Goal: Task Accomplishment & Management: Use online tool/utility

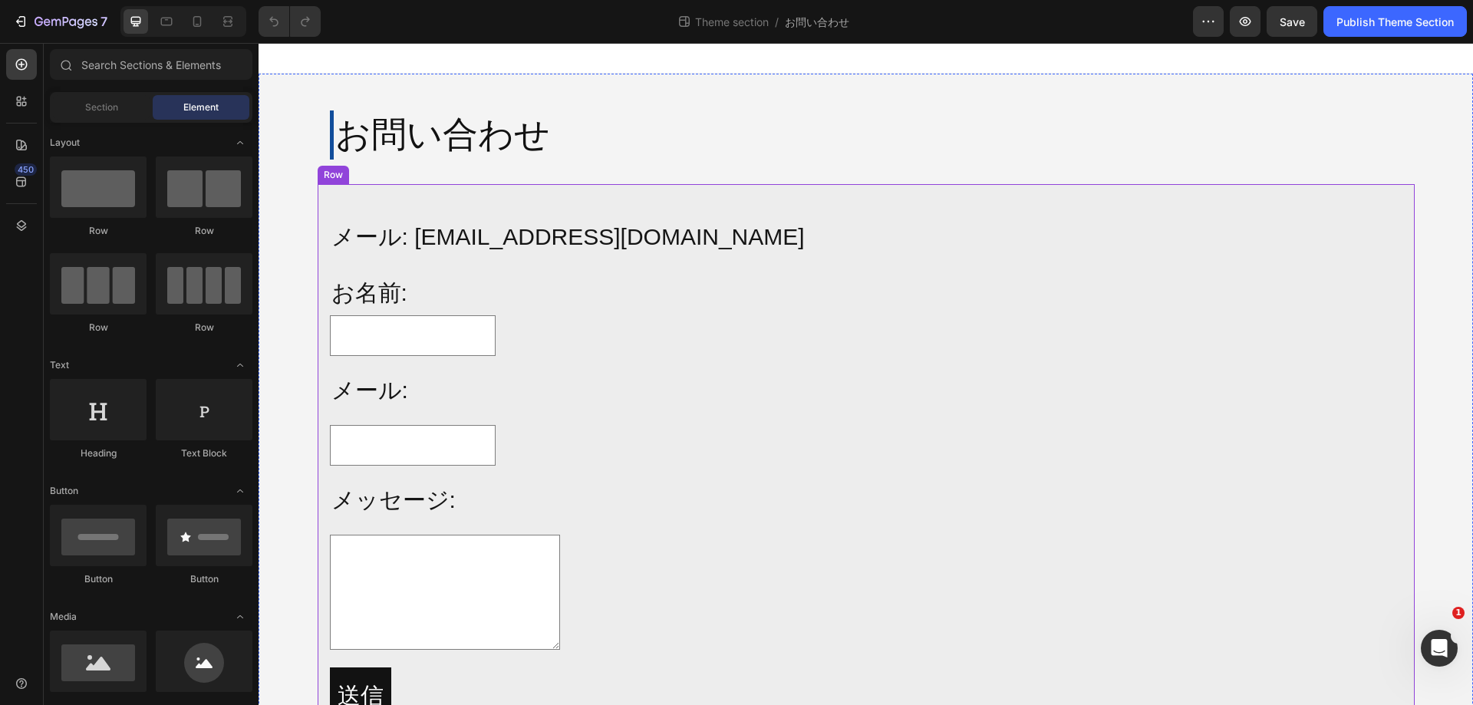
click at [735, 191] on div "メール: [EMAIL_ADDRESS][DOMAIN_NAME] Text Block お名前: Text Block Text Field Row メール…" at bounding box center [866, 475] width 1097 height 583
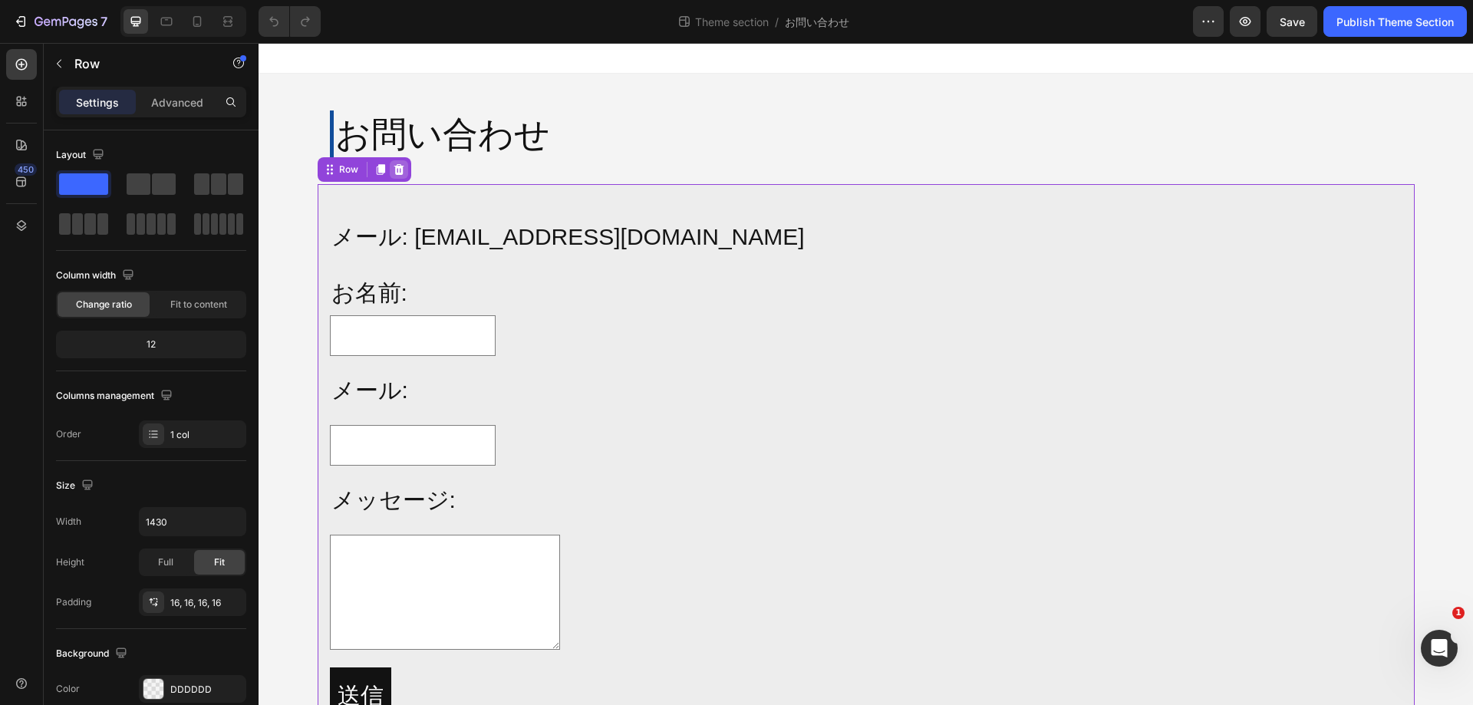
click at [393, 169] on icon at bounding box center [399, 169] width 12 height 12
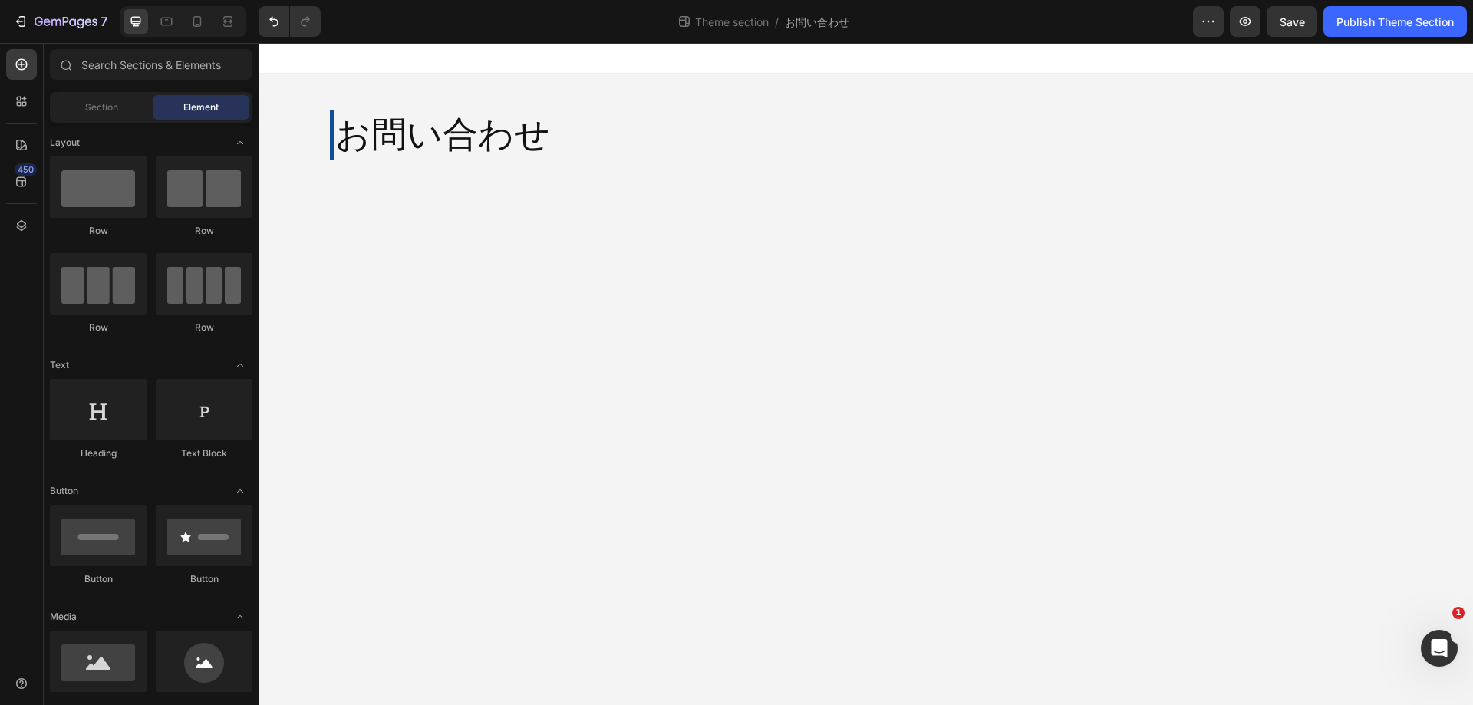
click at [578, 219] on body "お問い合わせ Heading Row Root Drag & drop element from sidebar or Explore Library Add…" at bounding box center [866, 374] width 1214 height 662
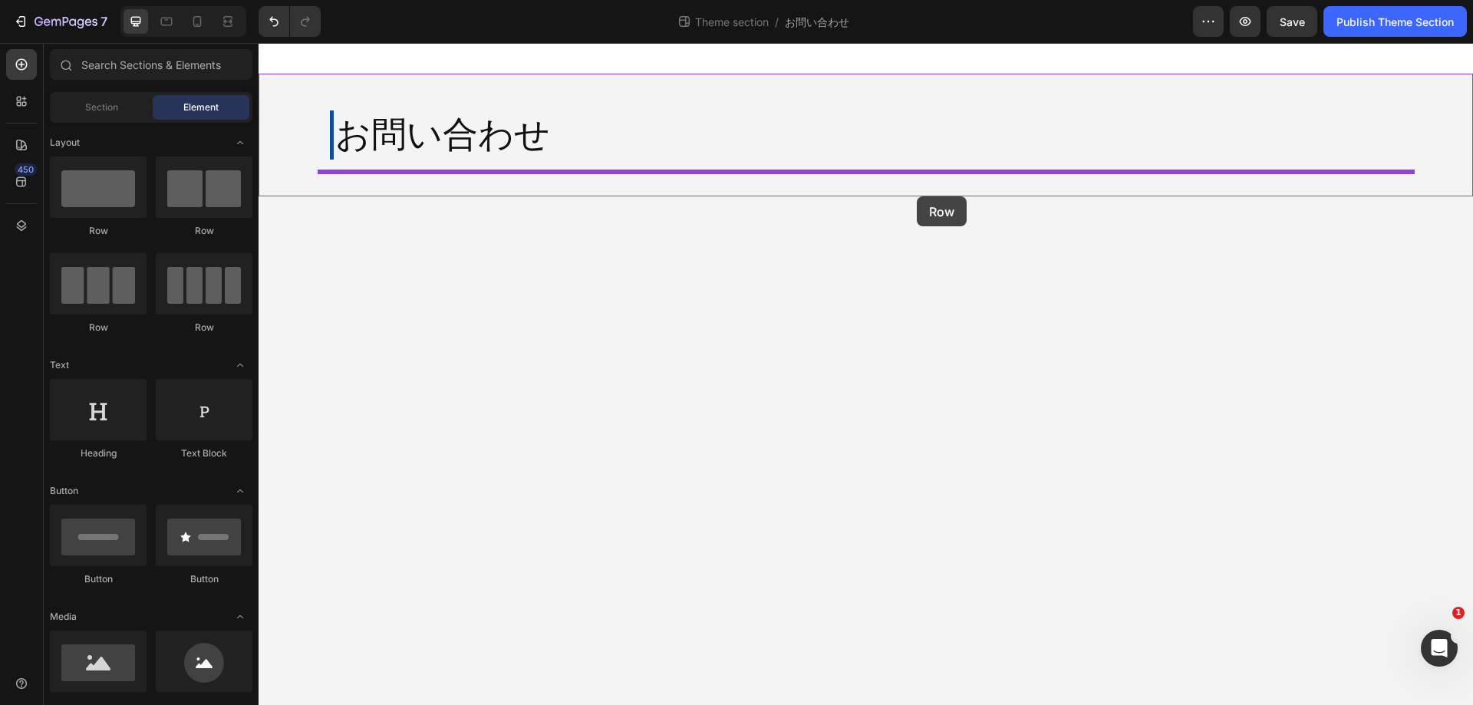
drag, startPoint x: 371, startPoint y: 222, endPoint x: 917, endPoint y: 196, distance: 546.1
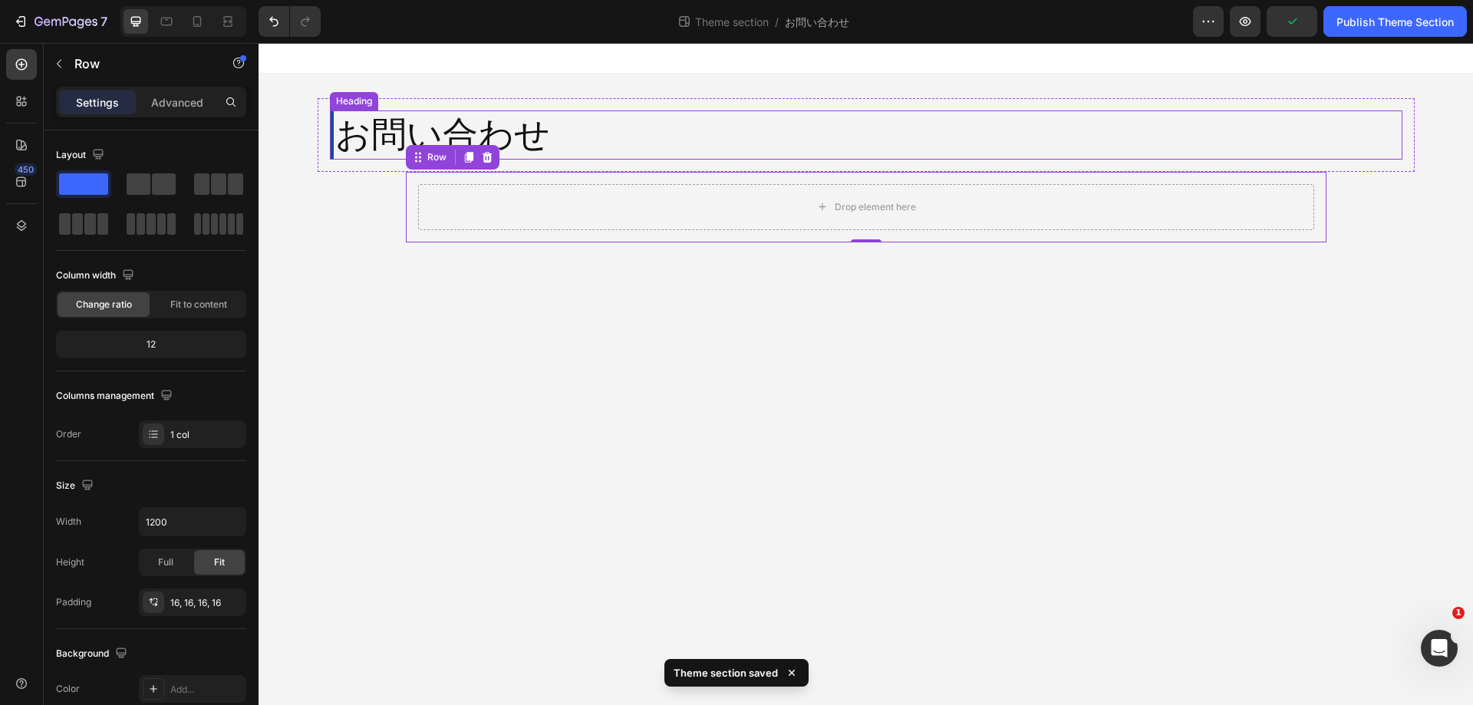
click at [447, 120] on h2 "お問い合わせ" at bounding box center [866, 134] width 1073 height 49
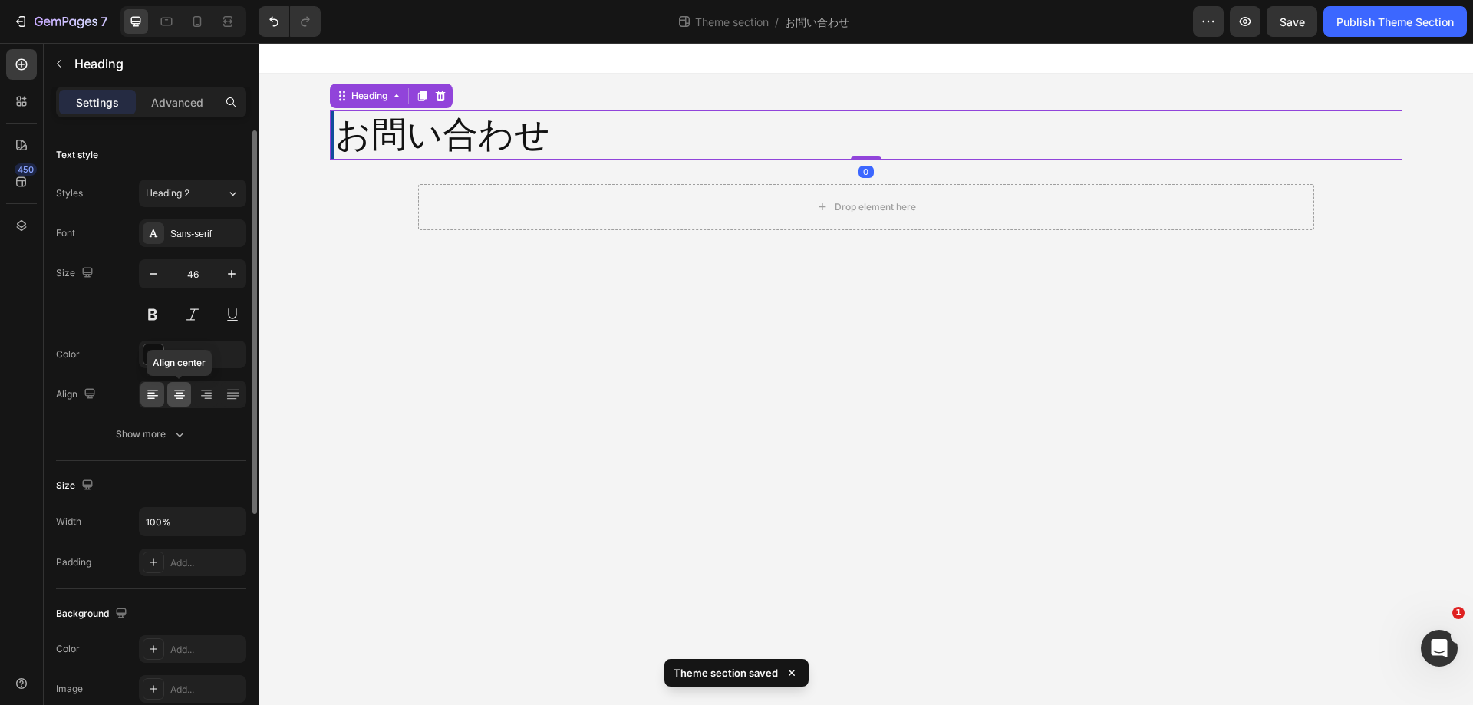
click at [182, 393] on icon at bounding box center [180, 394] width 8 height 2
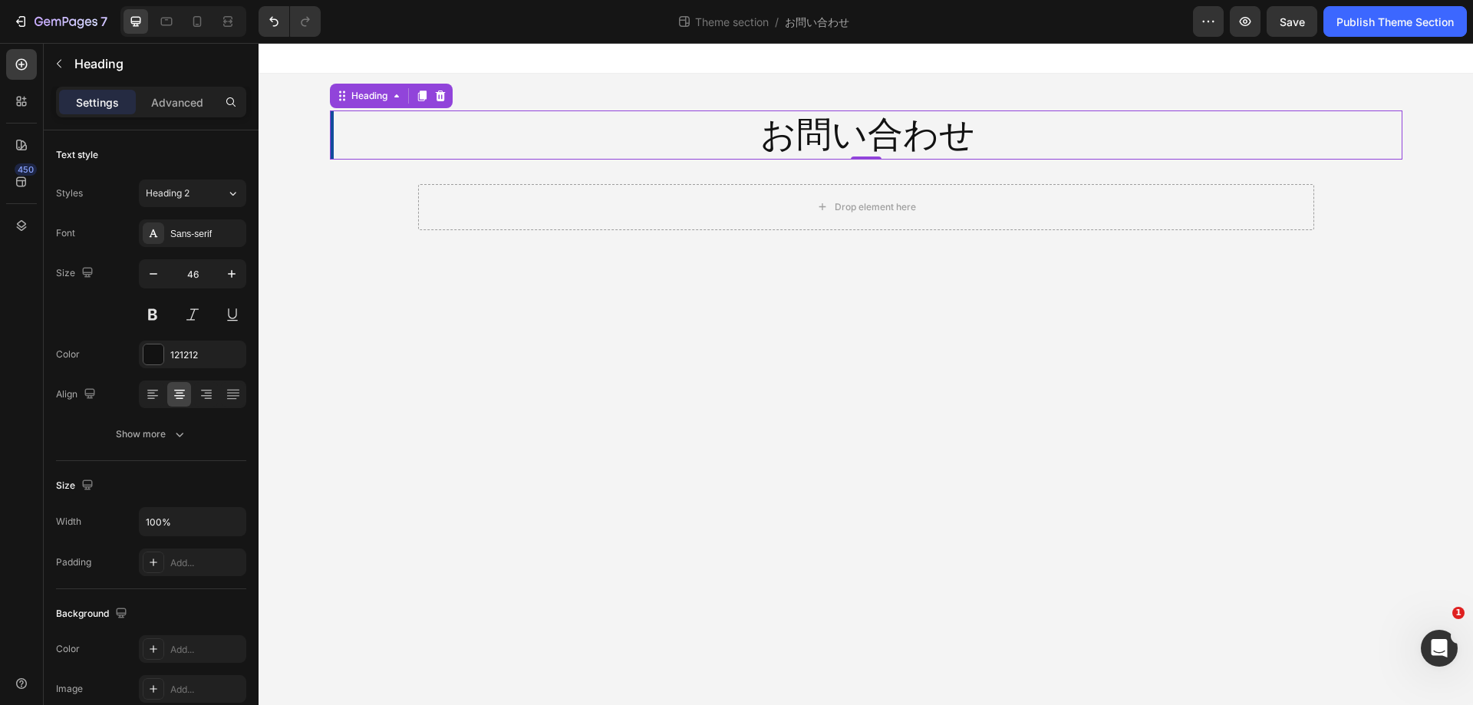
click at [754, 139] on h2 "お問い合わせ" at bounding box center [866, 134] width 1073 height 49
click at [355, 141] on p "お問い合わせ" at bounding box center [868, 135] width 1066 height 46
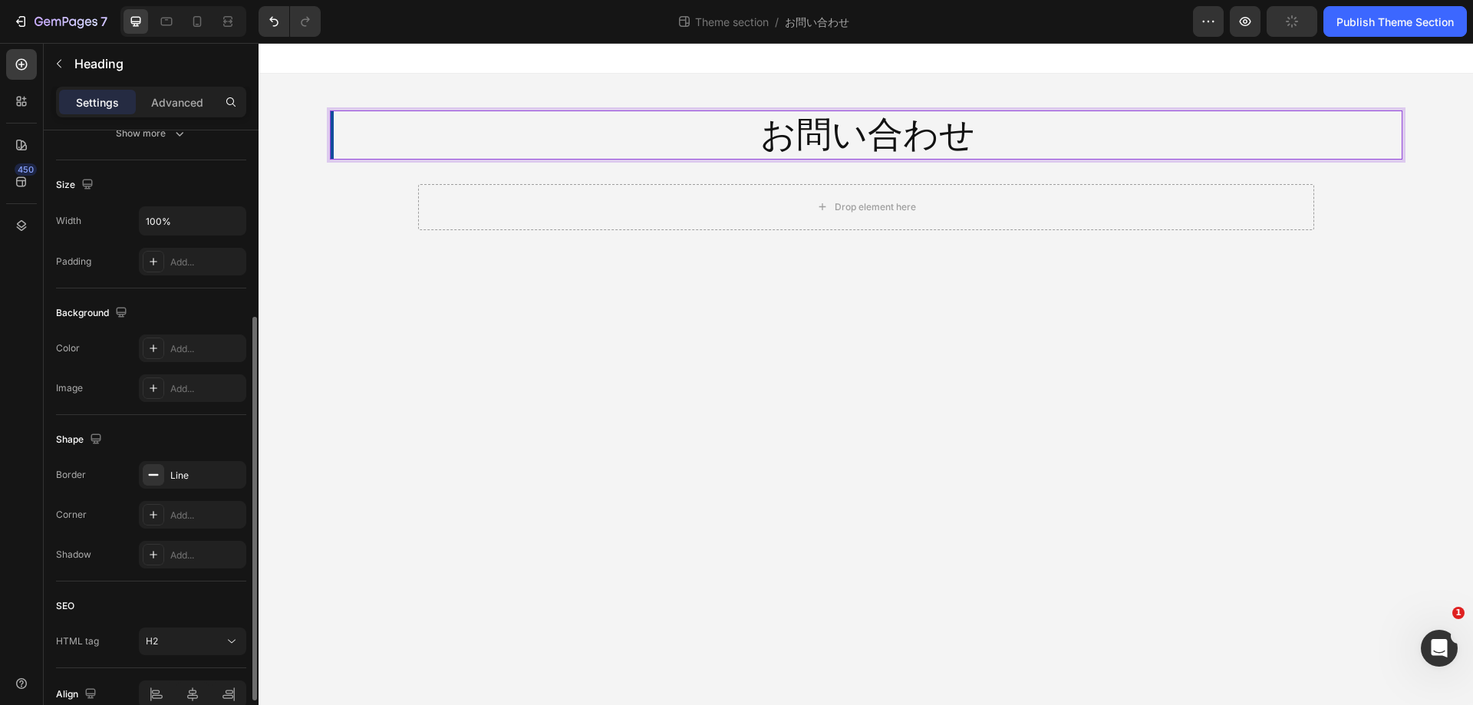
scroll to position [147, 0]
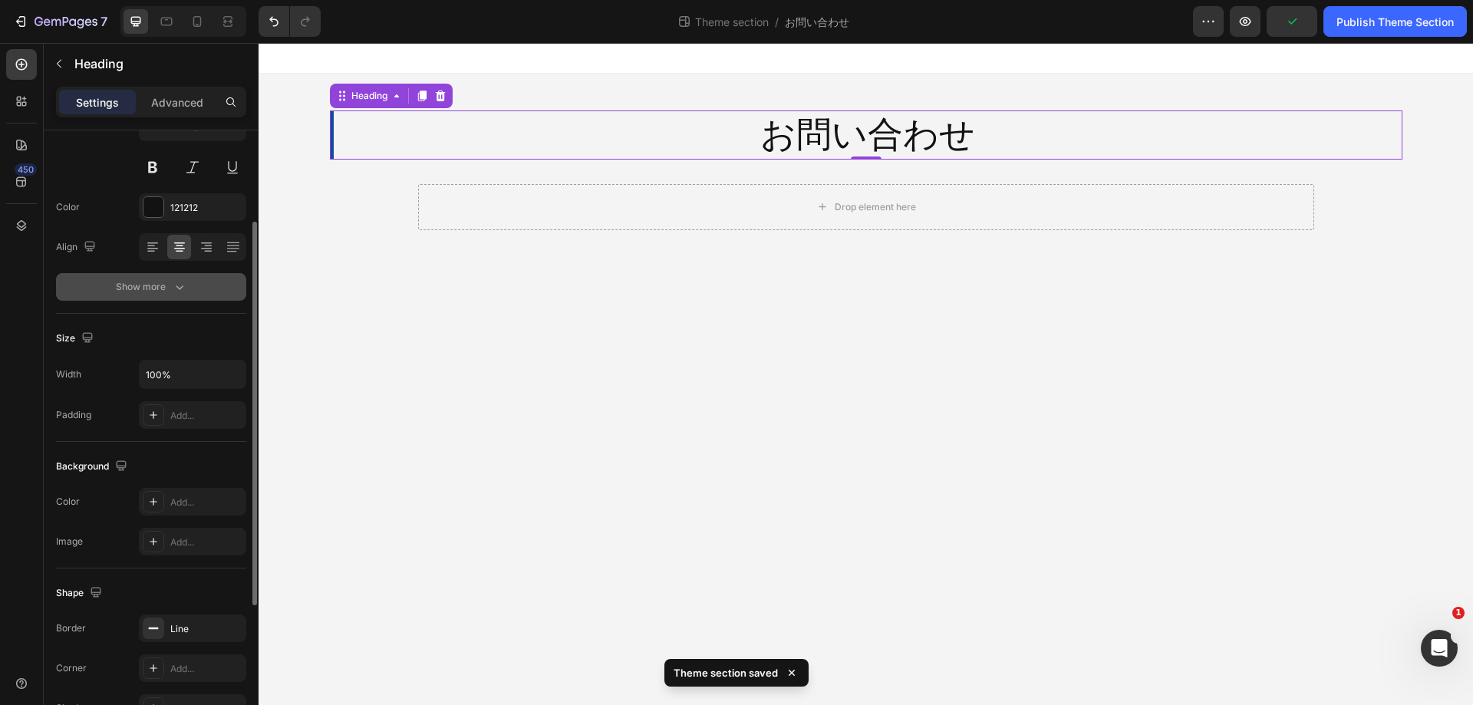
click at [169, 288] on div "Show more" at bounding box center [151, 286] width 71 height 15
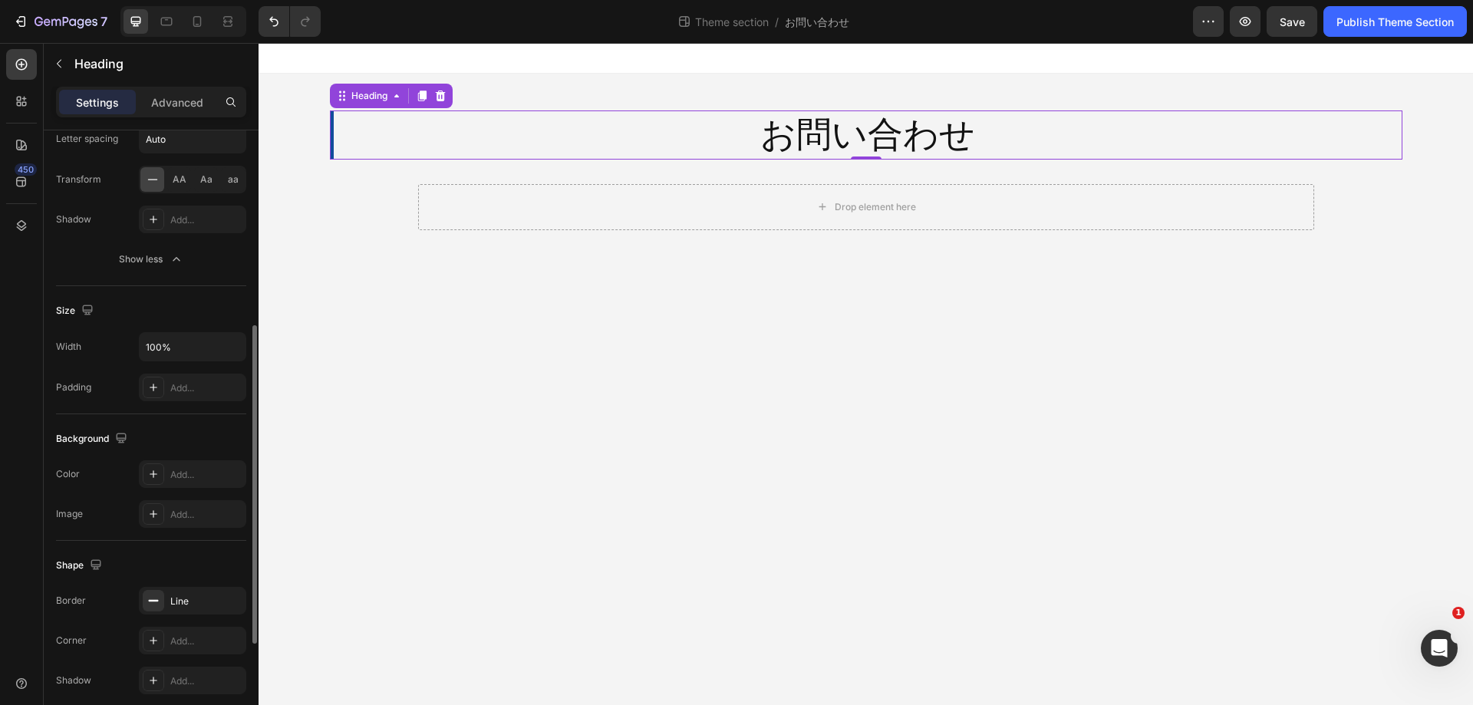
scroll to position [71, 0]
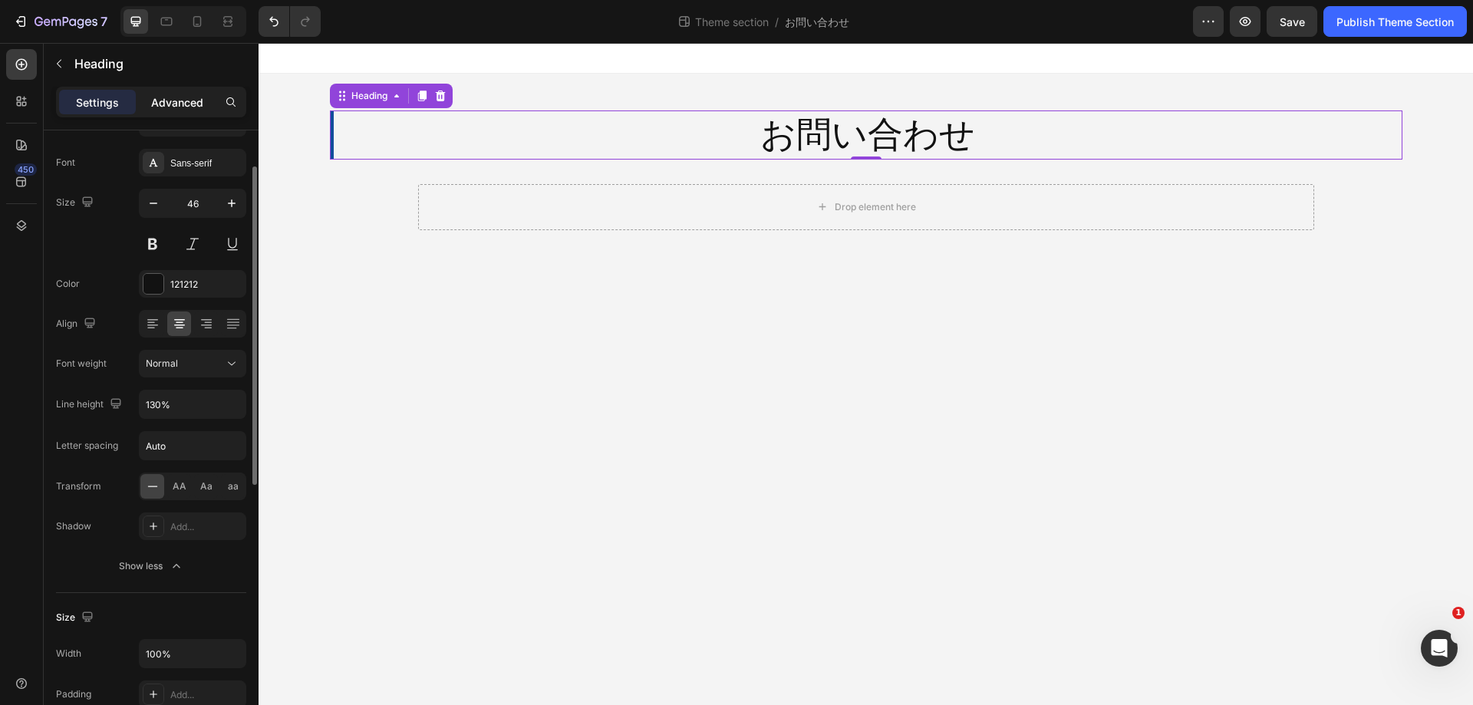
click at [188, 96] on p "Advanced" at bounding box center [177, 102] width 52 height 16
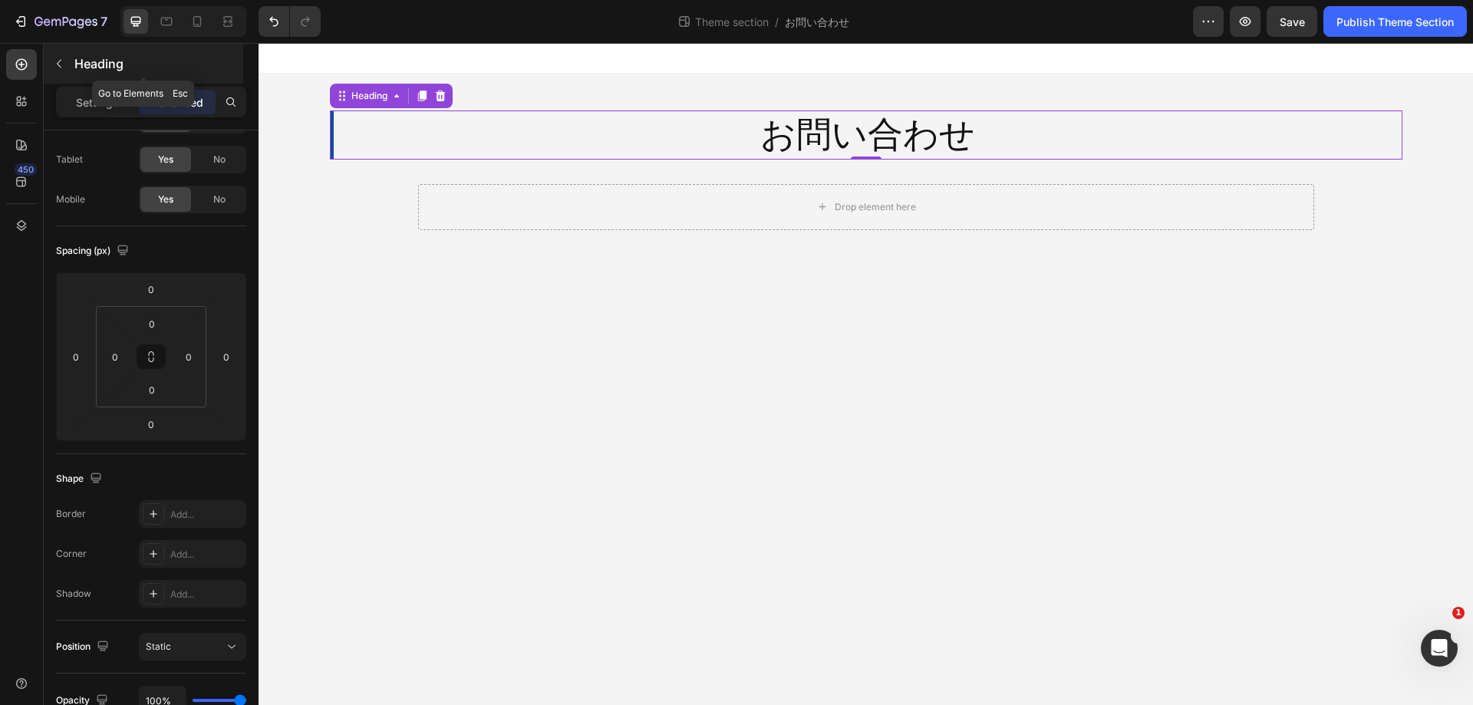
click at [74, 65] on p "Heading" at bounding box center [157, 63] width 166 height 18
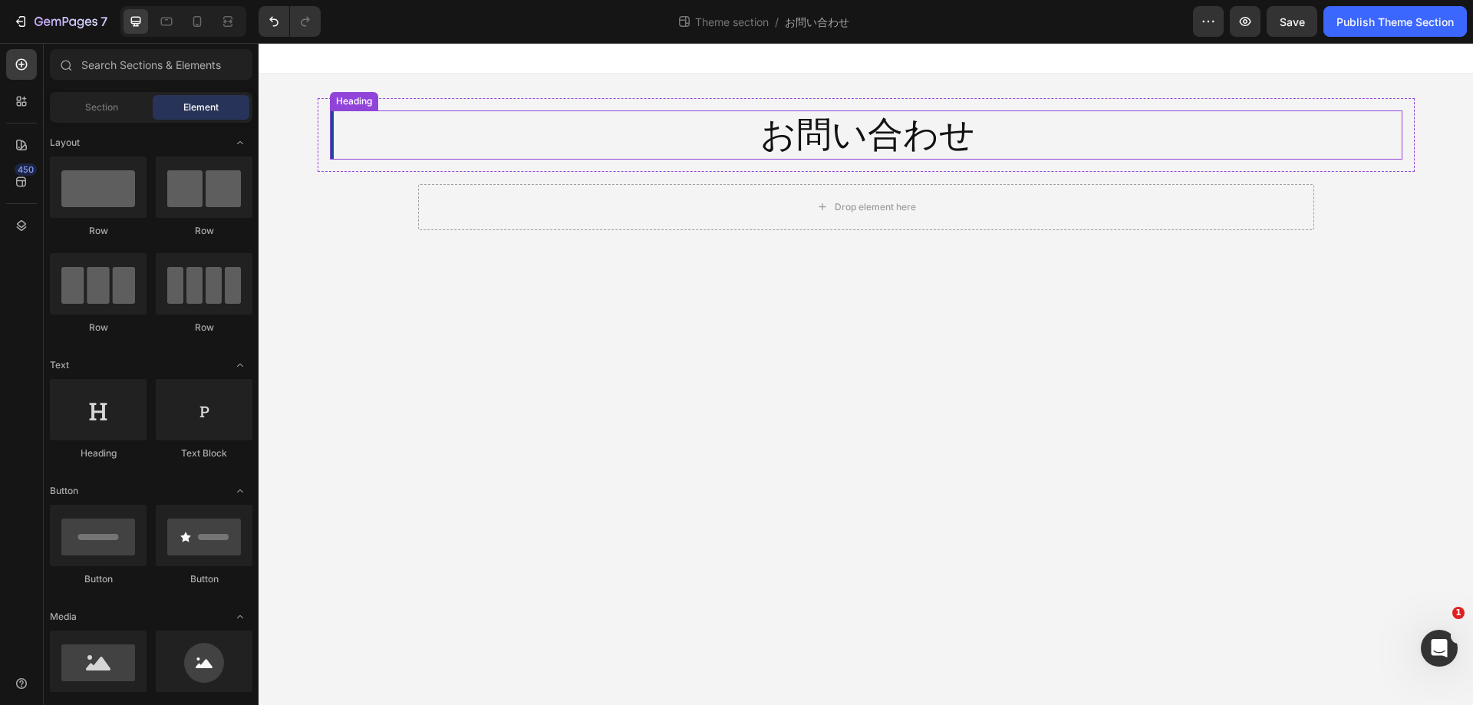
click at [414, 128] on p "お問い合わせ" at bounding box center [868, 135] width 1066 height 46
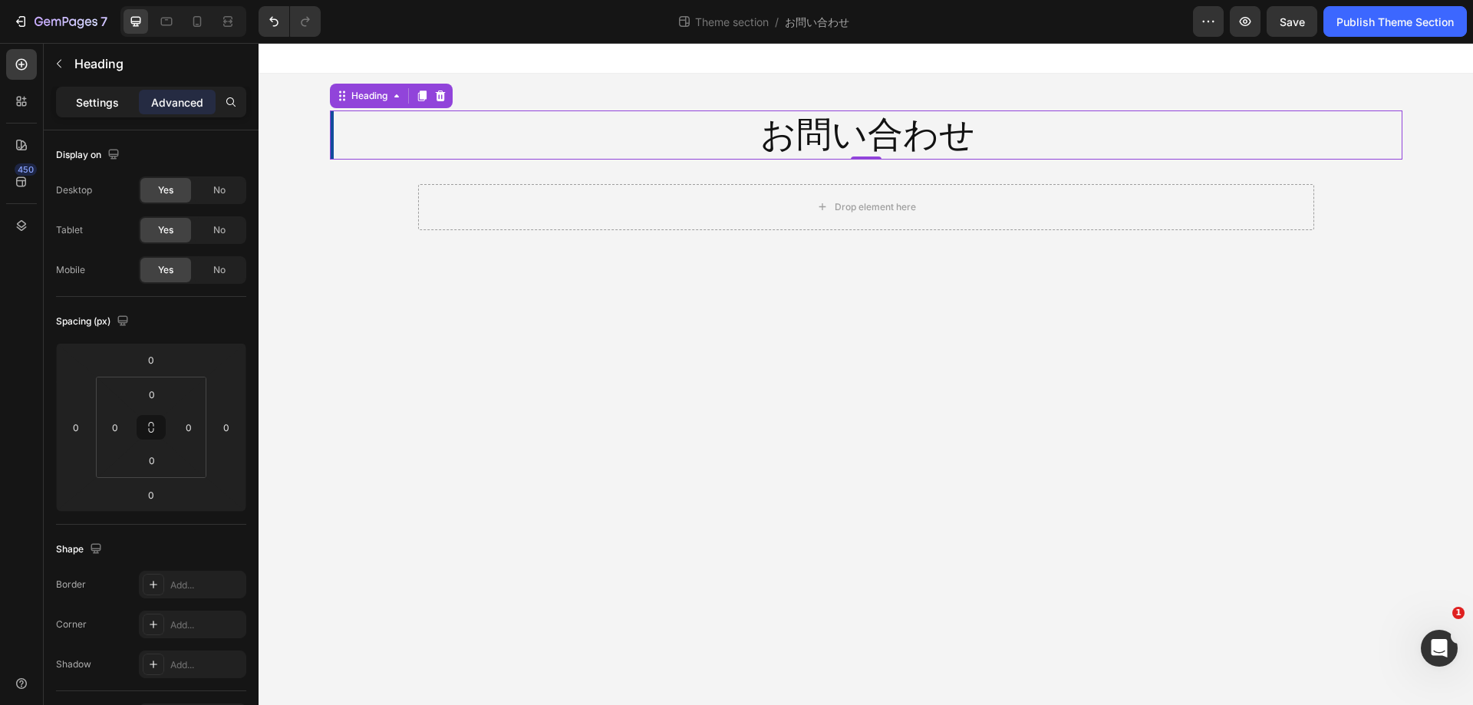
click at [106, 100] on p "Settings" at bounding box center [97, 102] width 43 height 16
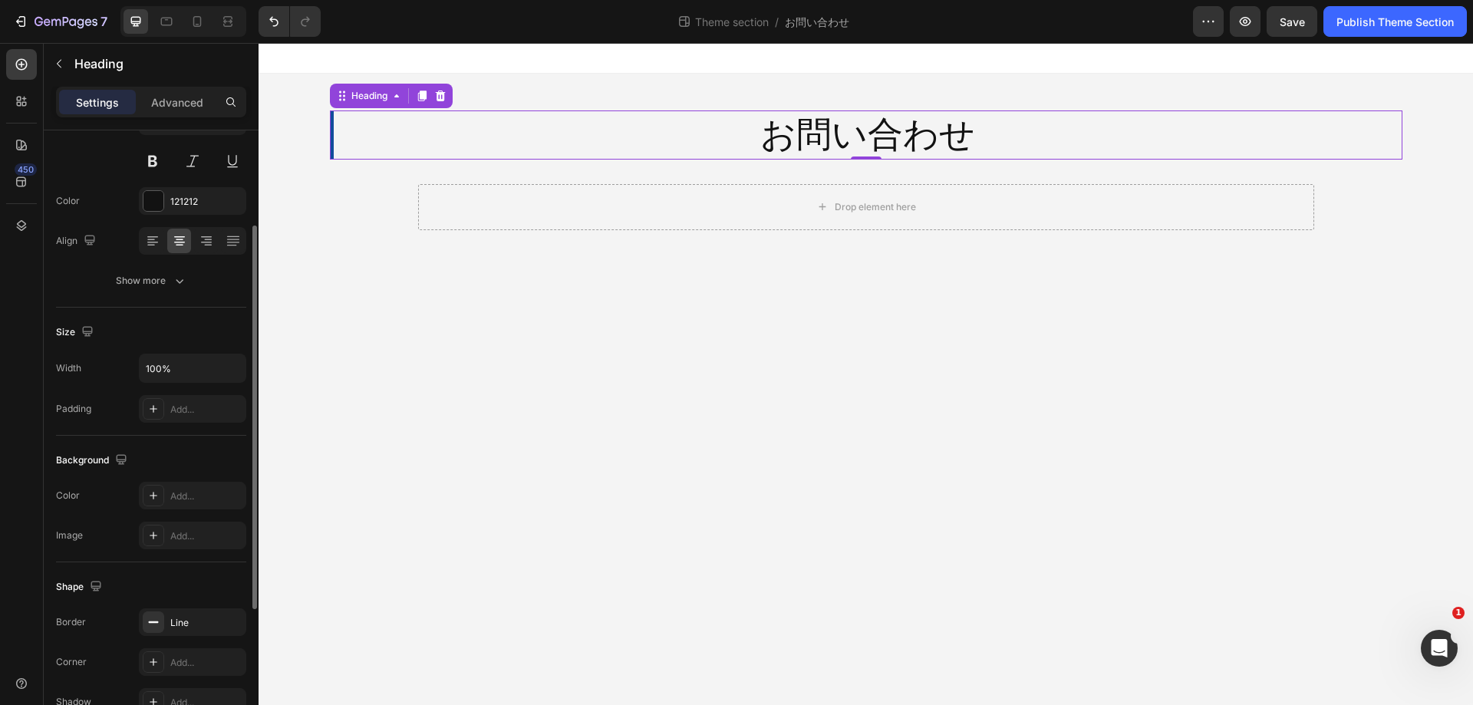
scroll to position [307, 0]
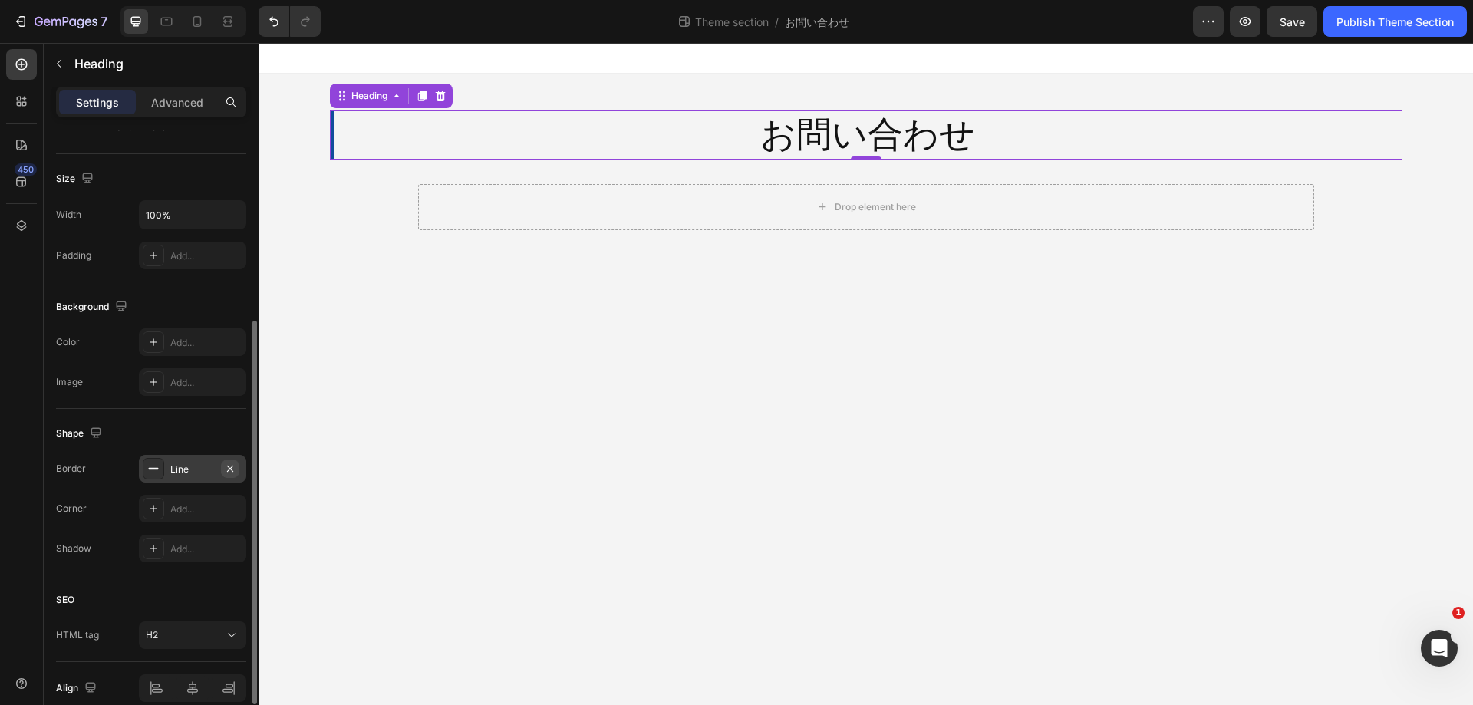
click at [232, 468] on icon "button" at bounding box center [230, 469] width 12 height 12
click at [925, 310] on body "お問い合わせ Heading 0 Row Drop element here Row Root Drag & drop element from sideba…" at bounding box center [866, 374] width 1214 height 662
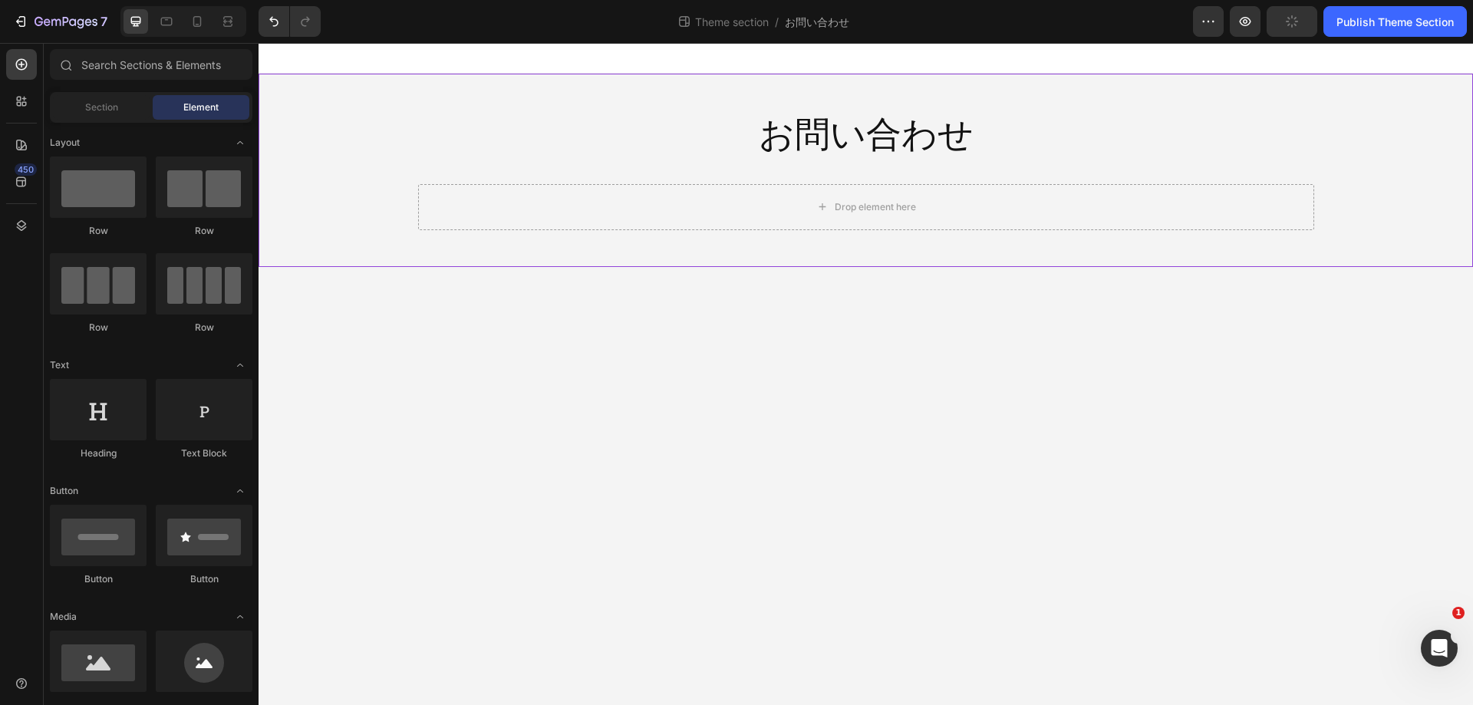
click at [965, 215] on div "Drop element here" at bounding box center [866, 207] width 896 height 46
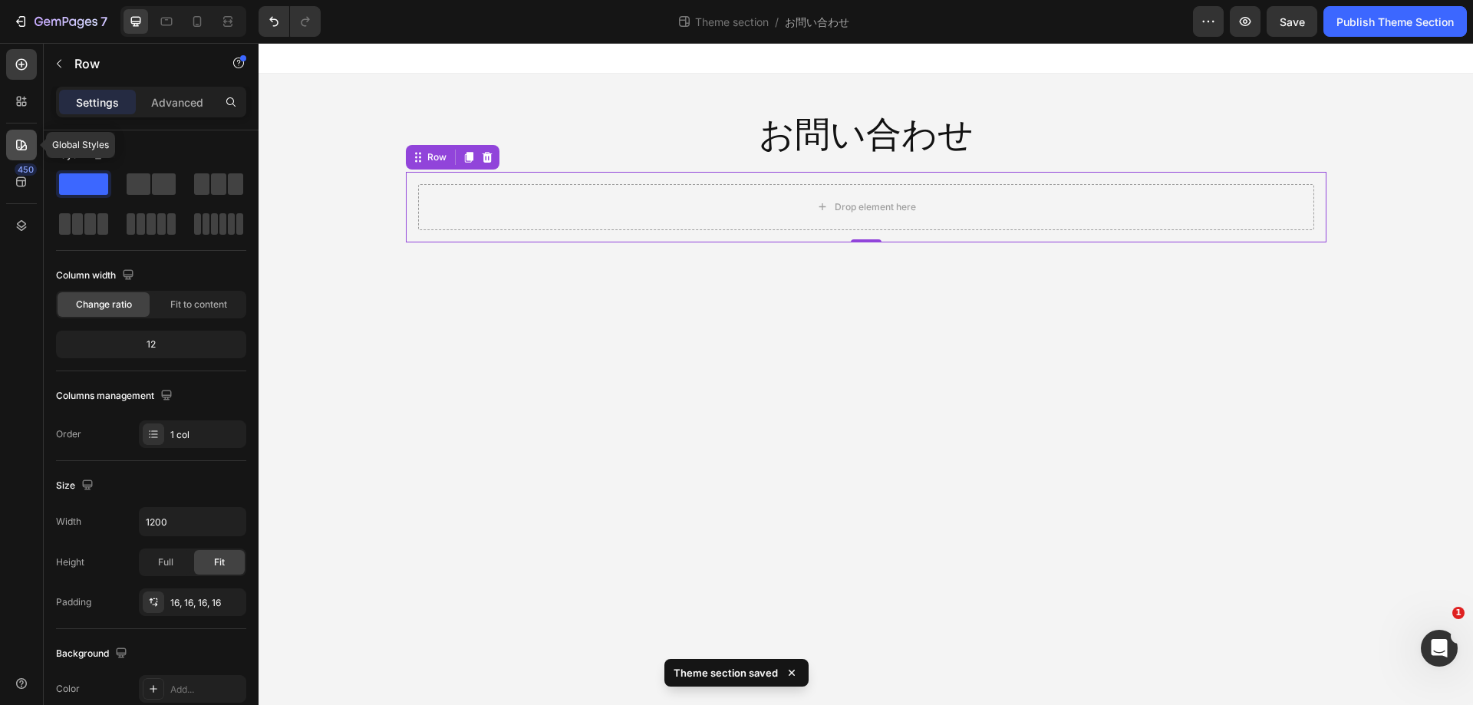
click at [29, 134] on div at bounding box center [21, 145] width 31 height 31
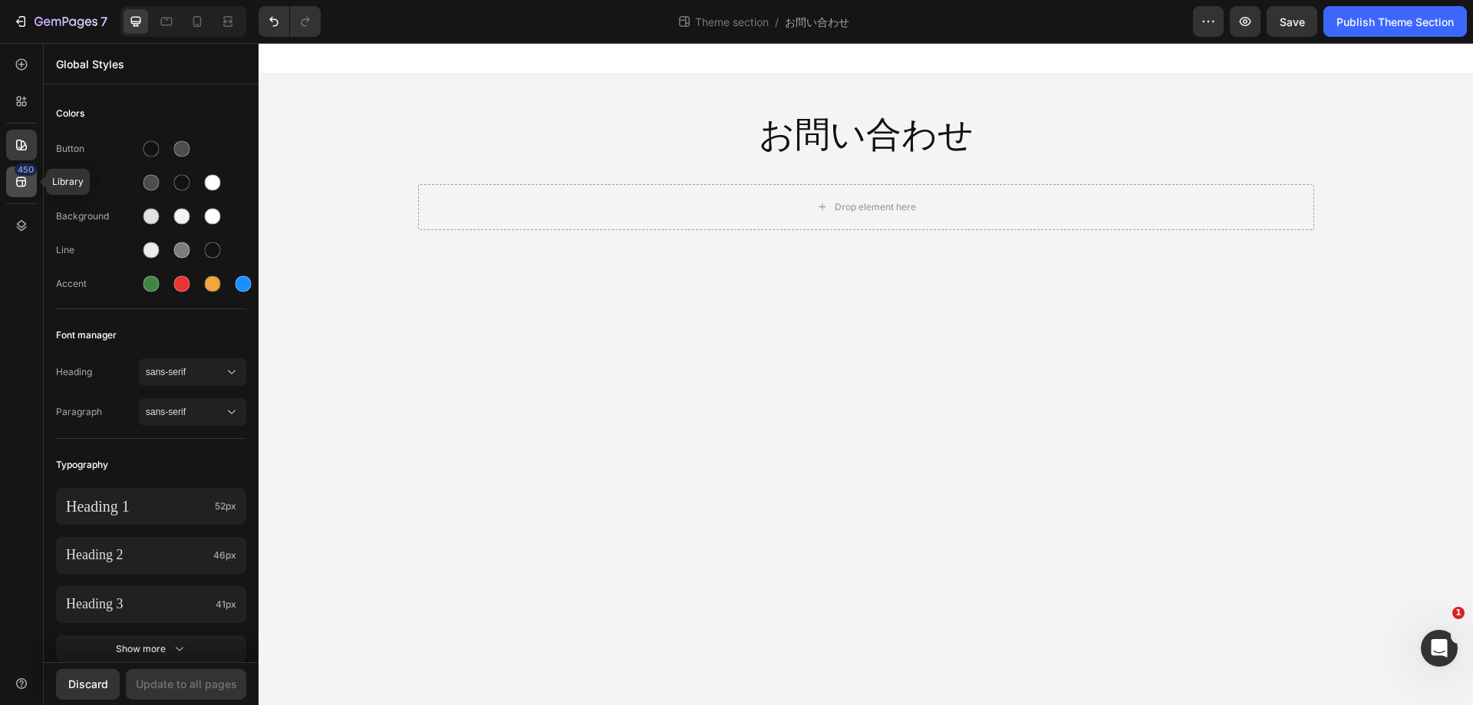
click at [12, 176] on div "450" at bounding box center [21, 181] width 31 height 31
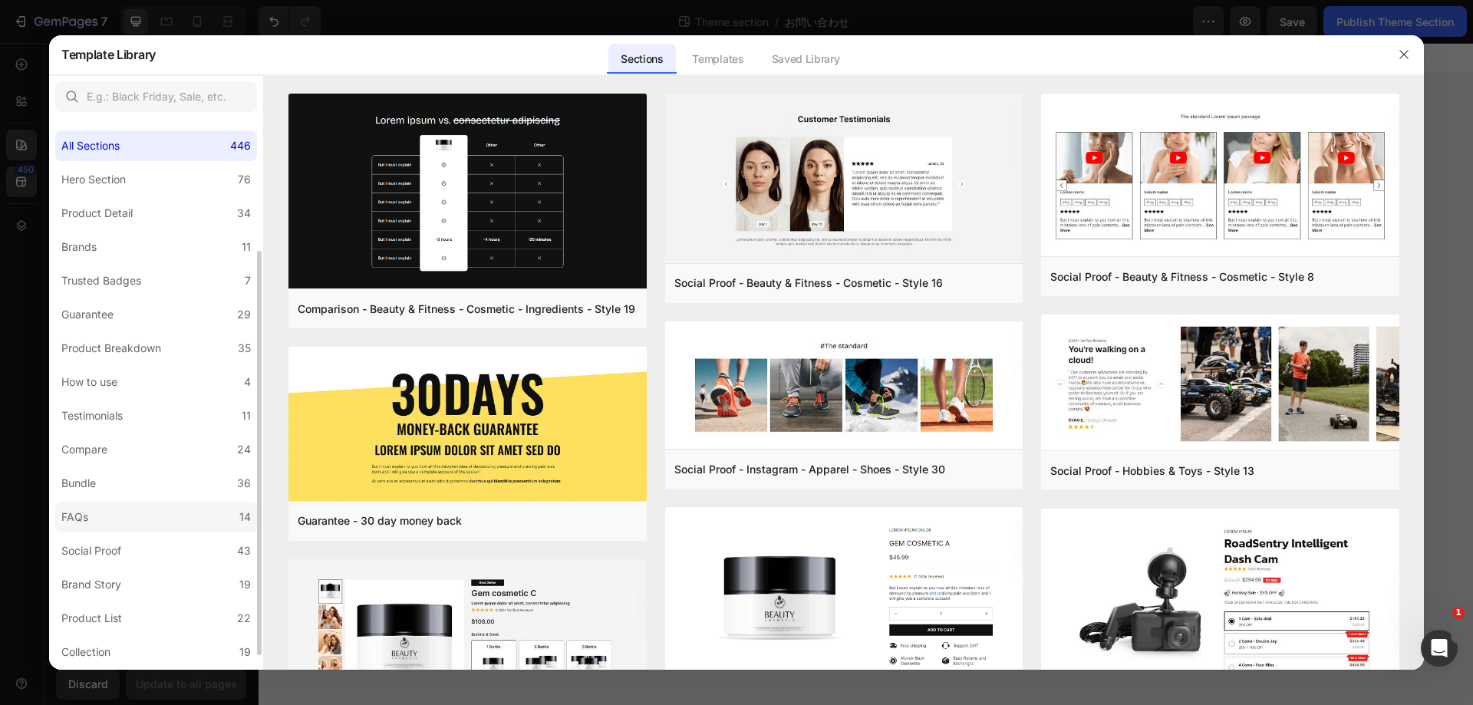
scroll to position [153, 0]
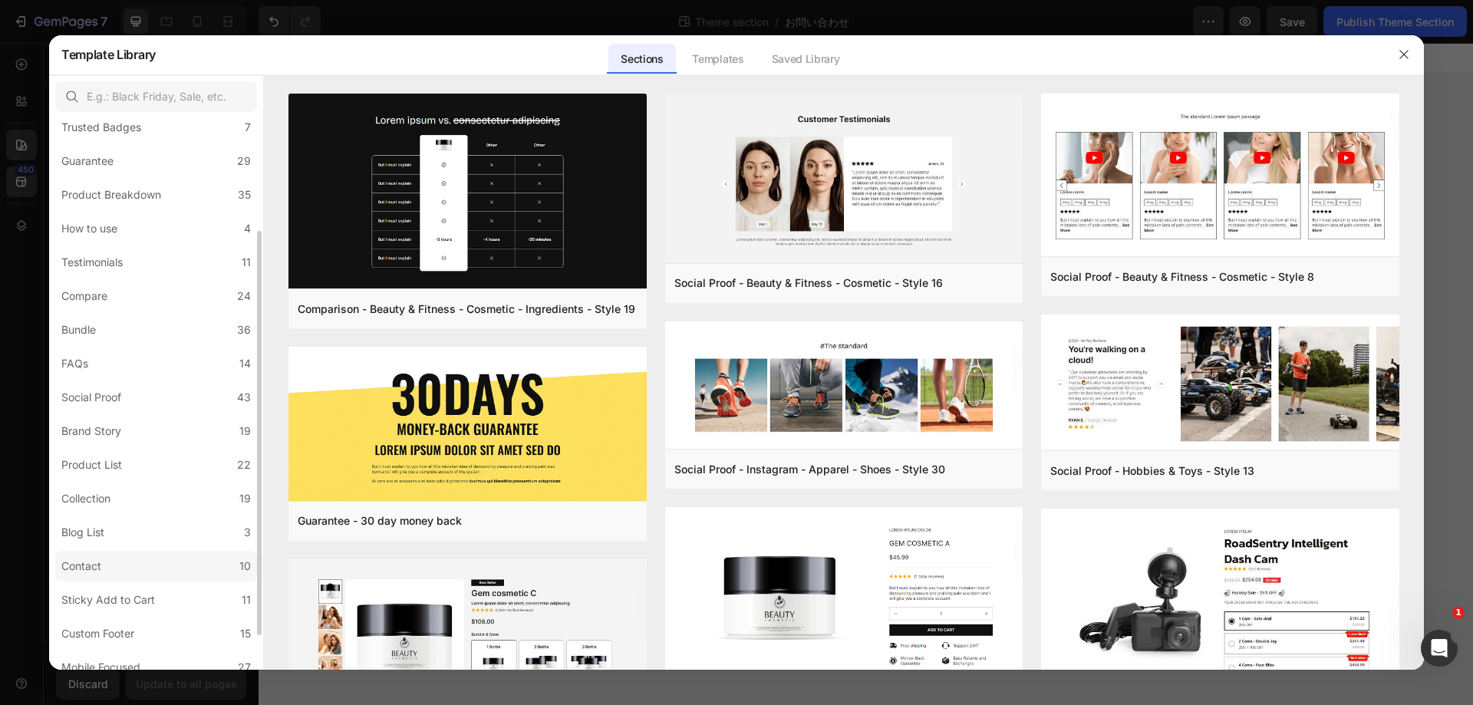
click at [175, 559] on label "Contact 10" at bounding box center [156, 566] width 202 height 31
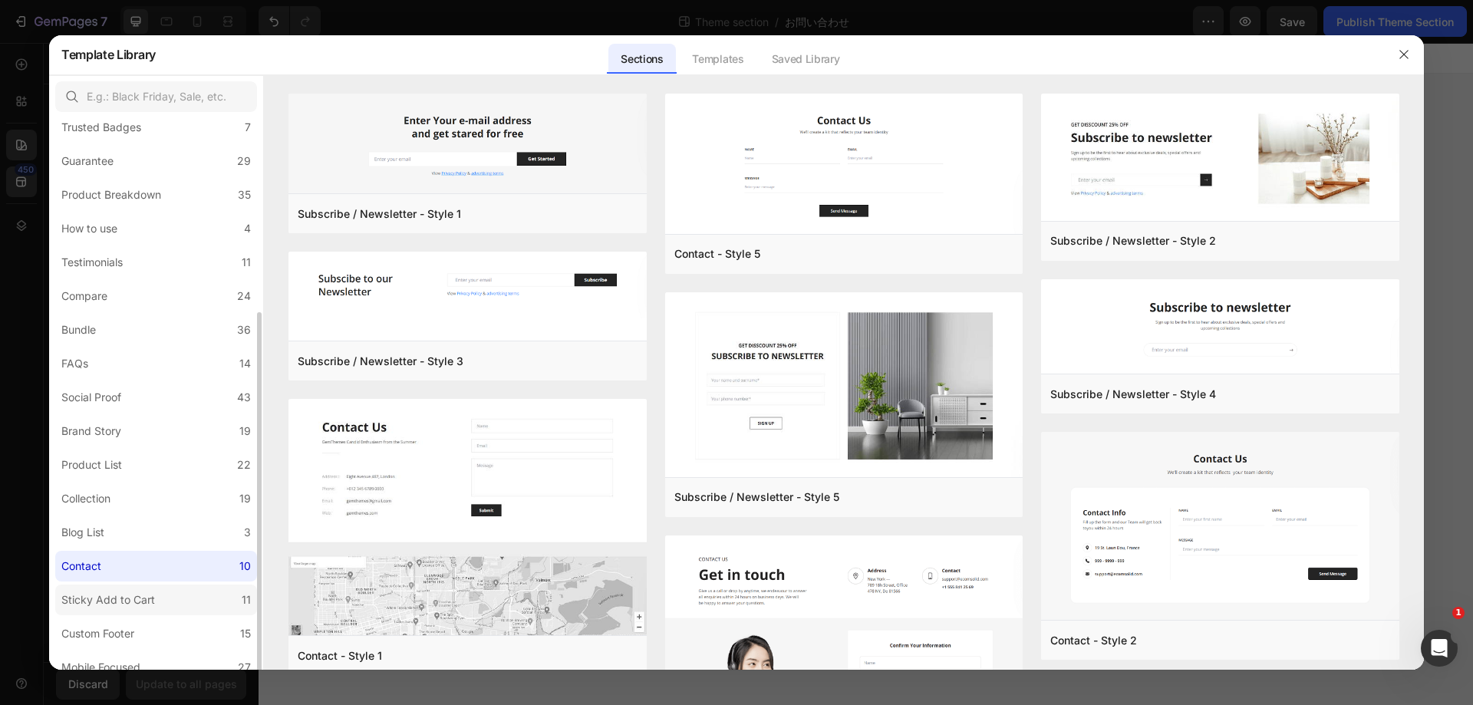
scroll to position [200, 0]
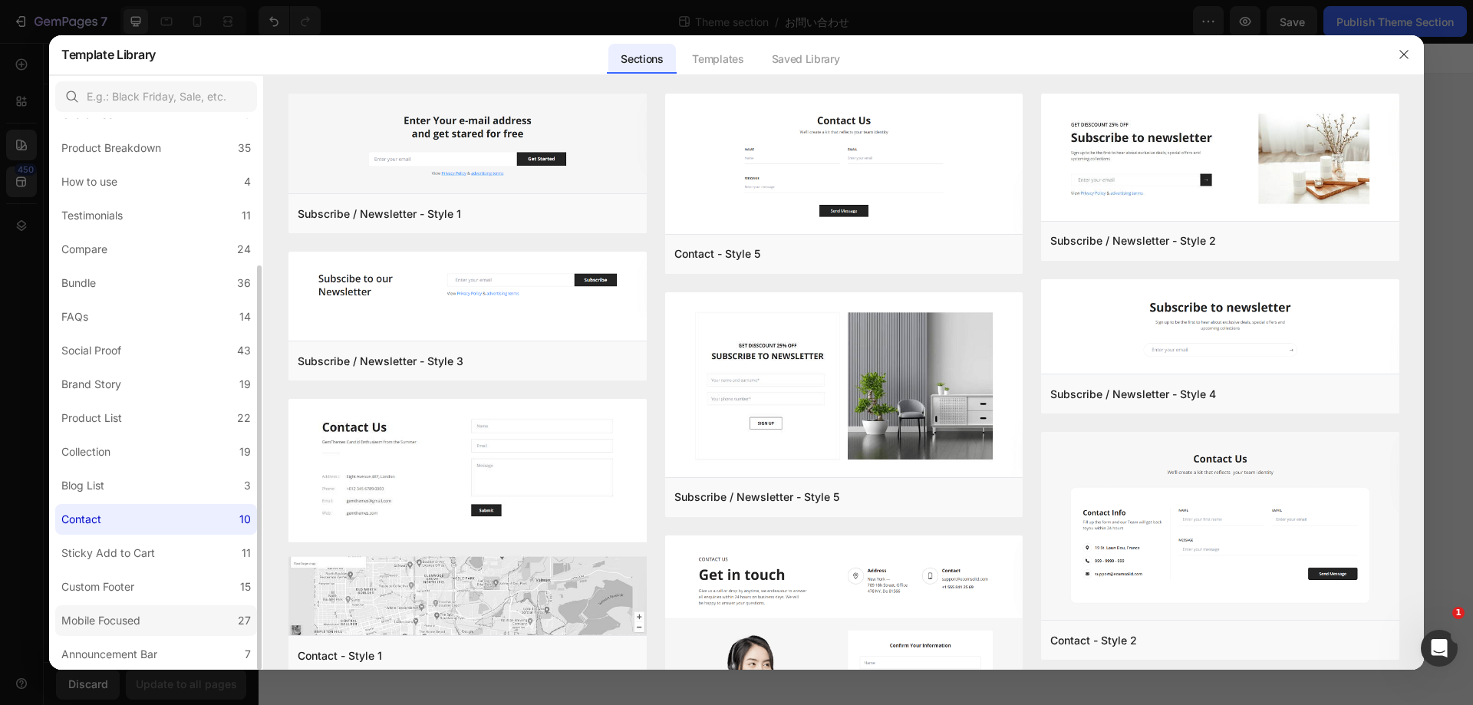
click at [176, 616] on label "Mobile Focused 27" at bounding box center [156, 620] width 202 height 31
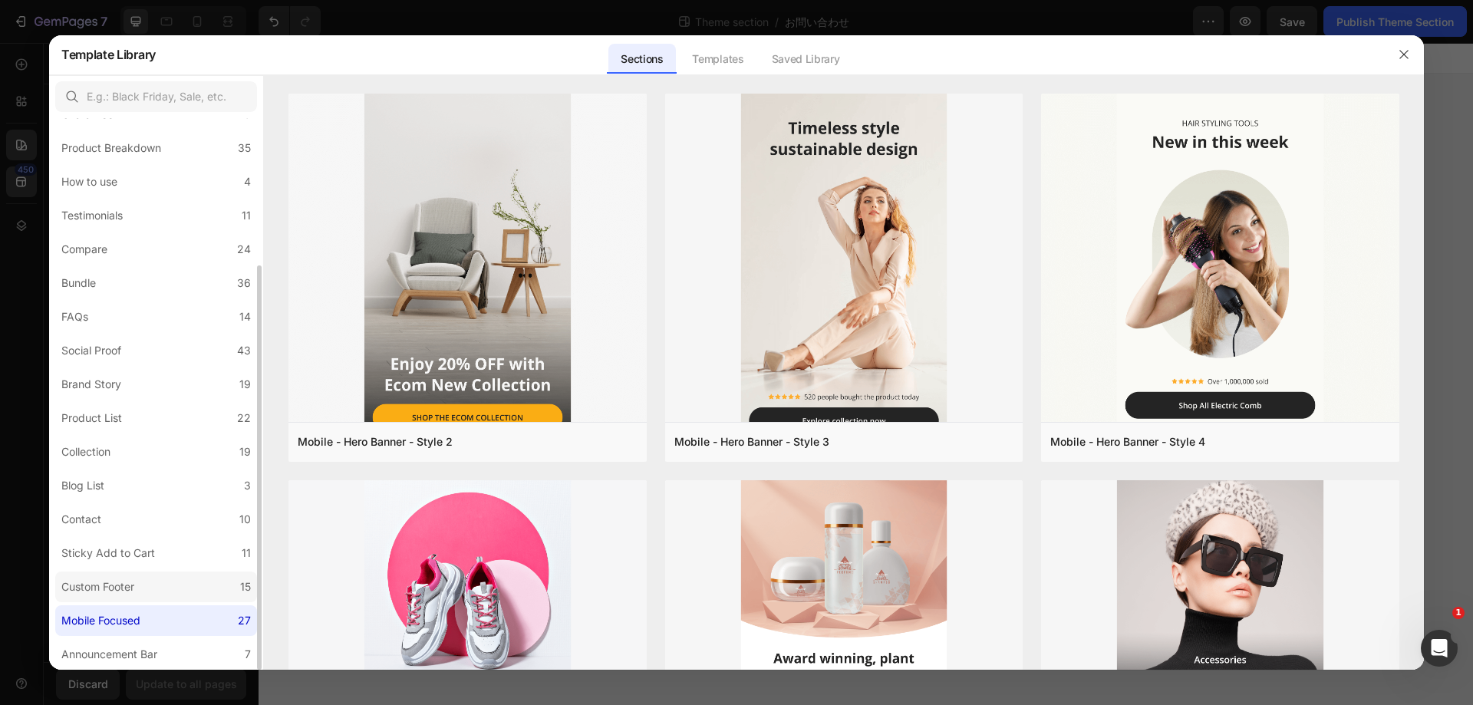
click at [176, 588] on label "Custom Footer 15" at bounding box center [156, 587] width 202 height 31
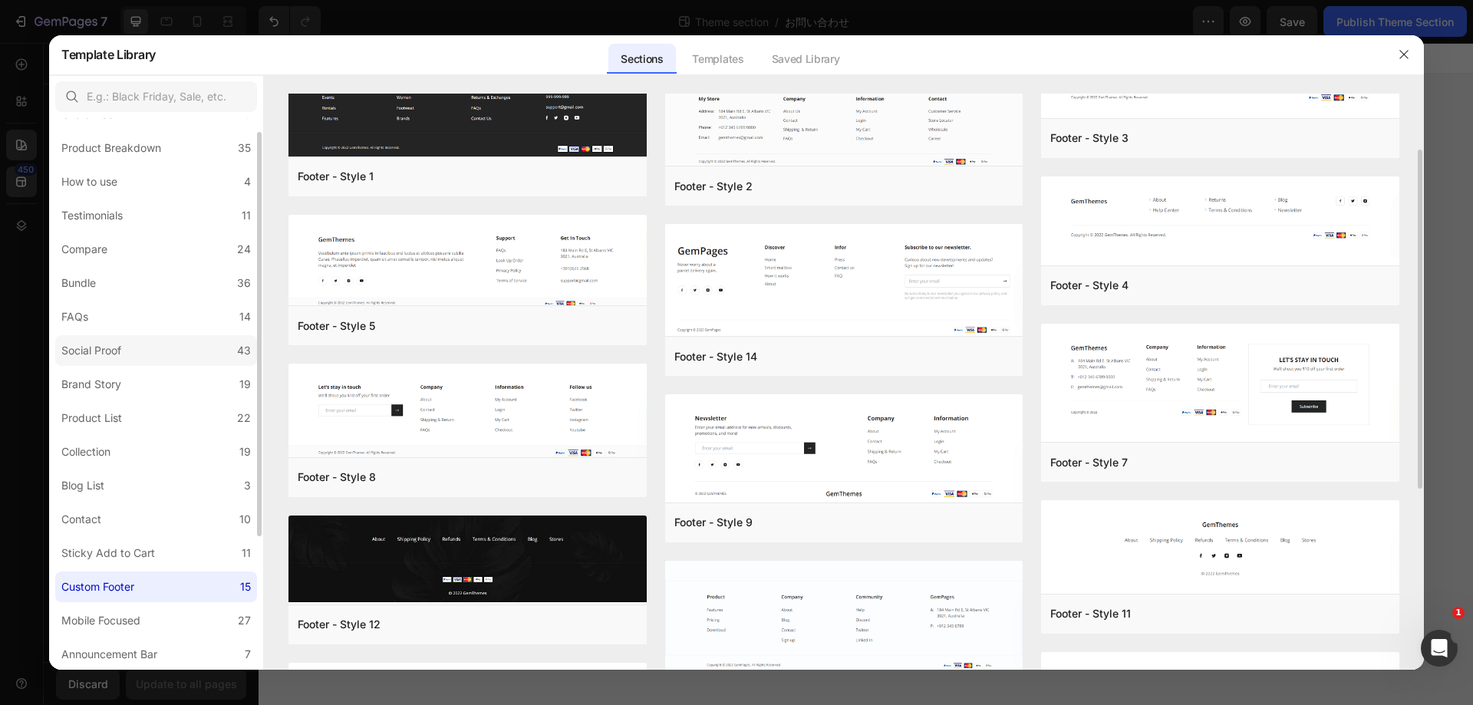
scroll to position [124, 0]
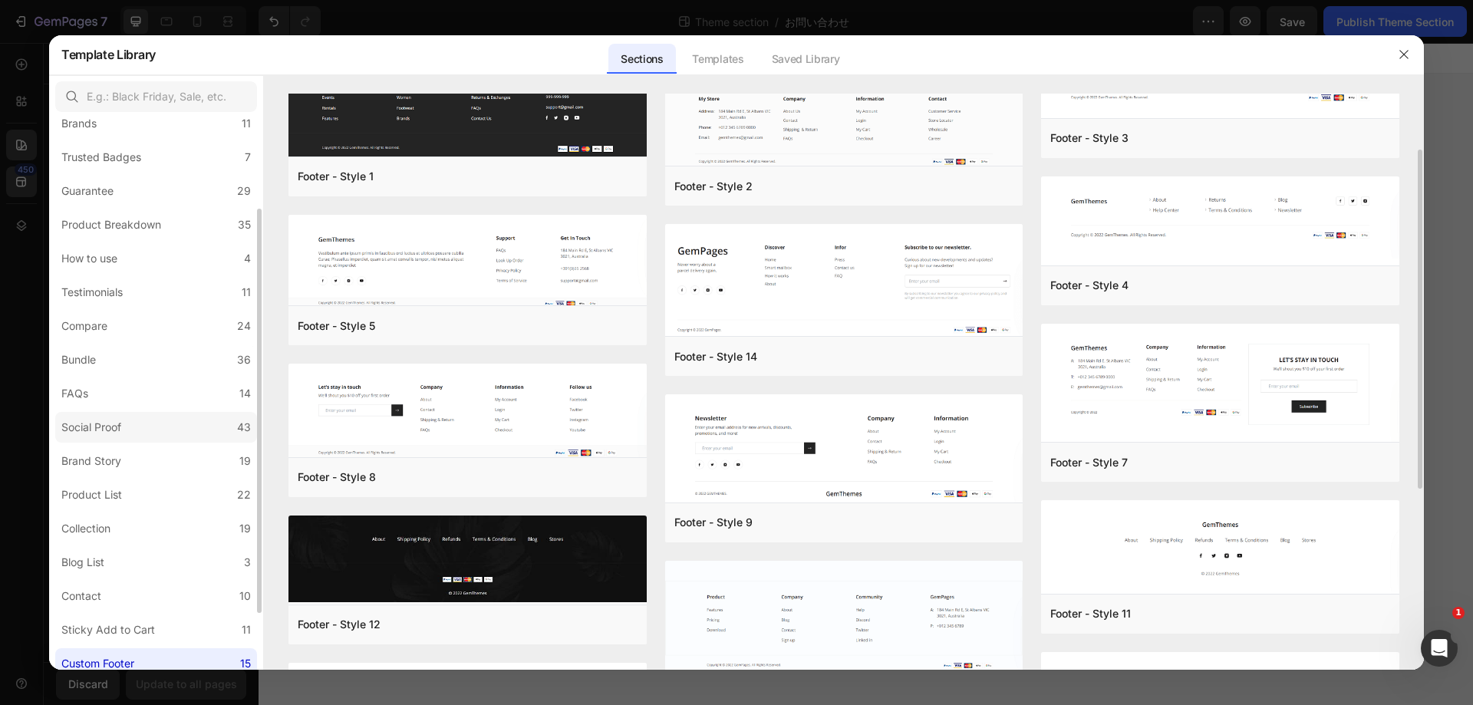
click at [138, 414] on label "Social Proof 43" at bounding box center [156, 427] width 202 height 31
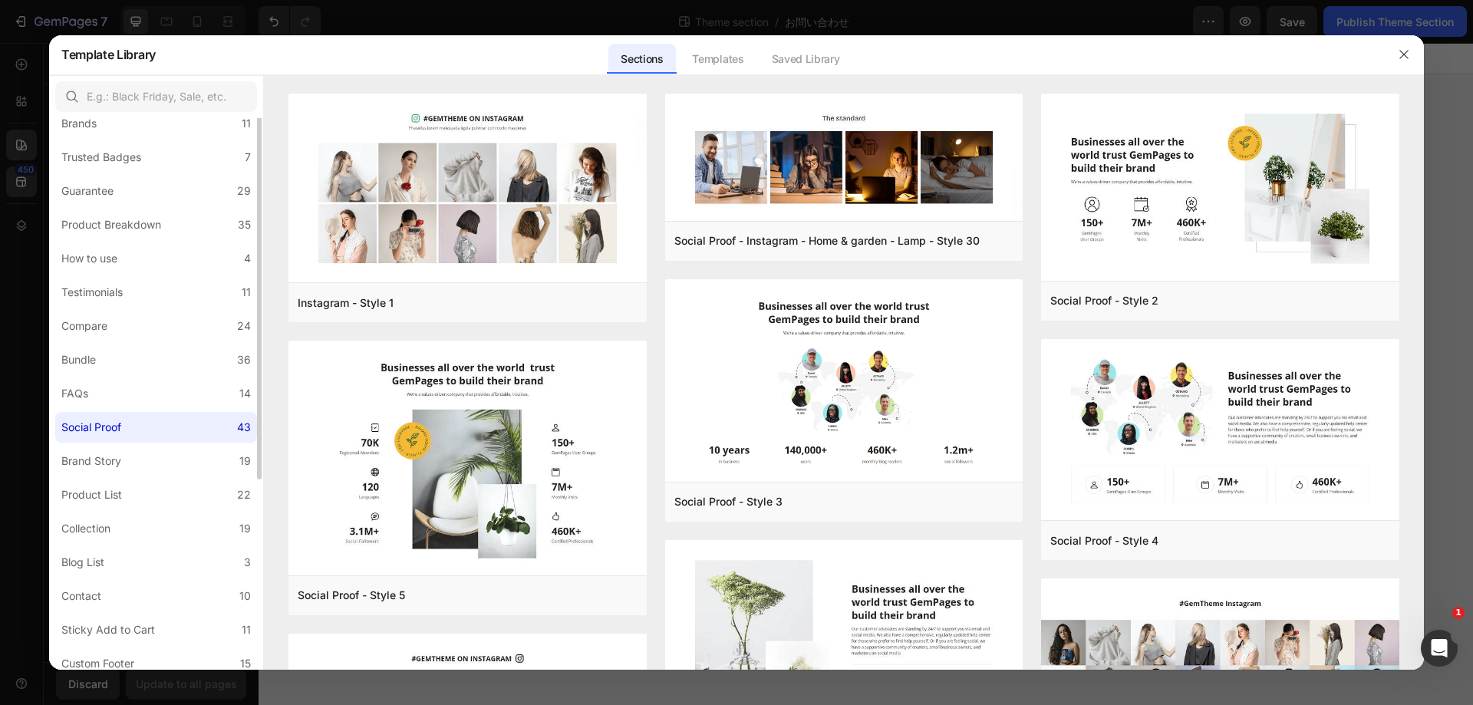
scroll to position [0, 0]
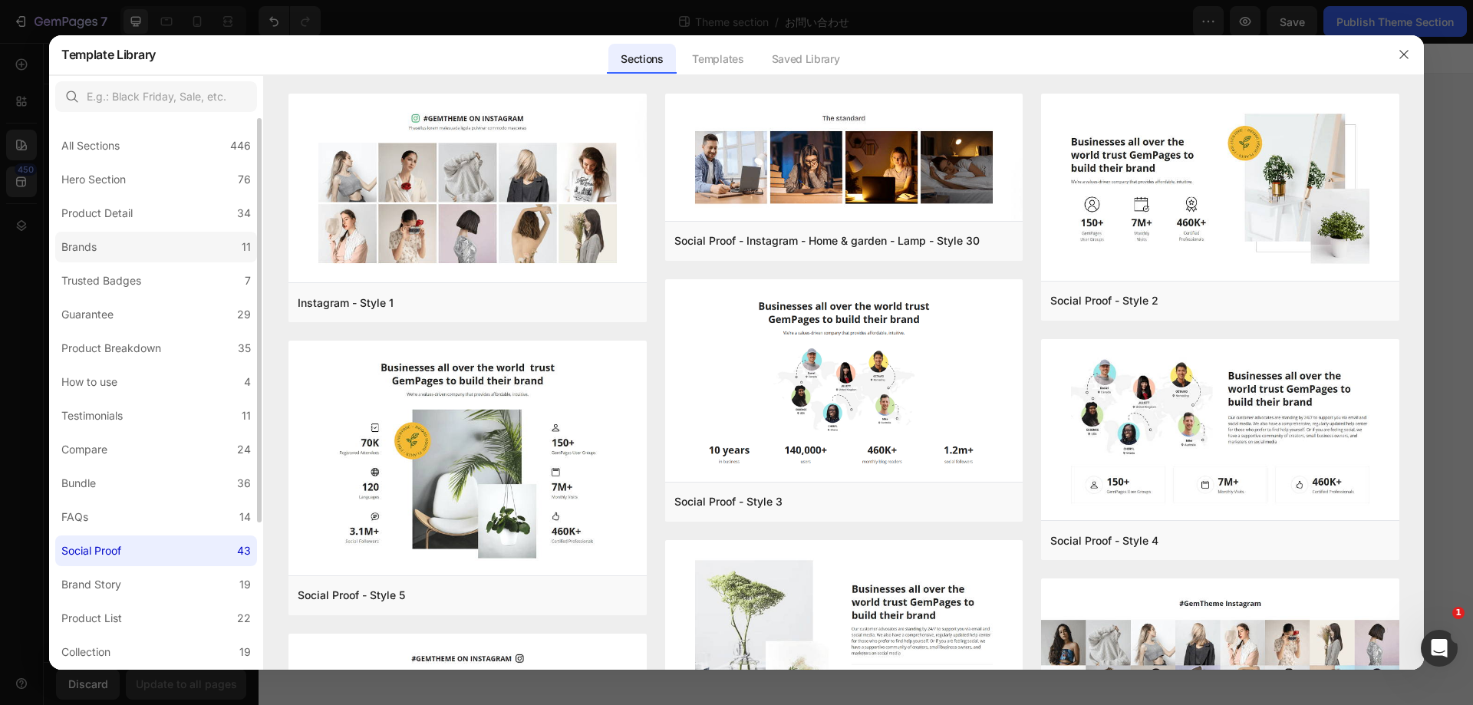
click at [187, 245] on label "Brands 11" at bounding box center [156, 247] width 202 height 31
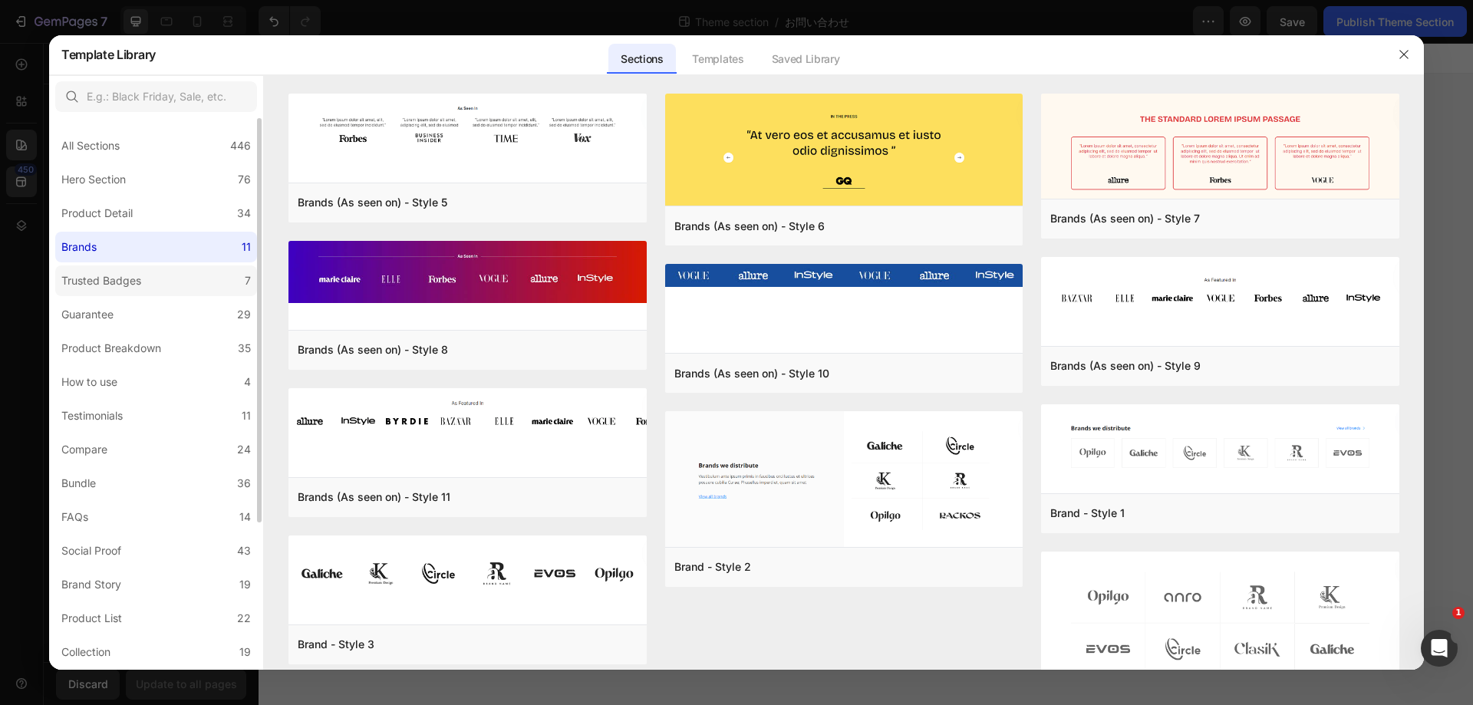
click at [184, 284] on label "Trusted Badges 7" at bounding box center [156, 280] width 202 height 31
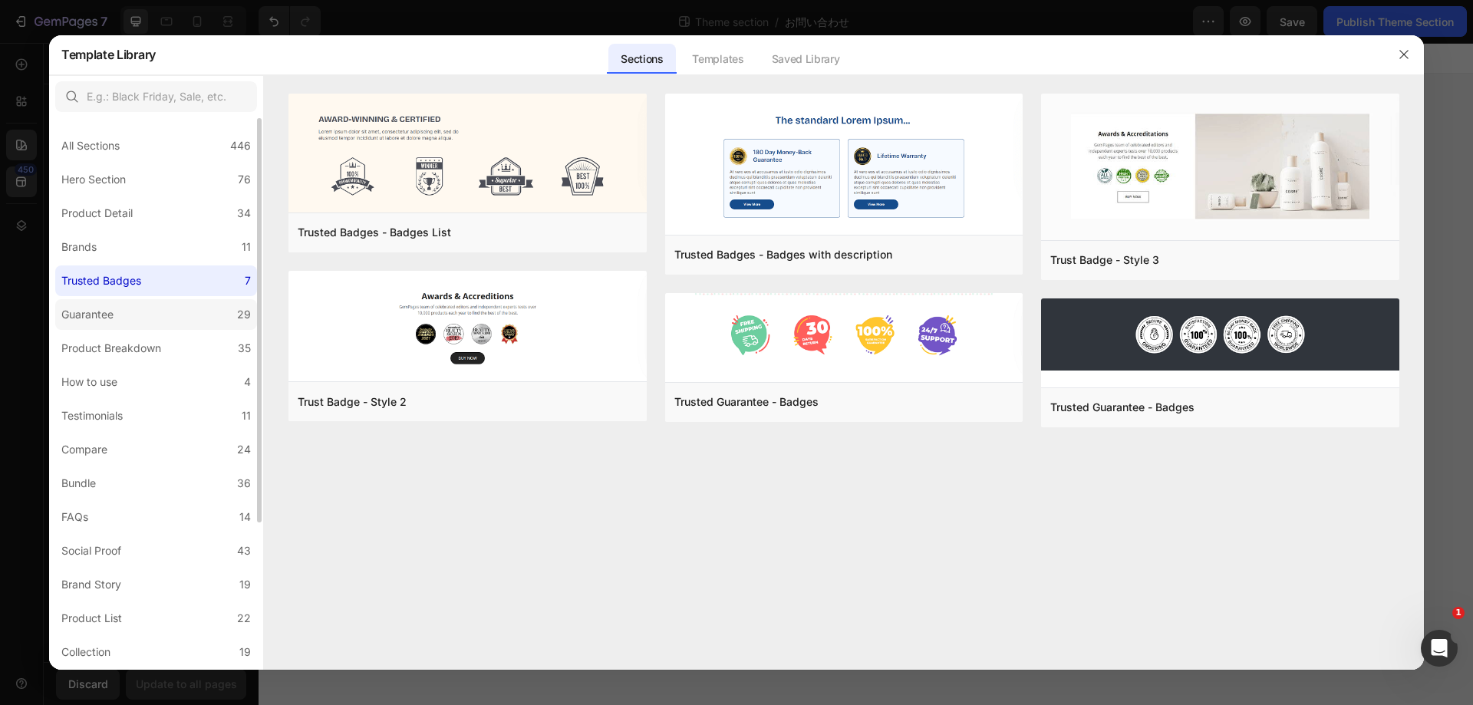
click at [175, 316] on label "Guarantee 29" at bounding box center [156, 314] width 202 height 31
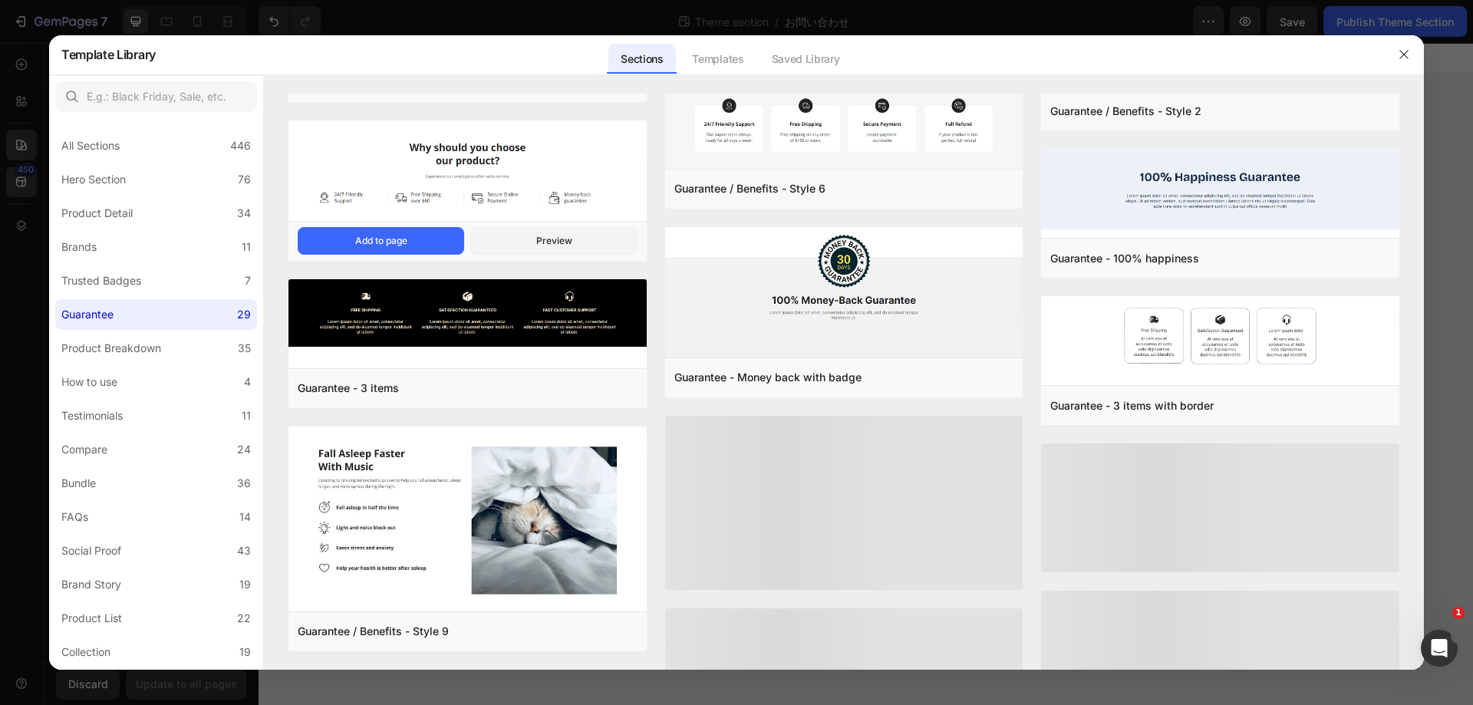
scroll to position [321, 0]
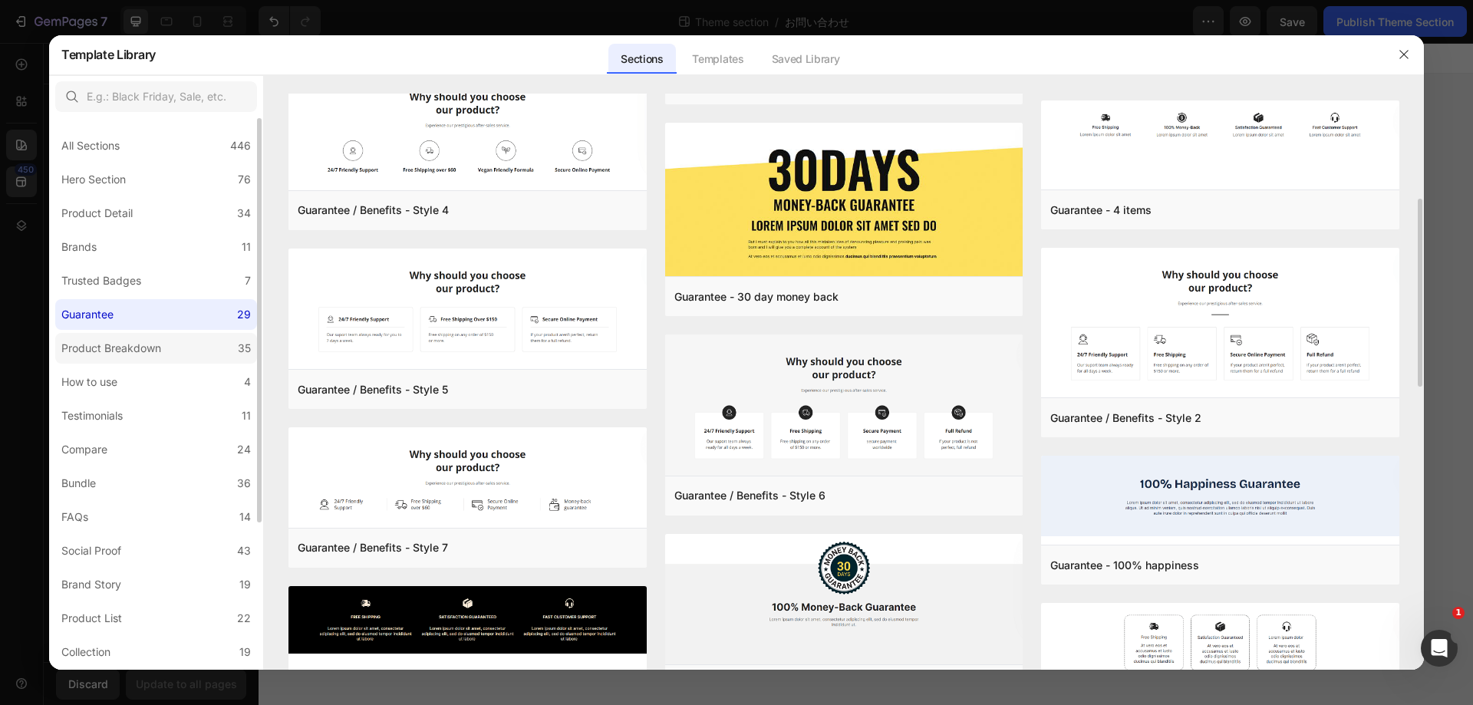
click at [195, 350] on label "Product Breakdown 35" at bounding box center [156, 348] width 202 height 31
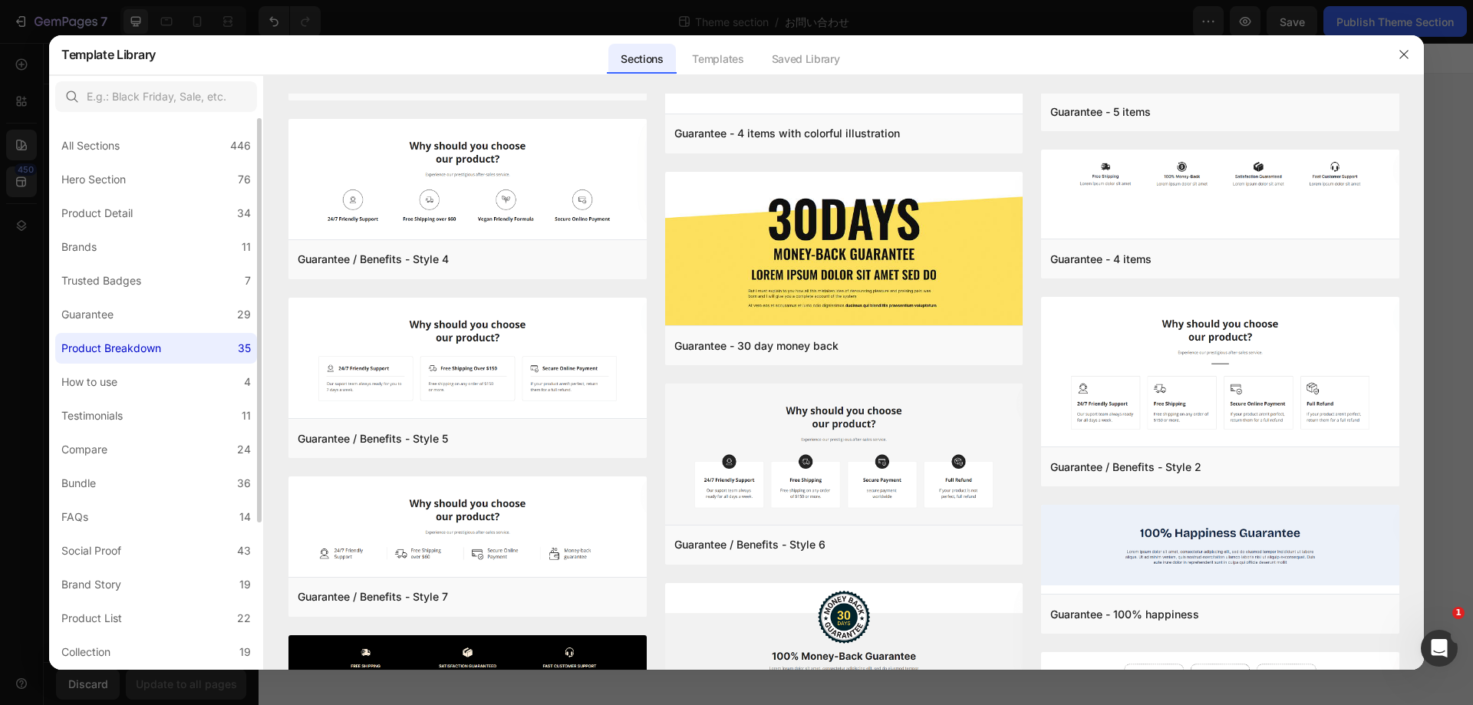
scroll to position [0, 0]
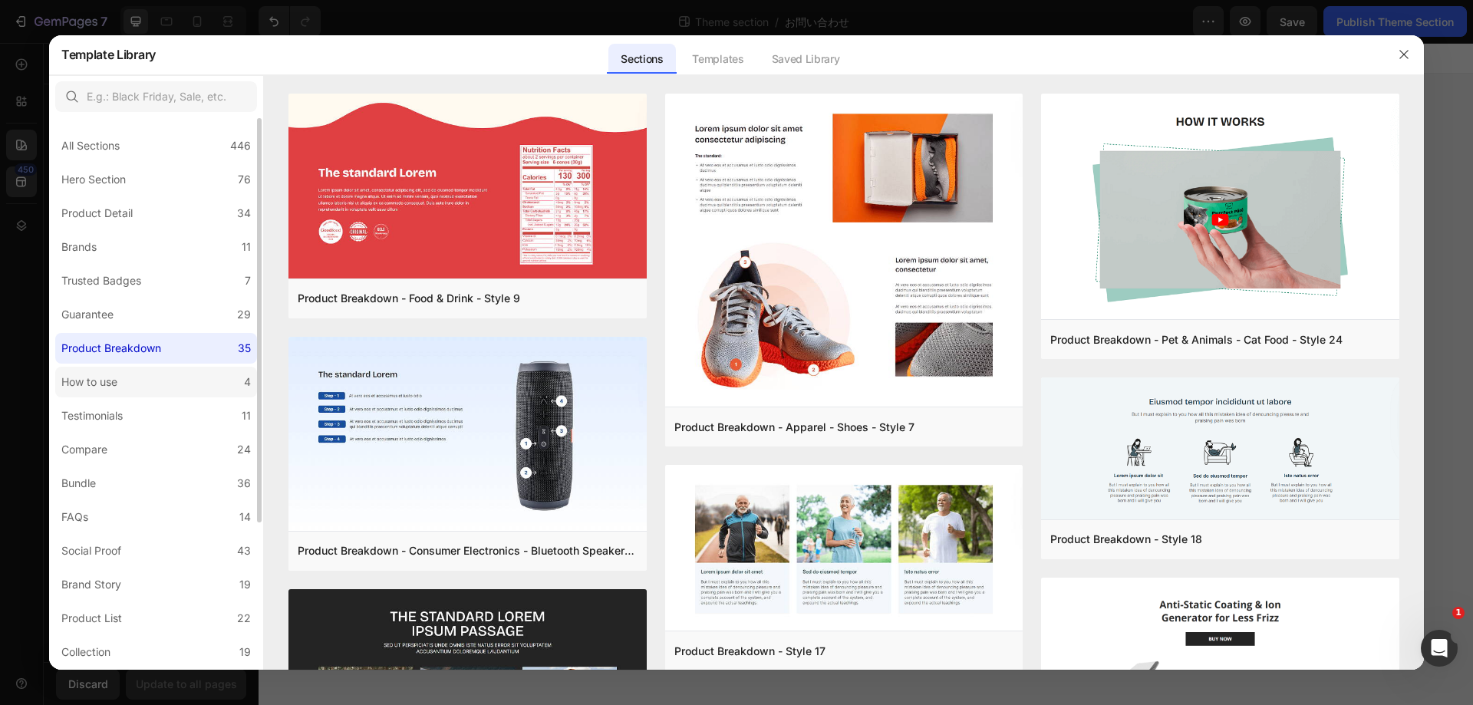
click at [189, 378] on label "How to use 4" at bounding box center [156, 382] width 202 height 31
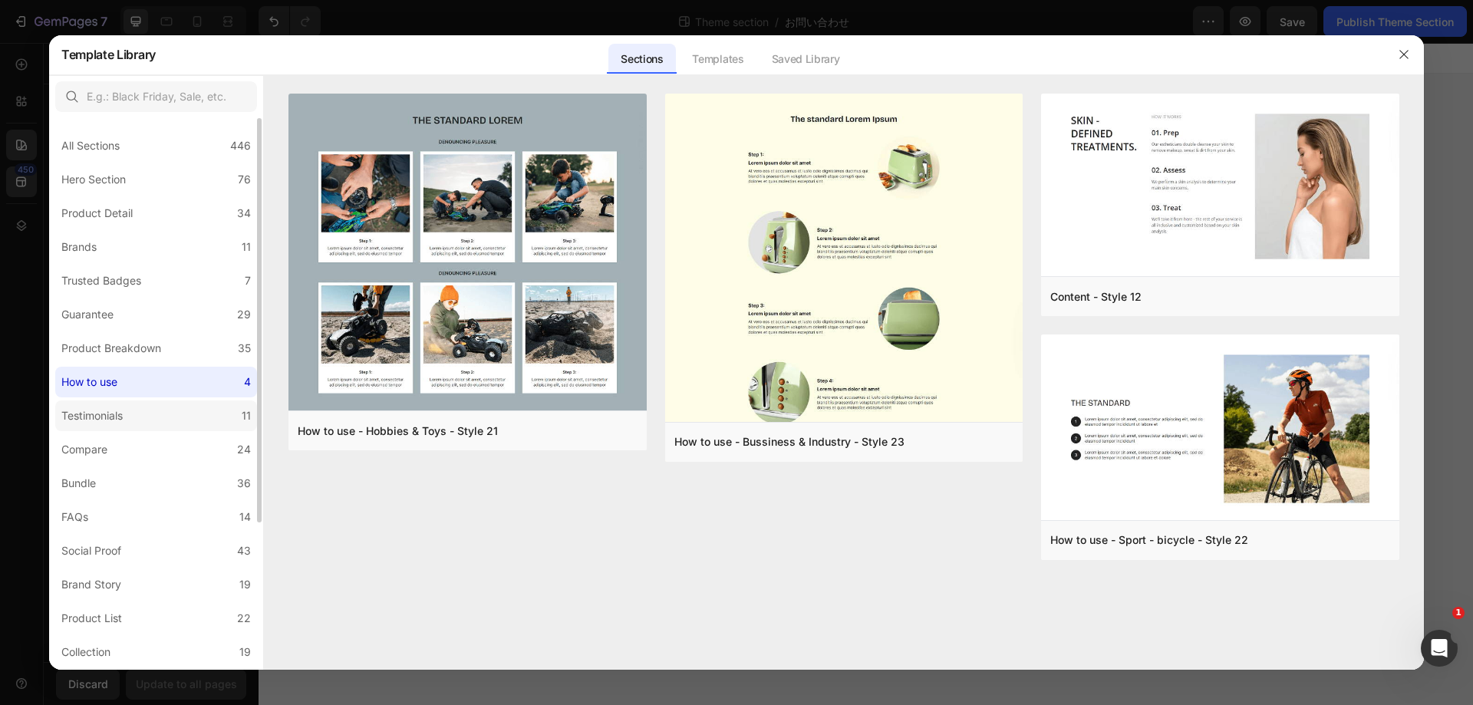
click at [198, 420] on label "Testimonials 11" at bounding box center [156, 415] width 202 height 31
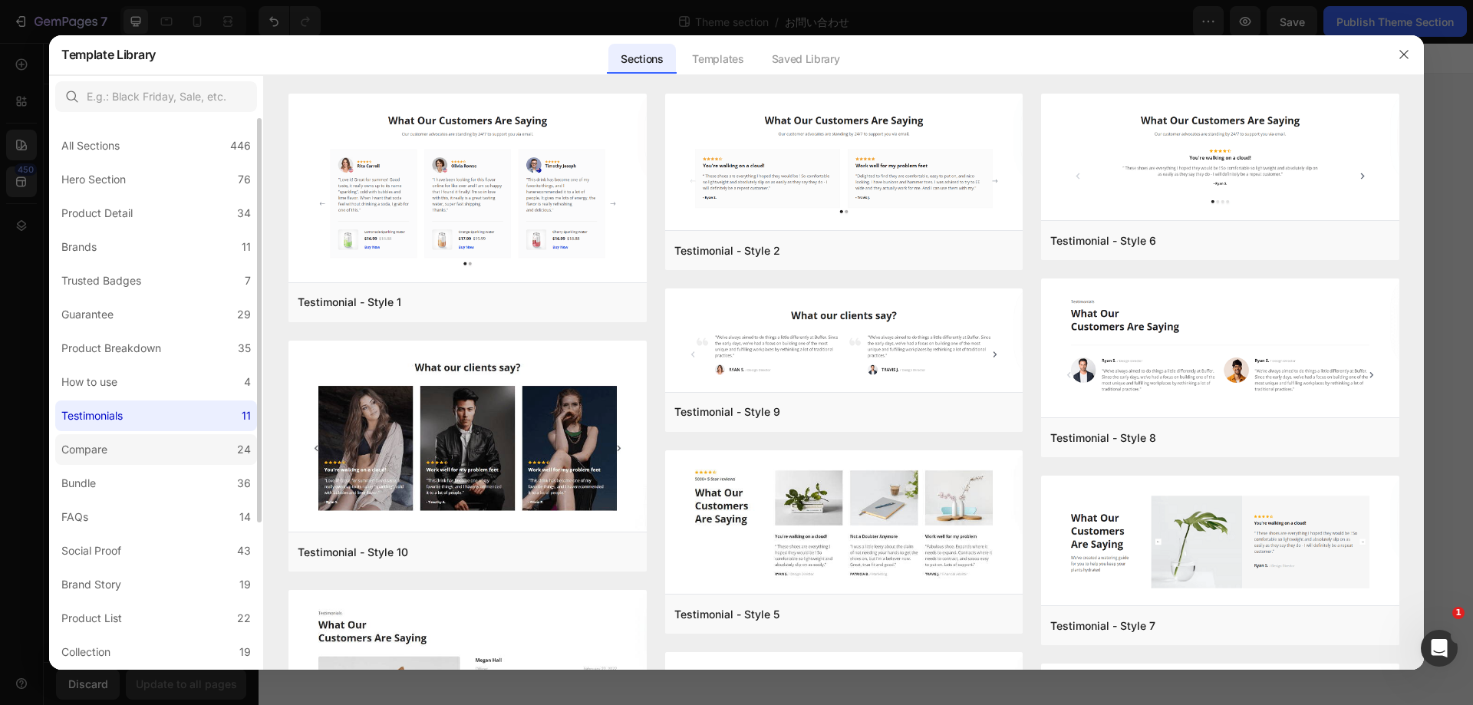
click at [188, 449] on label "Compare 24" at bounding box center [156, 449] width 202 height 31
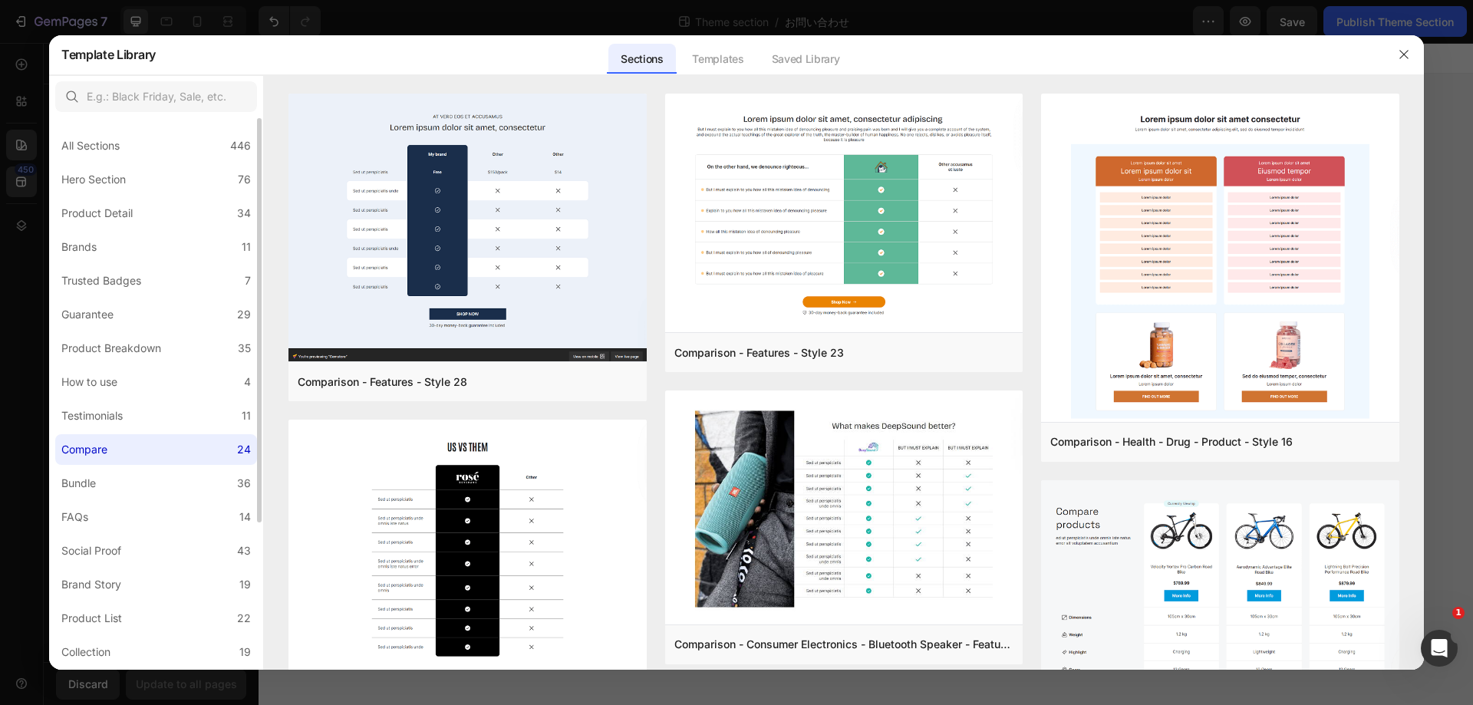
scroll to position [200, 0]
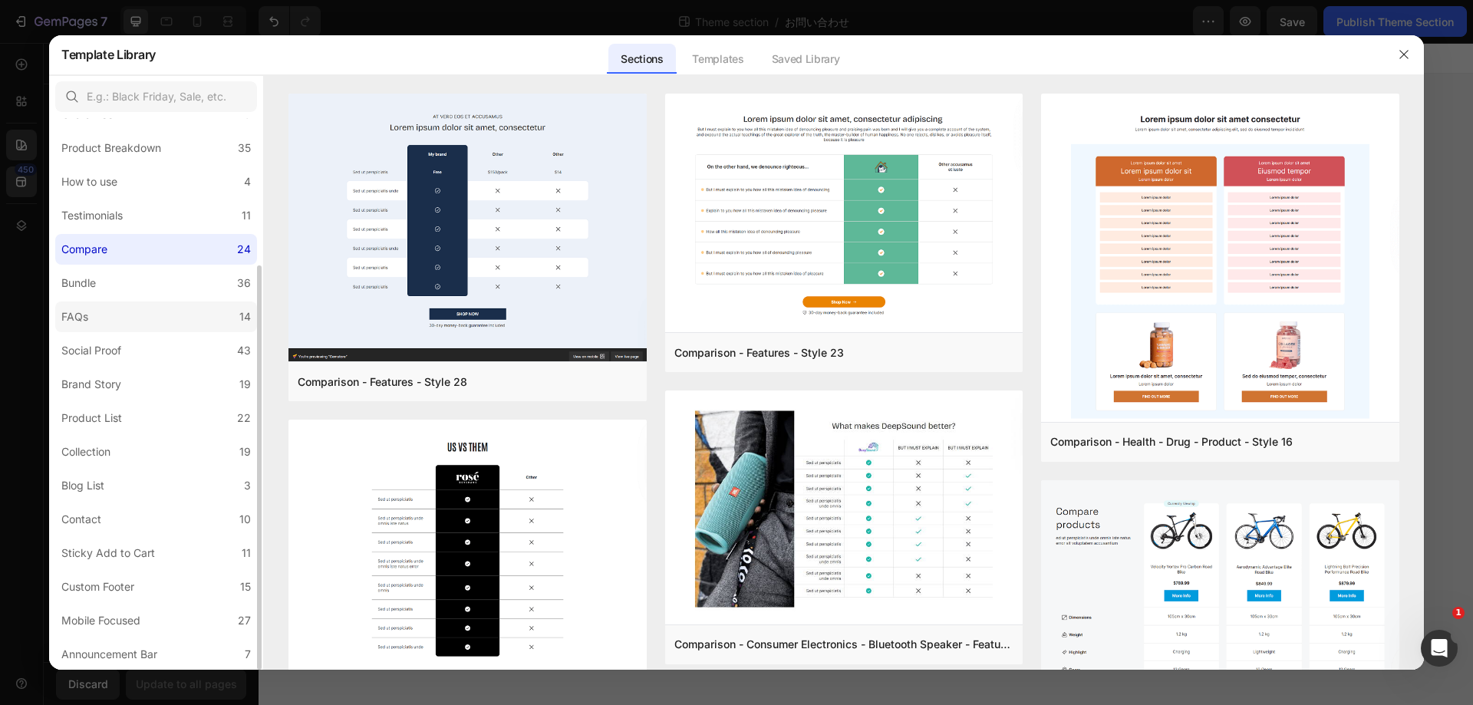
click at [170, 315] on label "FAQs 14" at bounding box center [156, 316] width 202 height 31
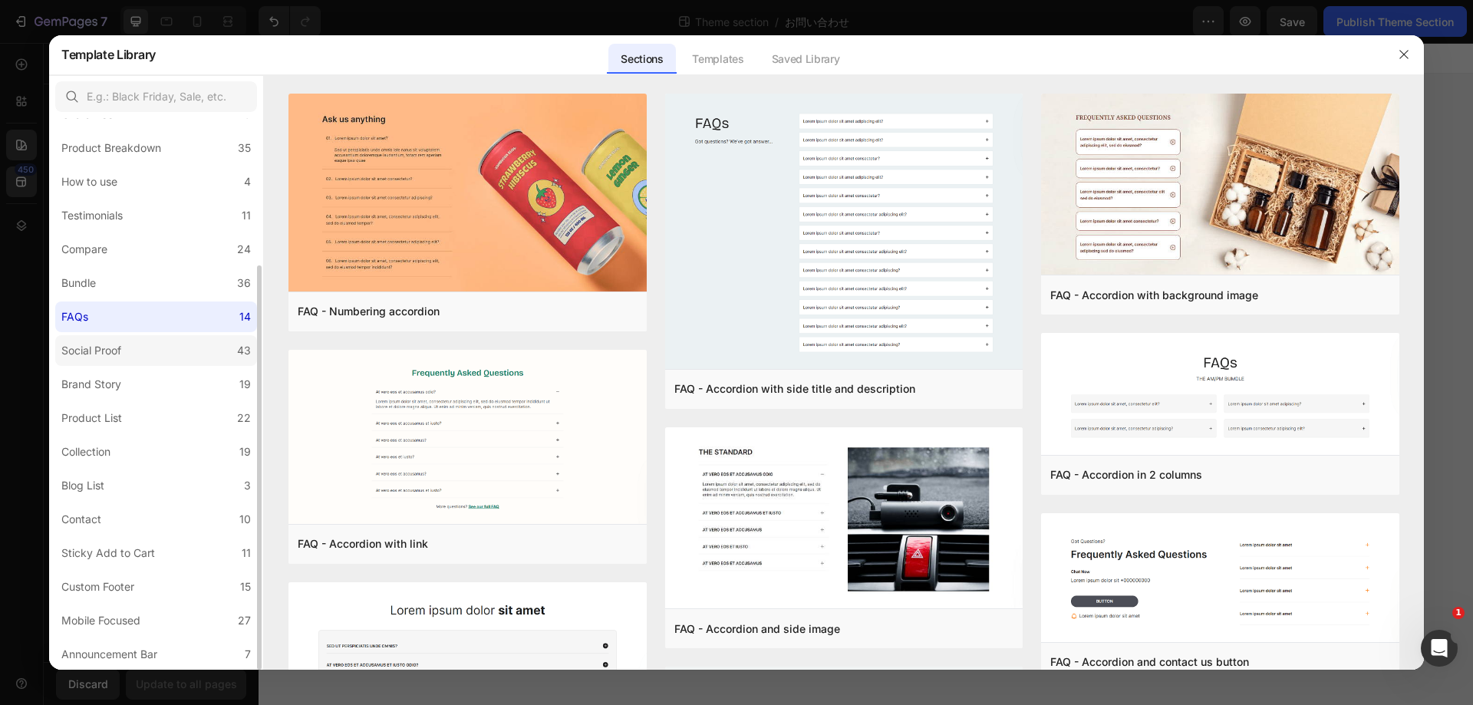
click at [170, 344] on label "Social Proof 43" at bounding box center [156, 350] width 202 height 31
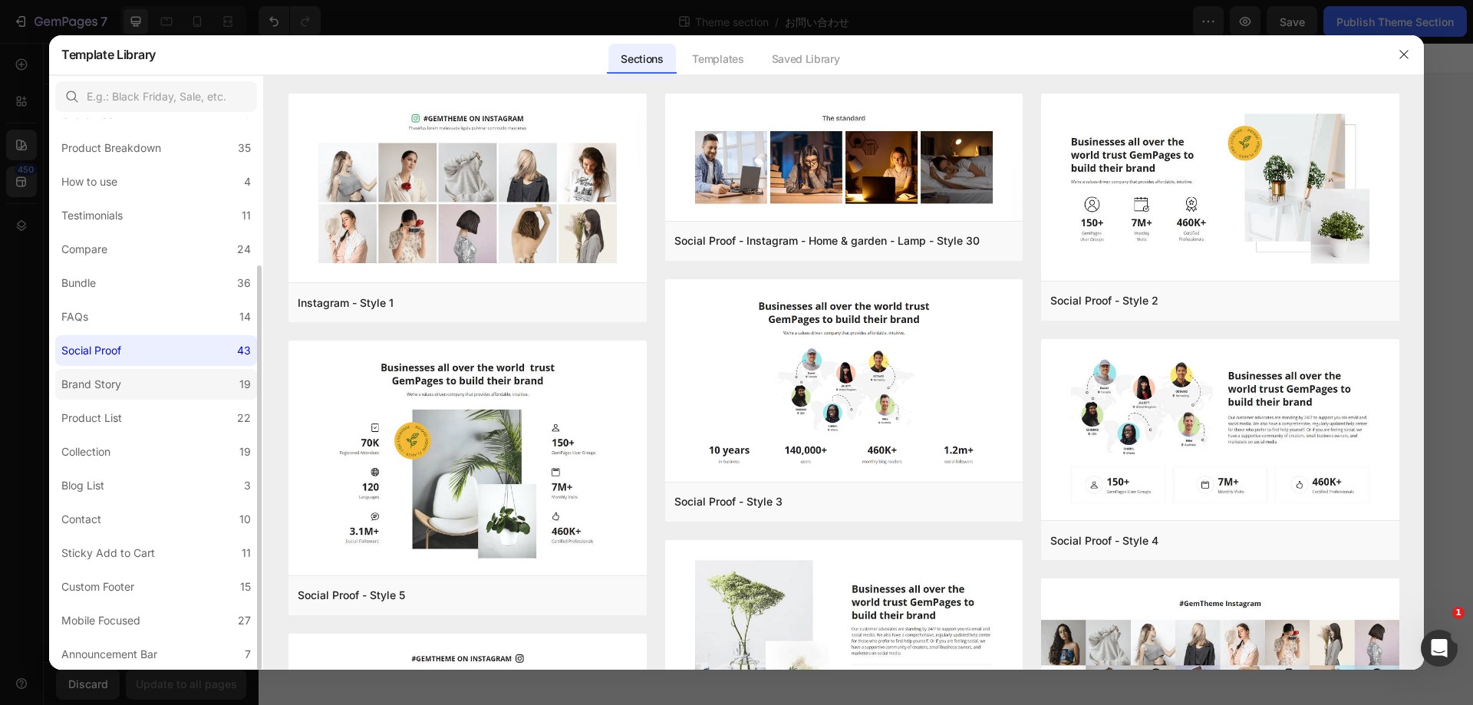
click at [170, 385] on label "Brand Story 19" at bounding box center [156, 384] width 202 height 31
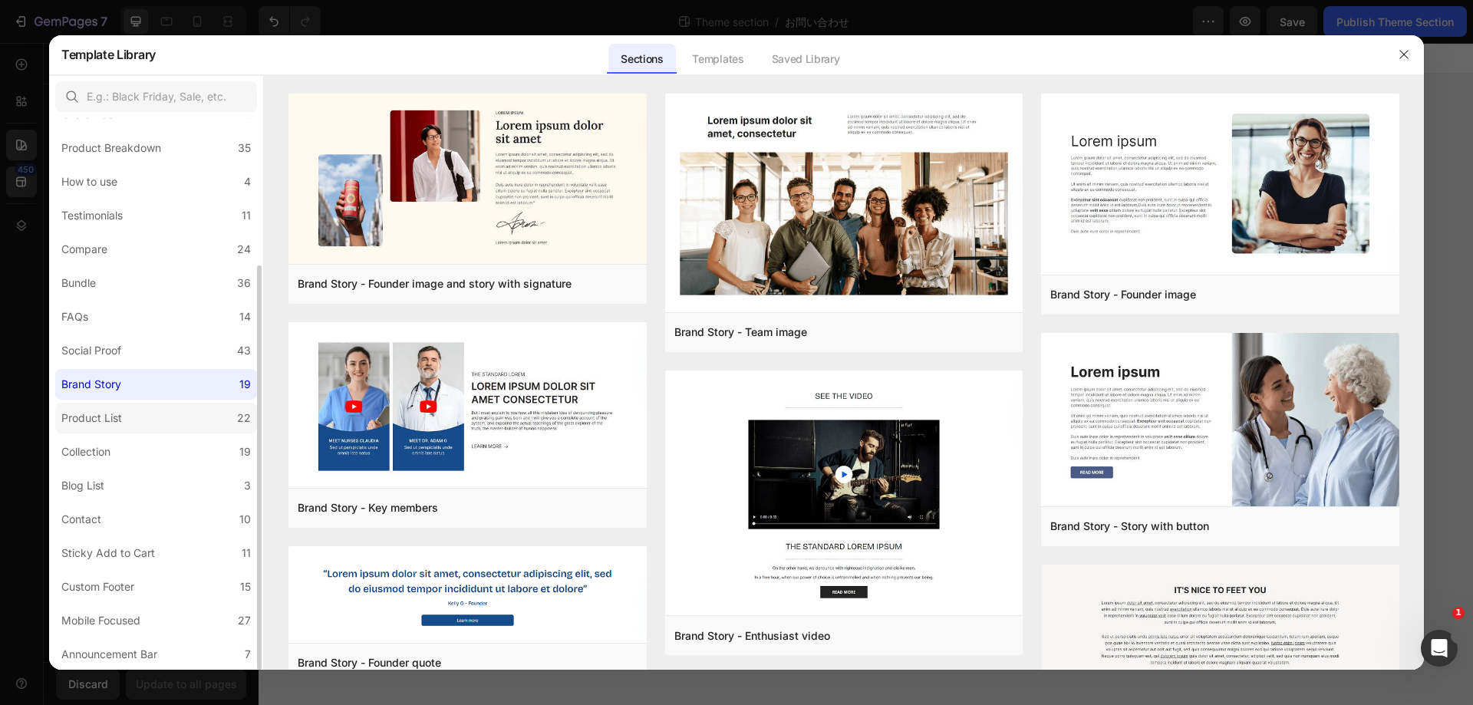
click at [169, 420] on label "Product List 22" at bounding box center [156, 418] width 202 height 31
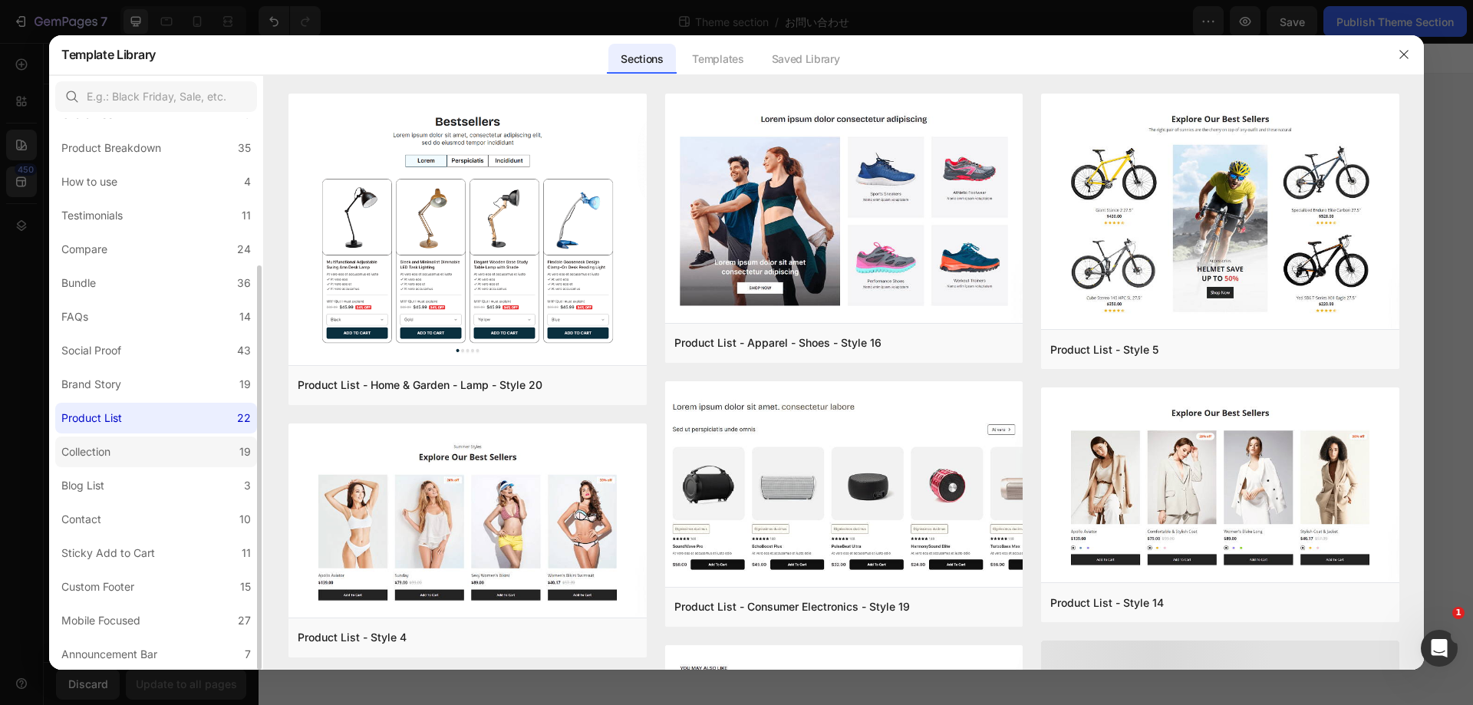
click at [160, 462] on label "Collection 19" at bounding box center [156, 452] width 202 height 31
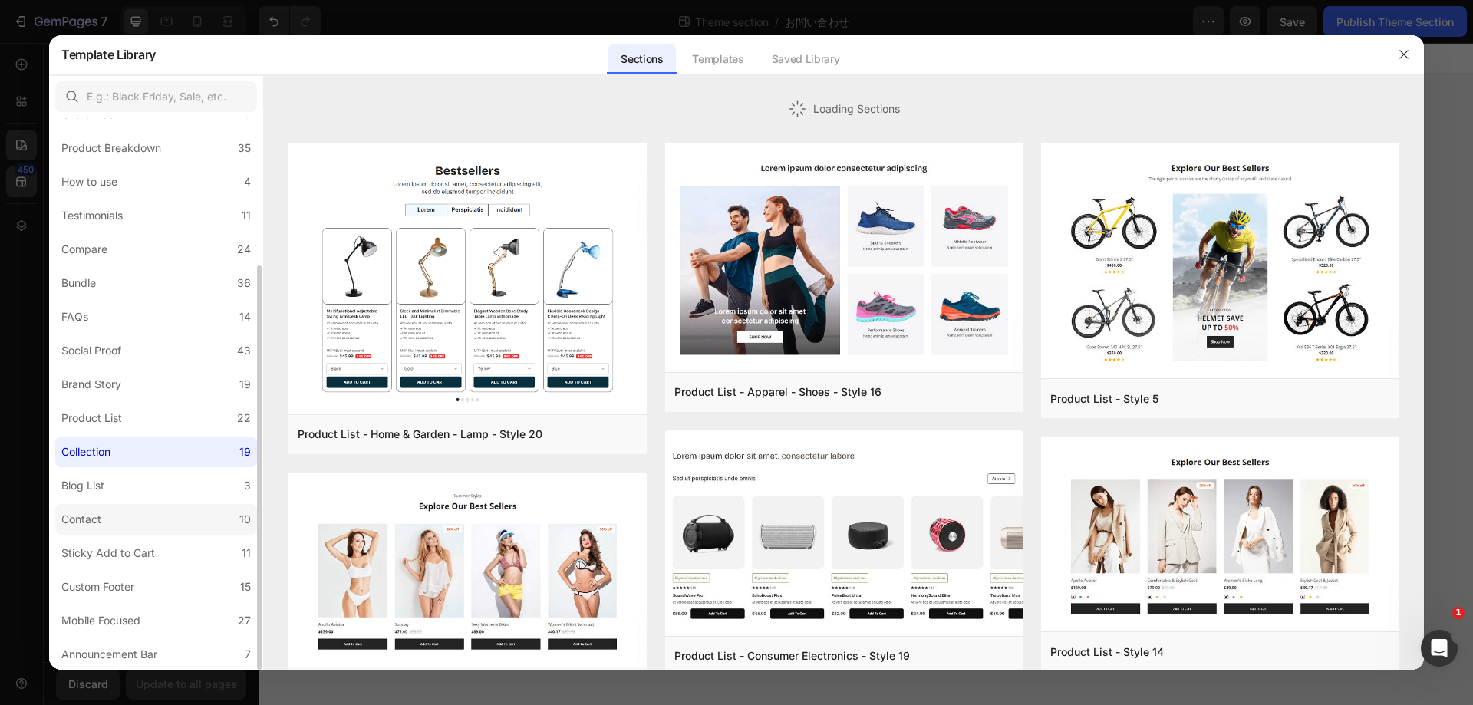
click at [145, 511] on label "Contact 10" at bounding box center [156, 519] width 202 height 31
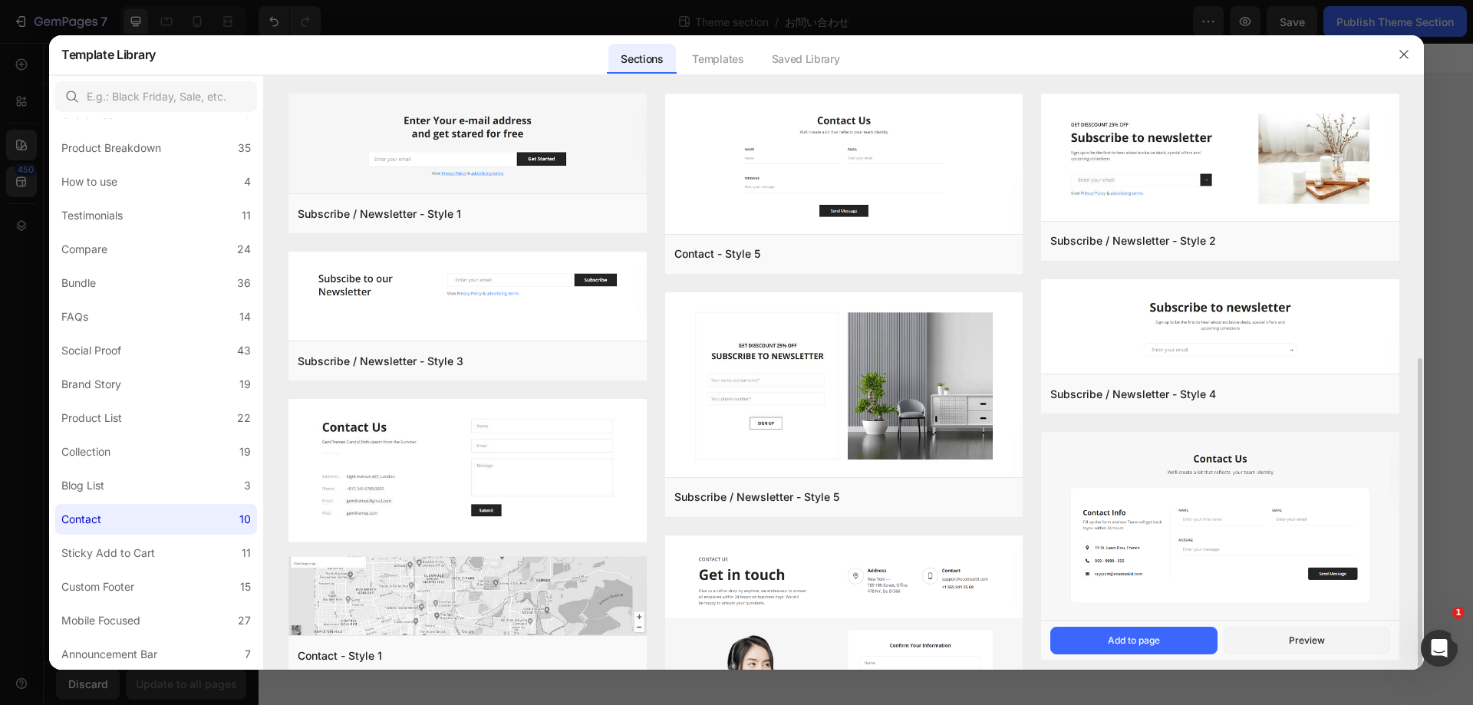
scroll to position [218, 0]
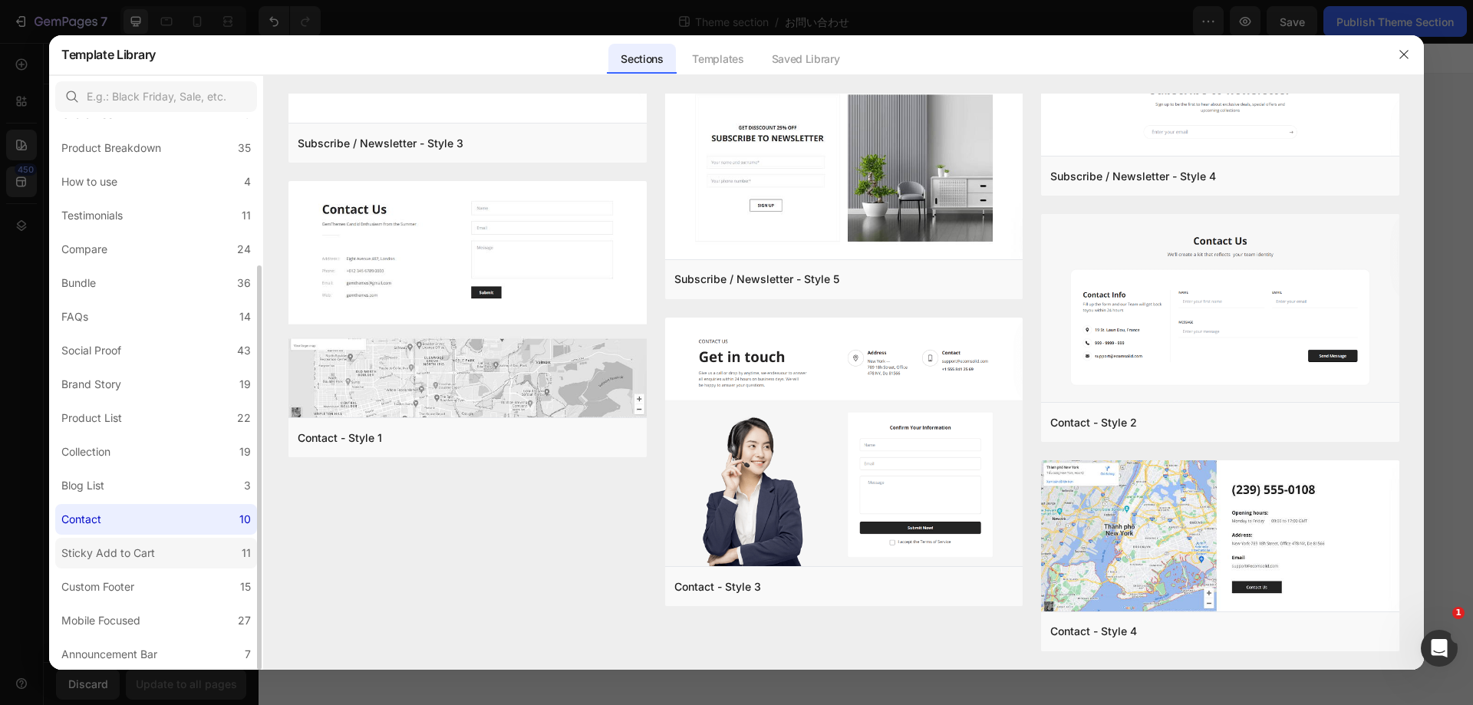
click at [171, 549] on label "Sticky Add to Cart 11" at bounding box center [156, 553] width 202 height 31
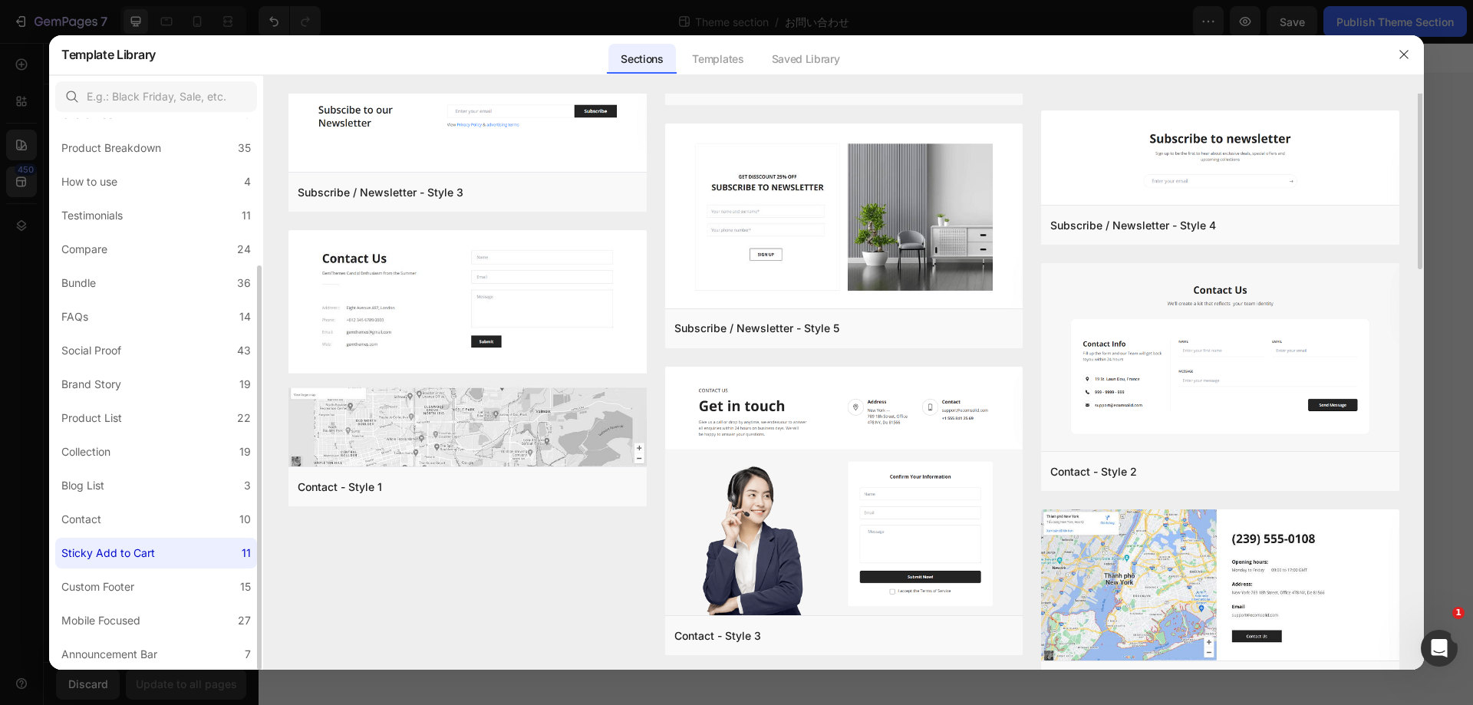
scroll to position [0, 0]
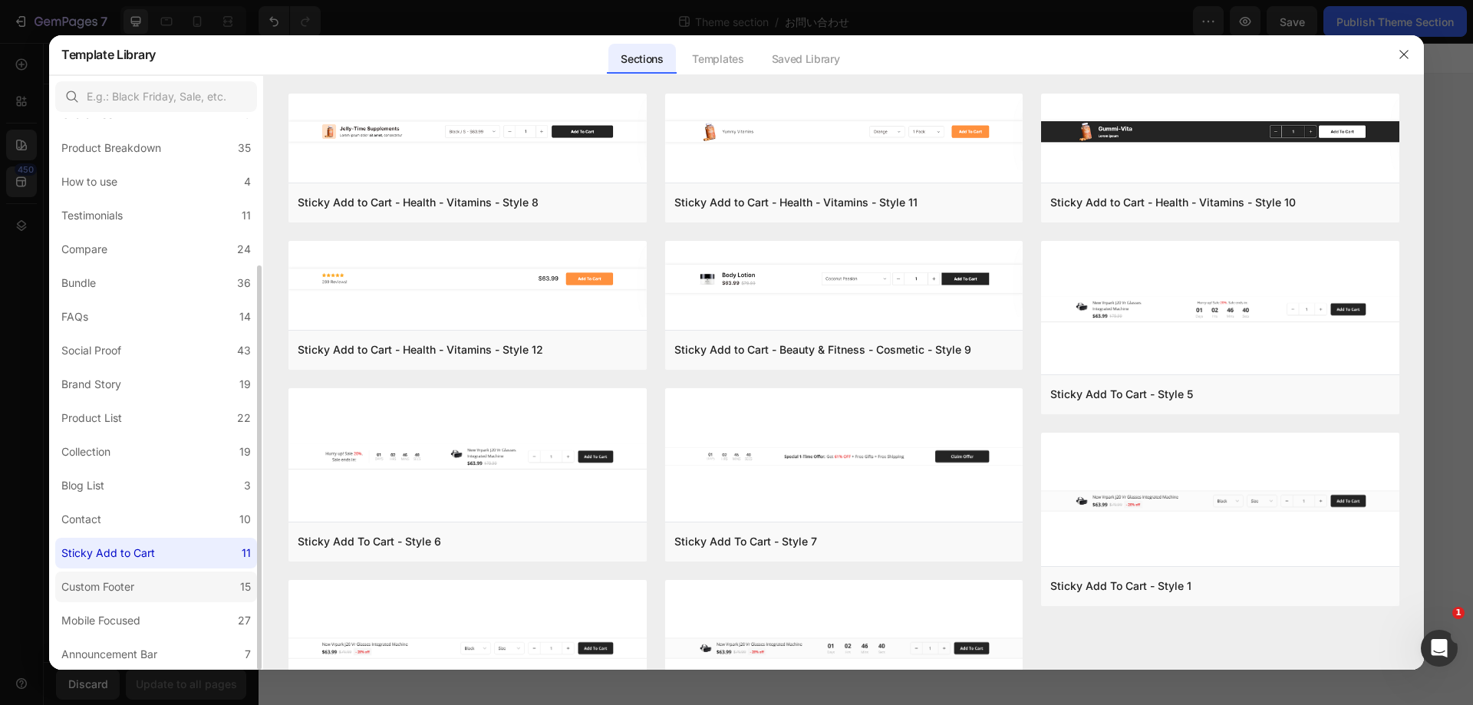
click at [155, 588] on label "Custom Footer 15" at bounding box center [156, 587] width 202 height 31
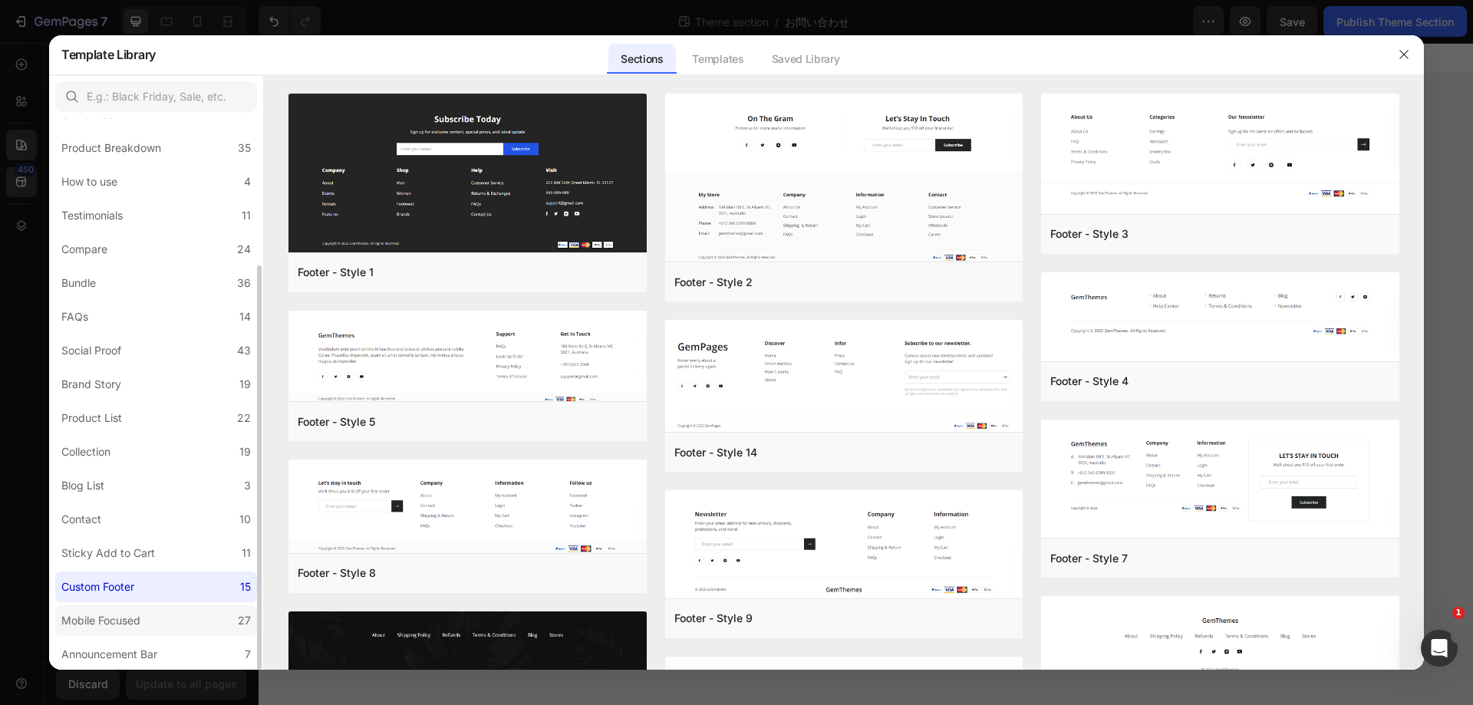
click at [143, 615] on div "Mobile Focused" at bounding box center [103, 620] width 85 height 18
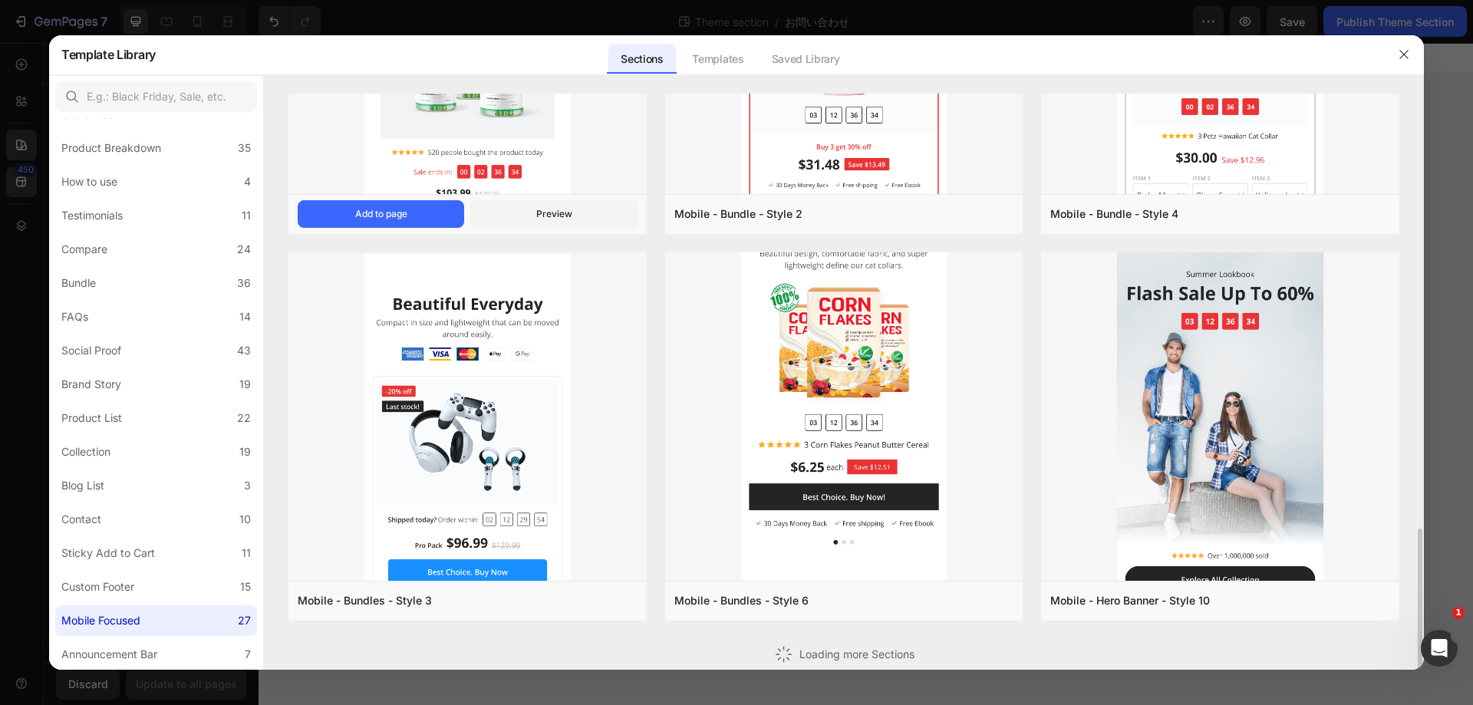
scroll to position [1468, 0]
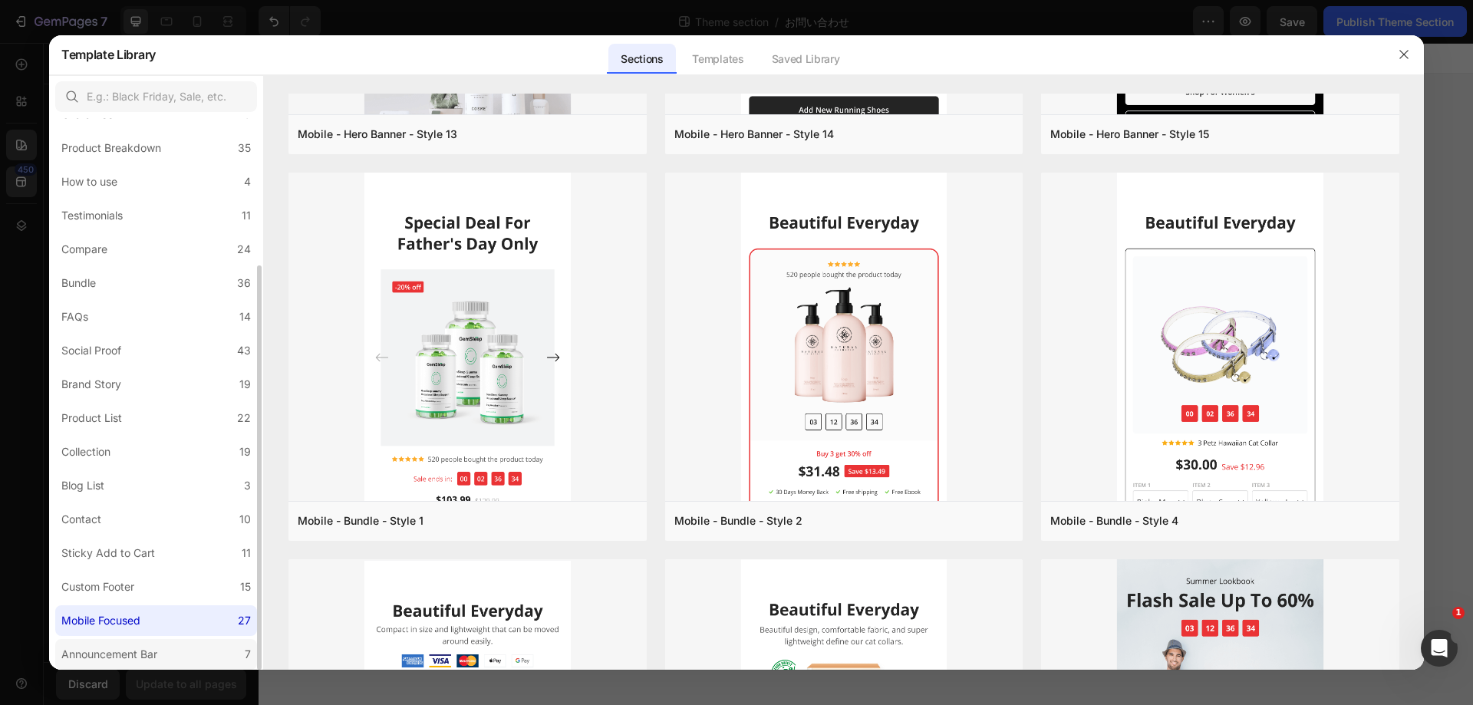
click at [187, 650] on label "Announcement Bar 7" at bounding box center [156, 654] width 202 height 31
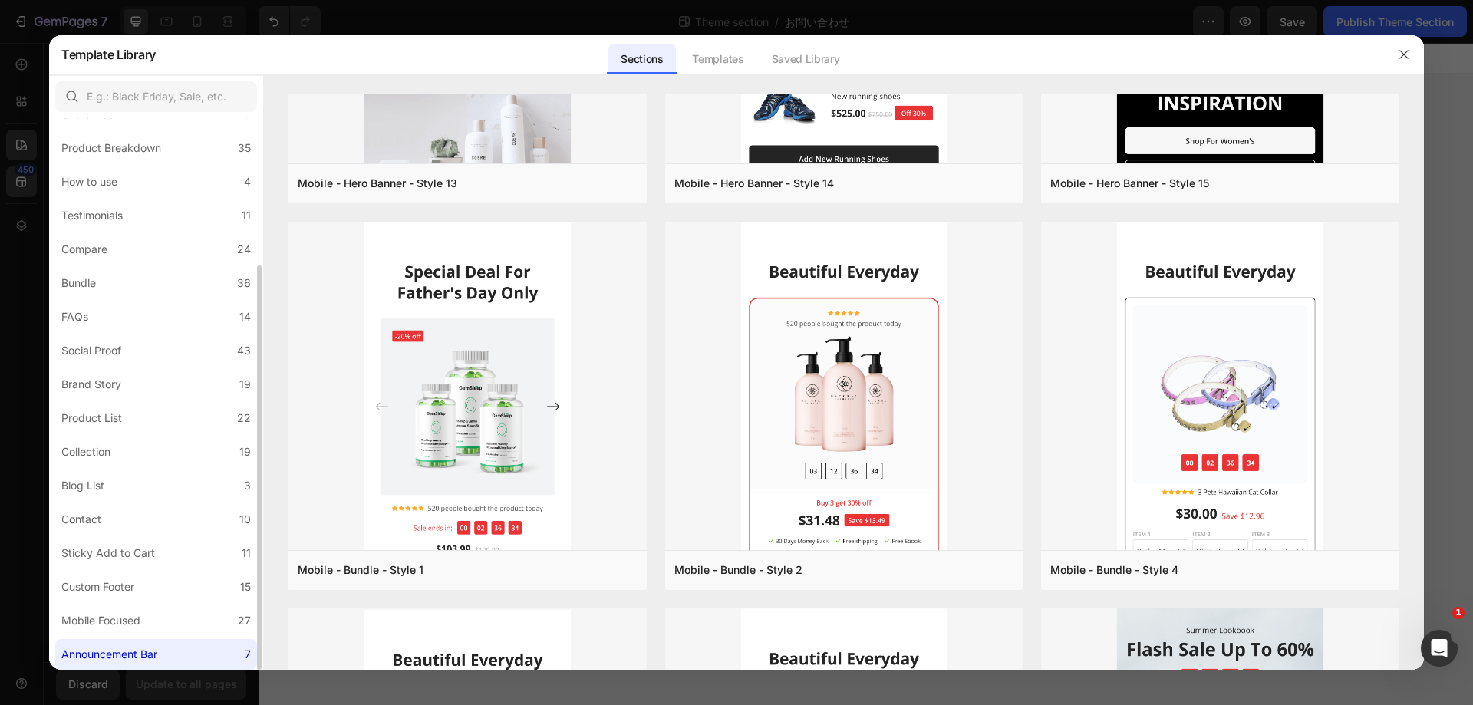
scroll to position [0, 0]
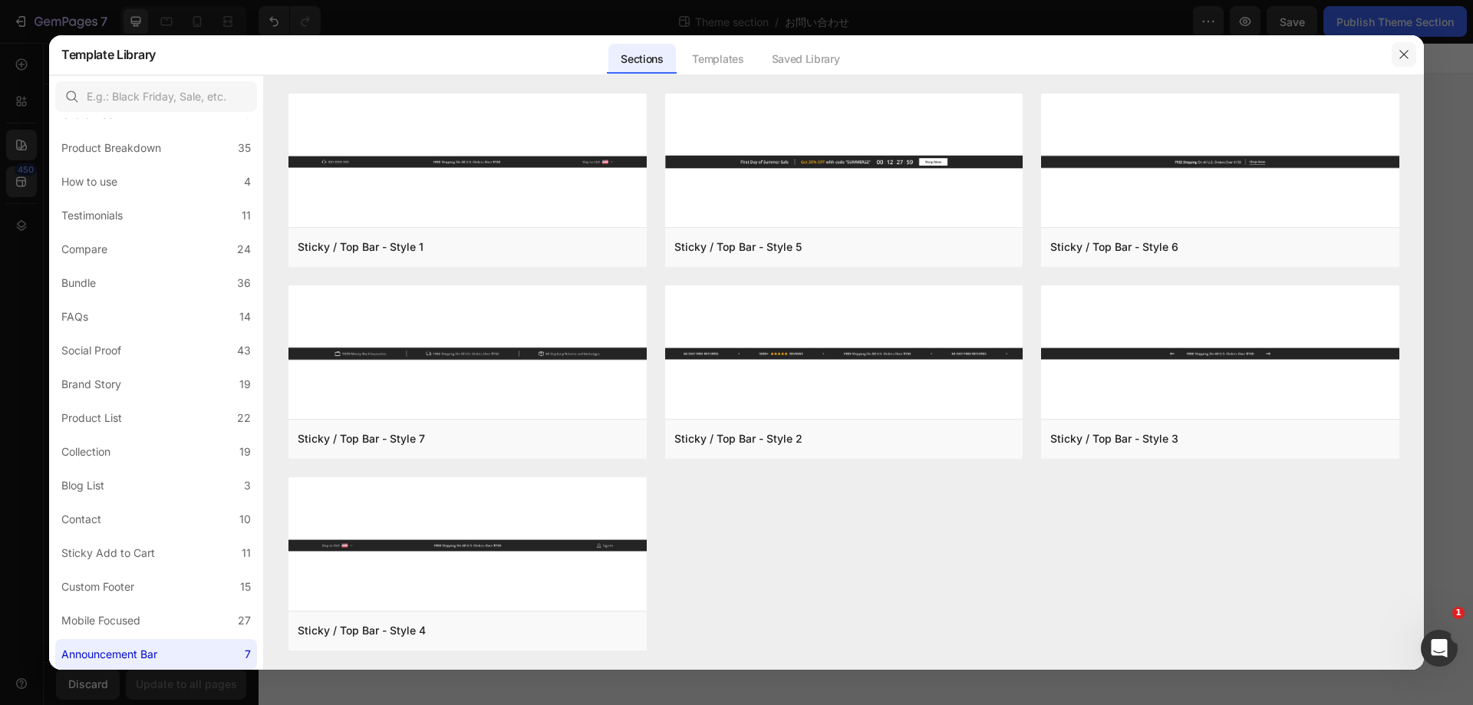
click at [1412, 51] on button "button" at bounding box center [1404, 54] width 25 height 25
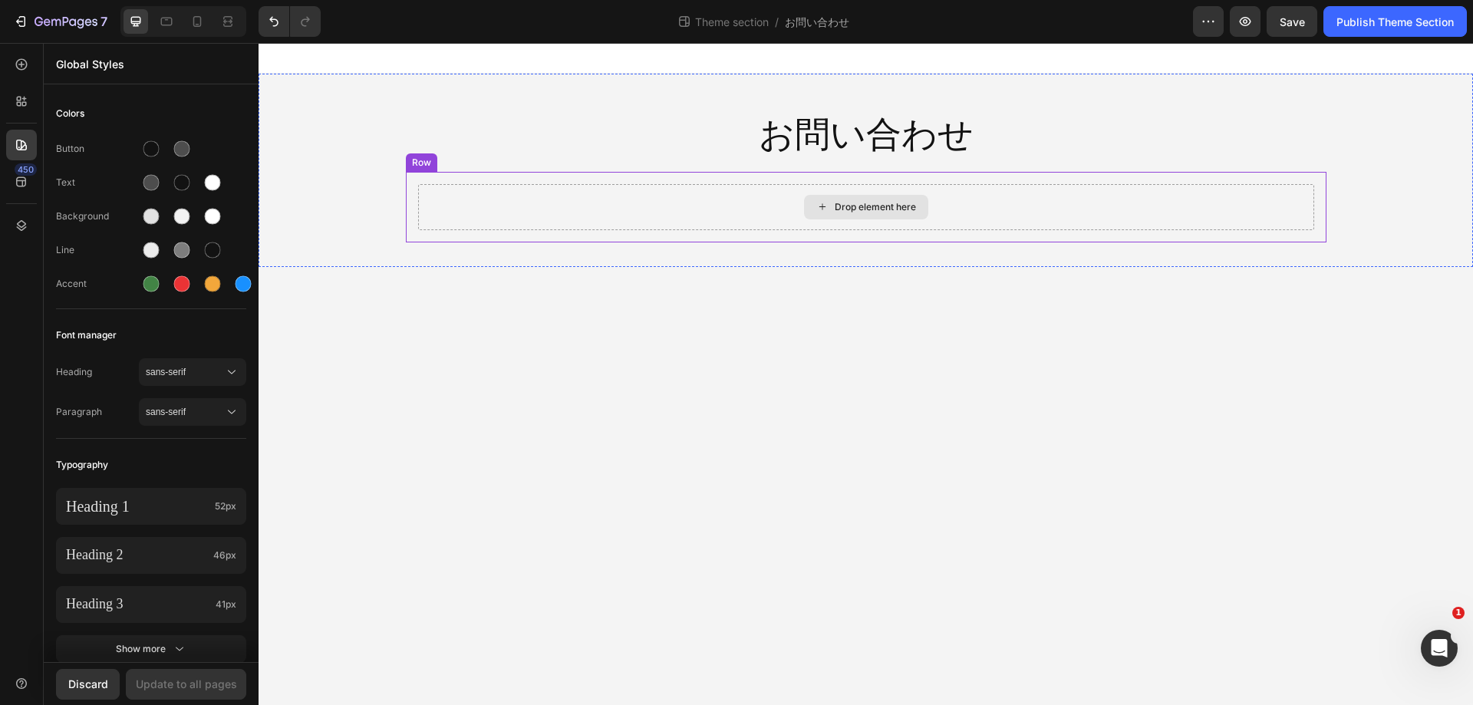
click at [727, 207] on div "Drop element here" at bounding box center [866, 207] width 896 height 46
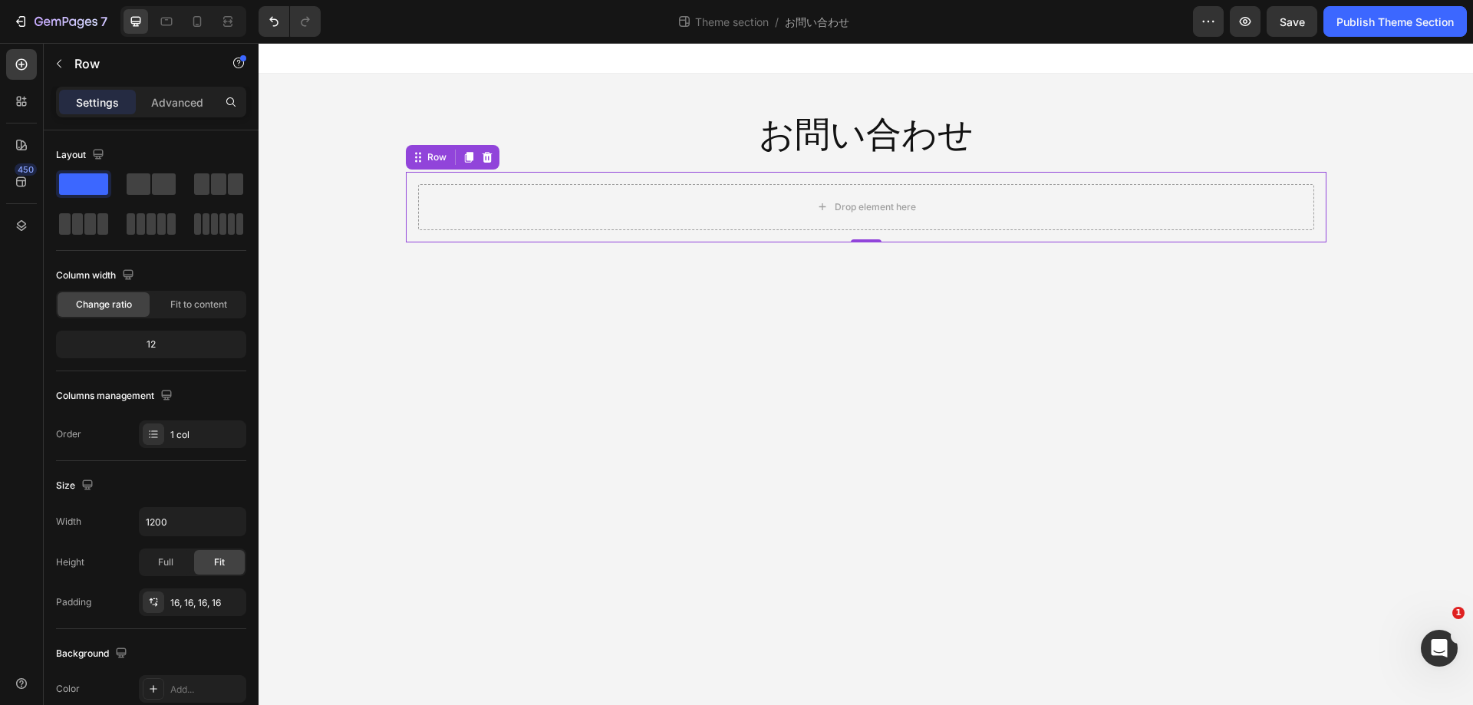
click at [1254, 338] on body "お問い合わせ Heading Row Drop element here Row 0 Root Drag & drop element from sideba…" at bounding box center [866, 374] width 1214 height 662
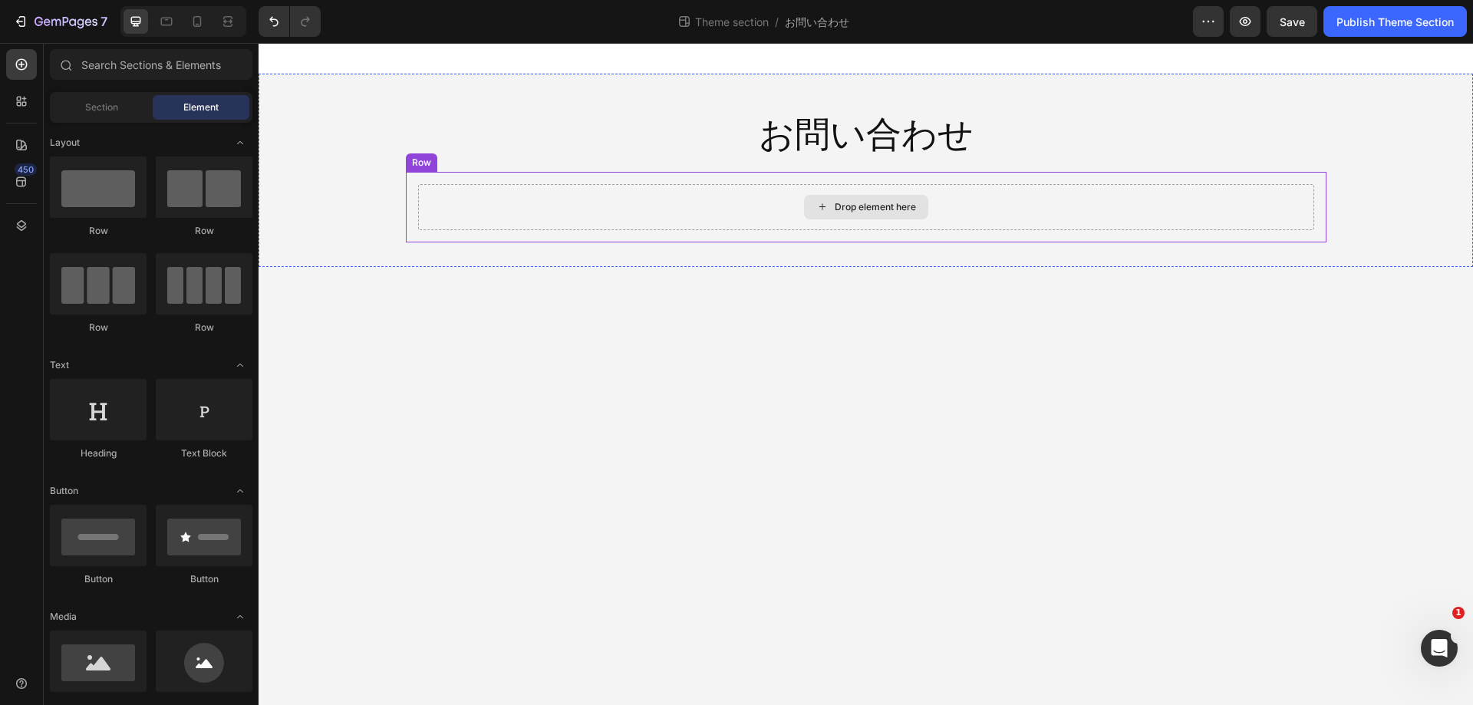
click at [888, 210] on div "Drop element here" at bounding box center [875, 207] width 81 height 12
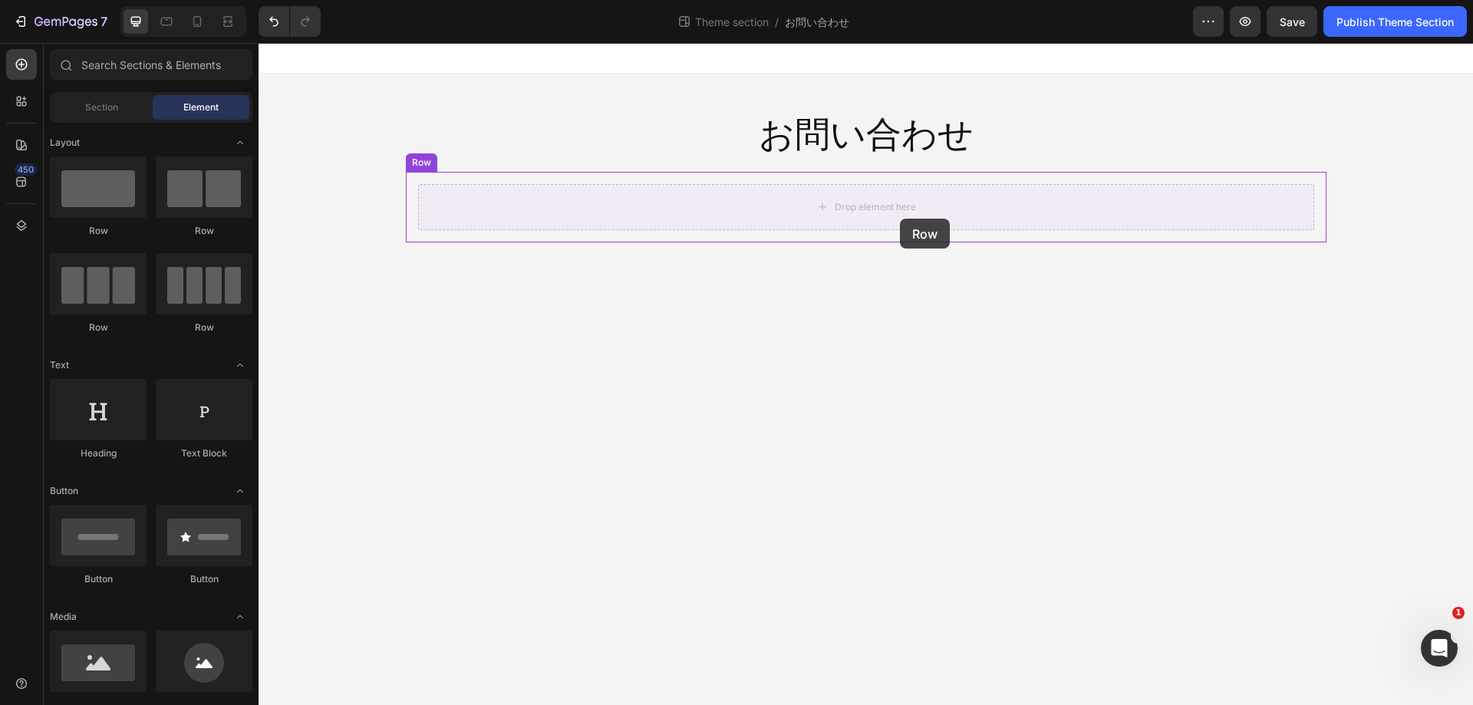
drag, startPoint x: 349, startPoint y: 239, endPoint x: 900, endPoint y: 219, distance: 551.2
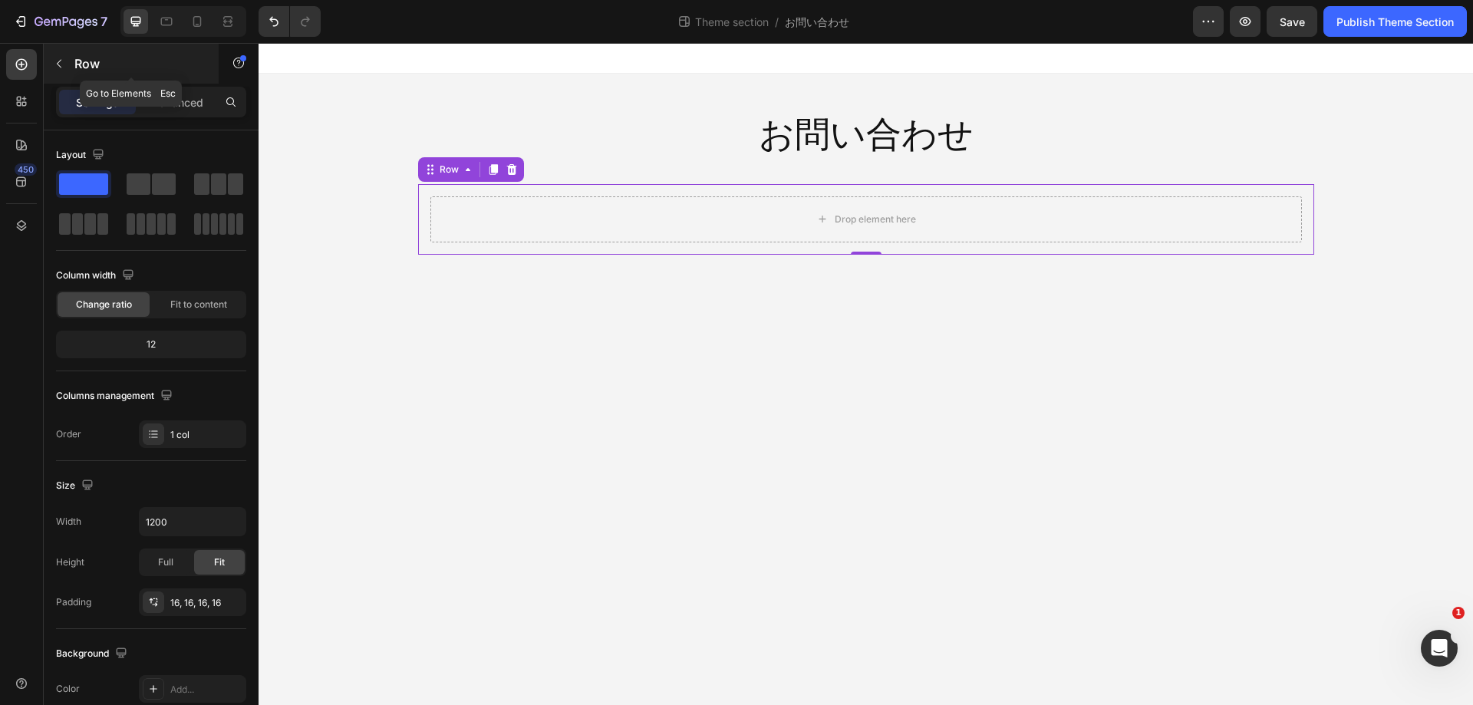
click at [108, 69] on p "Row" at bounding box center [139, 63] width 130 height 18
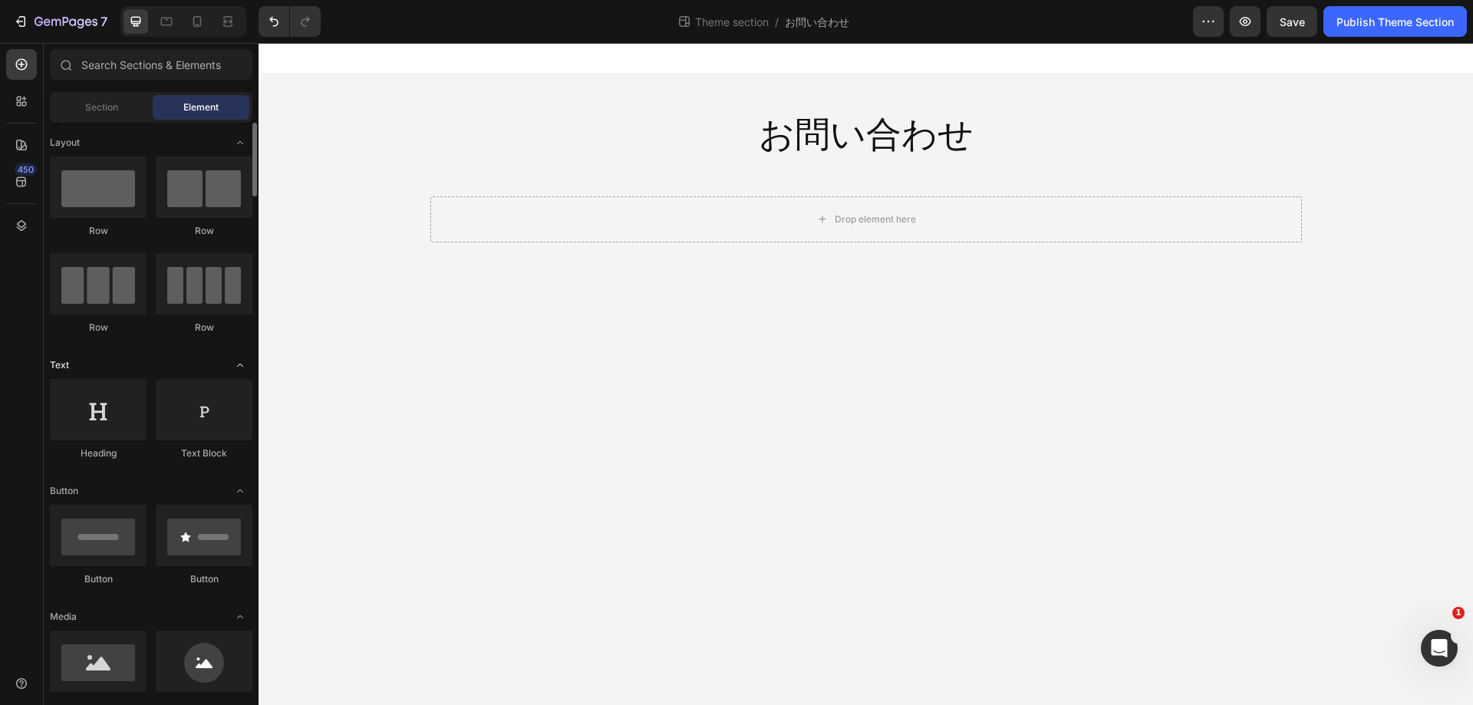
click at [245, 364] on icon "Toggle open" at bounding box center [240, 365] width 12 height 12
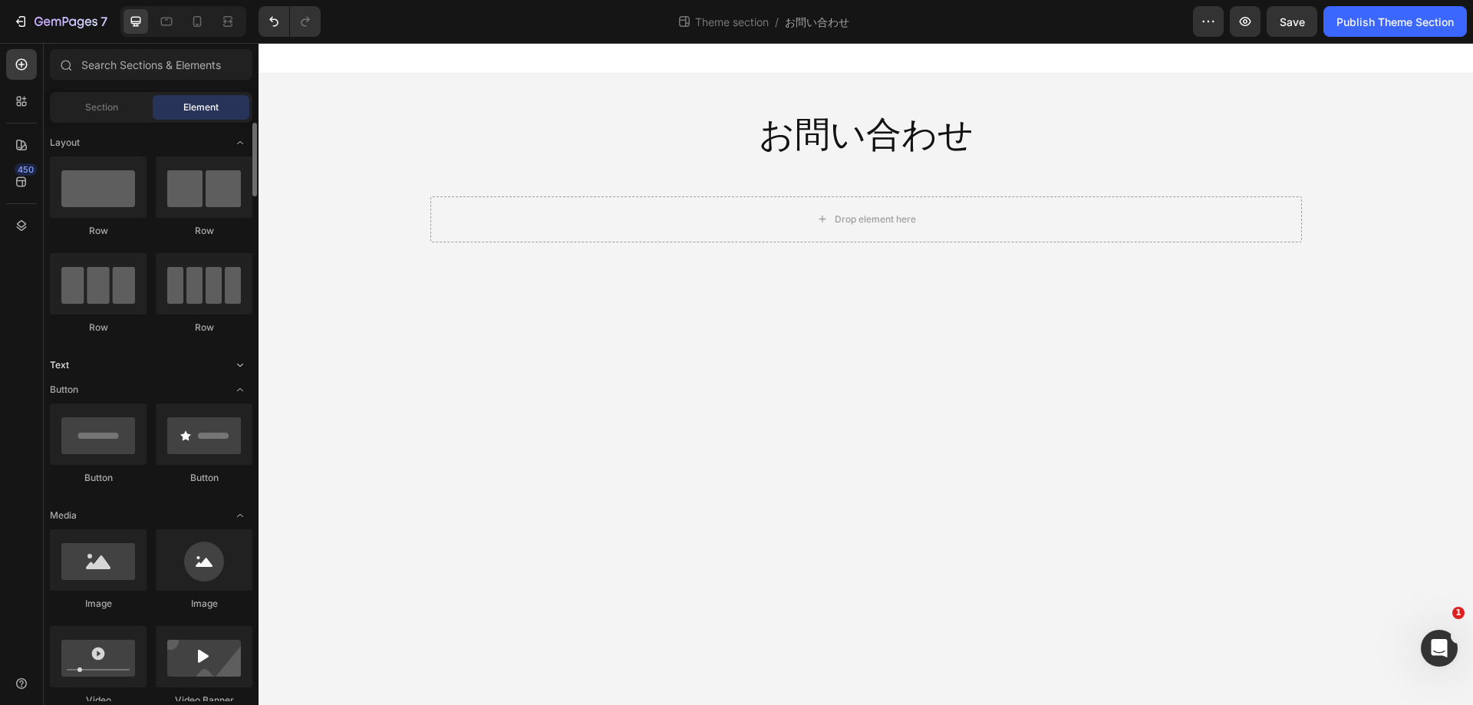
click at [245, 364] on icon "Toggle open" at bounding box center [240, 365] width 12 height 12
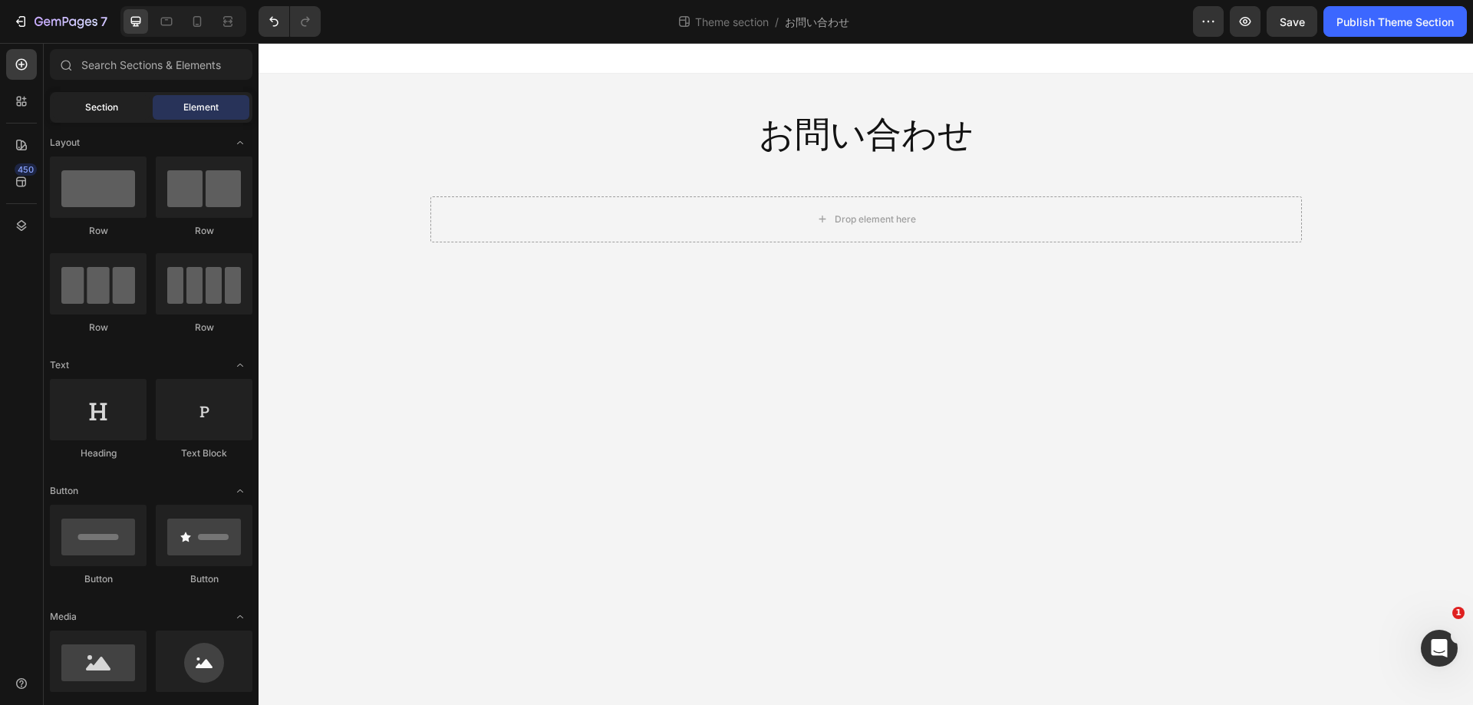
click at [104, 105] on span "Section" at bounding box center [101, 107] width 33 height 14
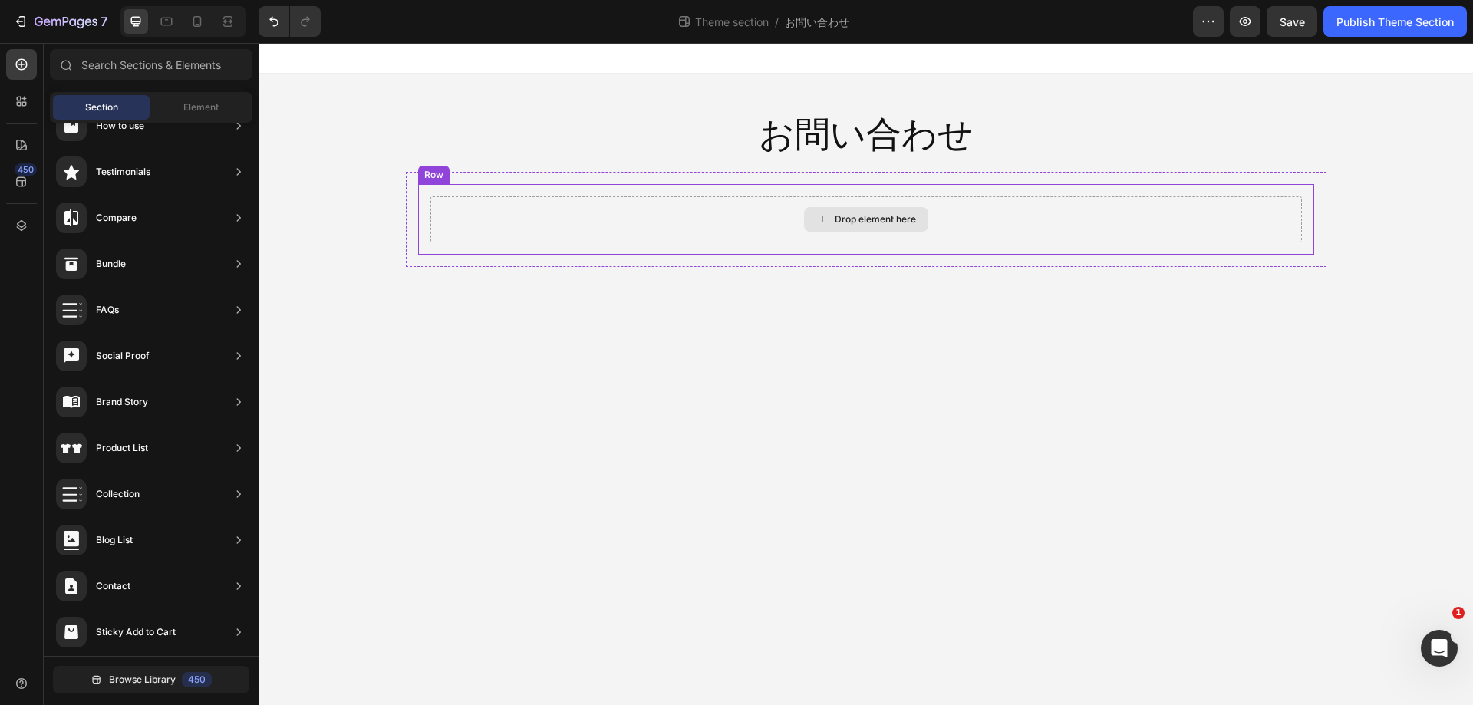
click at [825, 223] on icon at bounding box center [822, 219] width 12 height 13
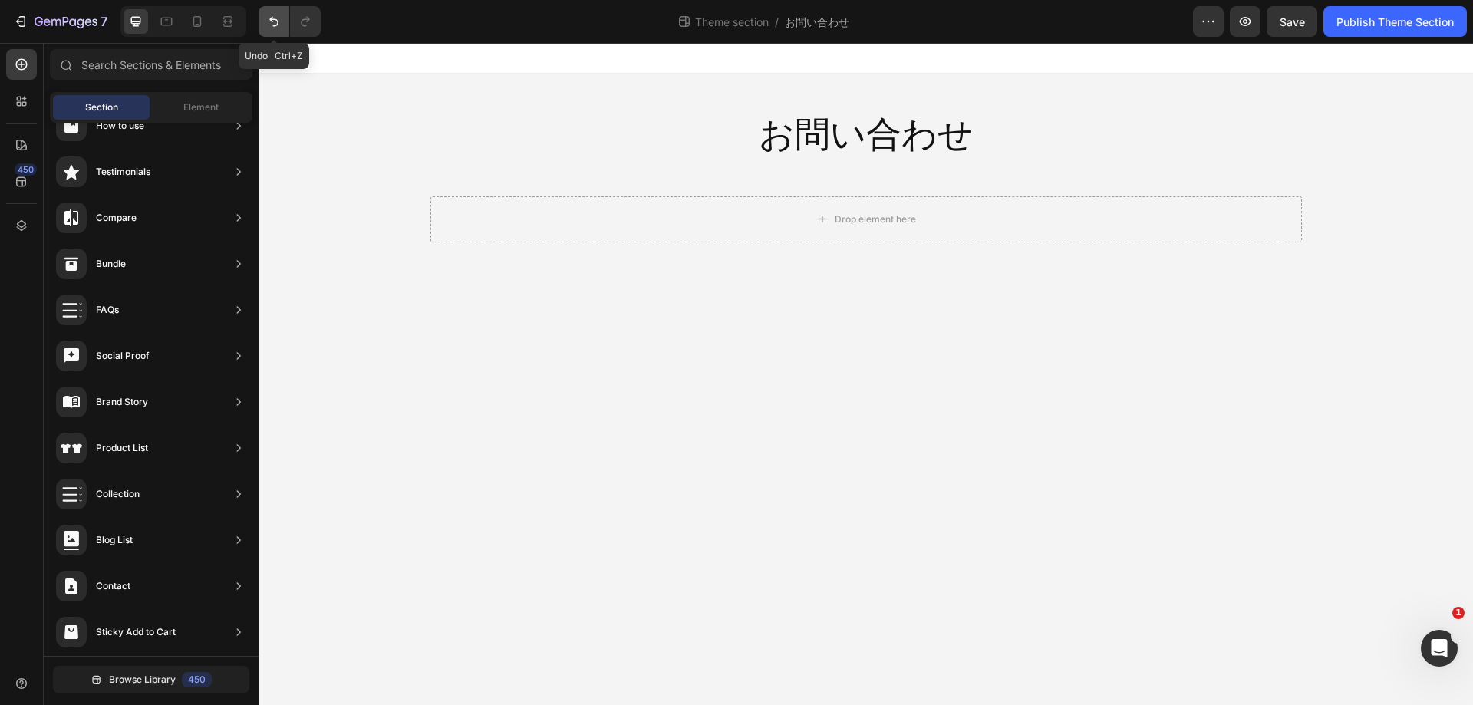
click at [271, 18] on icon "Undo/Redo" at bounding box center [273, 22] width 9 height 10
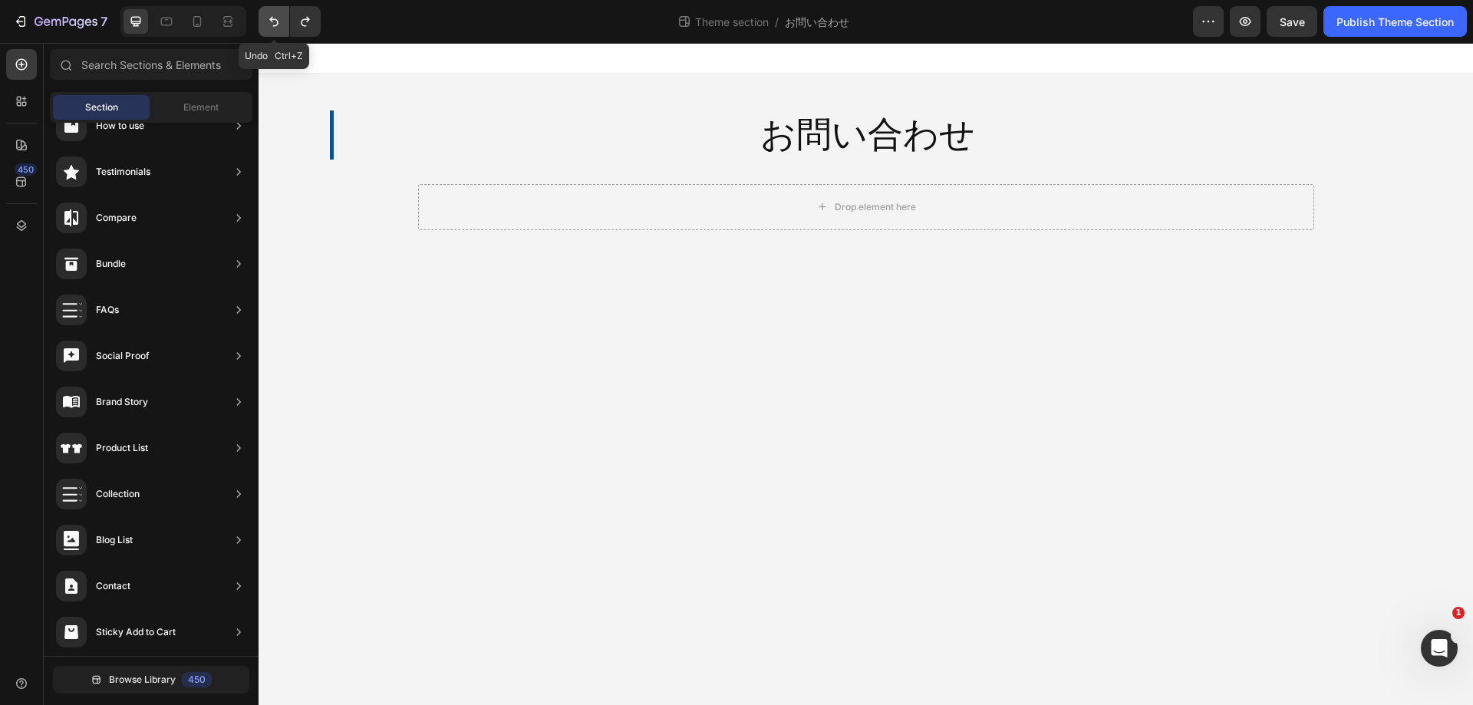
click at [271, 18] on icon "Undo/Redo" at bounding box center [273, 22] width 9 height 10
click at [273, 21] on icon "Undo/Redo" at bounding box center [273, 21] width 15 height 15
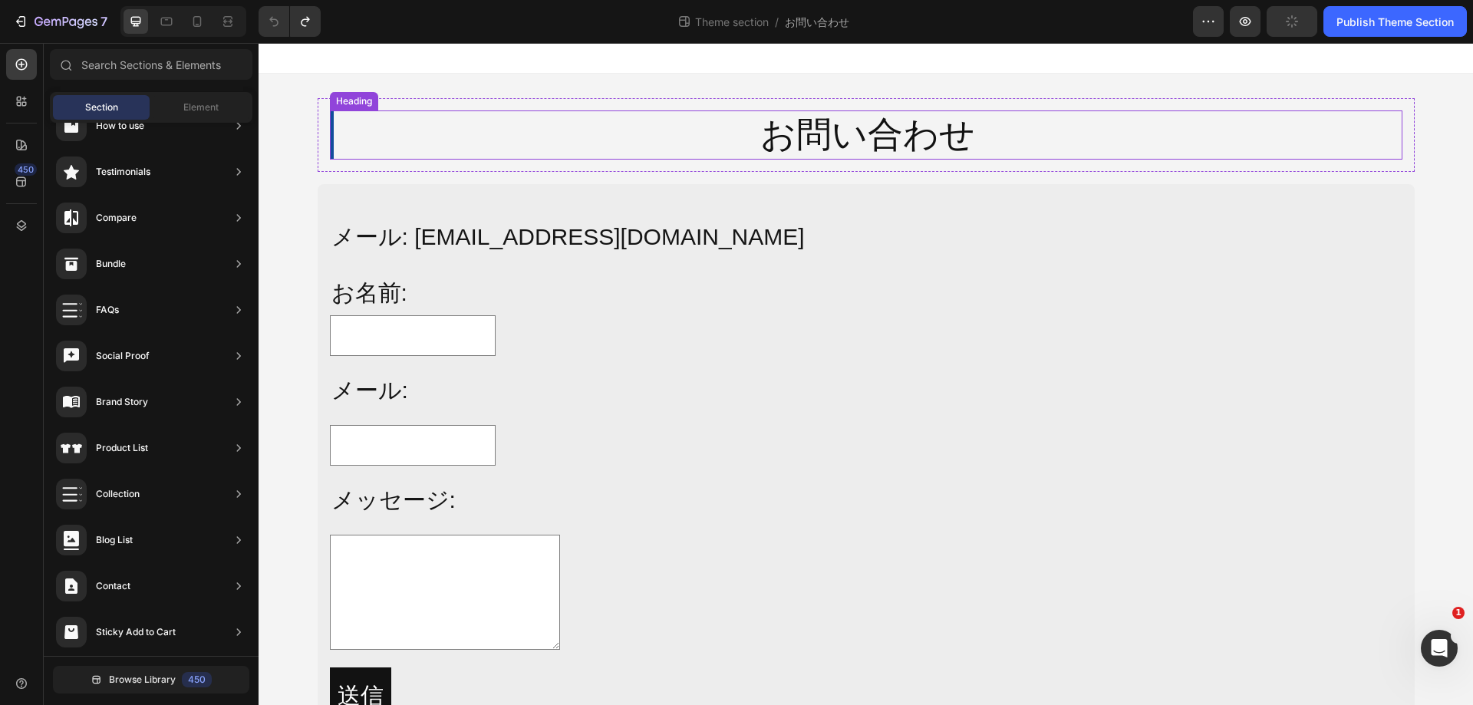
click at [826, 137] on p "お問い合わせ" at bounding box center [868, 135] width 1066 height 46
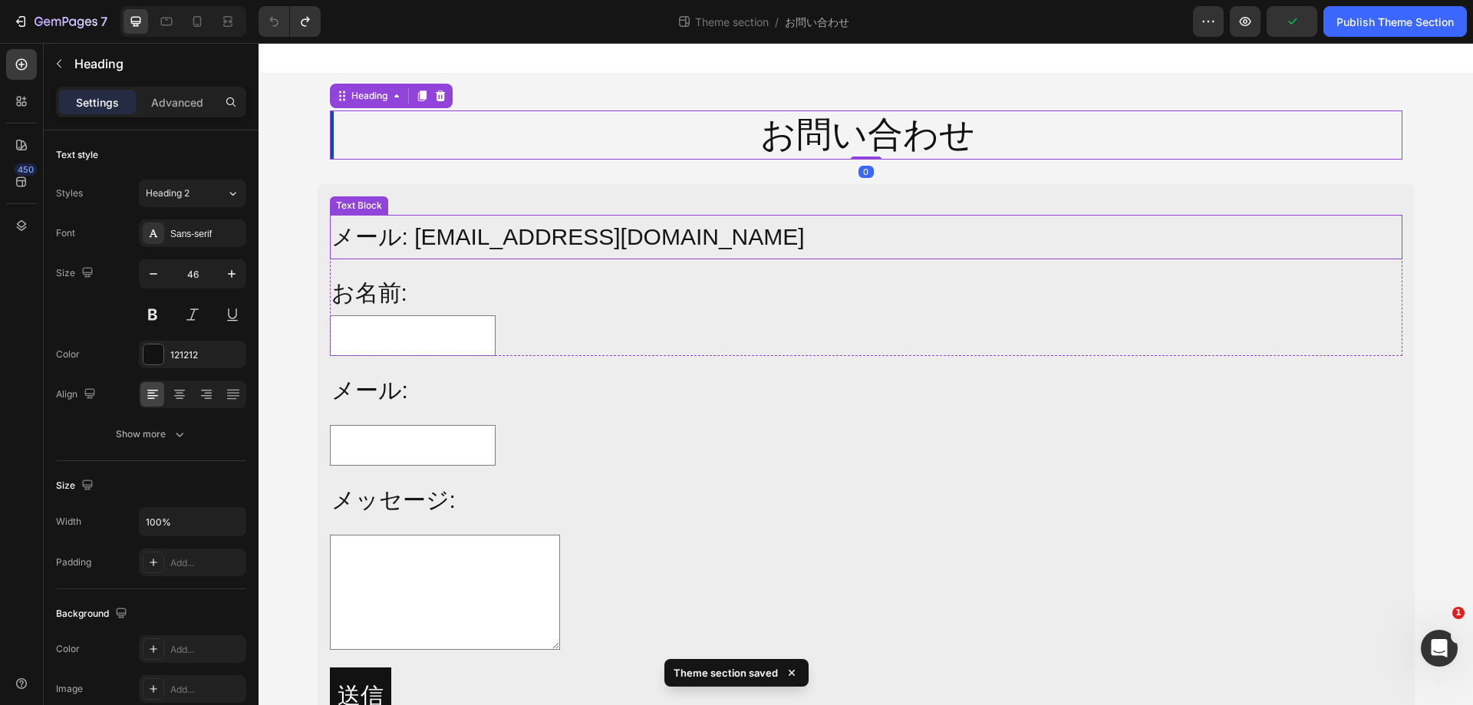
click at [677, 233] on p "メール: [EMAIL_ADDRESS][DOMAIN_NAME]" at bounding box center [865, 236] width 1069 height 41
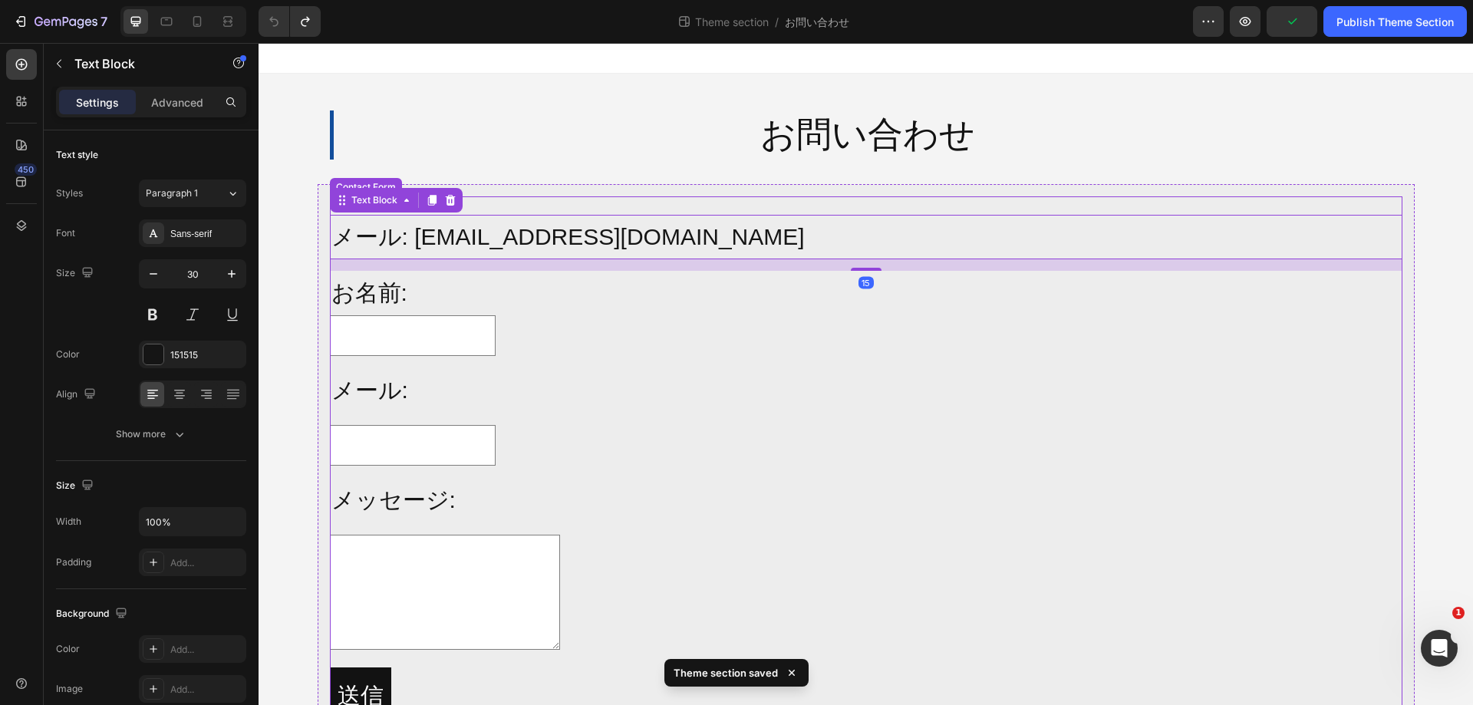
click at [723, 193] on div "メール: [EMAIL_ADDRESS][DOMAIN_NAME] Text Block 15 お名前: Text Block Text Field Row …" at bounding box center [866, 475] width 1097 height 583
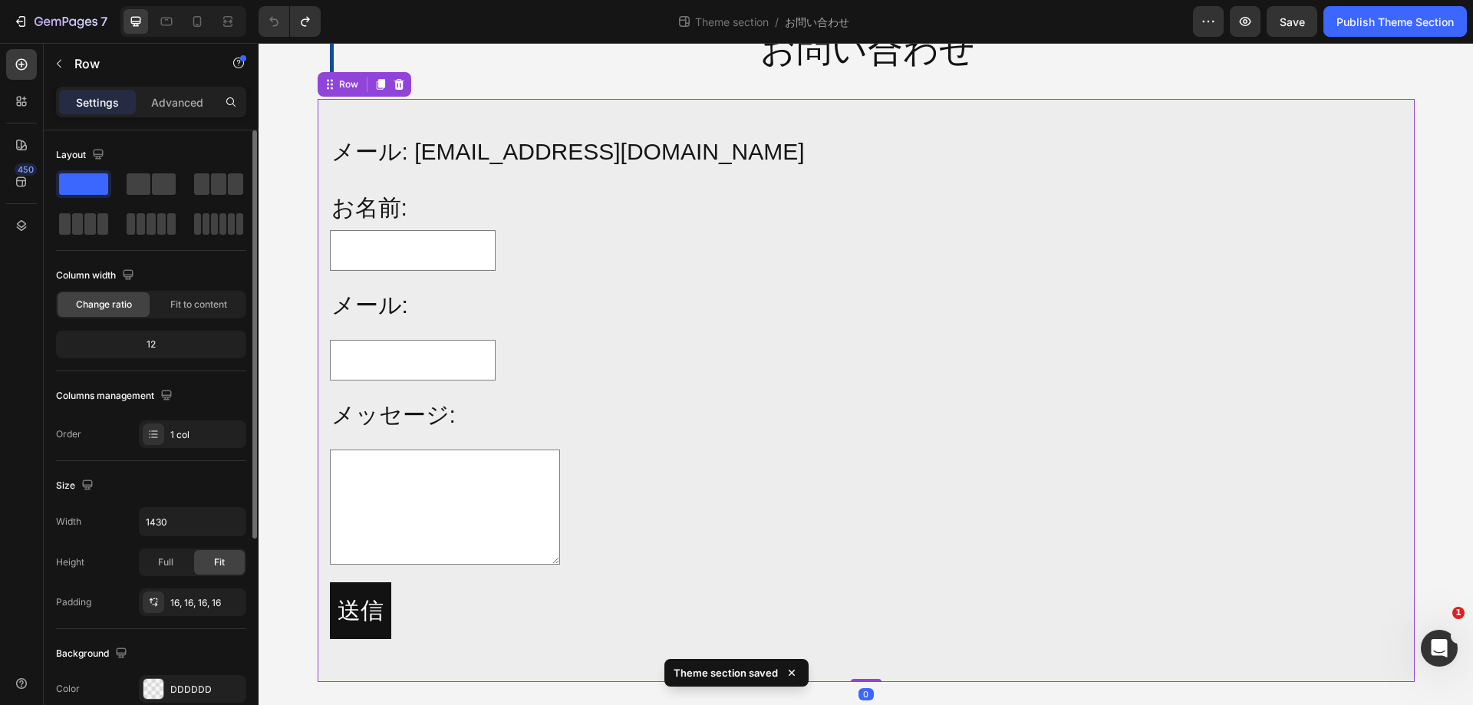
scroll to position [77, 0]
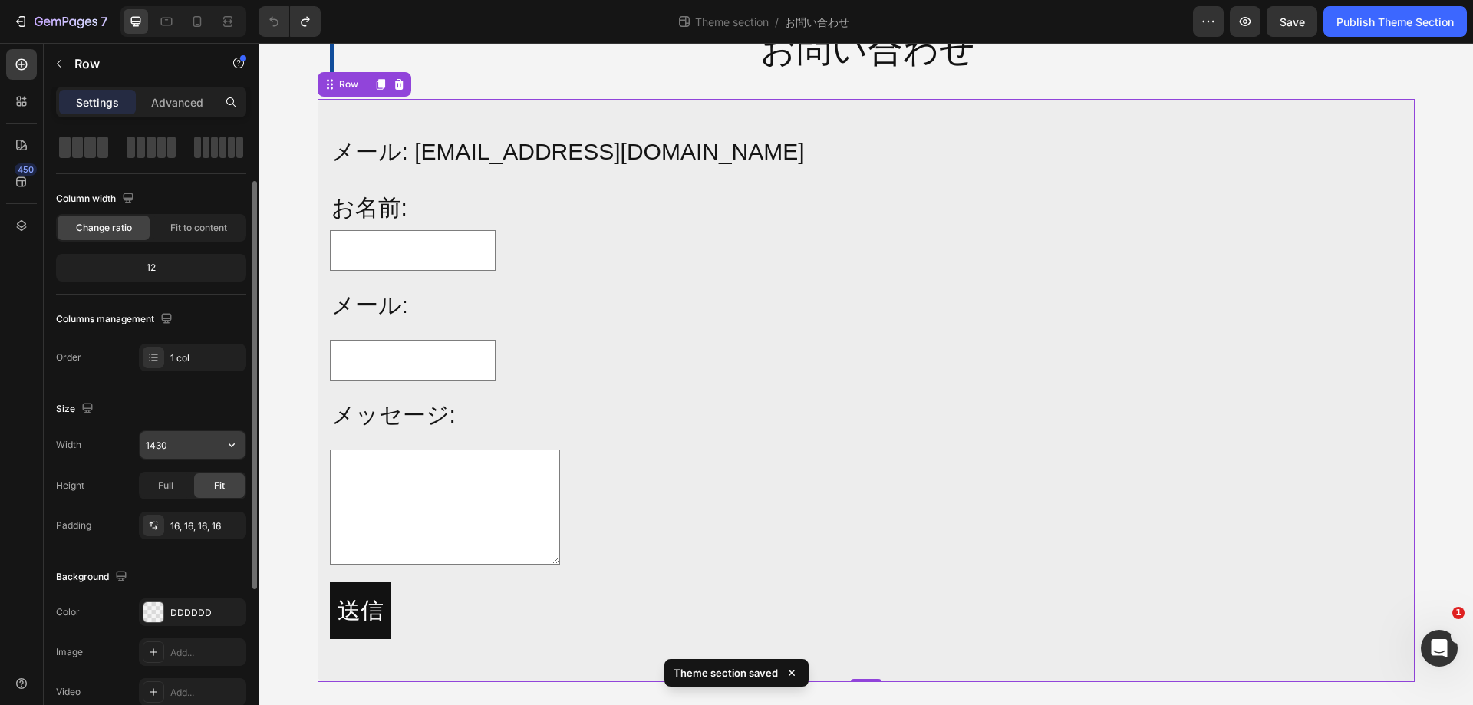
click at [184, 446] on input "1430" at bounding box center [193, 445] width 106 height 28
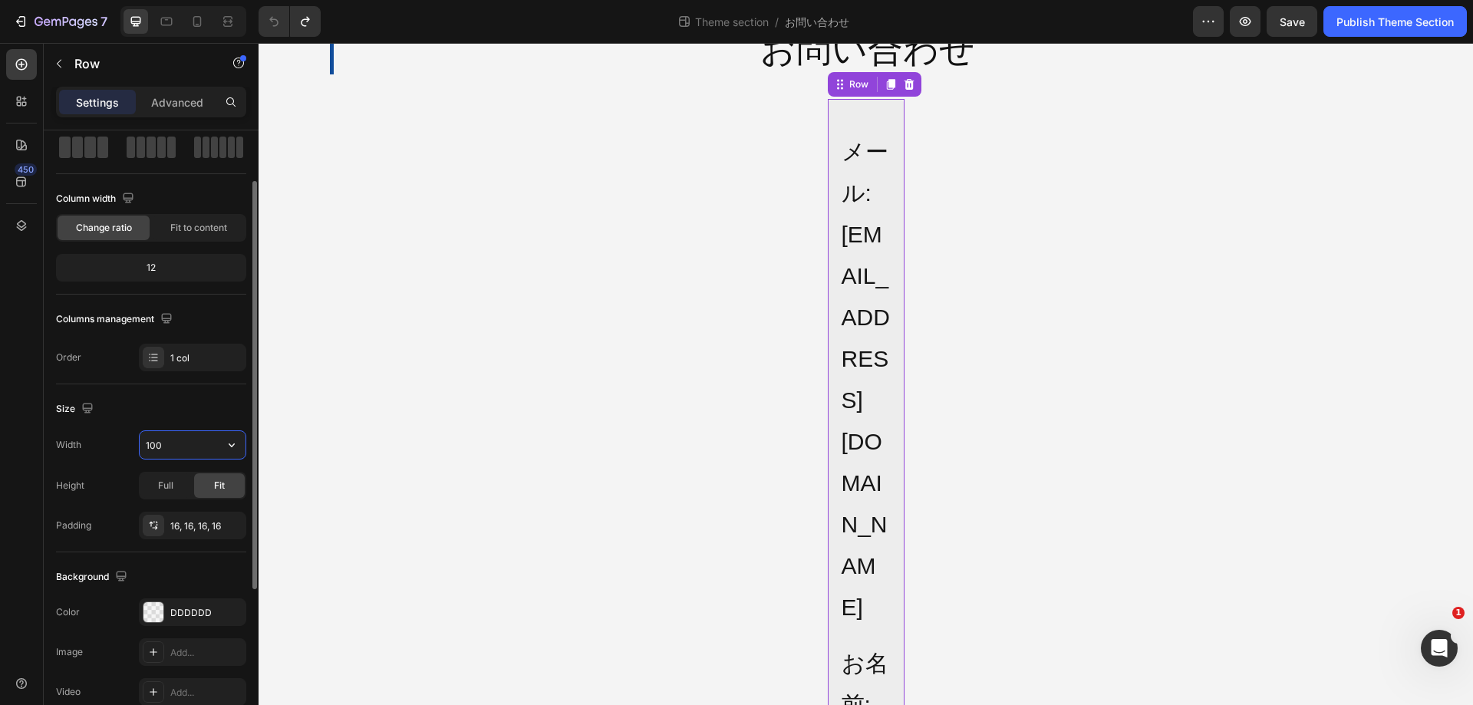
type input "1000"
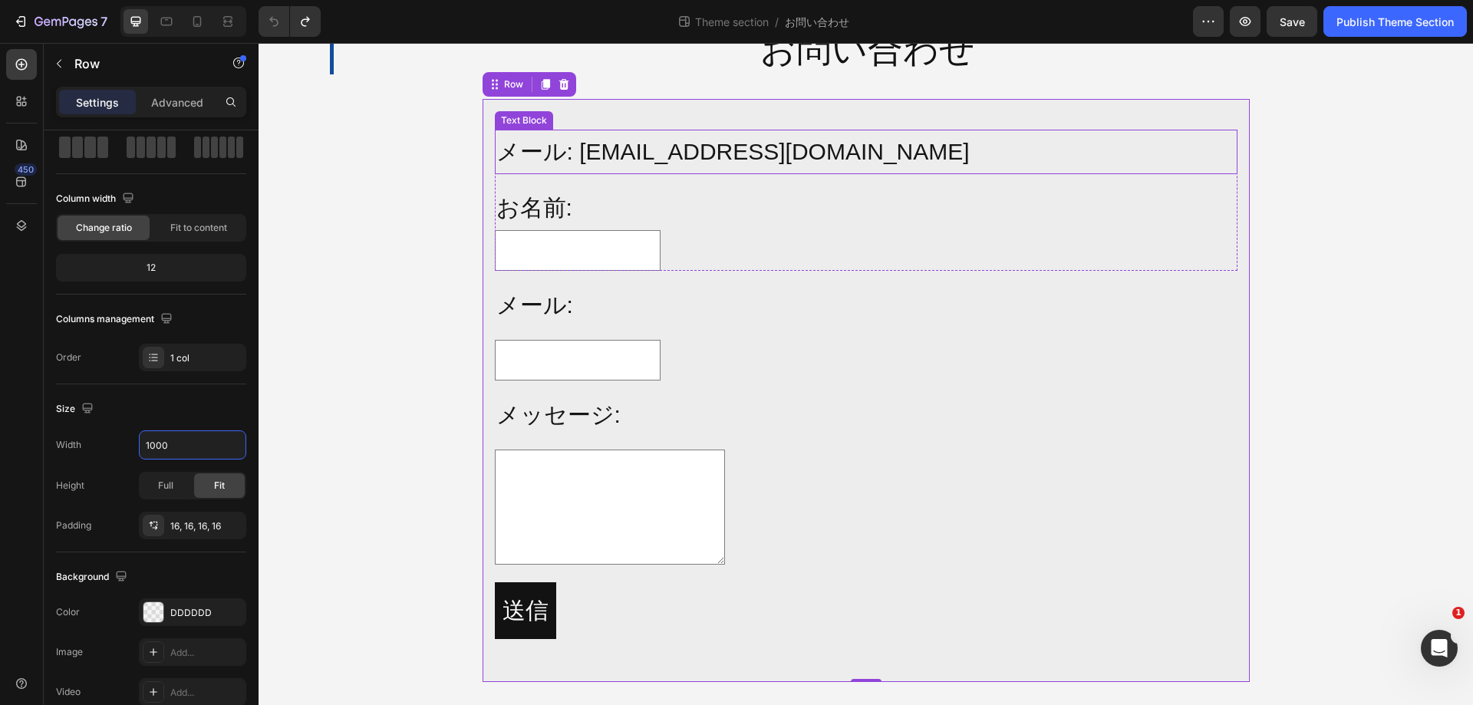
click at [681, 154] on p "メール: [EMAIL_ADDRESS][DOMAIN_NAME]" at bounding box center [866, 151] width 740 height 41
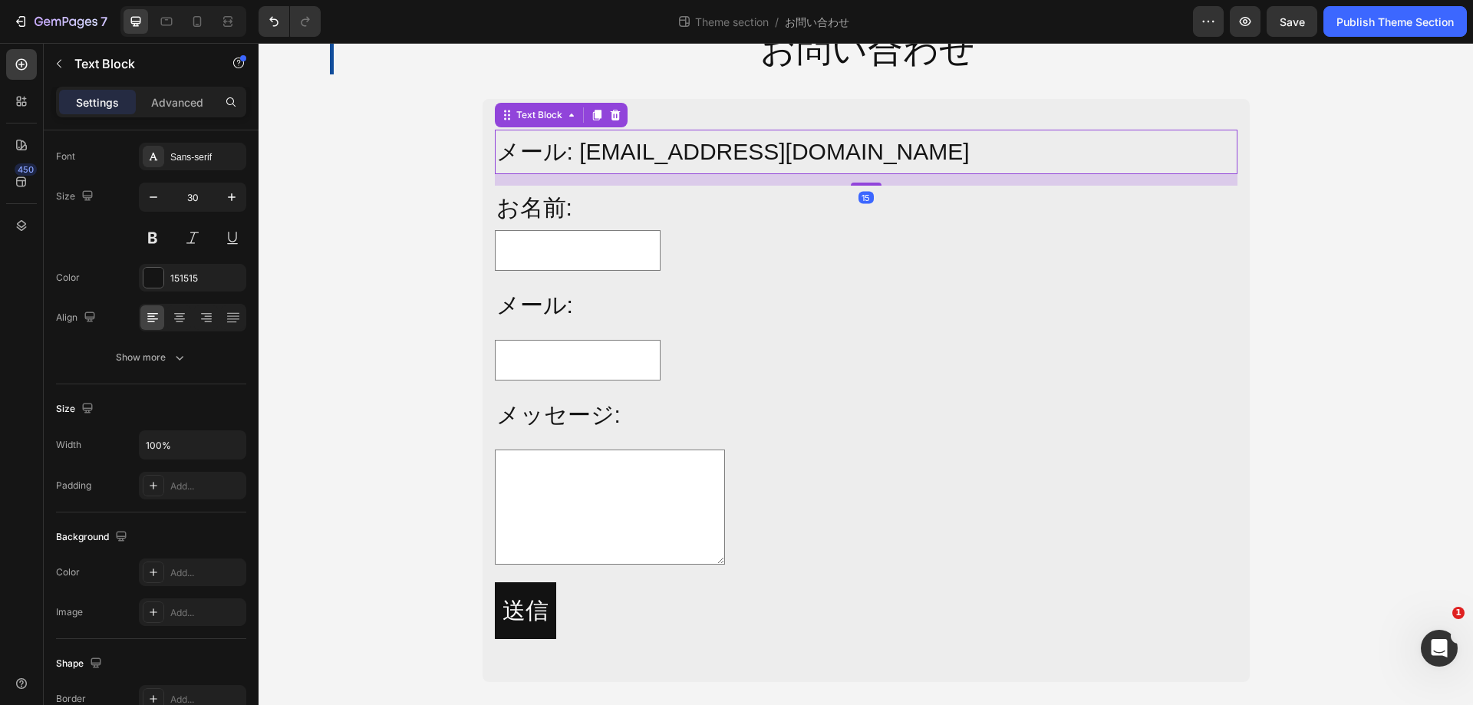
scroll to position [0, 0]
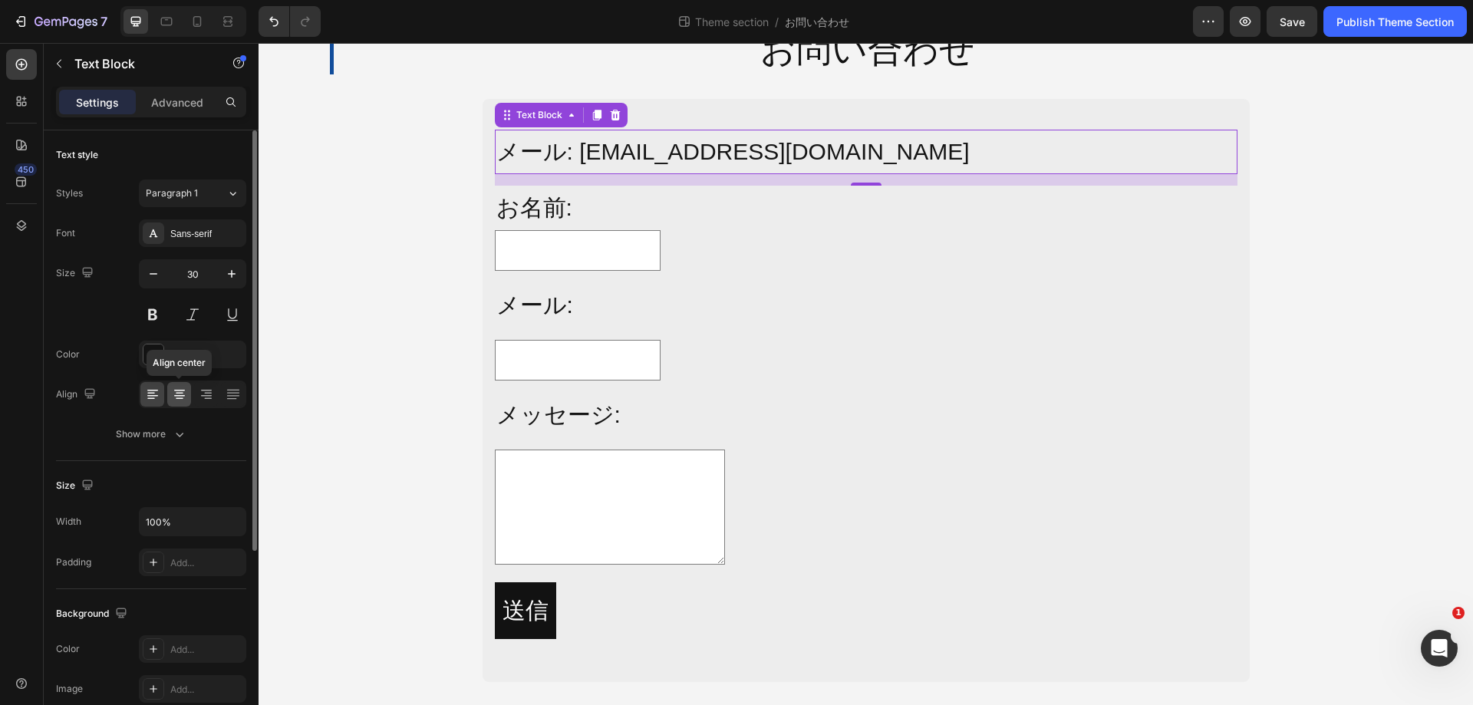
click at [182, 390] on icon at bounding box center [179, 391] width 11 height 2
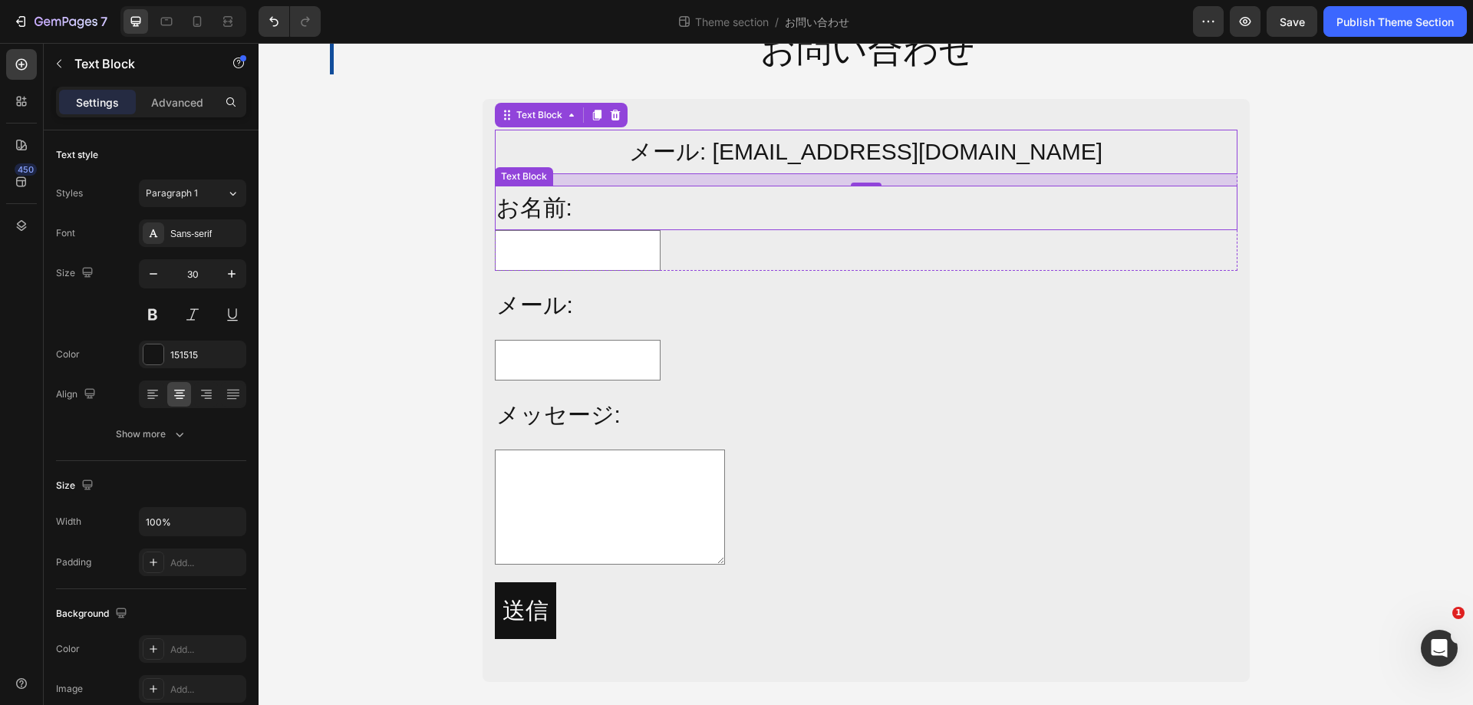
click at [811, 218] on p "お名前:" at bounding box center [866, 207] width 740 height 41
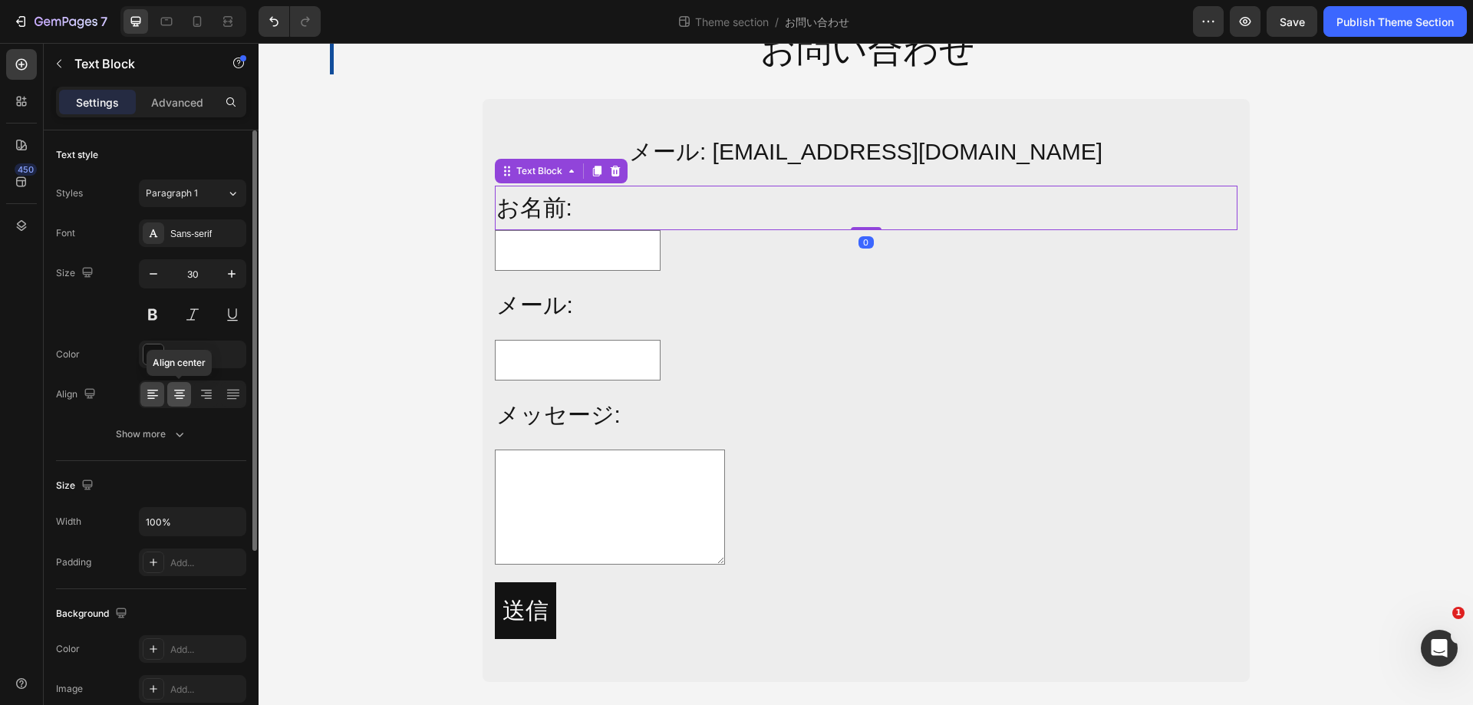
click at [180, 394] on icon at bounding box center [180, 394] width 8 height 2
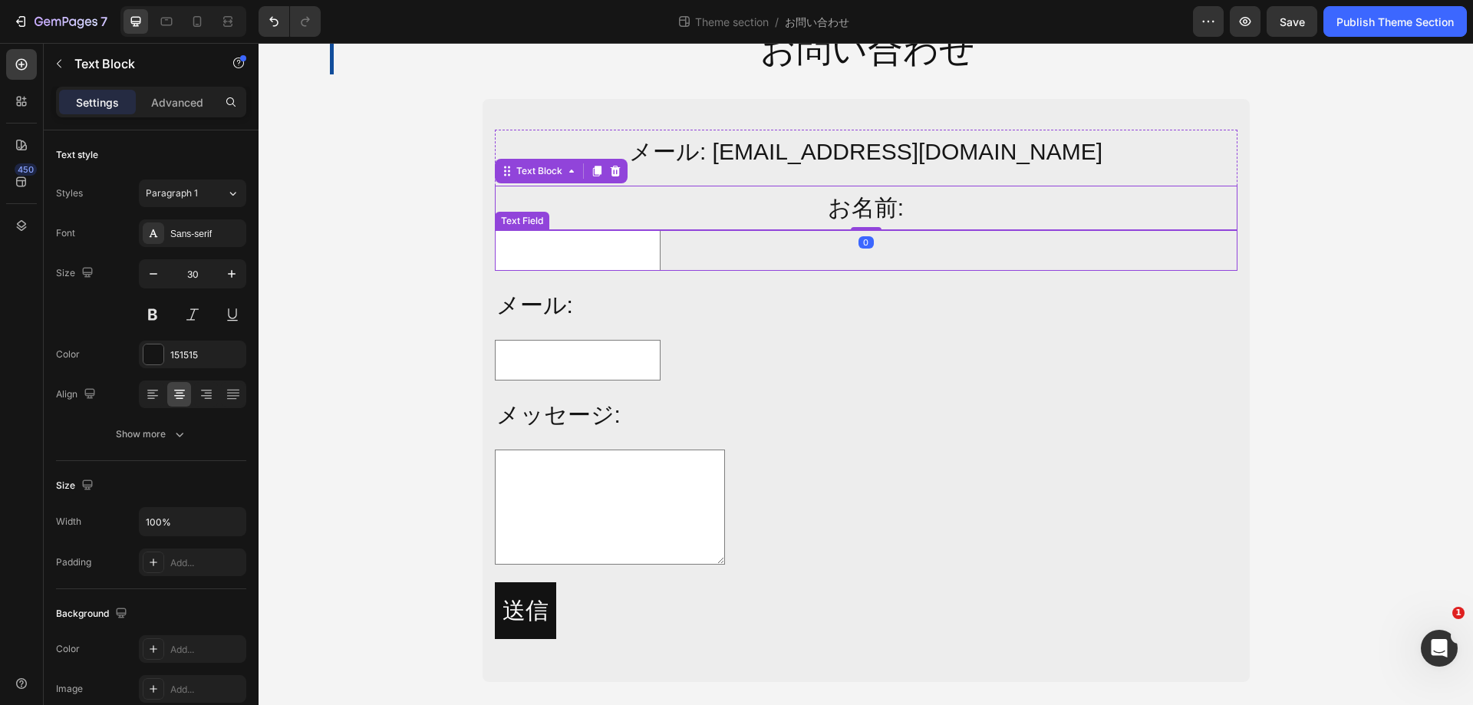
click at [730, 246] on div "Text Field" at bounding box center [866, 250] width 743 height 41
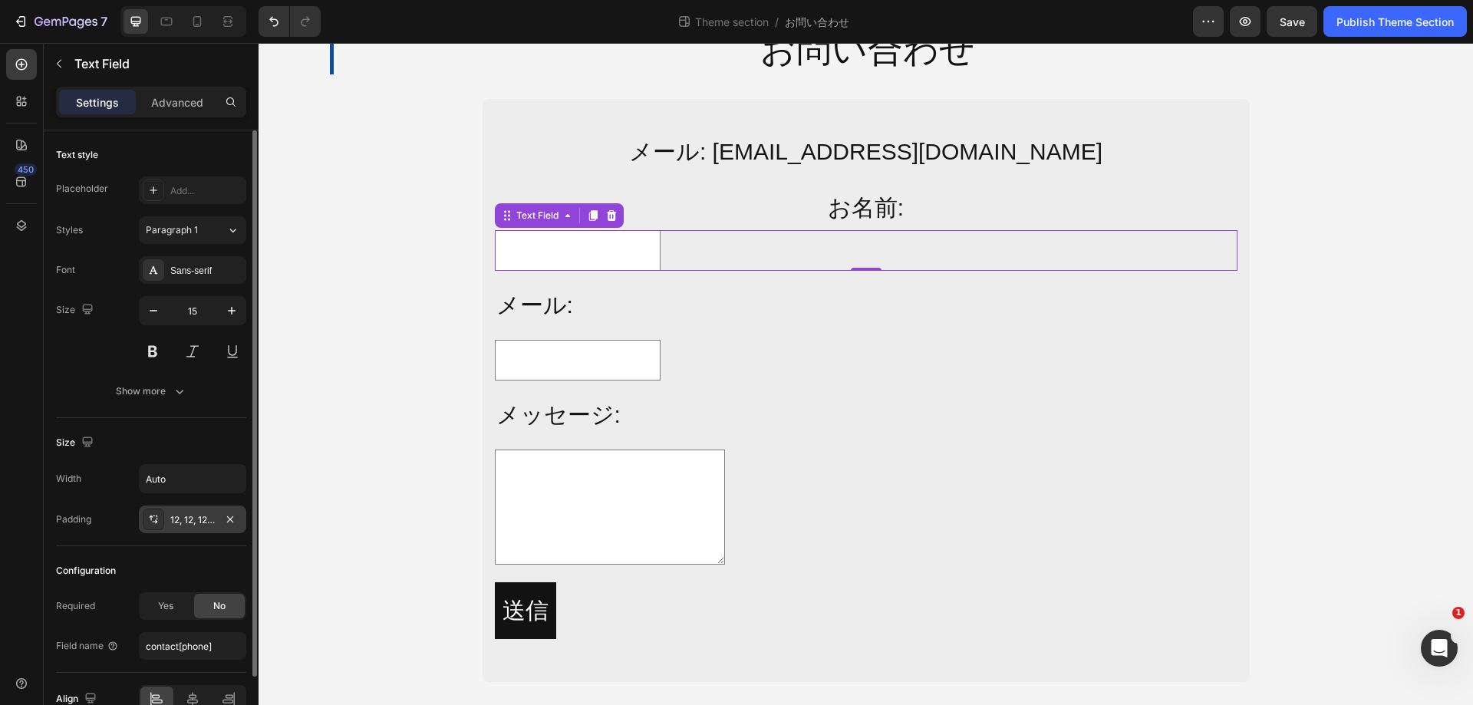
scroll to position [81, 0]
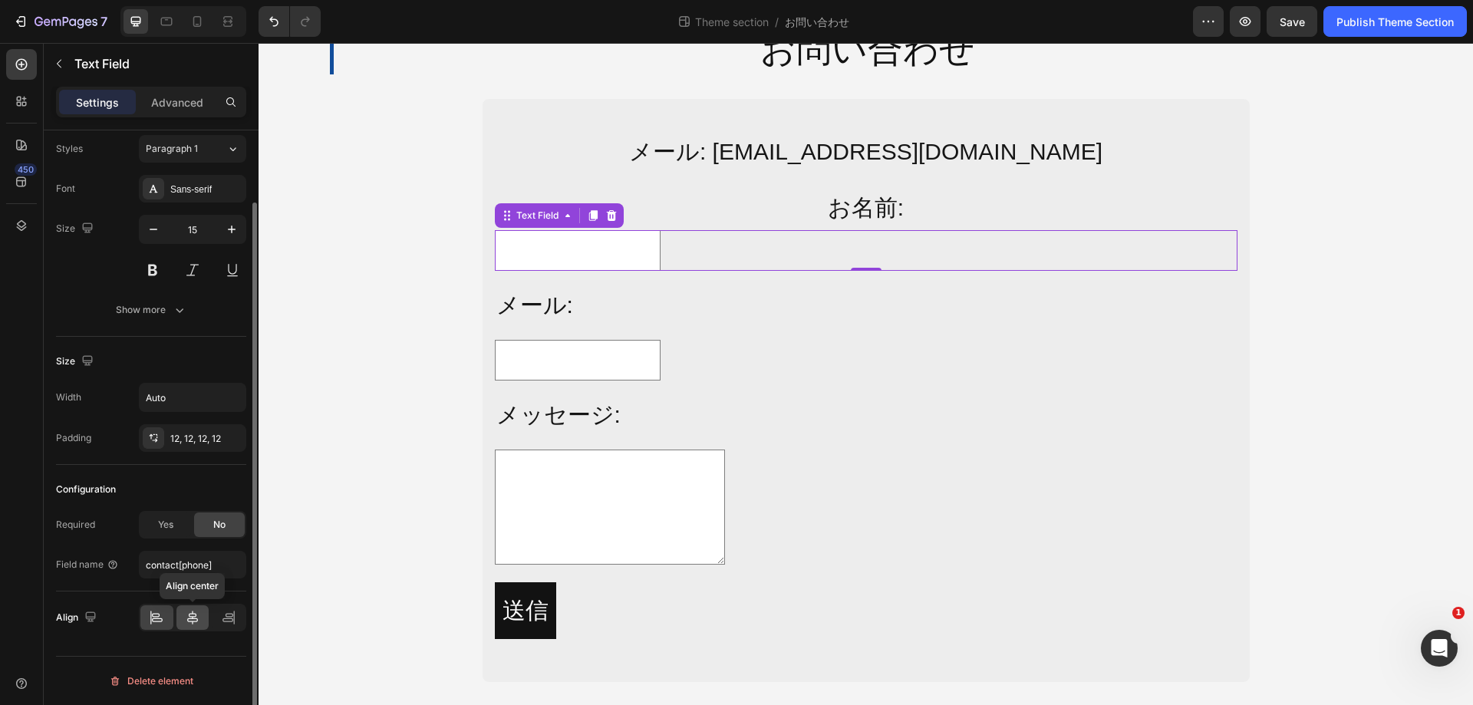
click at [192, 613] on icon at bounding box center [192, 617] width 15 height 15
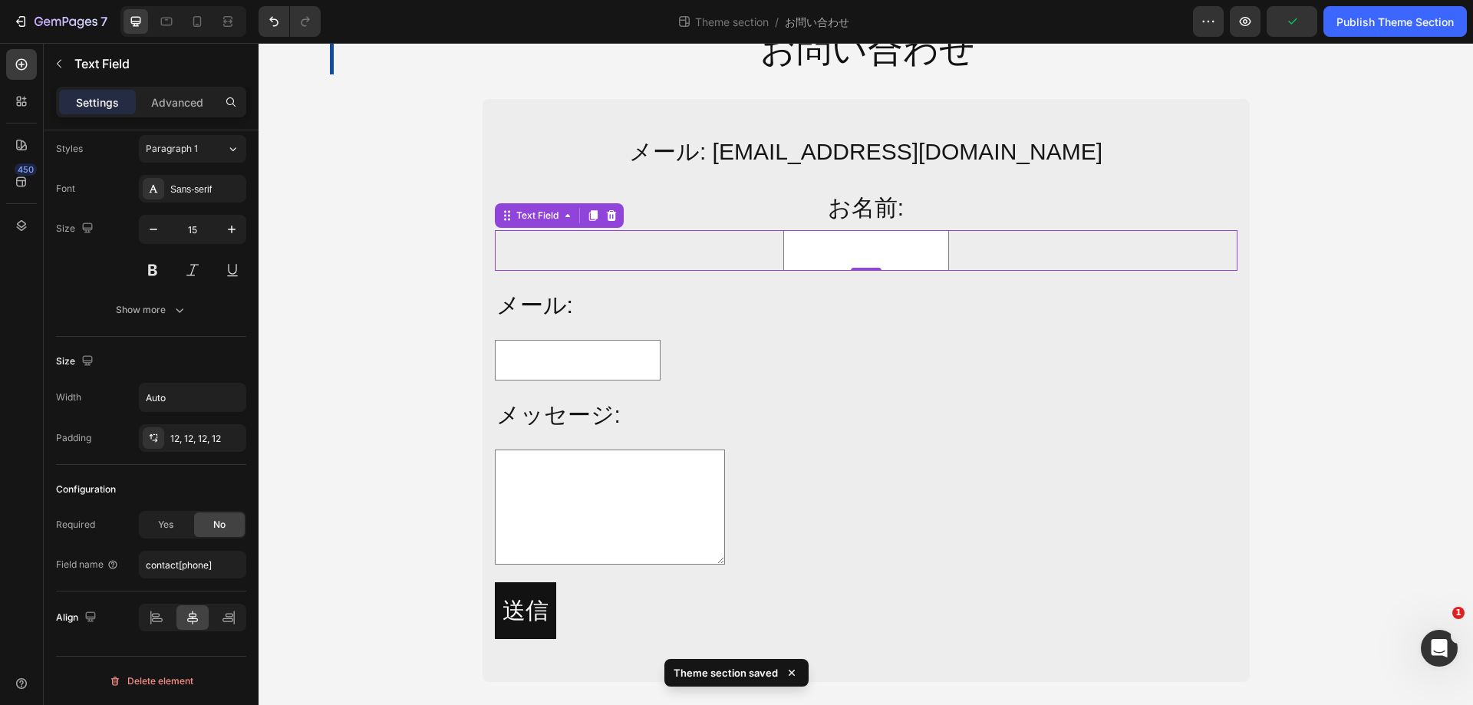
click at [840, 239] on input "text" at bounding box center [866, 250] width 166 height 41
click at [193, 403] on input "Auto" at bounding box center [193, 398] width 106 height 28
click at [221, 398] on button "button" at bounding box center [232, 398] width 28 height 28
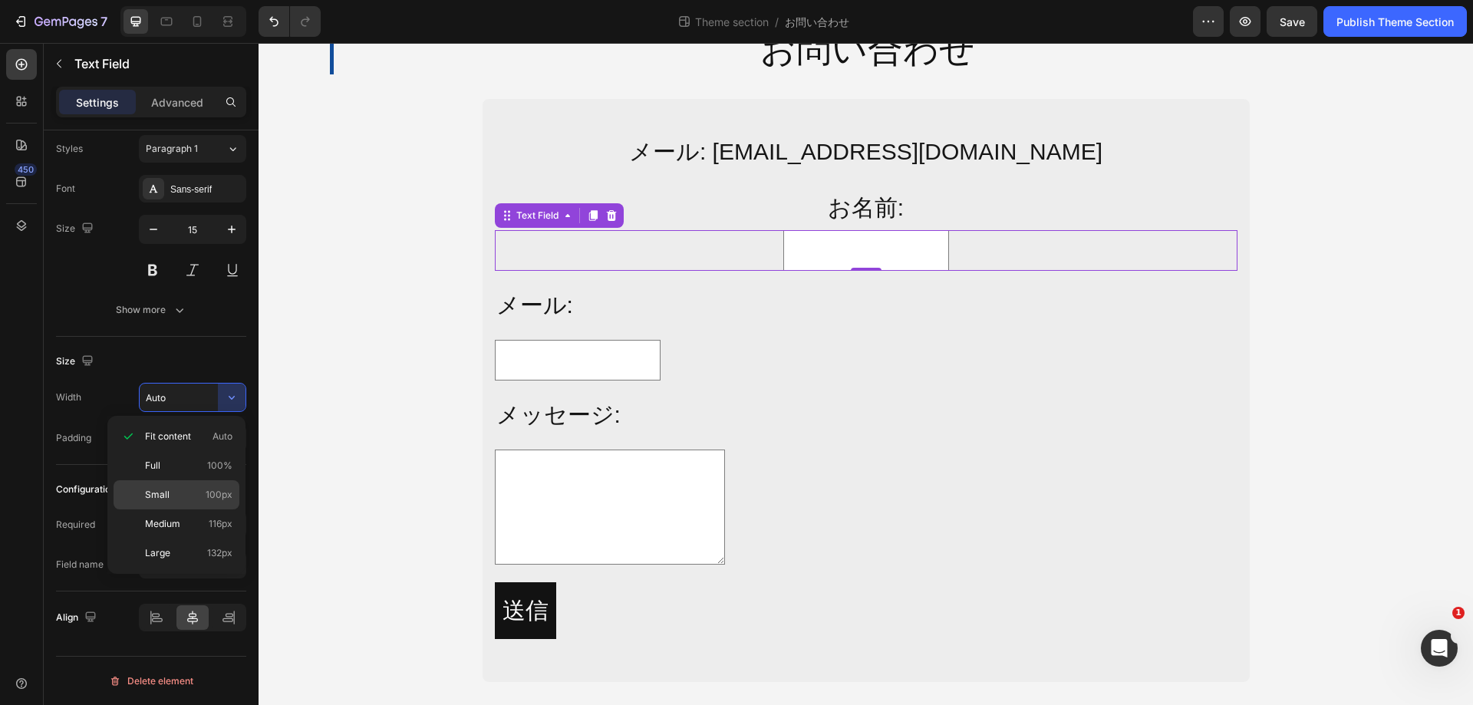
click at [199, 488] on p "Small 100px" at bounding box center [188, 495] width 87 height 14
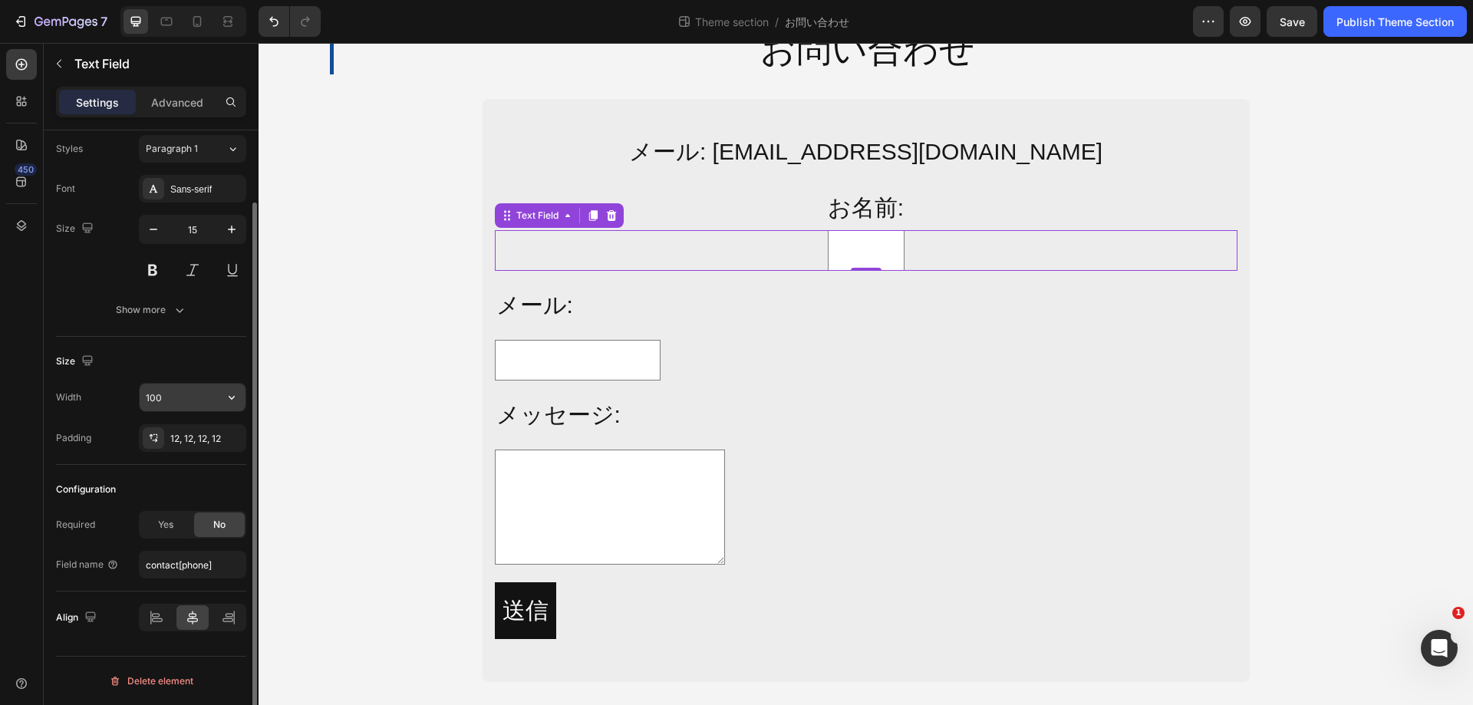
click at [191, 406] on input "100" at bounding box center [193, 398] width 106 height 28
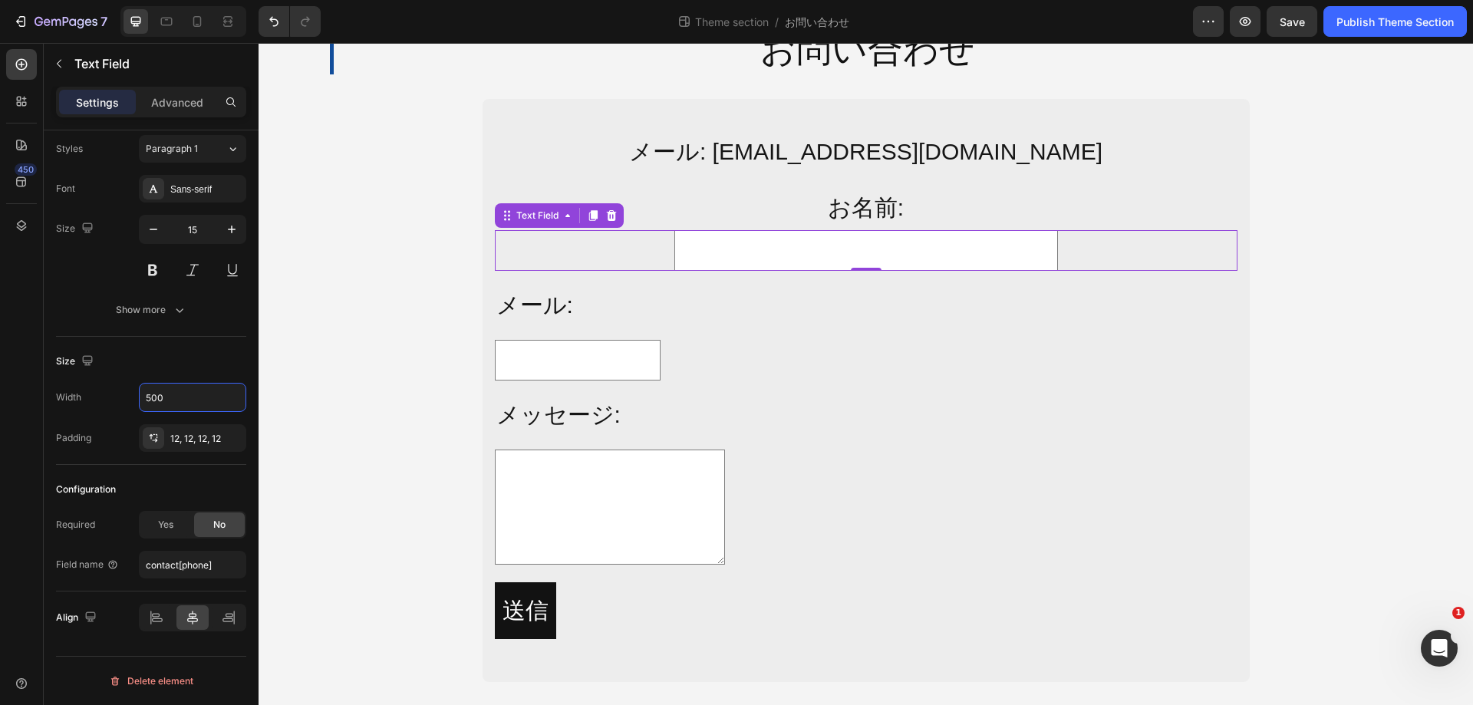
type input "500"
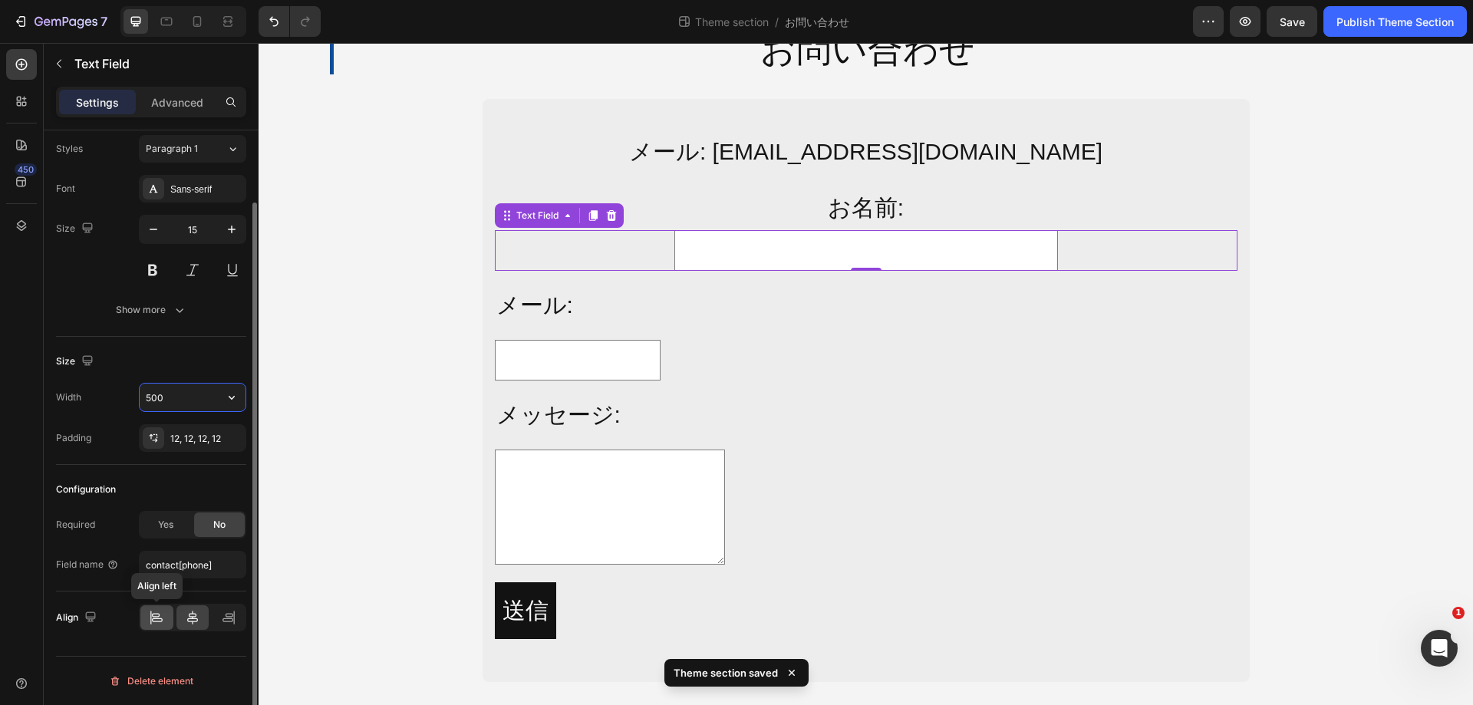
click at [168, 611] on div at bounding box center [156, 617] width 33 height 25
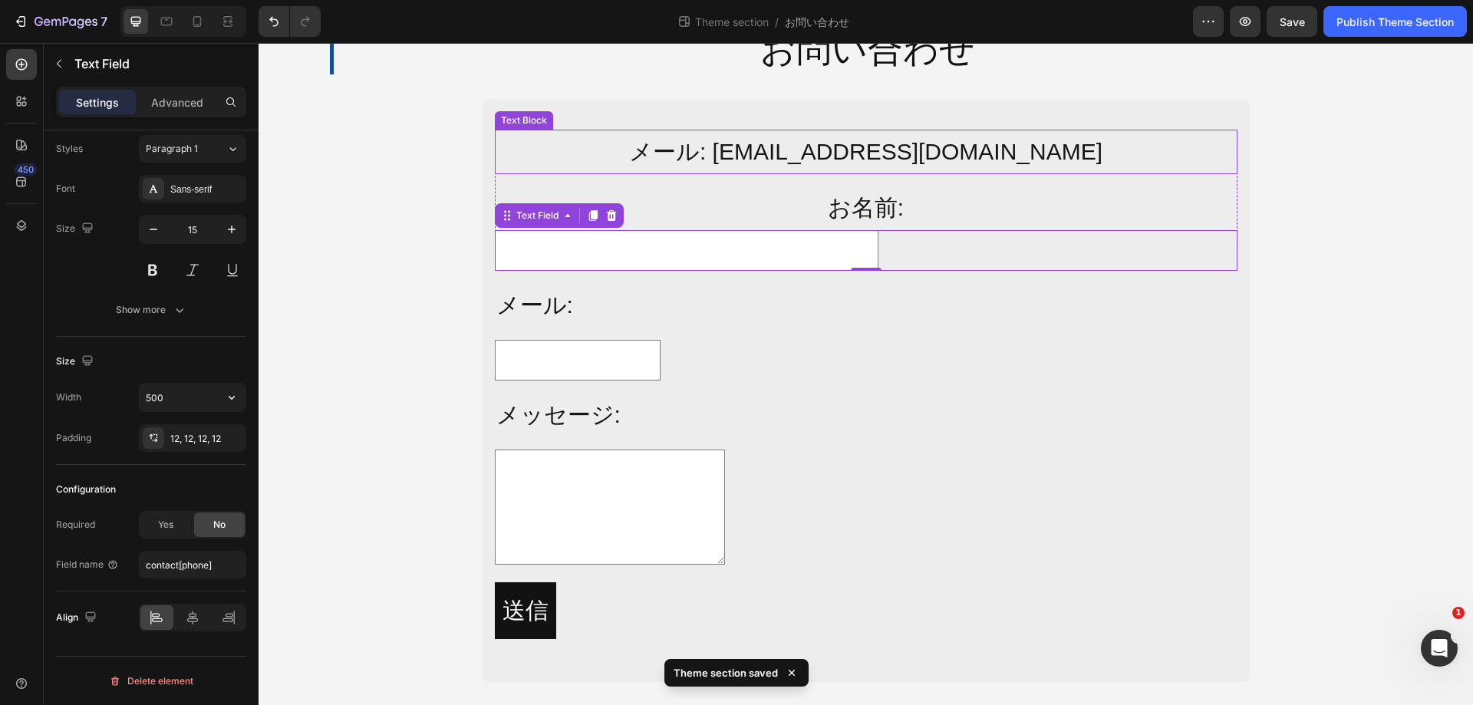
click at [802, 153] on p "メール: [EMAIL_ADDRESS][DOMAIN_NAME]" at bounding box center [866, 151] width 740 height 41
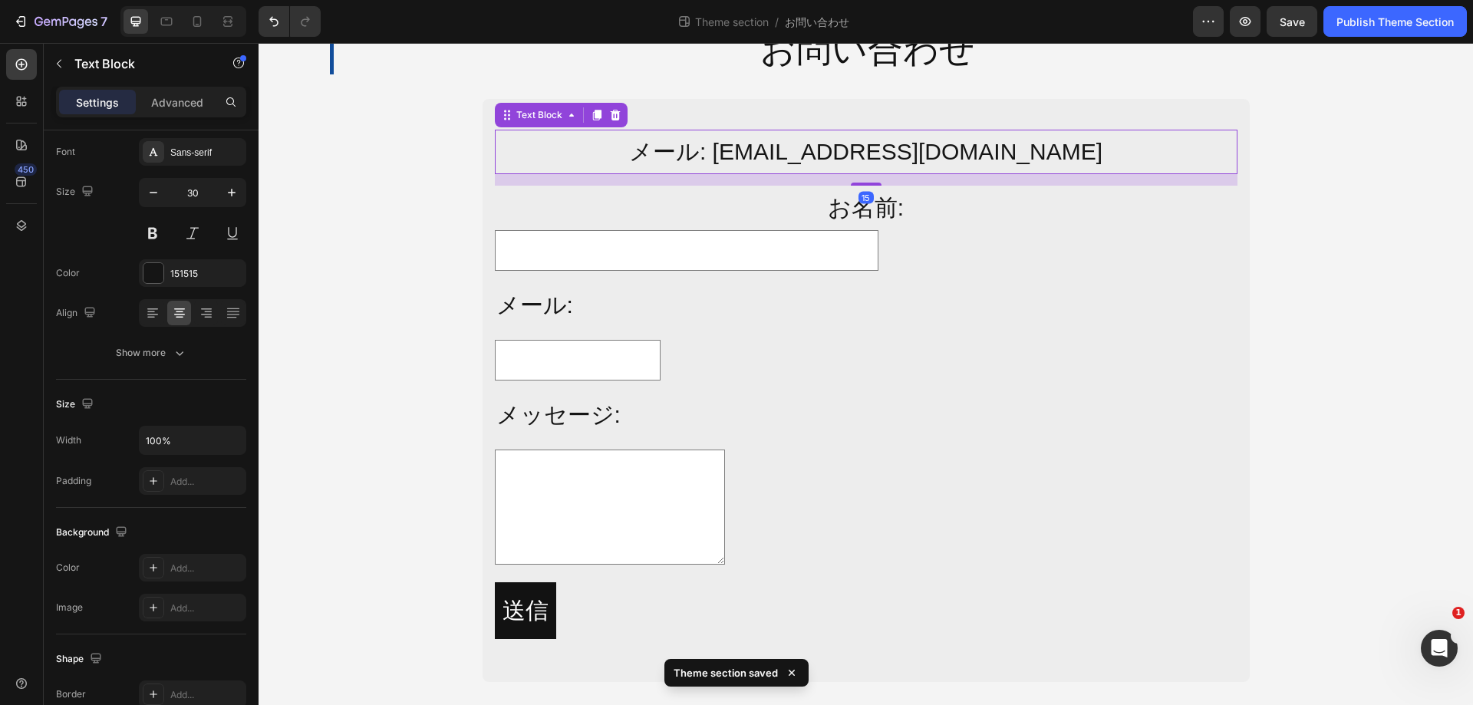
scroll to position [0, 0]
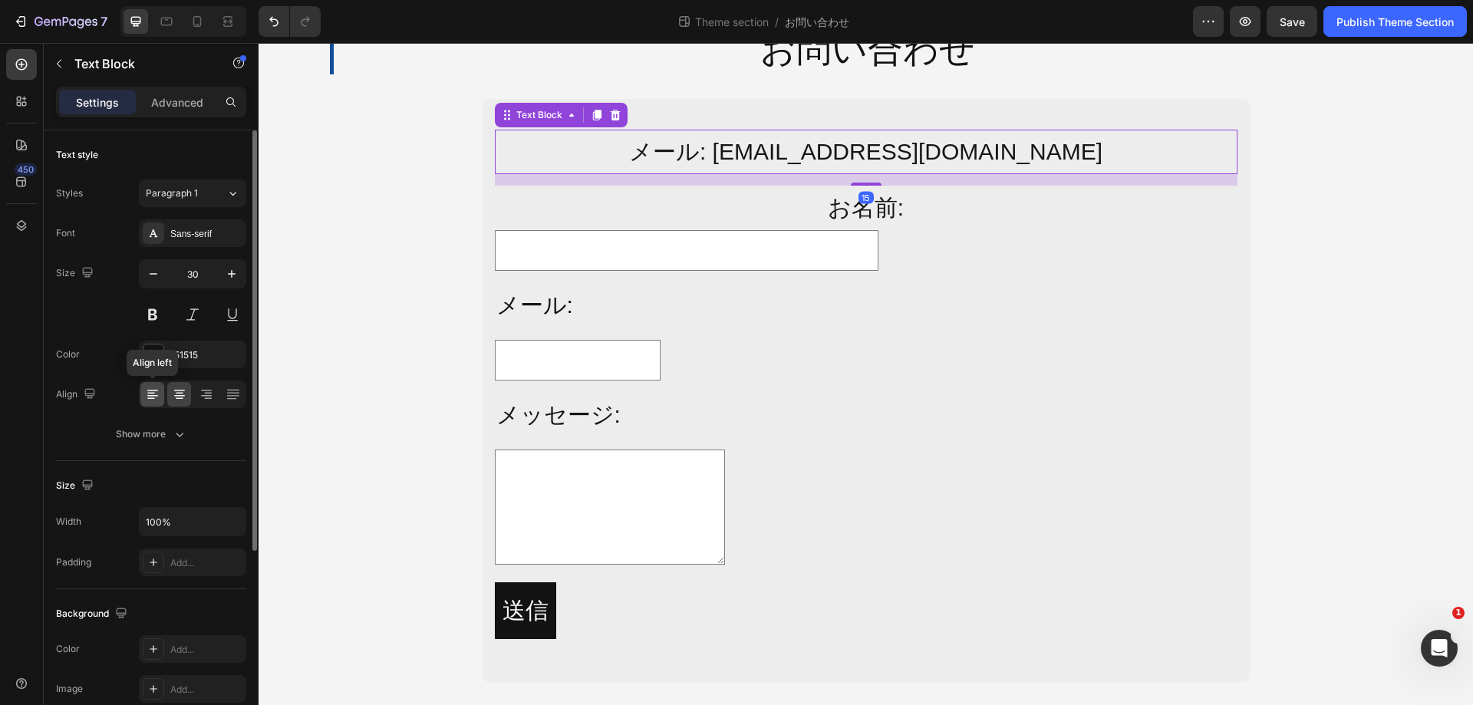
click at [147, 397] on icon at bounding box center [152, 394] width 15 height 15
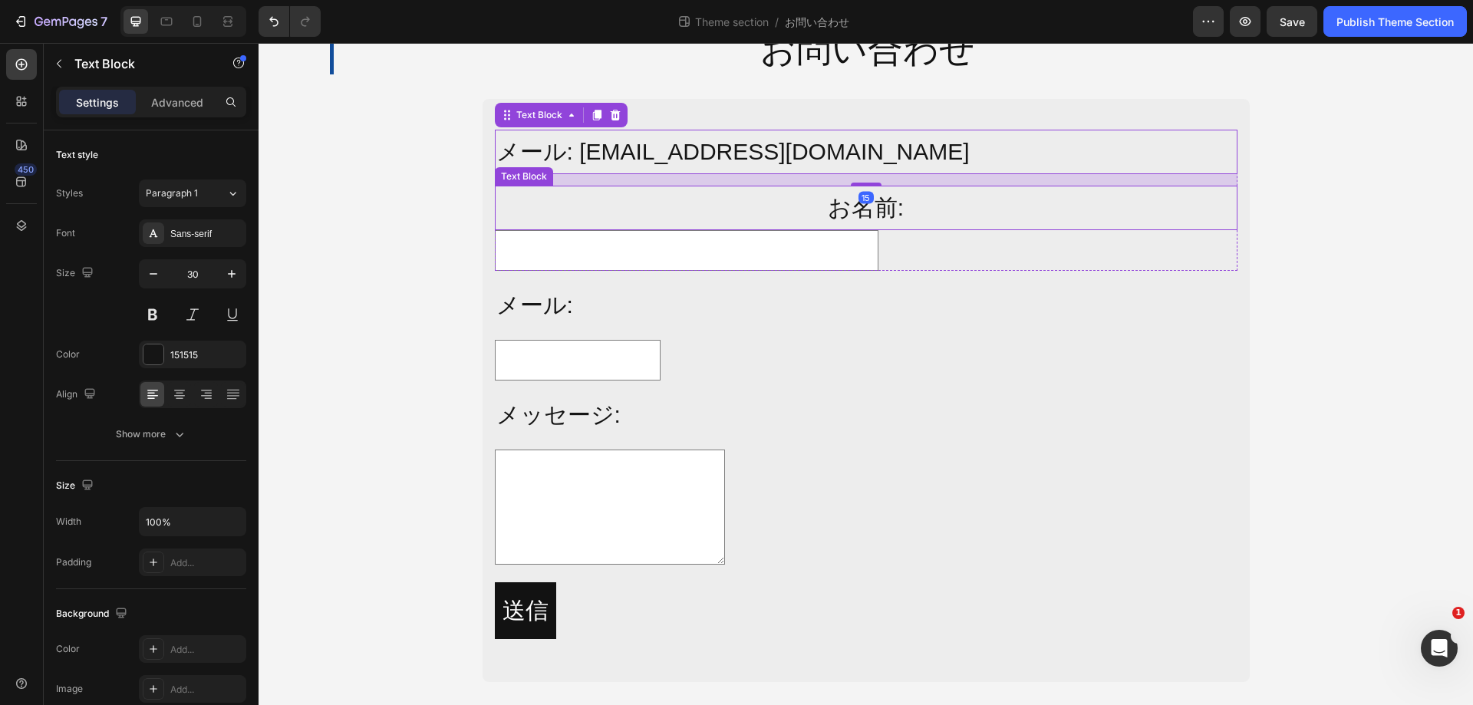
click at [852, 206] on p "お名前:" at bounding box center [866, 207] width 740 height 41
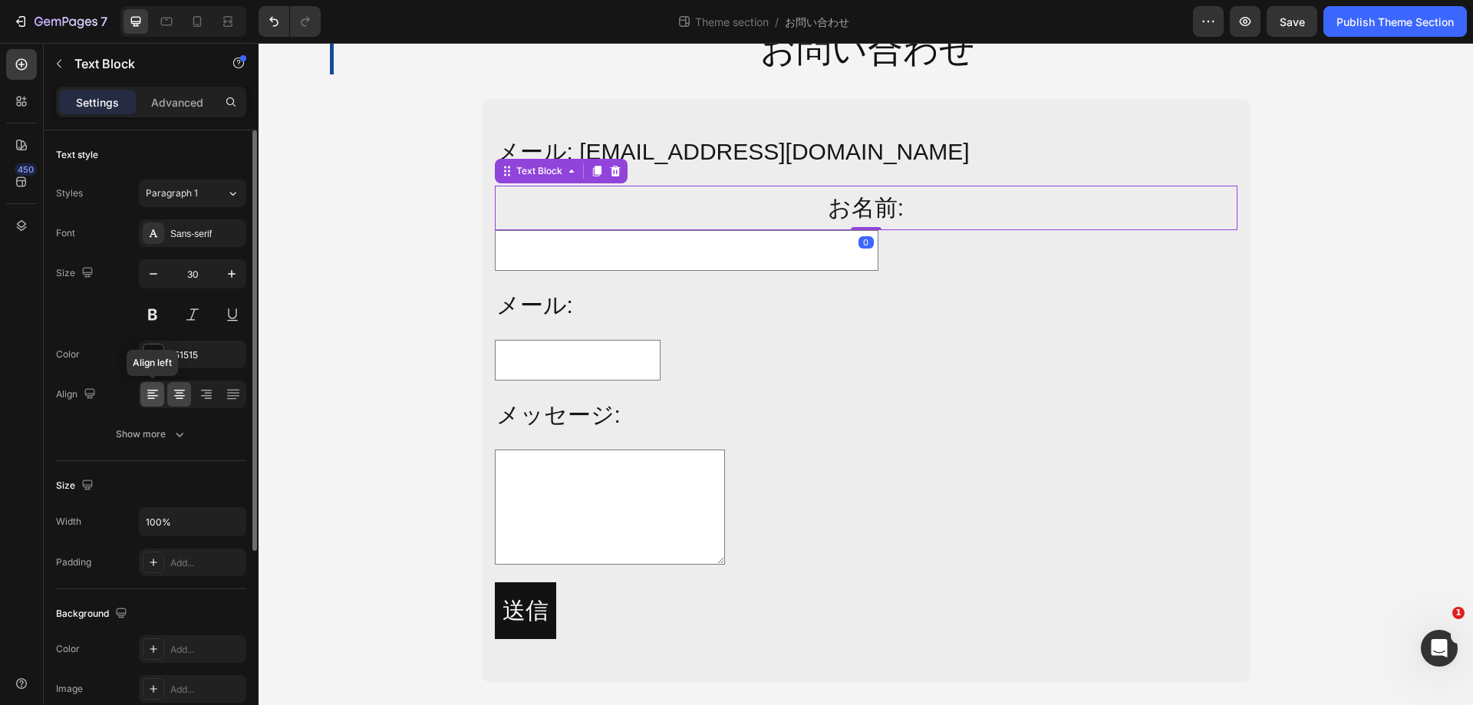
click at [154, 387] on icon at bounding box center [152, 394] width 15 height 15
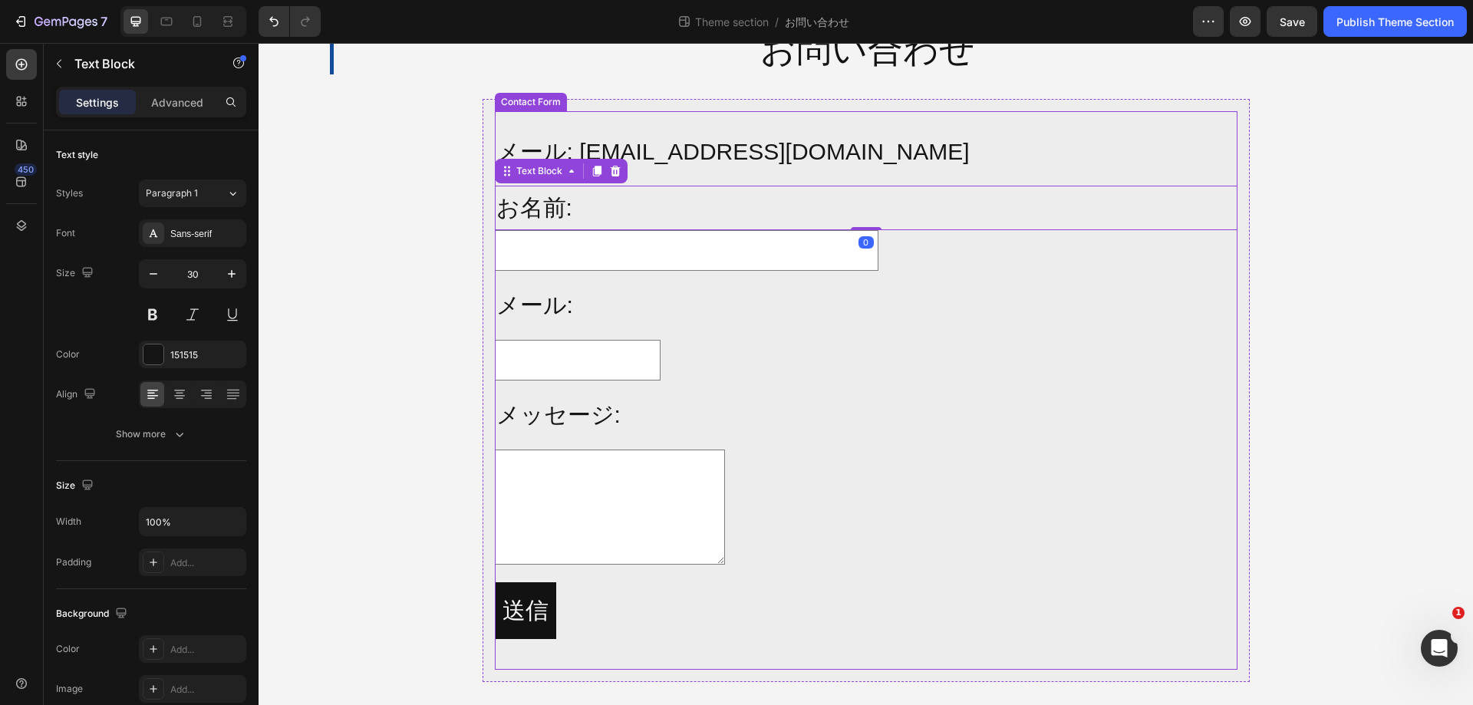
click at [760, 253] on input "text" at bounding box center [687, 250] width 384 height 41
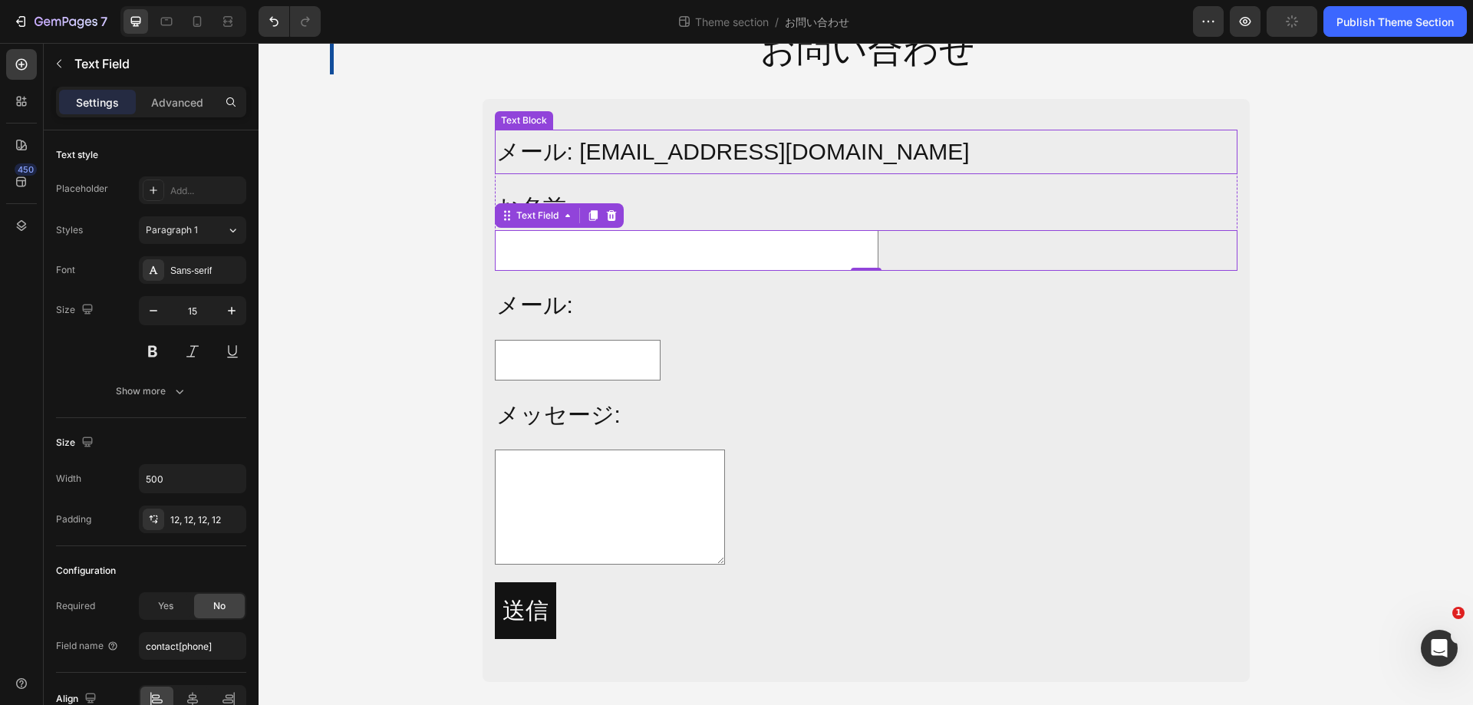
click at [1029, 139] on p "メール: [EMAIL_ADDRESS][DOMAIN_NAME]" at bounding box center [866, 151] width 740 height 41
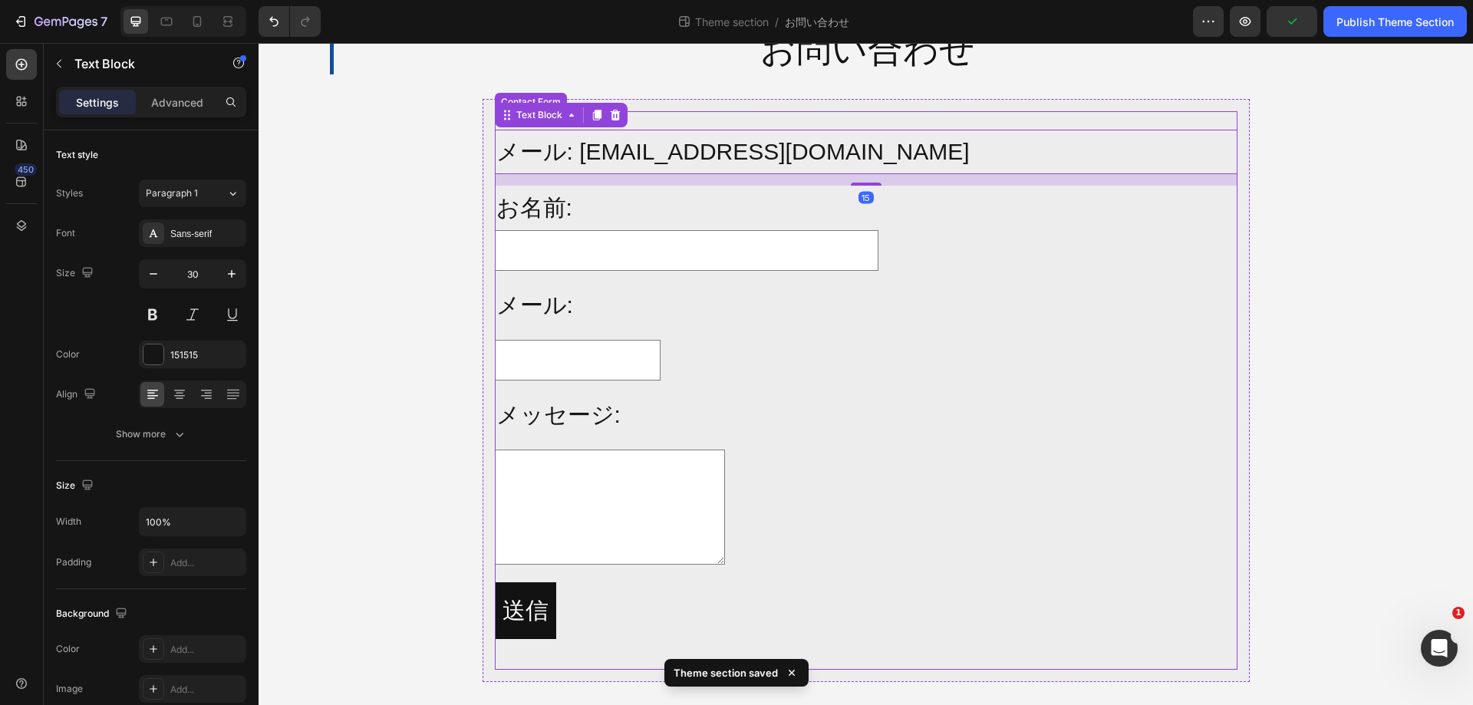
click at [1033, 114] on div "メール: [EMAIL_ADDRESS][DOMAIN_NAME] Text Block 15 お名前: Text Block Text Field Row …" at bounding box center [866, 390] width 743 height 559
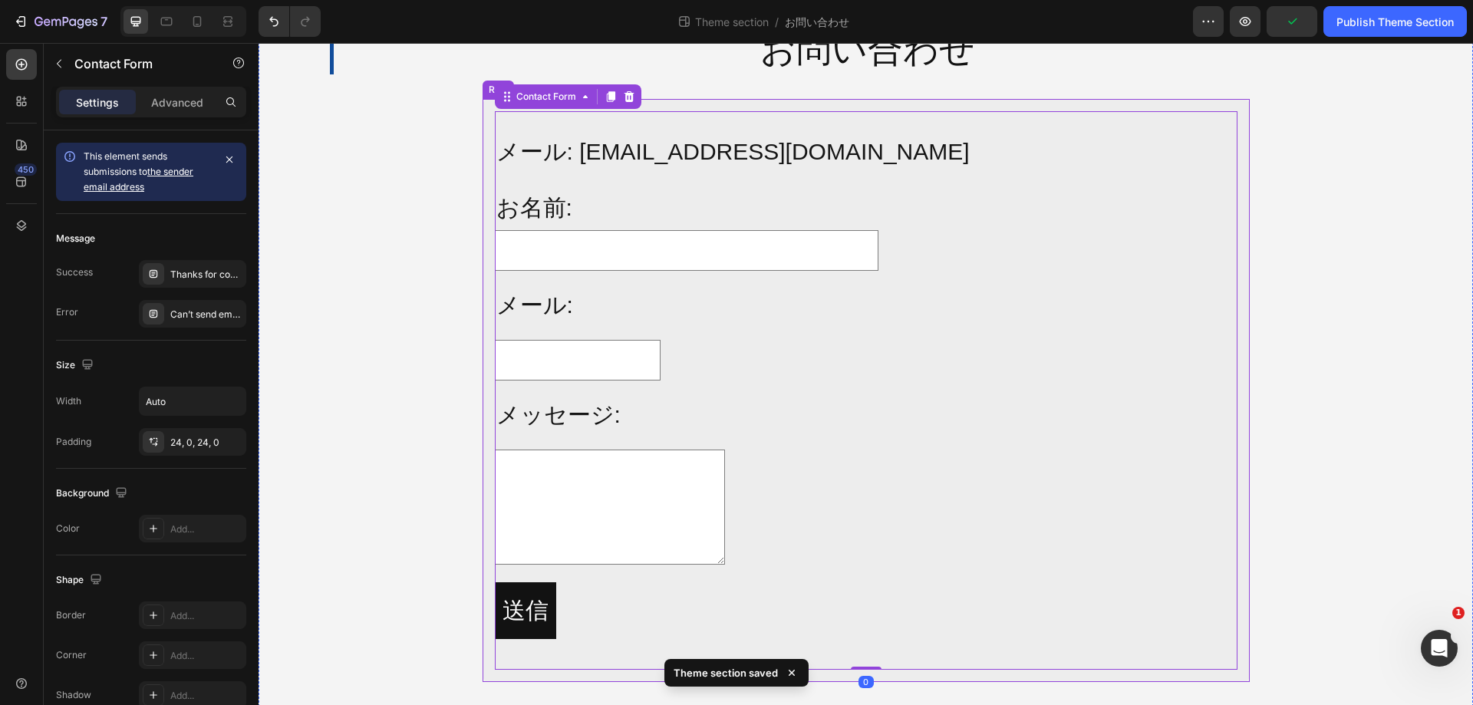
click at [1032, 100] on div "メール: [EMAIL_ADDRESS][DOMAIN_NAME] Text Block お名前: Text Block Text Field Row メール…" at bounding box center [866, 390] width 767 height 583
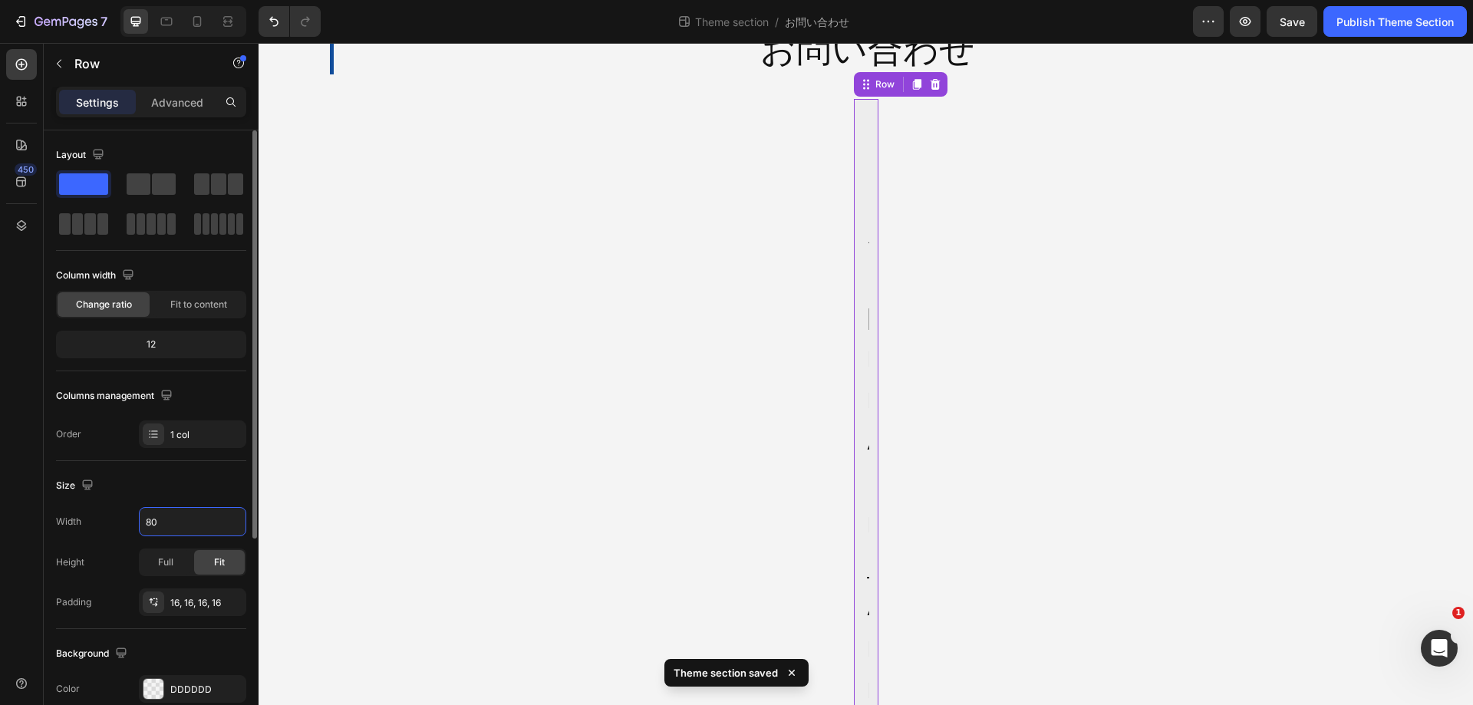
type input "800"
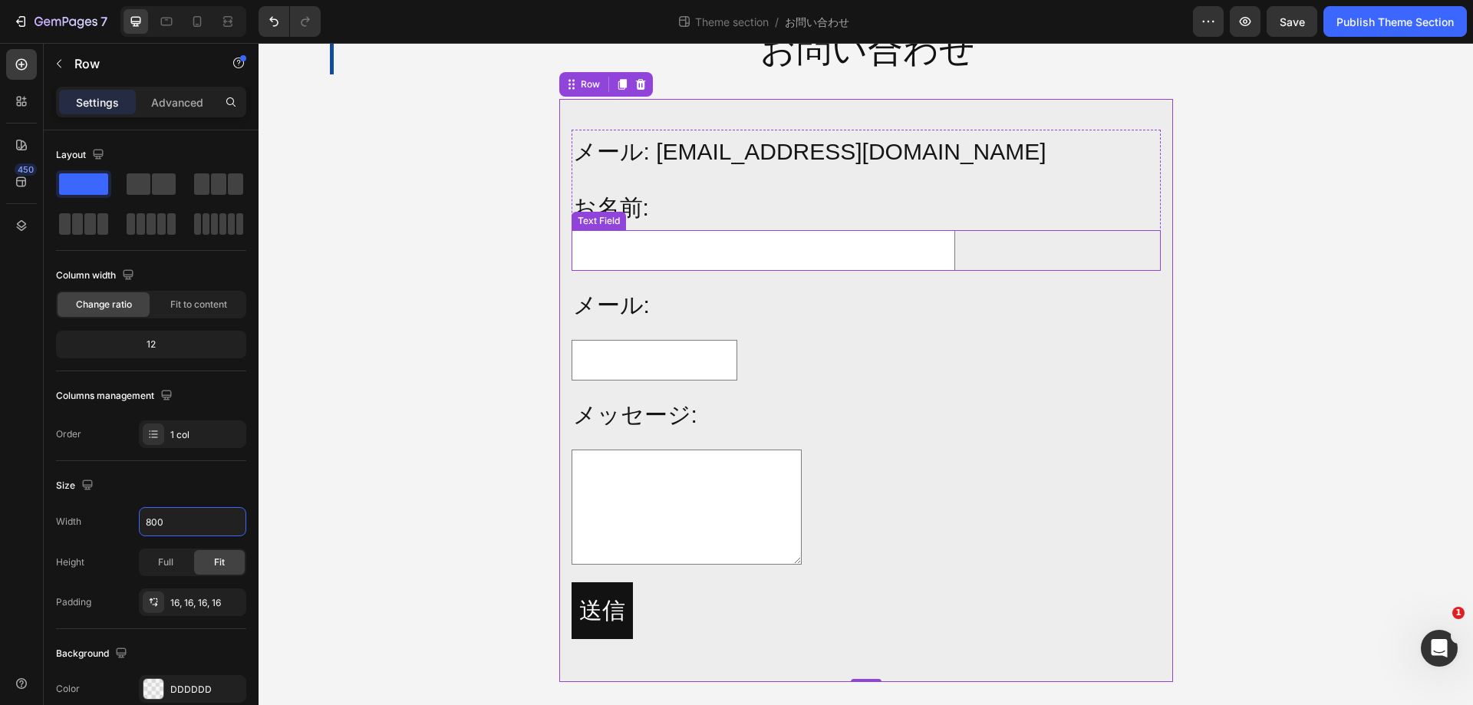
click at [880, 259] on input "text" at bounding box center [764, 250] width 384 height 41
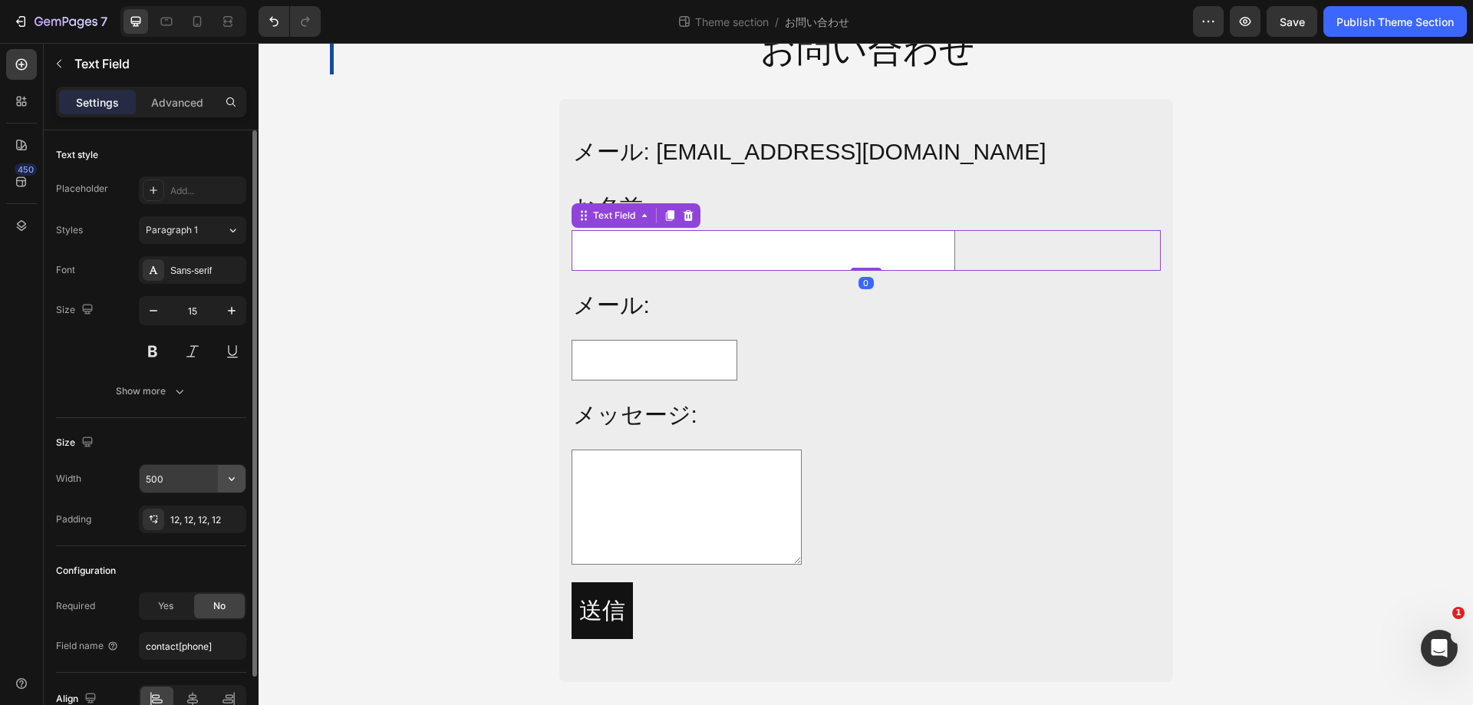
click at [236, 473] on icon "button" at bounding box center [231, 478] width 15 height 15
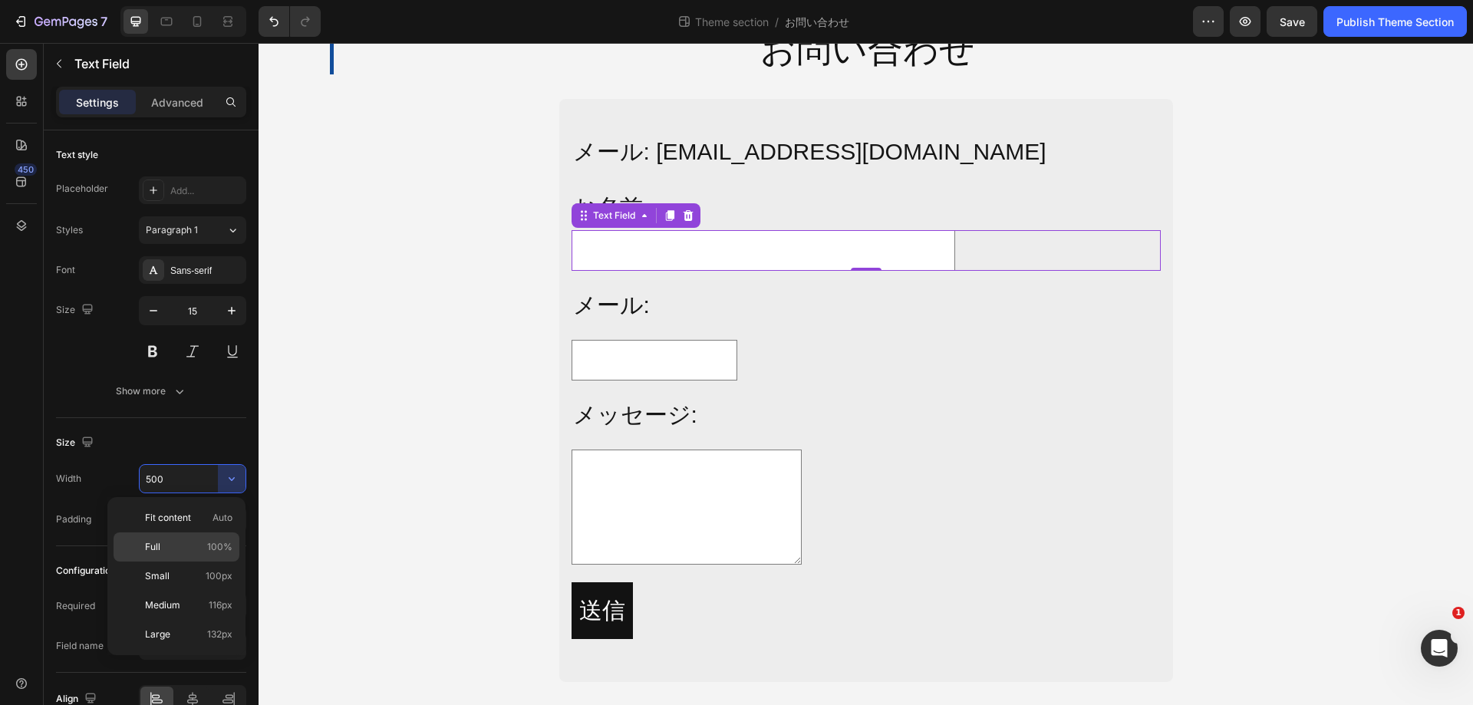
click at [198, 543] on p "Full 100%" at bounding box center [188, 547] width 87 height 14
type input "100%"
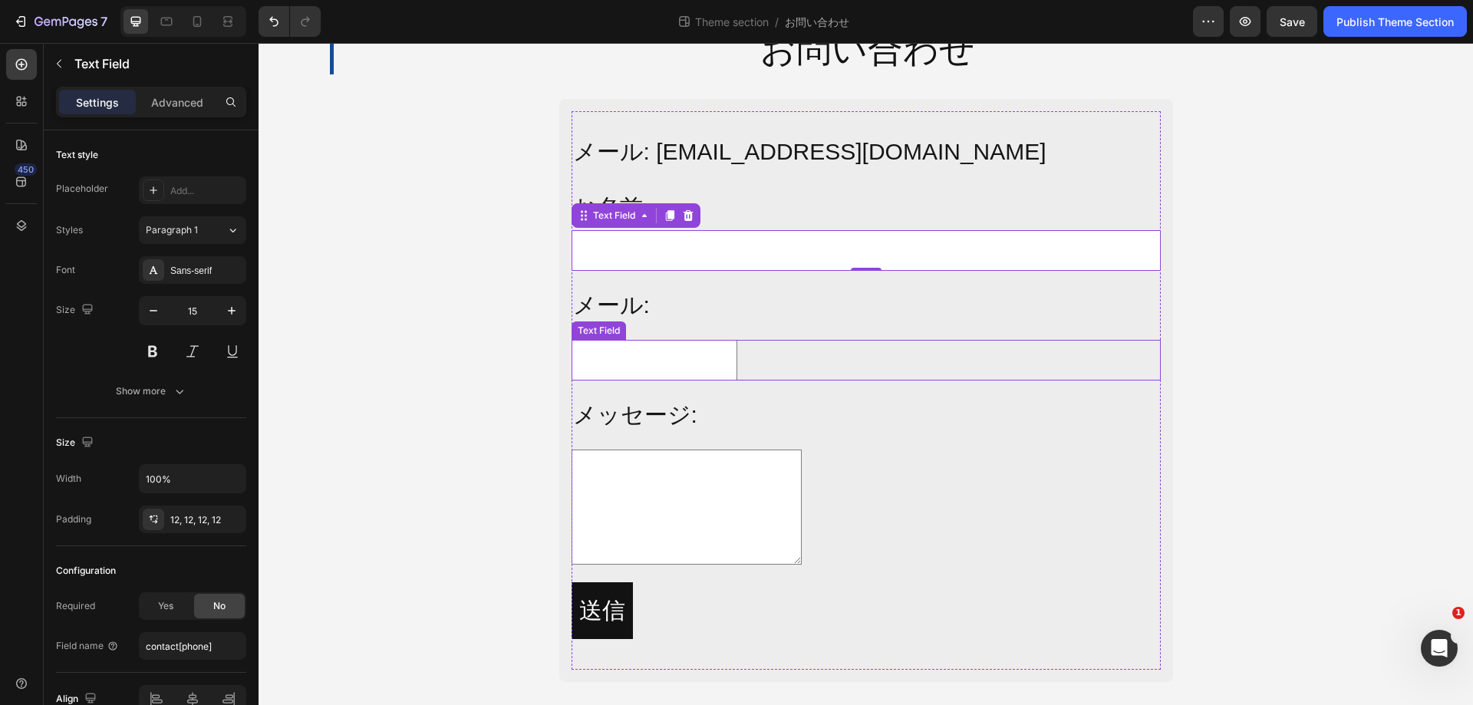
click at [717, 351] on input "text" at bounding box center [655, 360] width 166 height 41
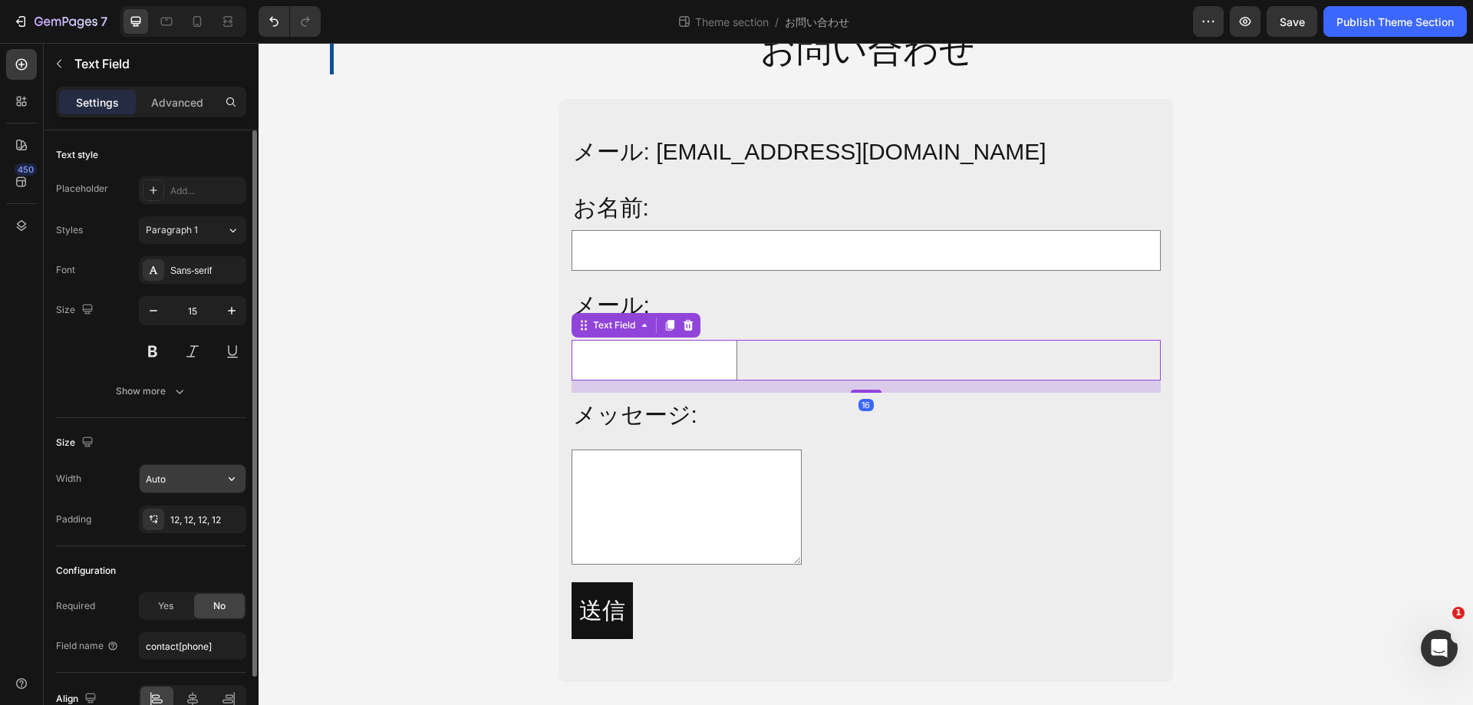
click at [219, 478] on button "button" at bounding box center [232, 479] width 28 height 28
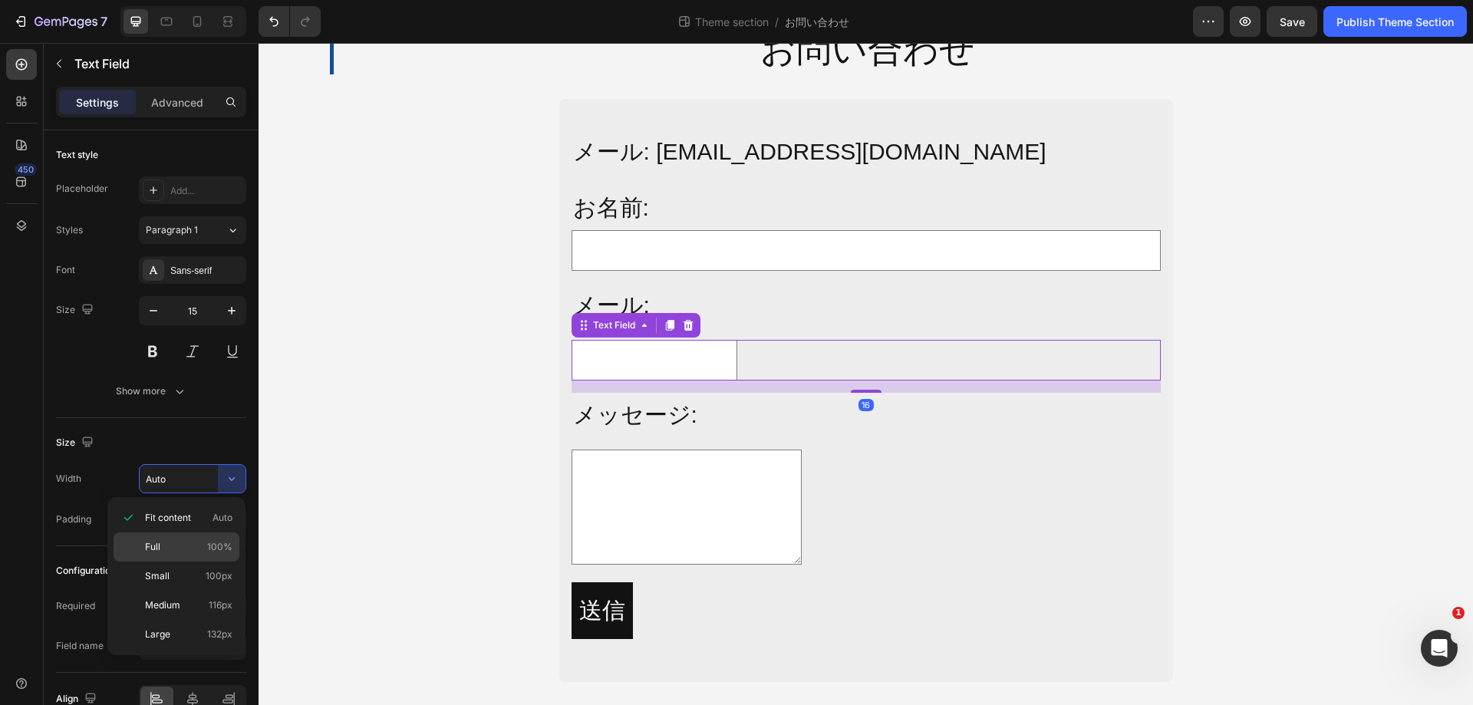
click at [206, 553] on p "Full 100%" at bounding box center [188, 547] width 87 height 14
type input "100%"
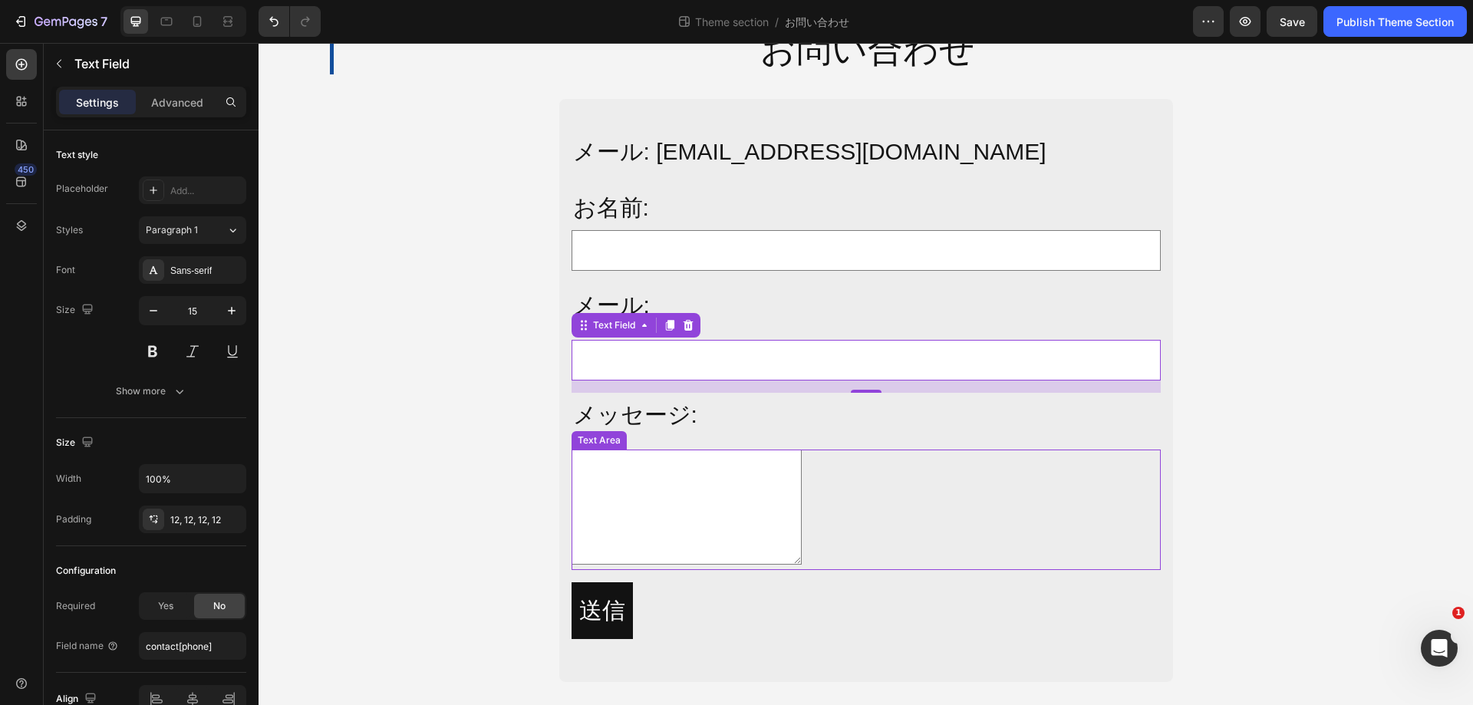
click at [763, 484] on textarea at bounding box center [687, 507] width 230 height 115
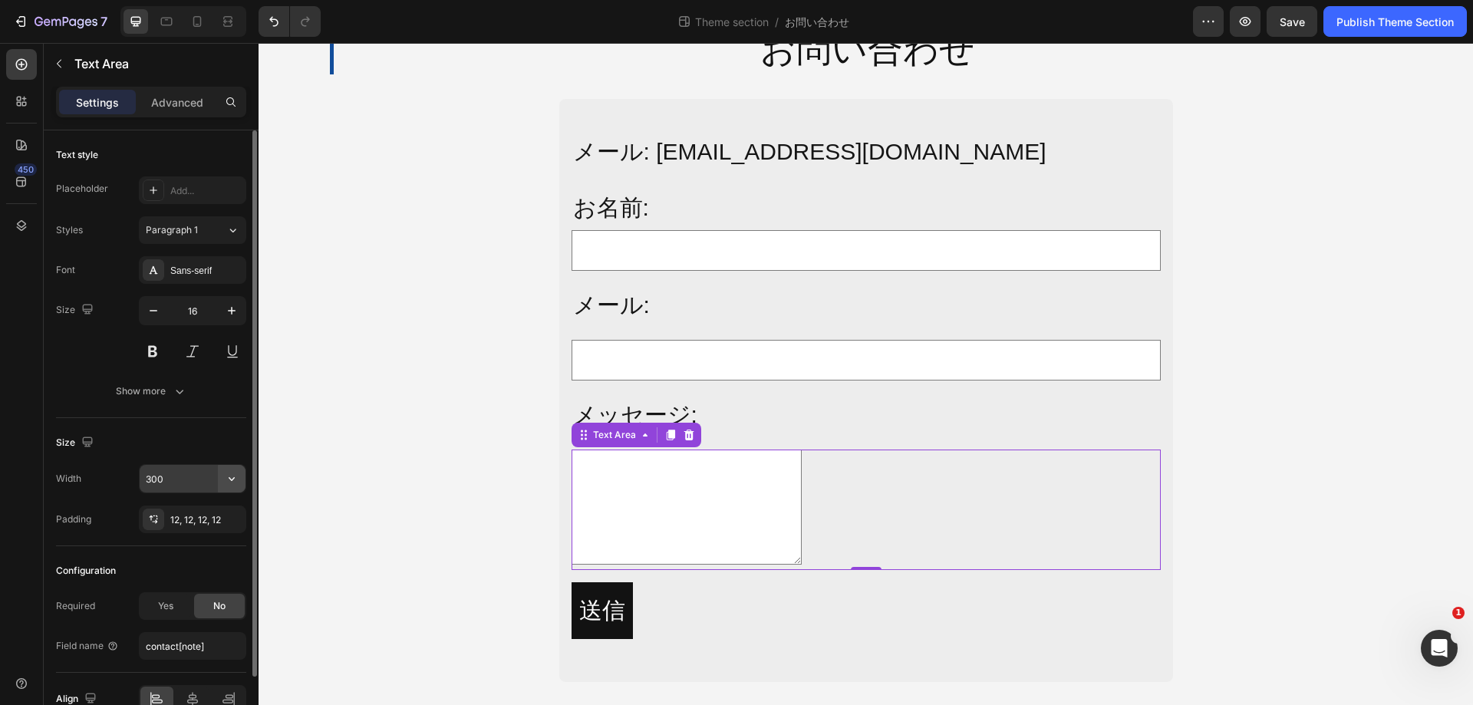
click at [236, 474] on icon "button" at bounding box center [231, 478] width 15 height 15
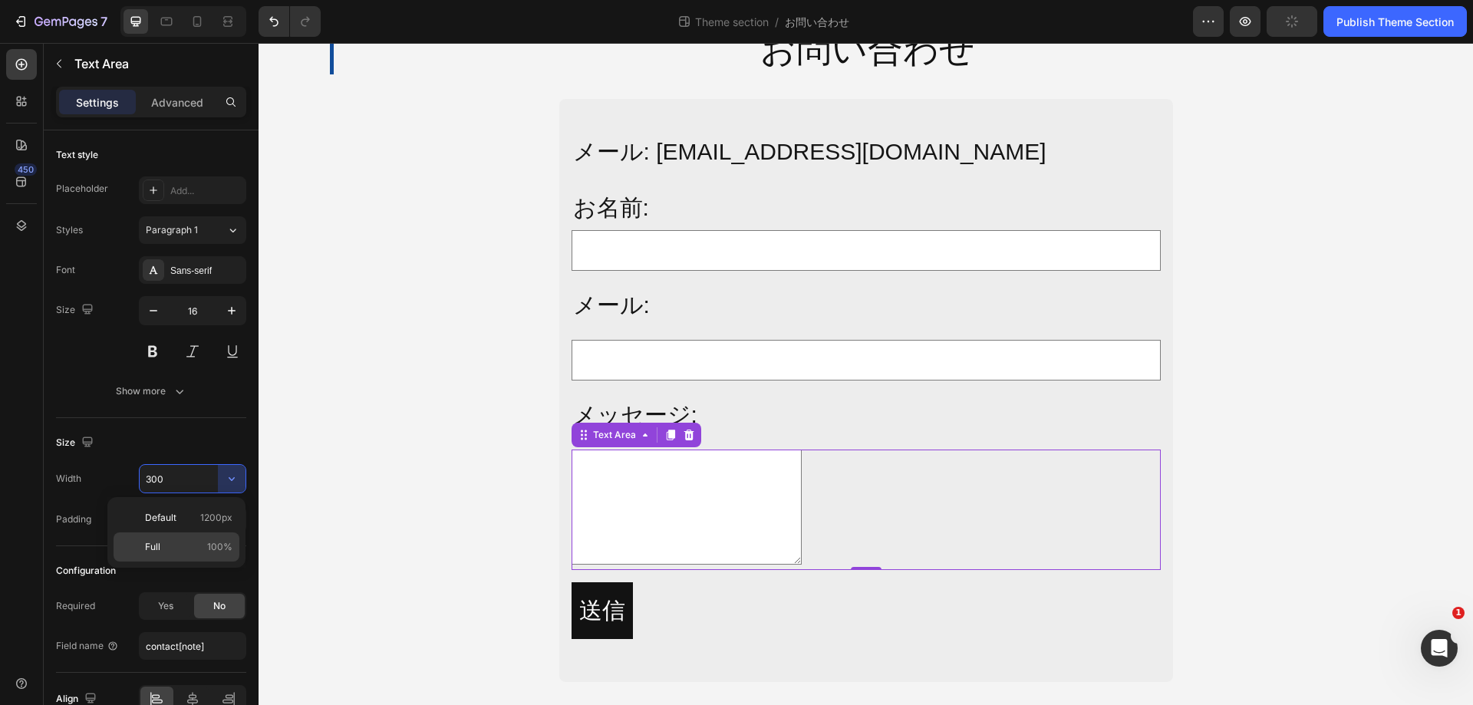
click at [201, 548] on p "Full 100%" at bounding box center [188, 547] width 87 height 14
type input "100%"
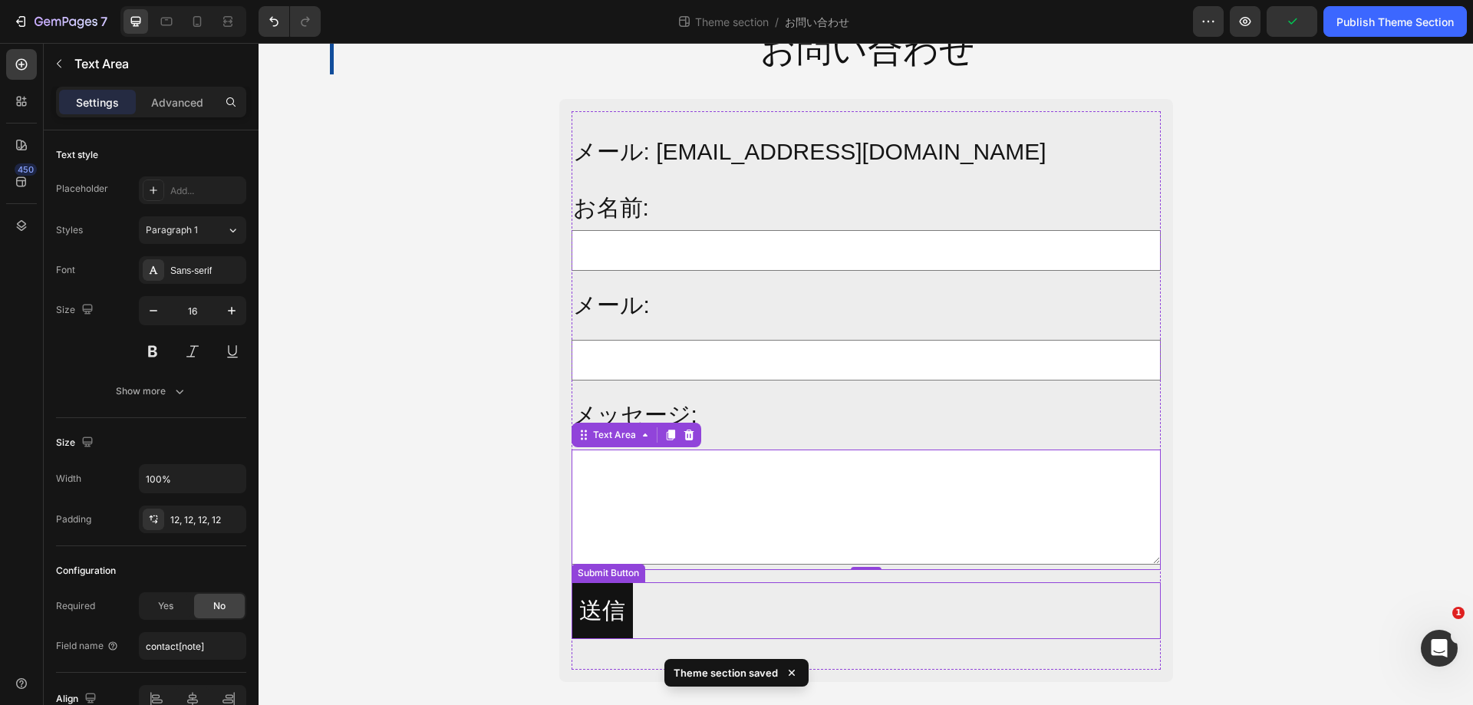
click at [690, 615] on div "送信 Submit Button" at bounding box center [866, 610] width 589 height 57
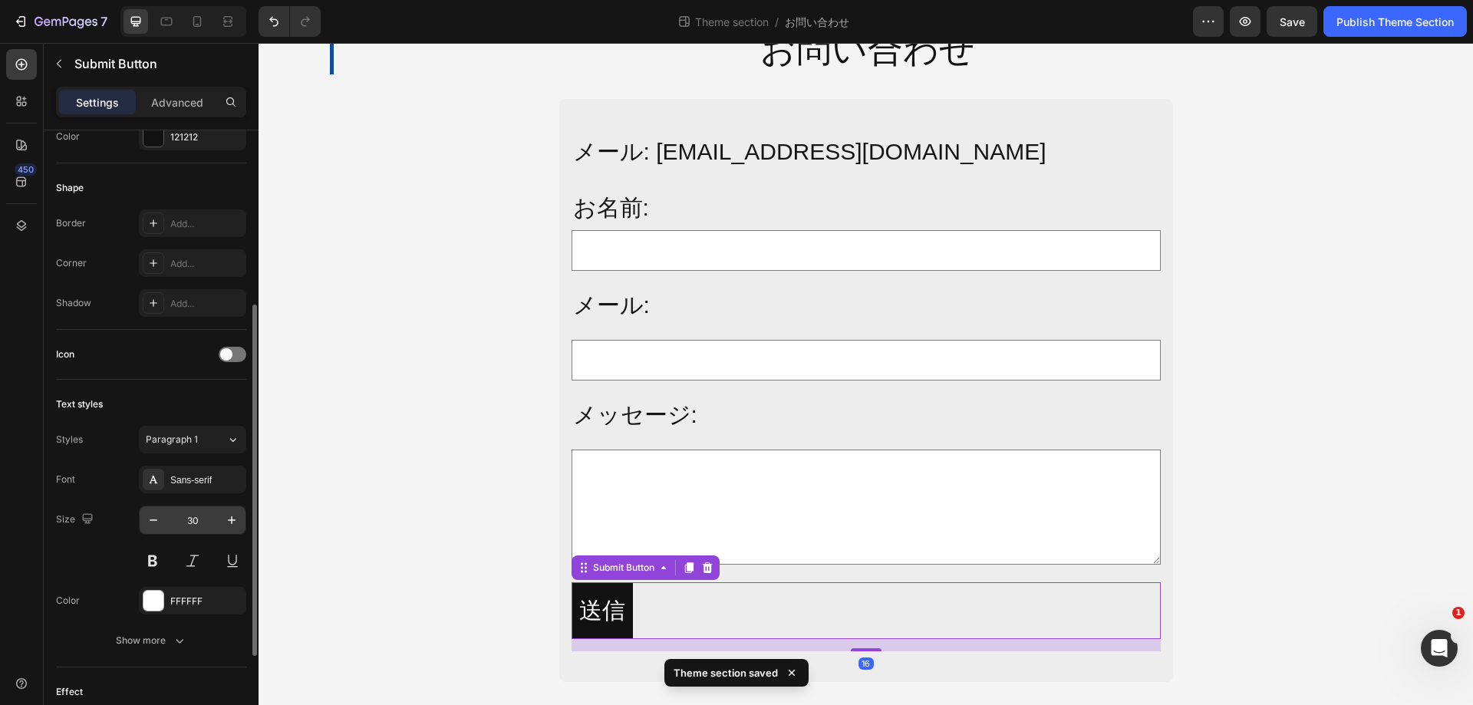
scroll to position [470, 0]
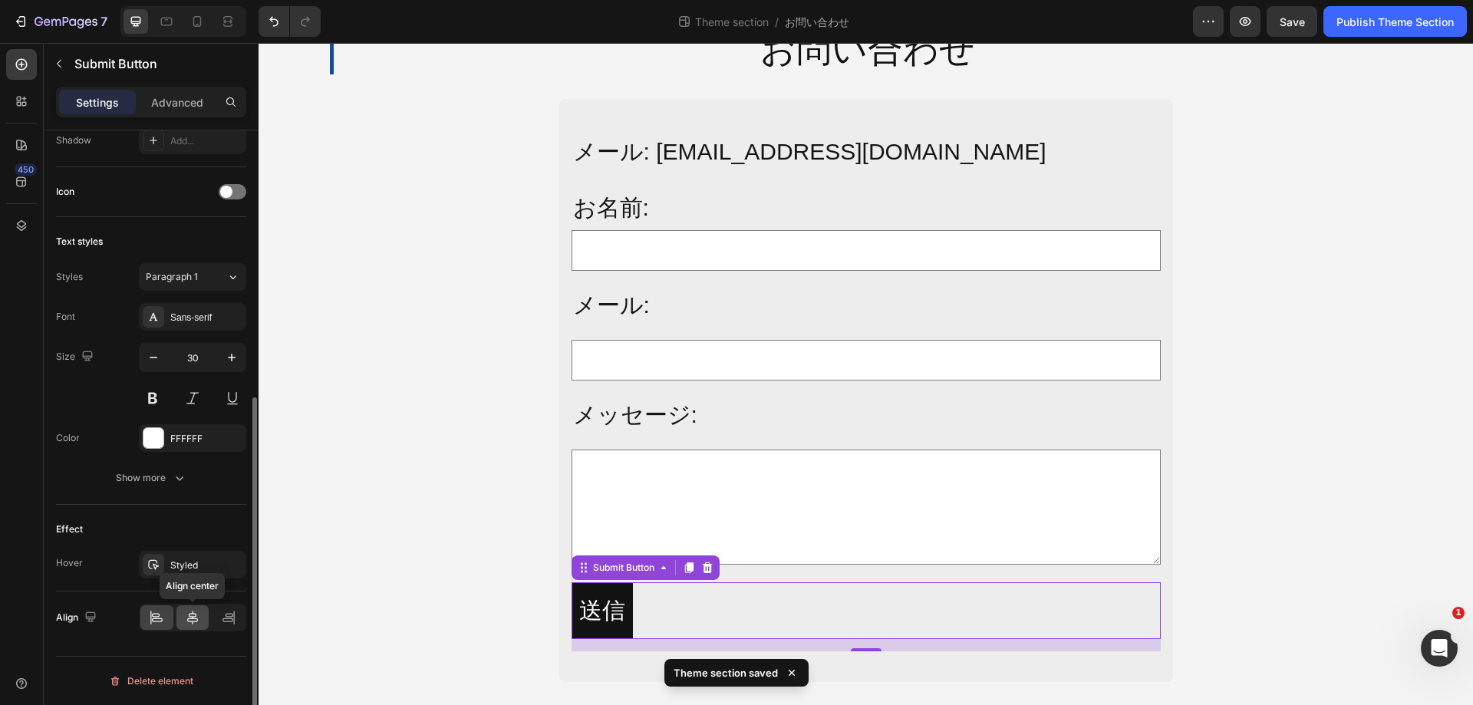
click at [196, 610] on icon at bounding box center [192, 617] width 15 height 15
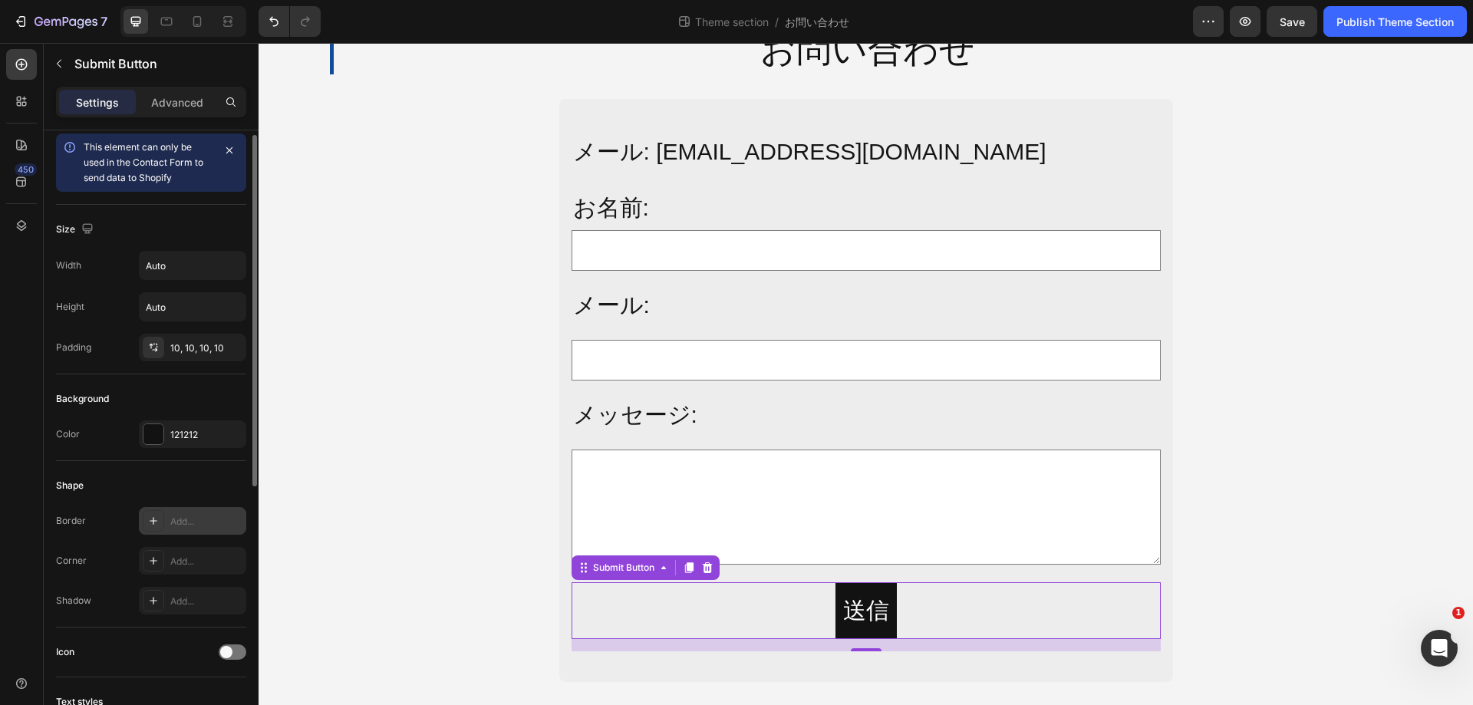
scroll to position [0, 0]
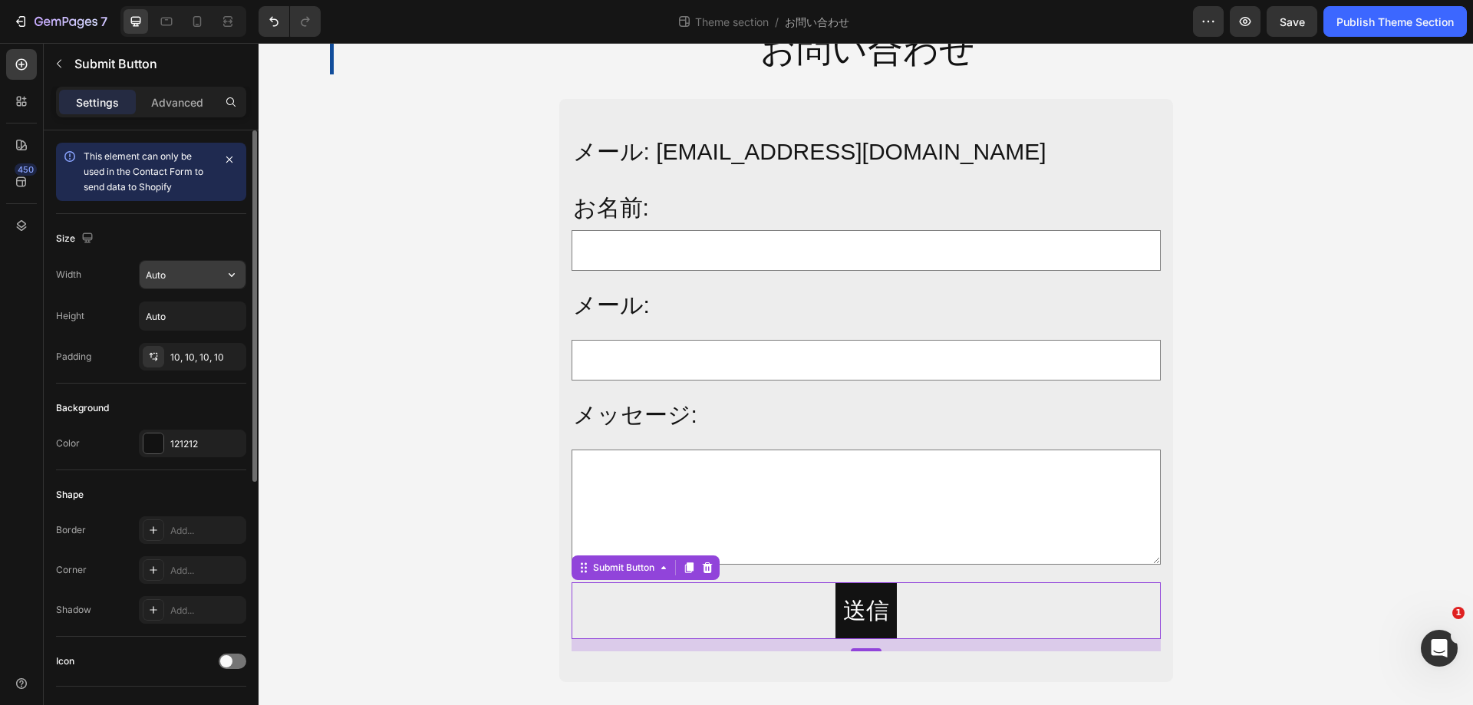
click at [185, 270] on input "Auto" at bounding box center [193, 275] width 106 height 28
click at [226, 273] on icon "button" at bounding box center [231, 274] width 15 height 15
click at [200, 343] on p "Full 100%" at bounding box center [188, 343] width 87 height 14
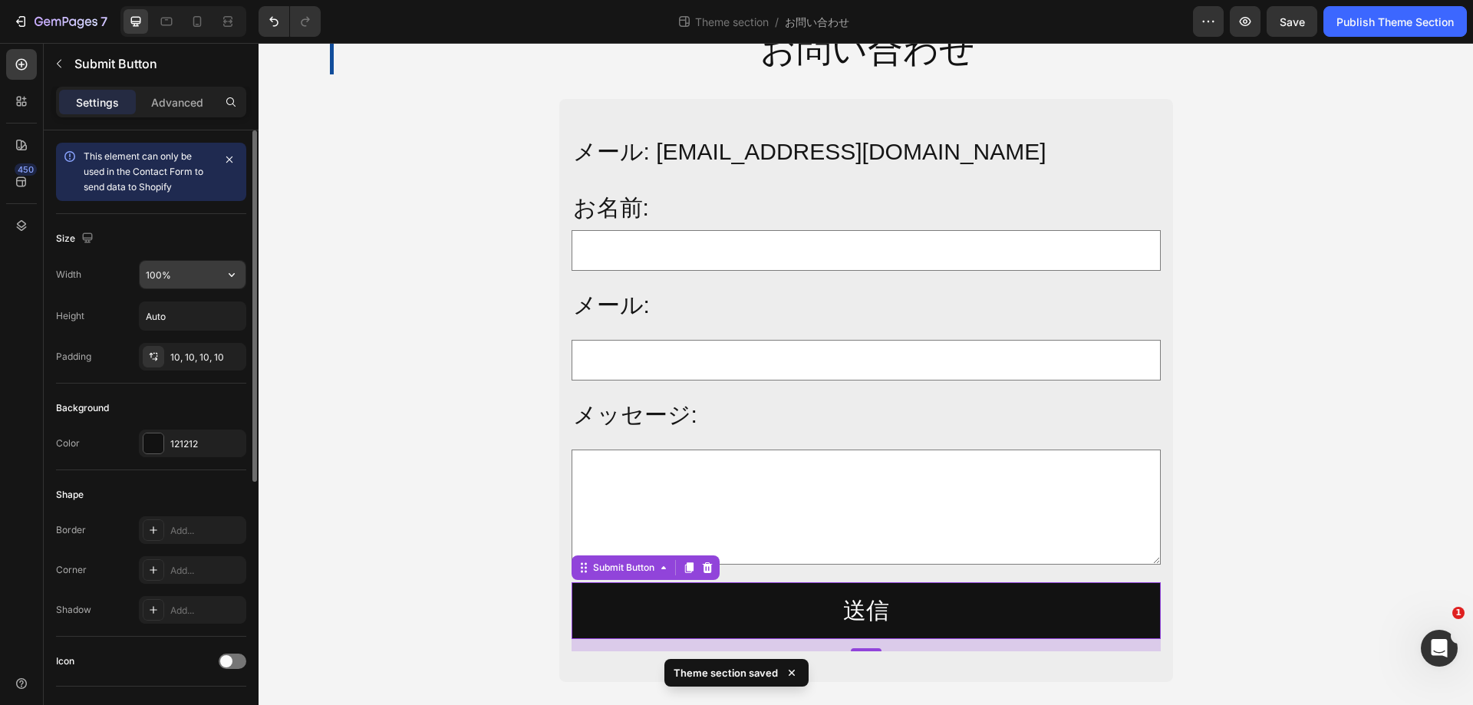
click at [190, 276] on input "100%" at bounding box center [193, 275] width 106 height 28
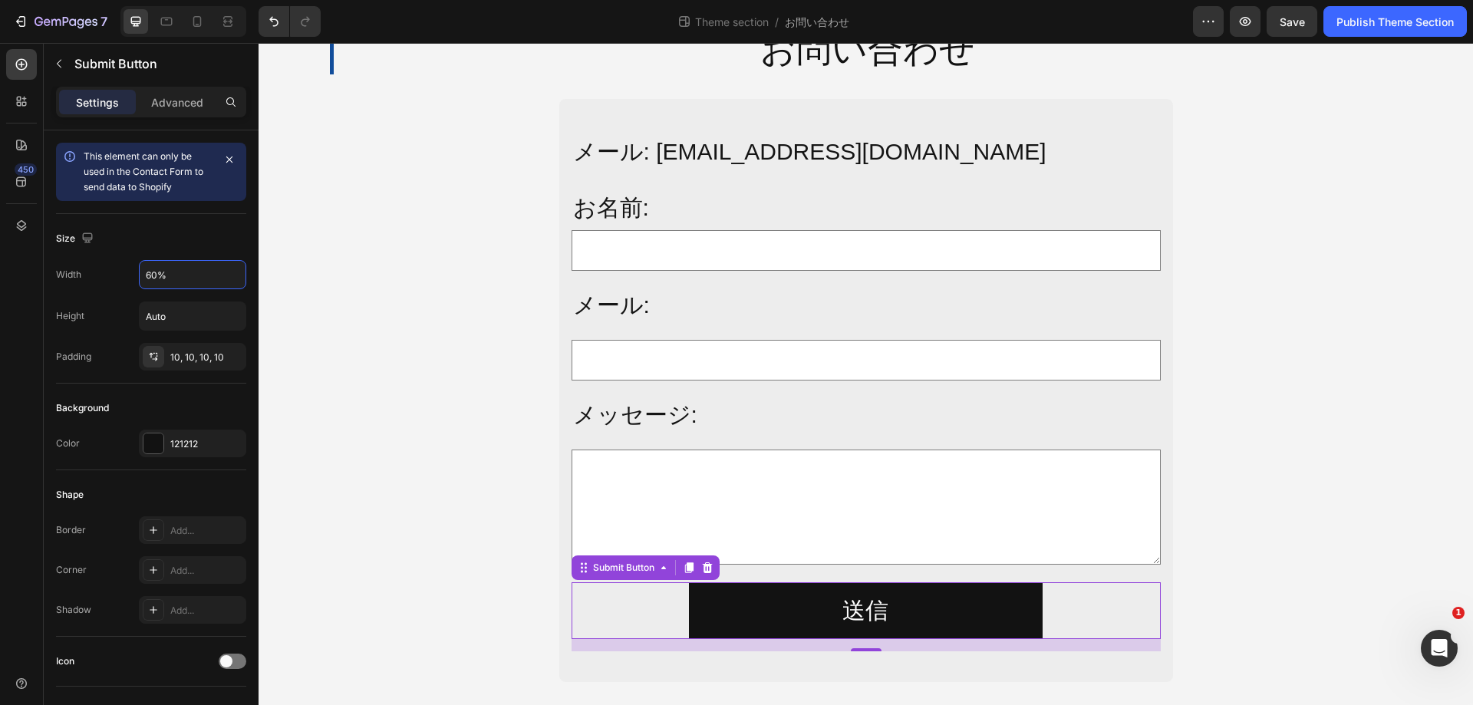
type input "60%"
click at [909, 556] on textarea at bounding box center [866, 507] width 589 height 115
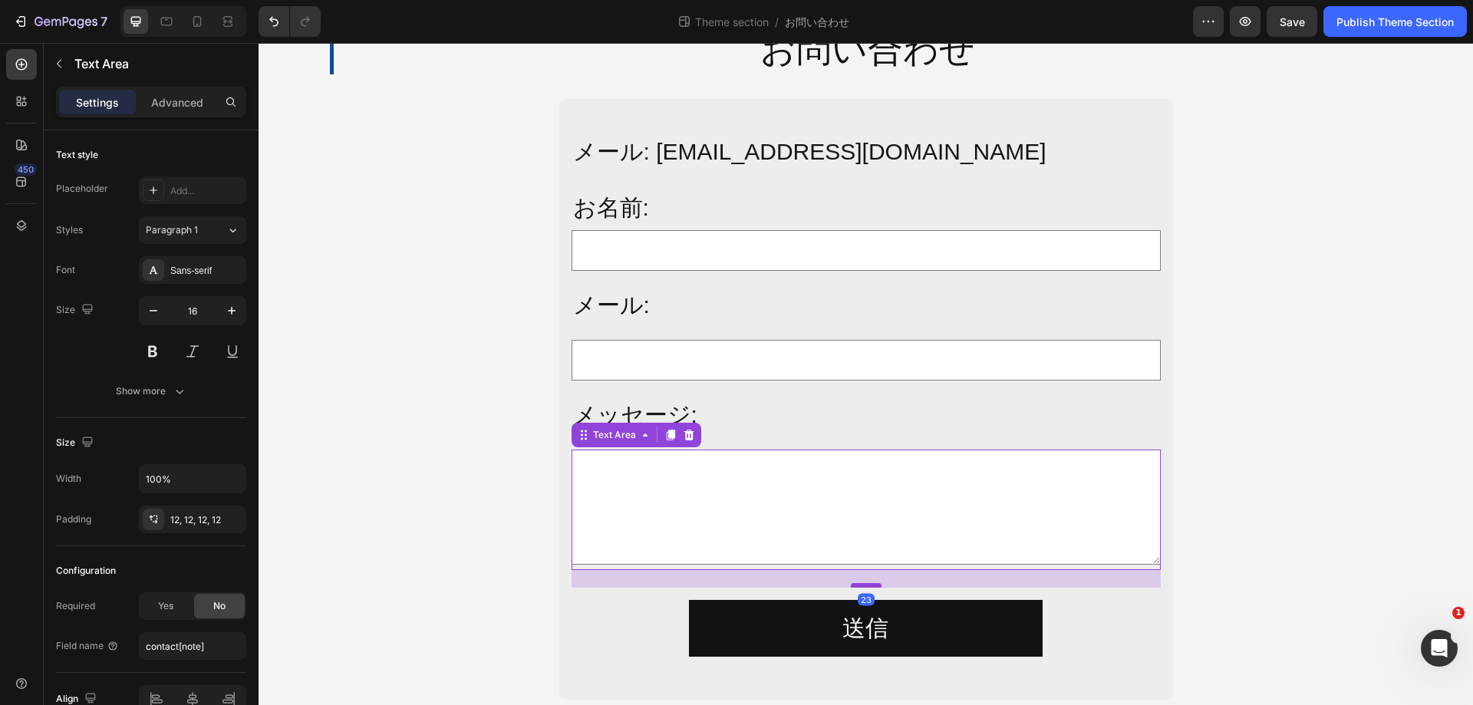
drag, startPoint x: 869, startPoint y: 566, endPoint x: 869, endPoint y: 584, distance: 17.6
click at [869, 584] on div at bounding box center [866, 585] width 31 height 5
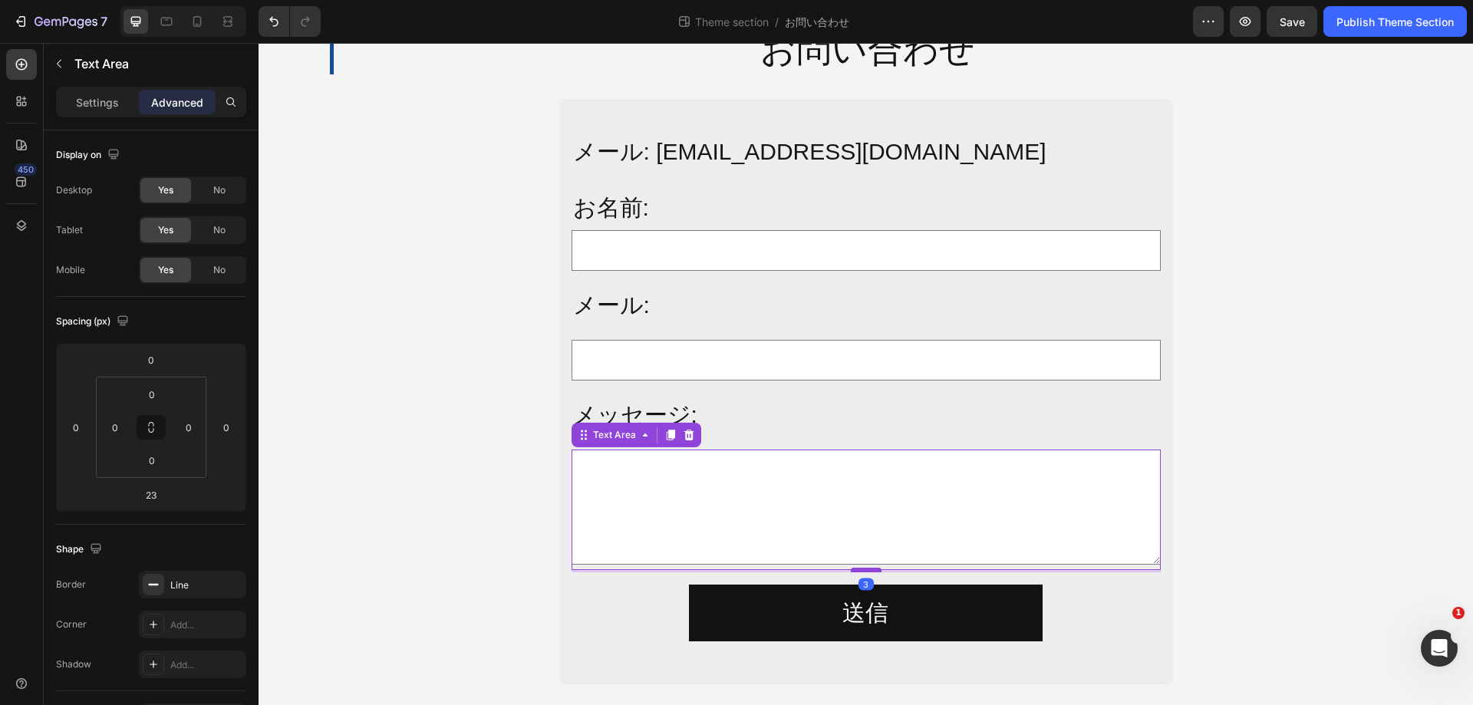
drag, startPoint x: 869, startPoint y: 584, endPoint x: 869, endPoint y: 568, distance: 15.3
click at [869, 568] on div at bounding box center [866, 570] width 31 height 5
type input "3"
click at [856, 512] on textarea at bounding box center [866, 507] width 589 height 115
click at [117, 100] on p "Settings" at bounding box center [97, 102] width 43 height 16
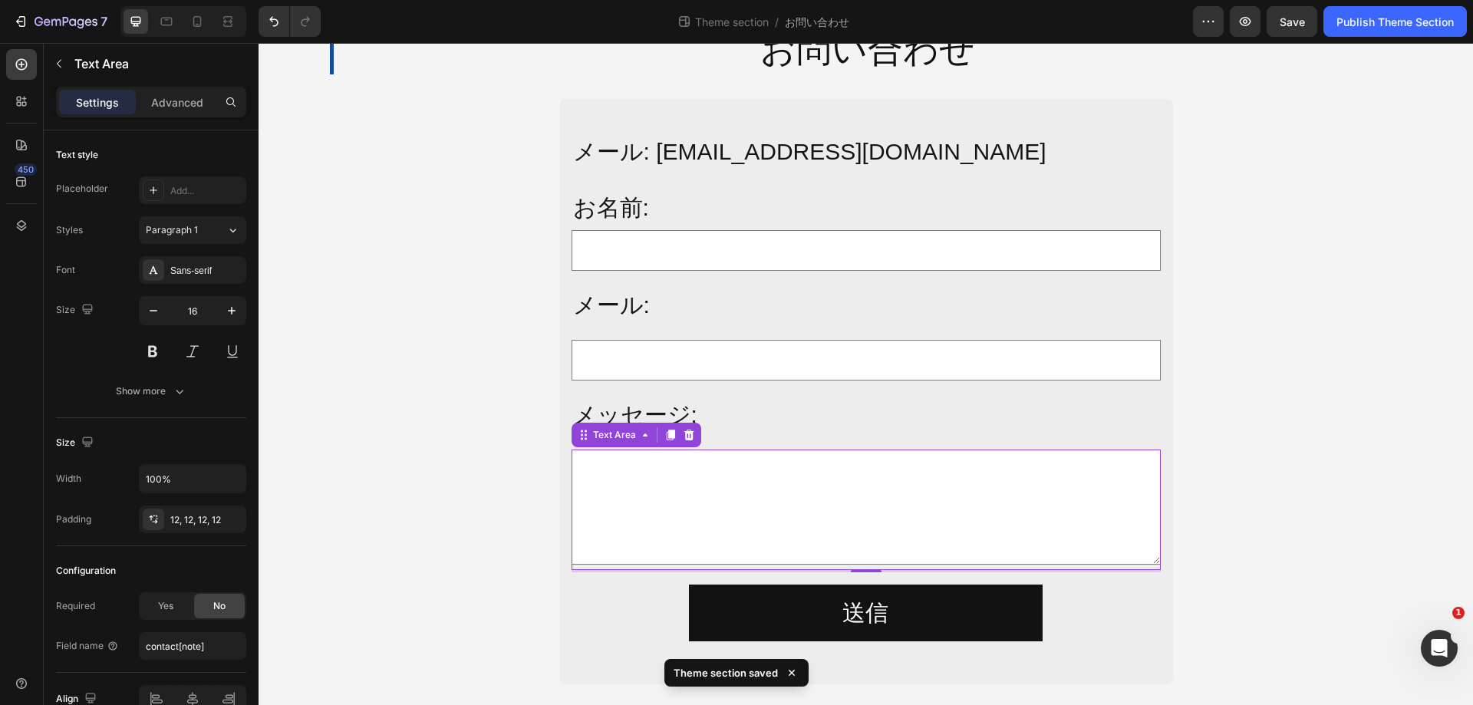
click at [762, 468] on textarea at bounding box center [866, 507] width 589 height 115
click at [611, 435] on div "Text Area" at bounding box center [614, 435] width 49 height 14
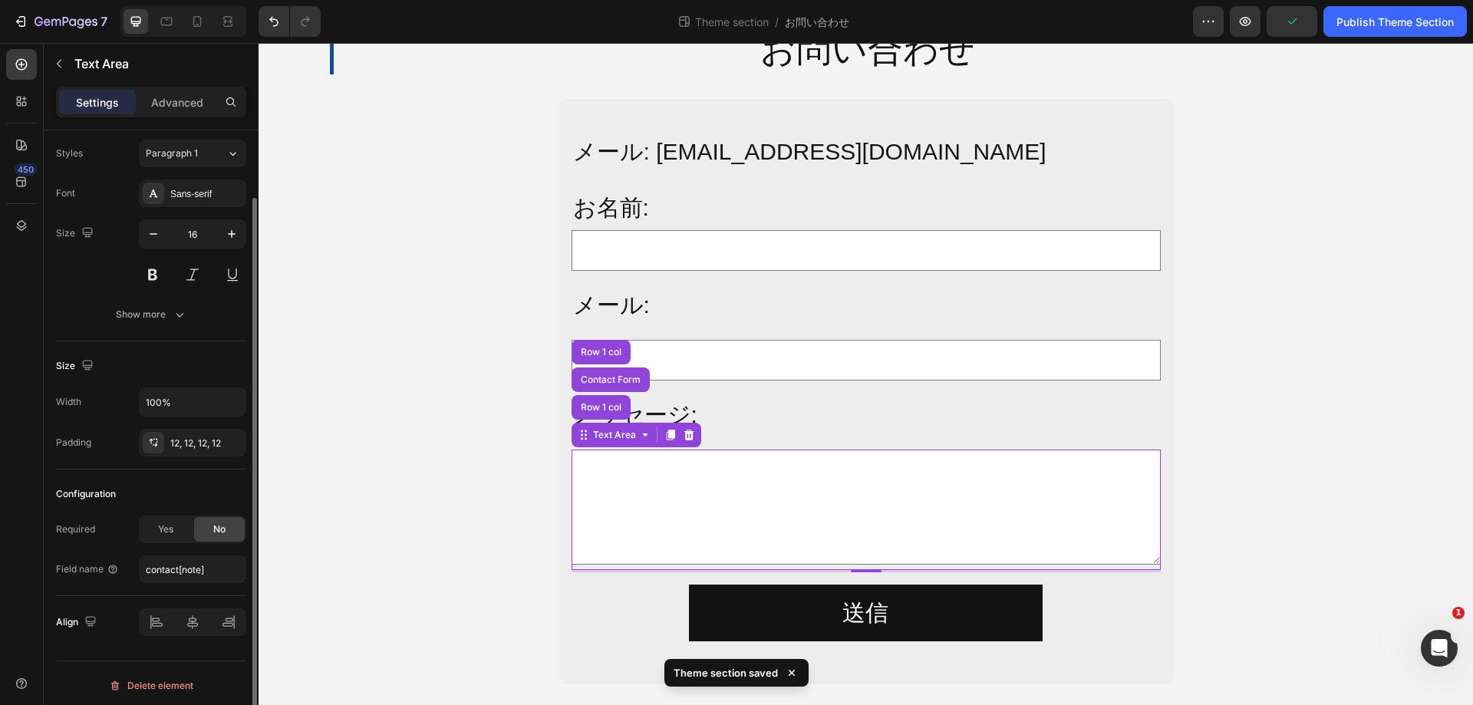
scroll to position [81, 0]
click at [819, 453] on textarea at bounding box center [866, 507] width 589 height 115
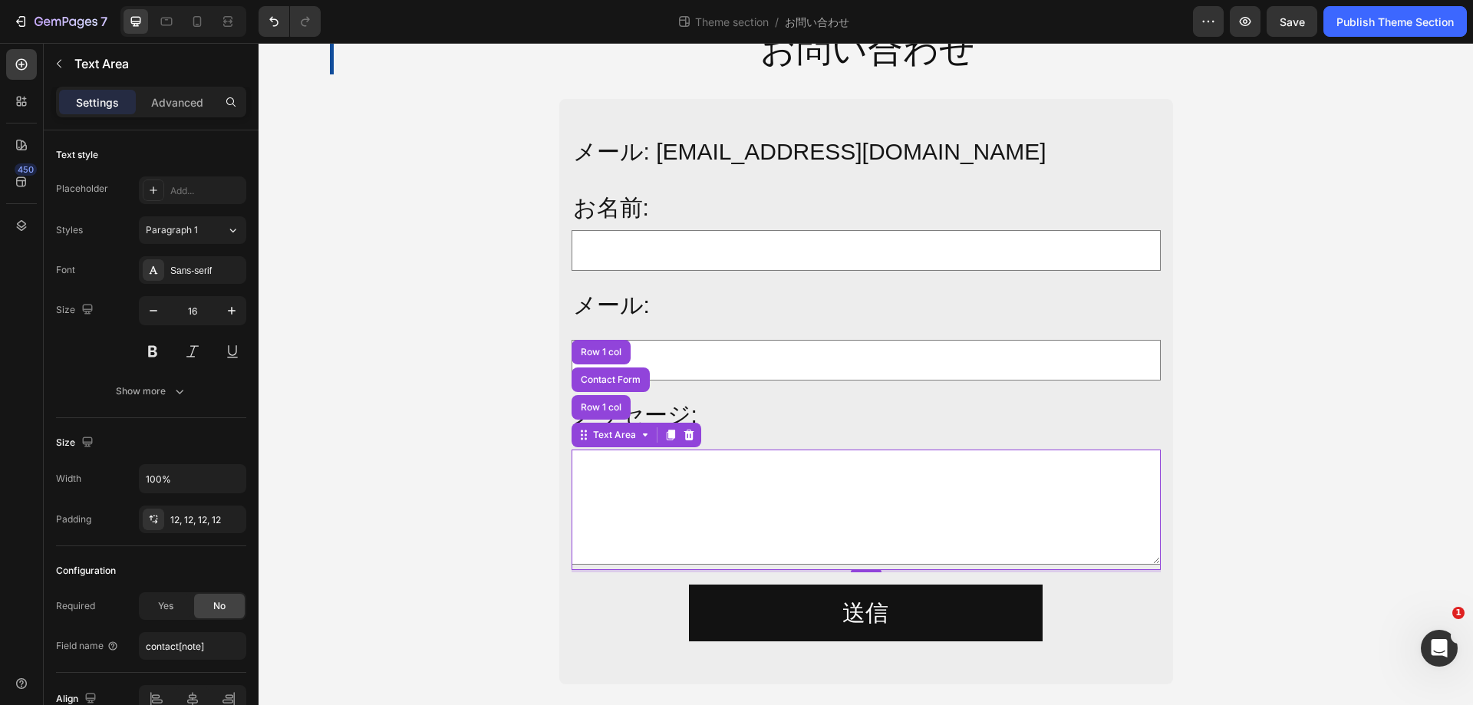
click at [780, 454] on textarea at bounding box center [866, 507] width 589 height 115
click at [804, 438] on div "メール: [EMAIL_ADDRESS][DOMAIN_NAME] Text Block お名前: Text Block Text Field Row メール…" at bounding box center [866, 391] width 589 height 561
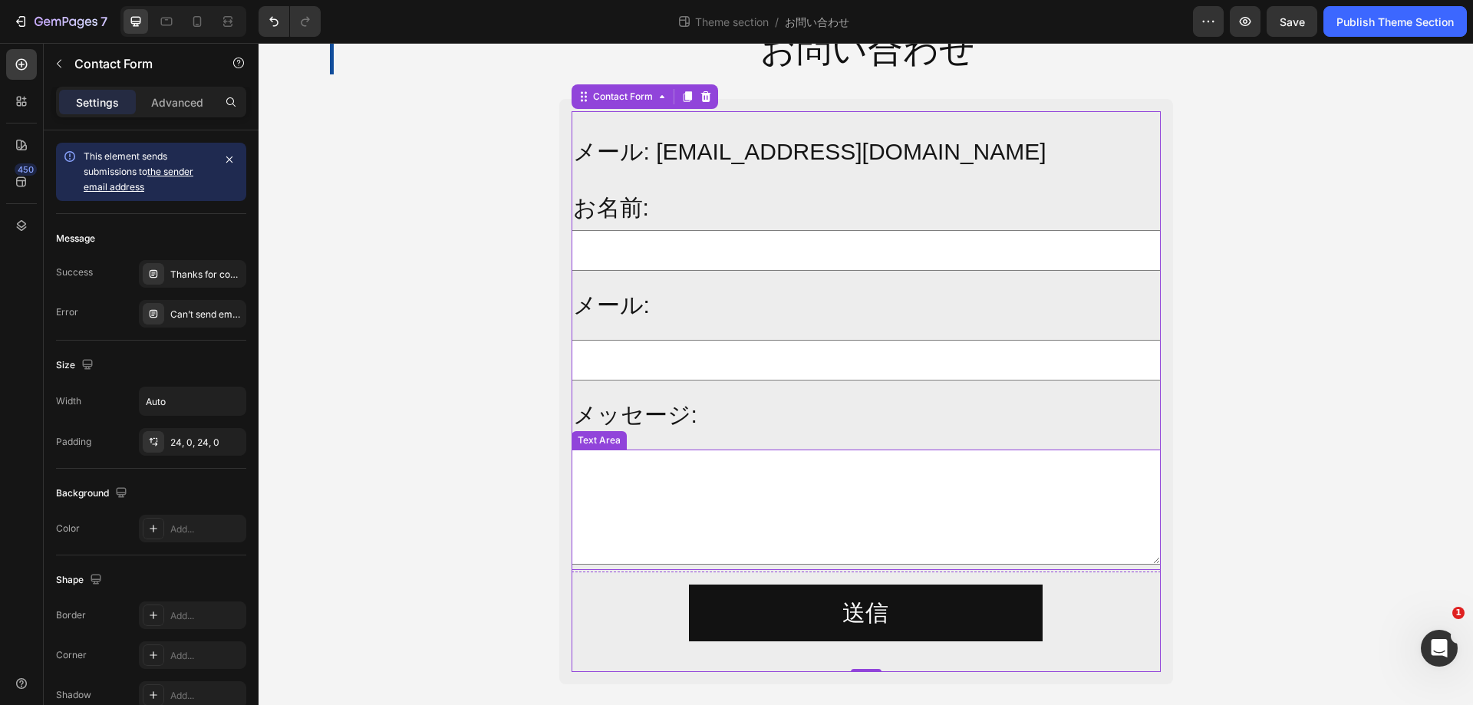
click at [1040, 544] on textarea at bounding box center [866, 507] width 589 height 115
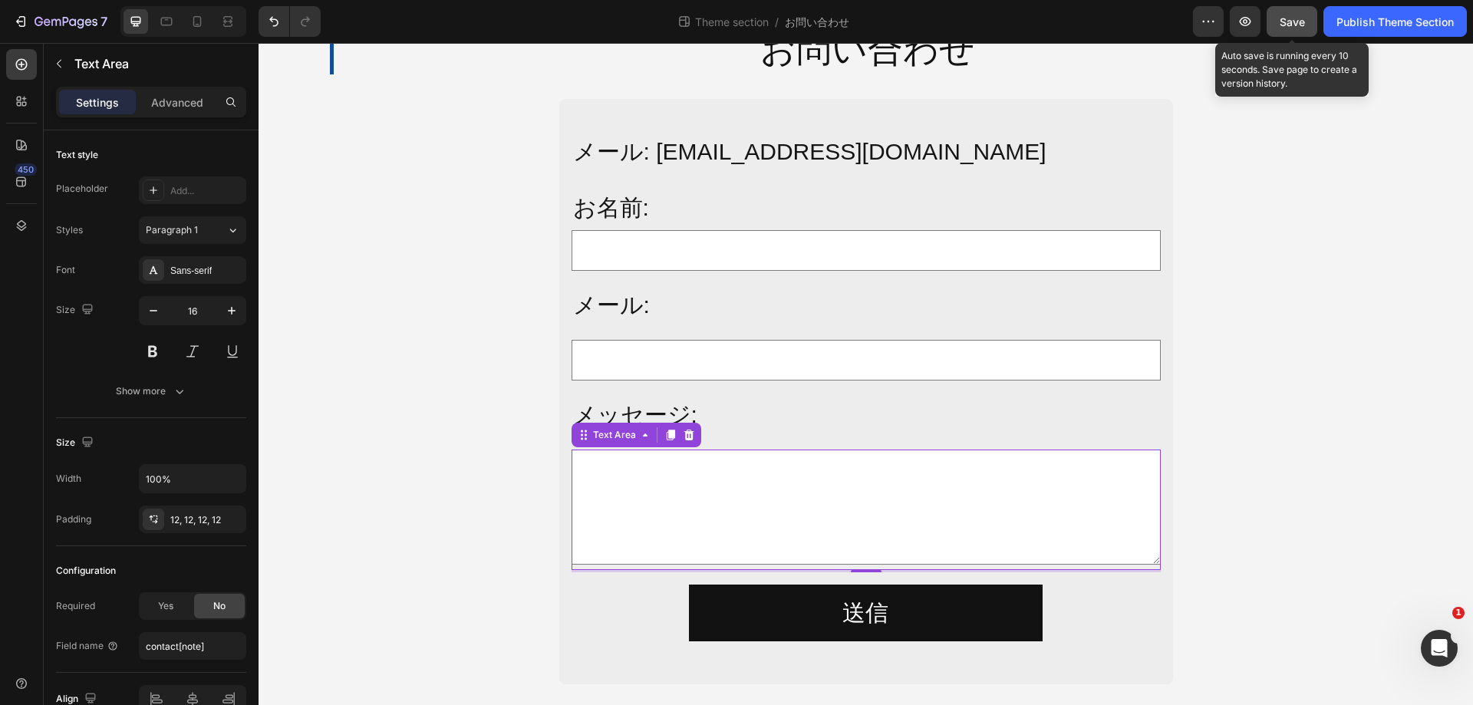
click at [1300, 27] on span "Save" at bounding box center [1292, 21] width 25 height 13
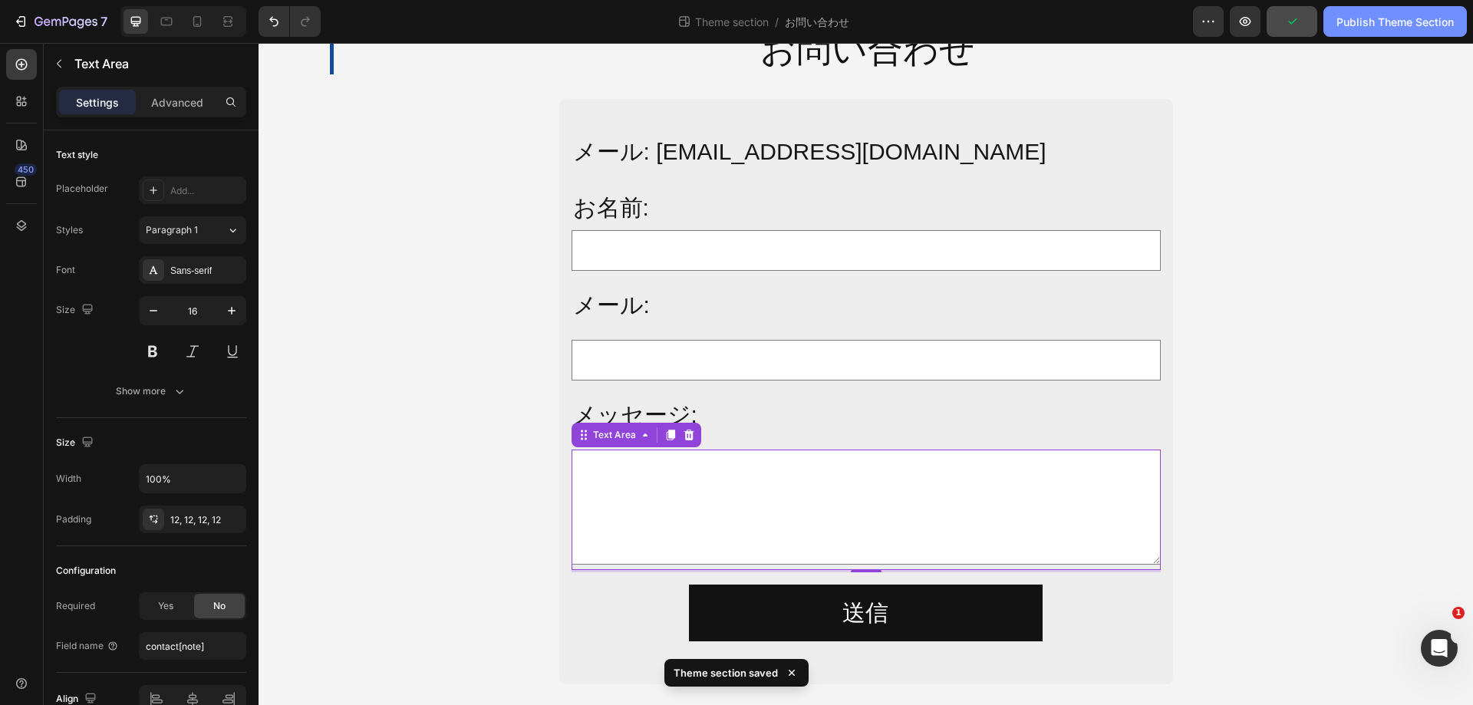
click at [1428, 12] on button "Publish Theme Section" at bounding box center [1394, 21] width 143 height 31
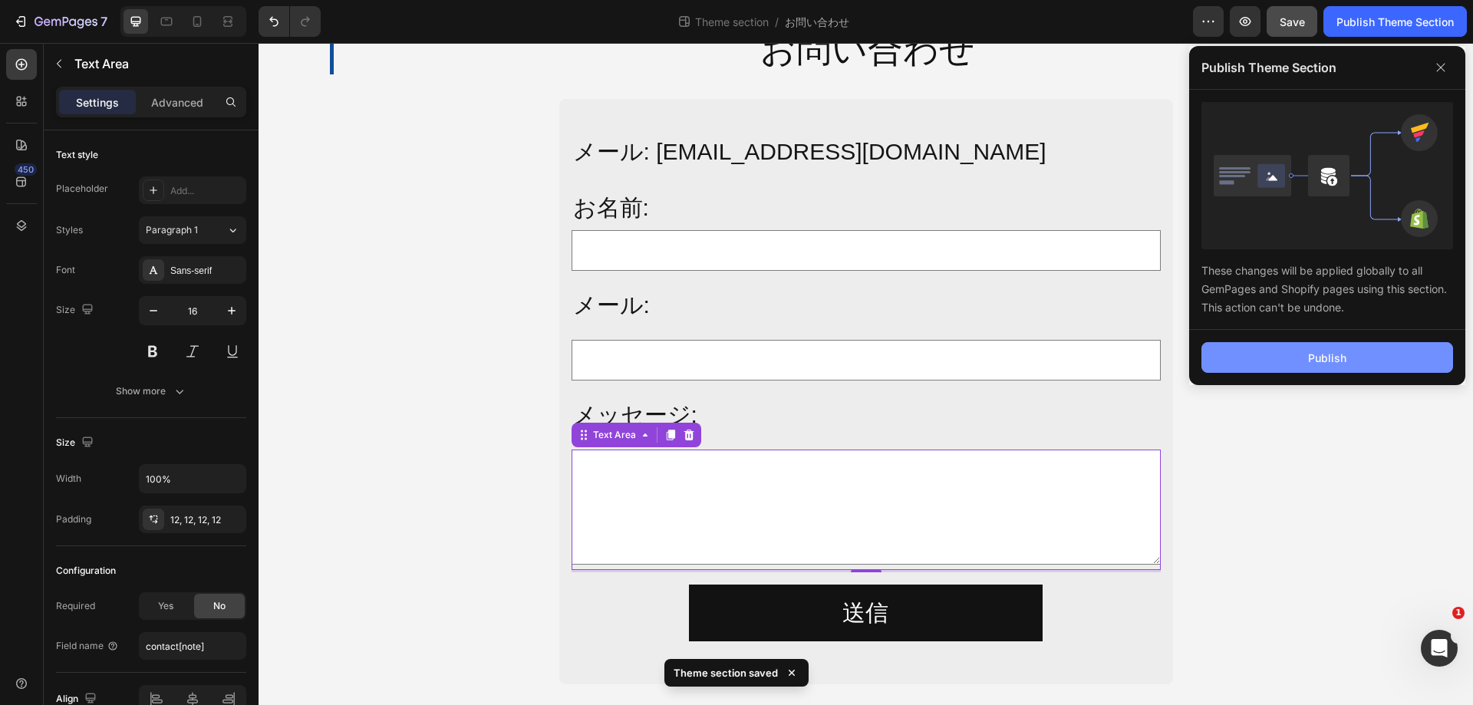
click at [1290, 370] on button "Publish" at bounding box center [1327, 357] width 252 height 31
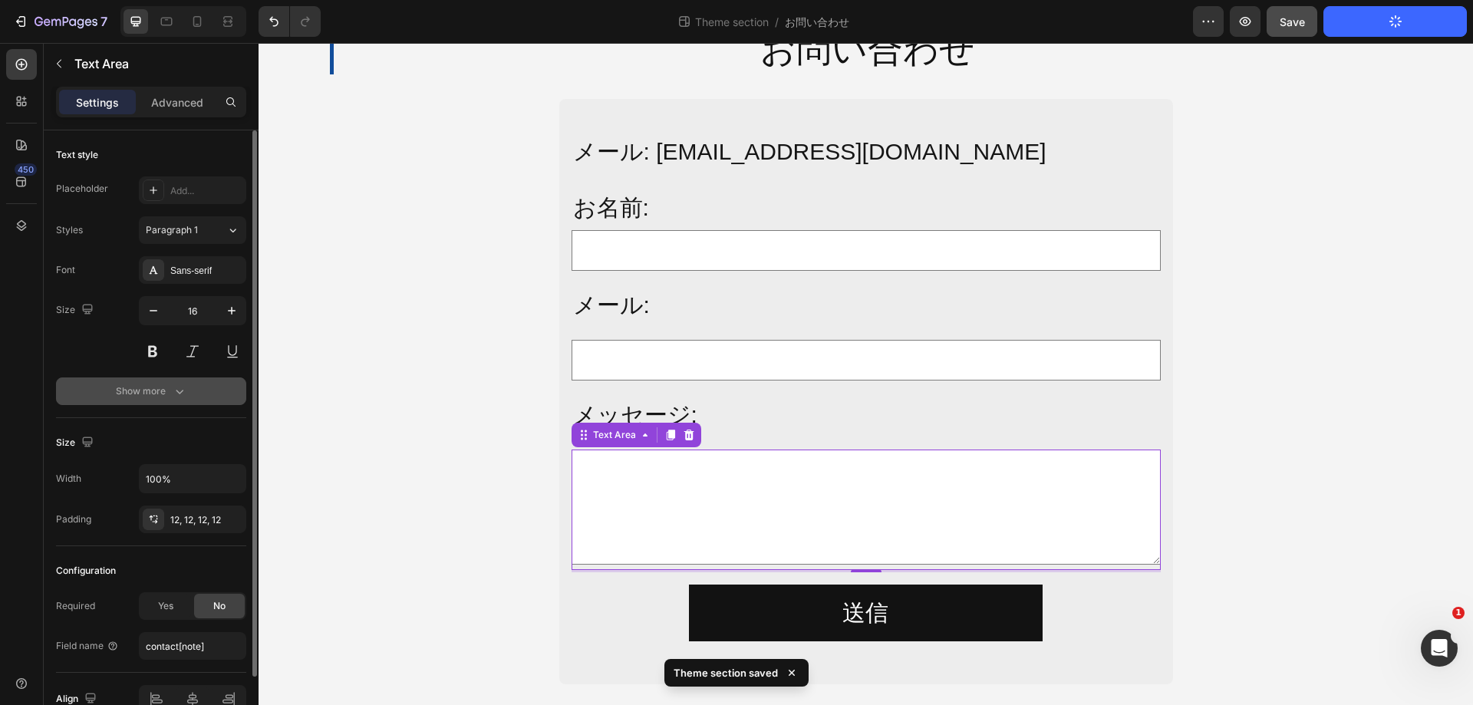
click at [168, 403] on button "Show more" at bounding box center [151, 391] width 190 height 28
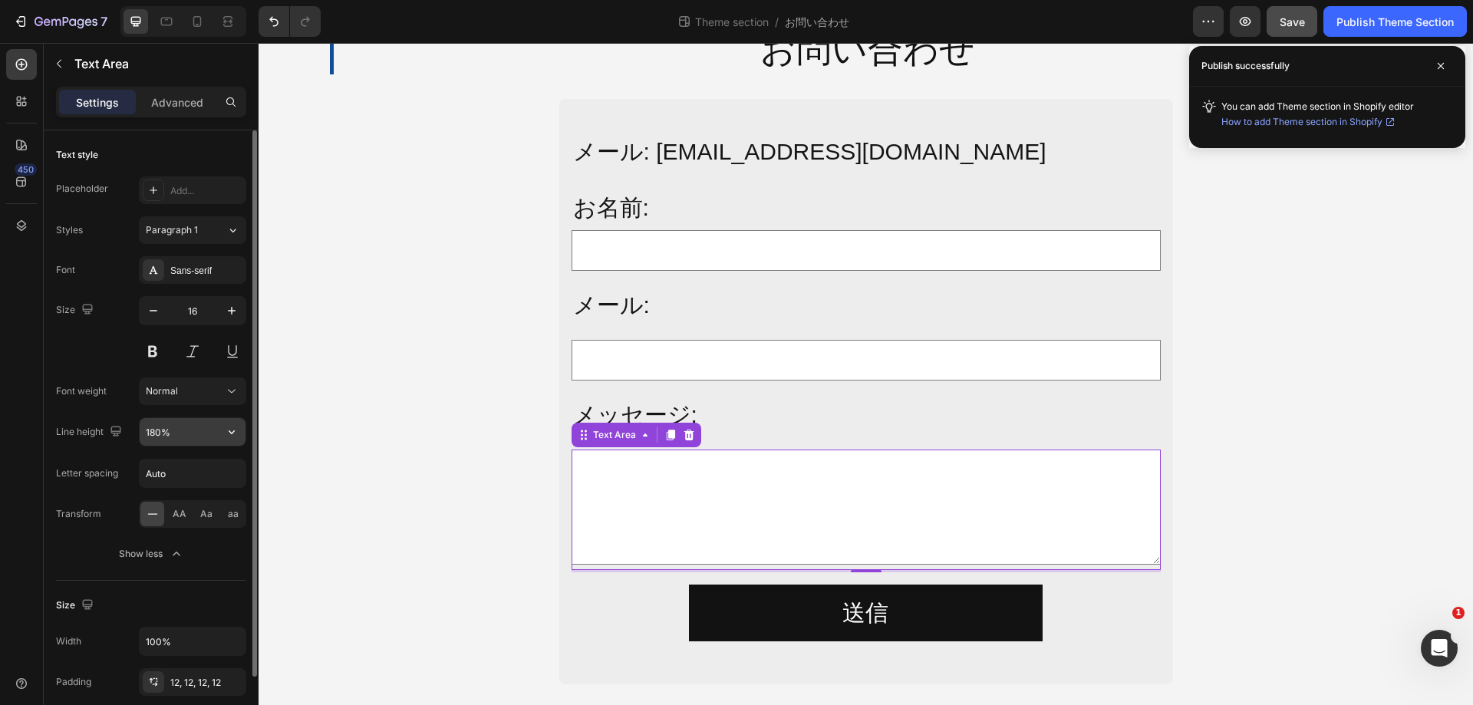
click at [208, 427] on input "180%" at bounding box center [193, 432] width 106 height 28
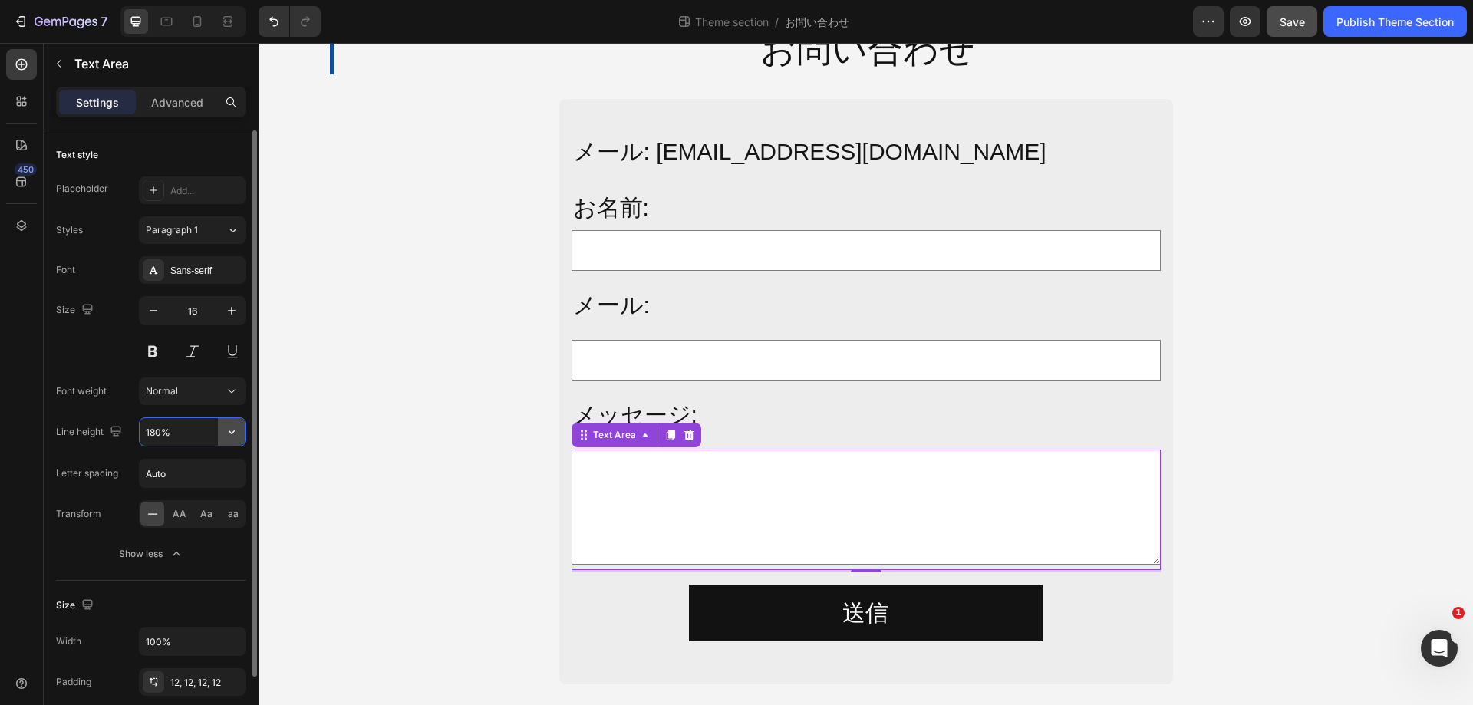
click at [234, 431] on icon "button" at bounding box center [232, 432] width 6 height 4
click at [164, 431] on input "180%" at bounding box center [193, 432] width 106 height 28
drag, startPoint x: 161, startPoint y: 431, endPoint x: 133, endPoint y: 433, distance: 27.7
click at [133, 433] on div "Line height 180%" at bounding box center [151, 431] width 190 height 29
click at [239, 430] on icon "button" at bounding box center [231, 431] width 15 height 15
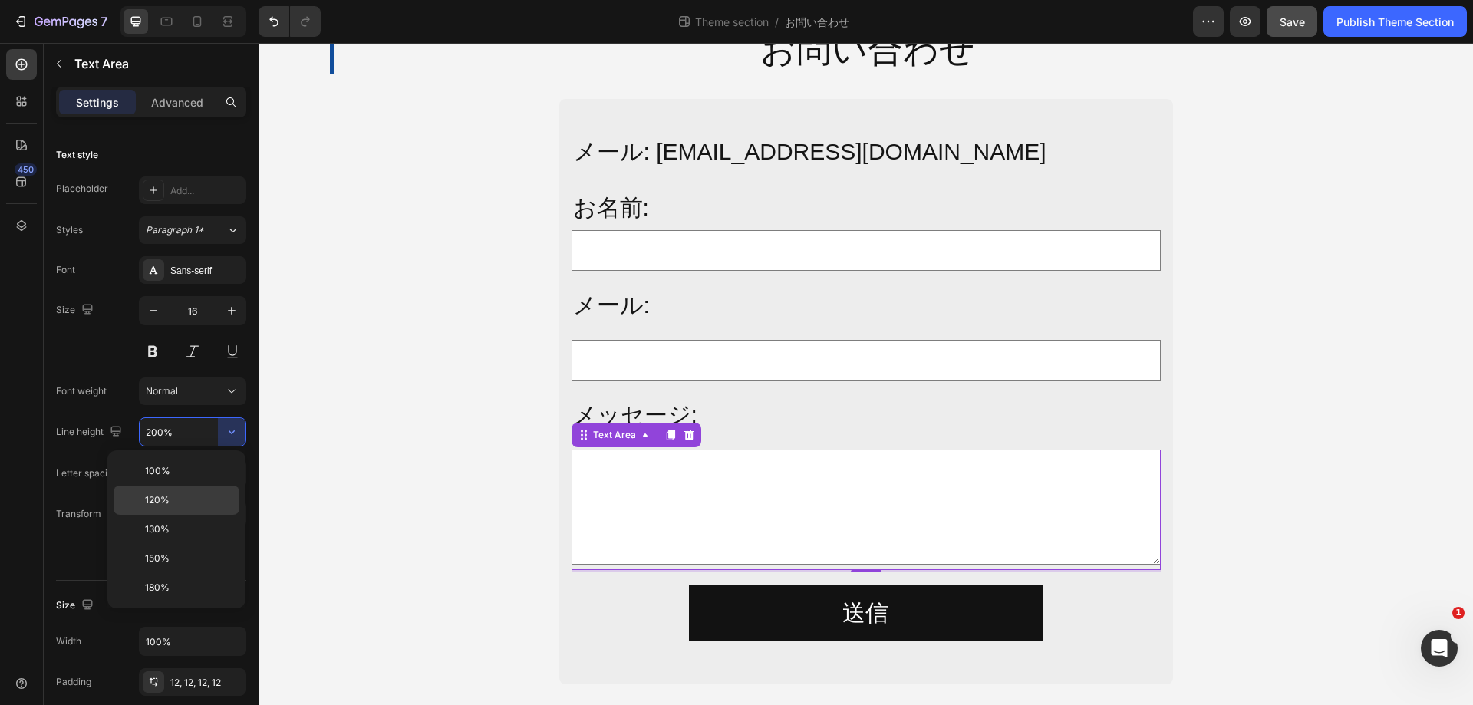
click at [196, 493] on div "120%" at bounding box center [177, 500] width 126 height 29
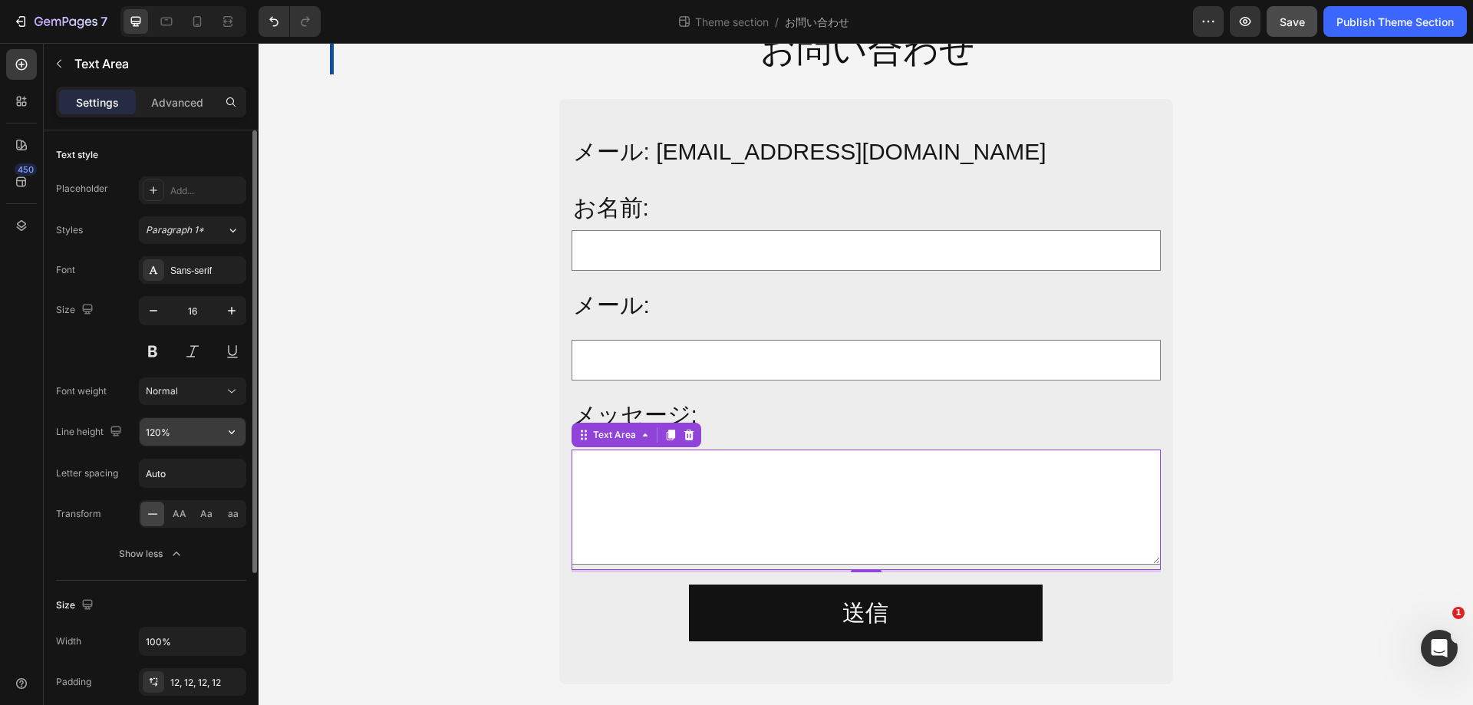
click at [231, 433] on icon "button" at bounding box center [232, 432] width 6 height 4
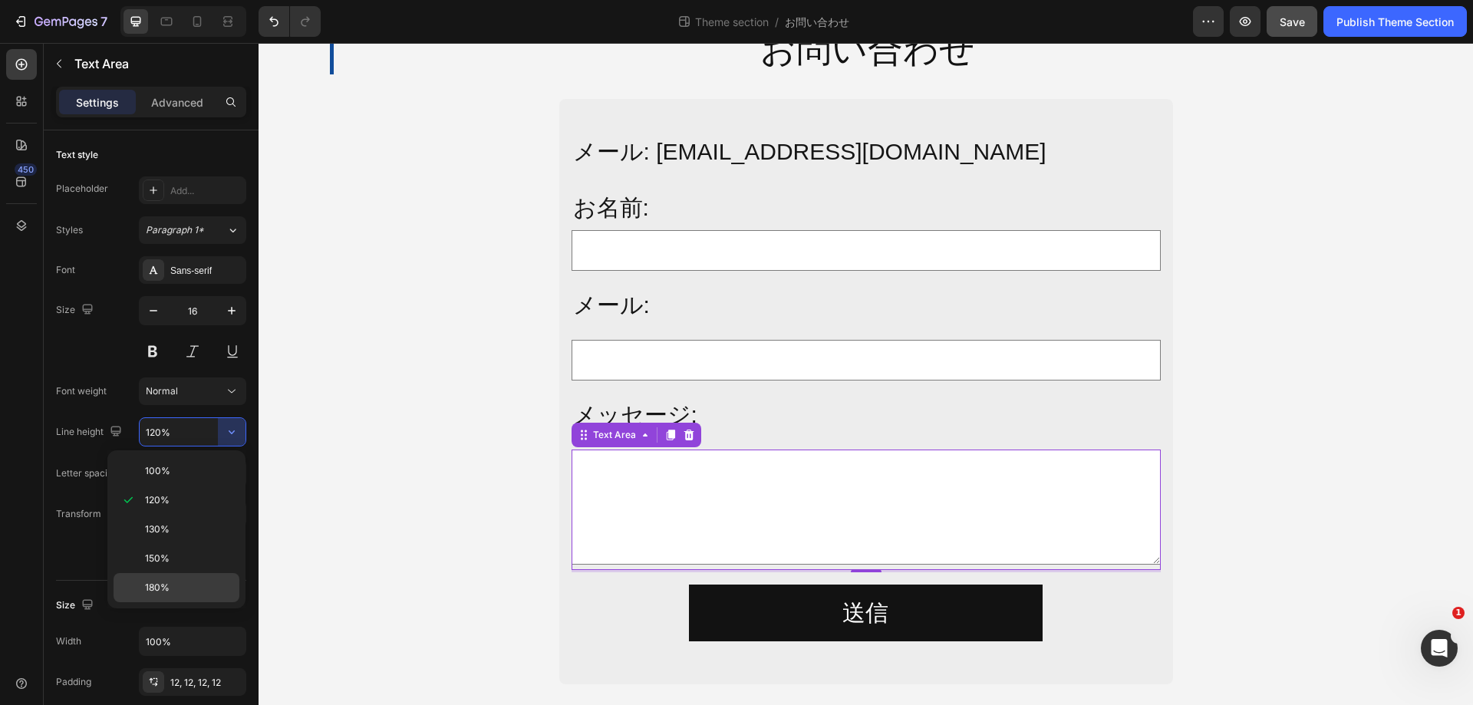
click at [184, 582] on p "180%" at bounding box center [188, 588] width 87 height 14
type input "180%"
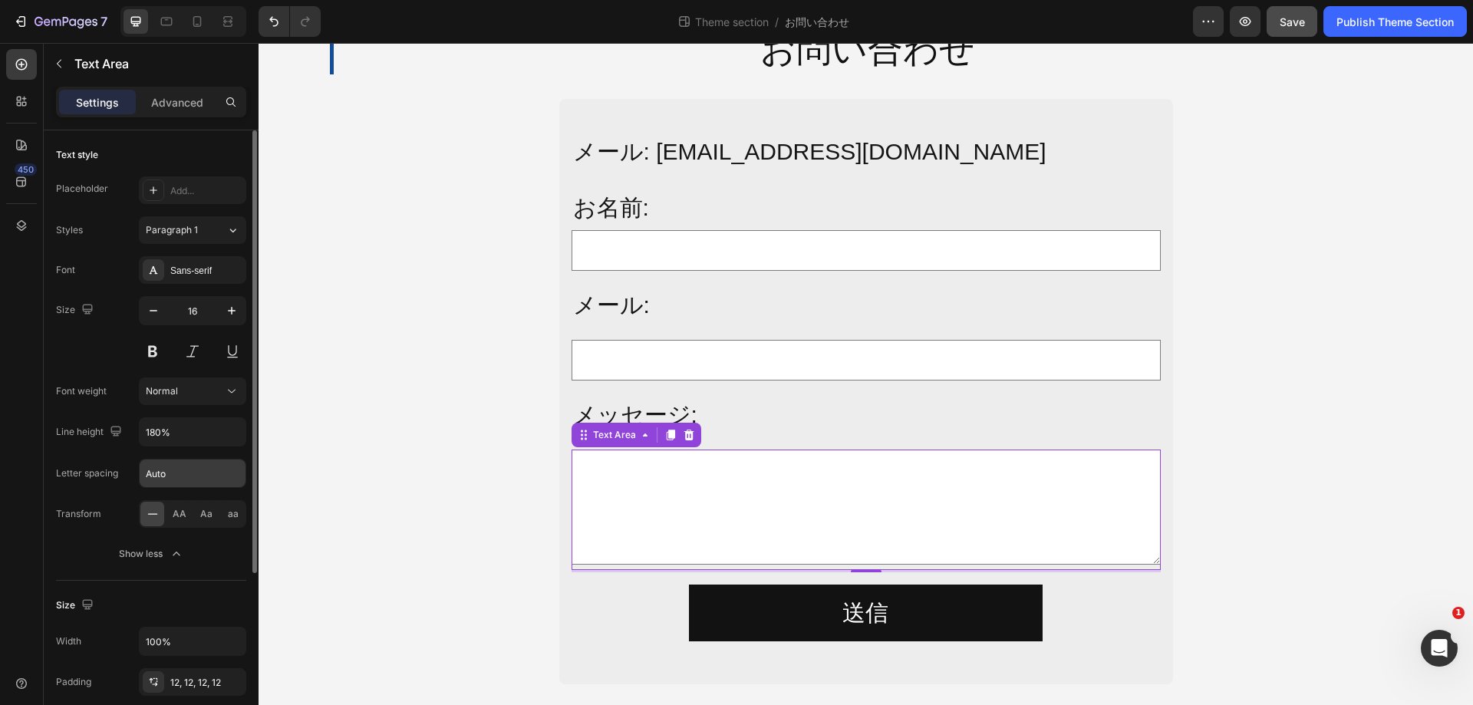
click at [186, 470] on input "Auto" at bounding box center [193, 474] width 106 height 28
type input "1"
click at [112, 458] on div "Font Sans-serif Size 16 Font weight Normal Line height 180% Letter spacing Tran…" at bounding box center [151, 411] width 190 height 311
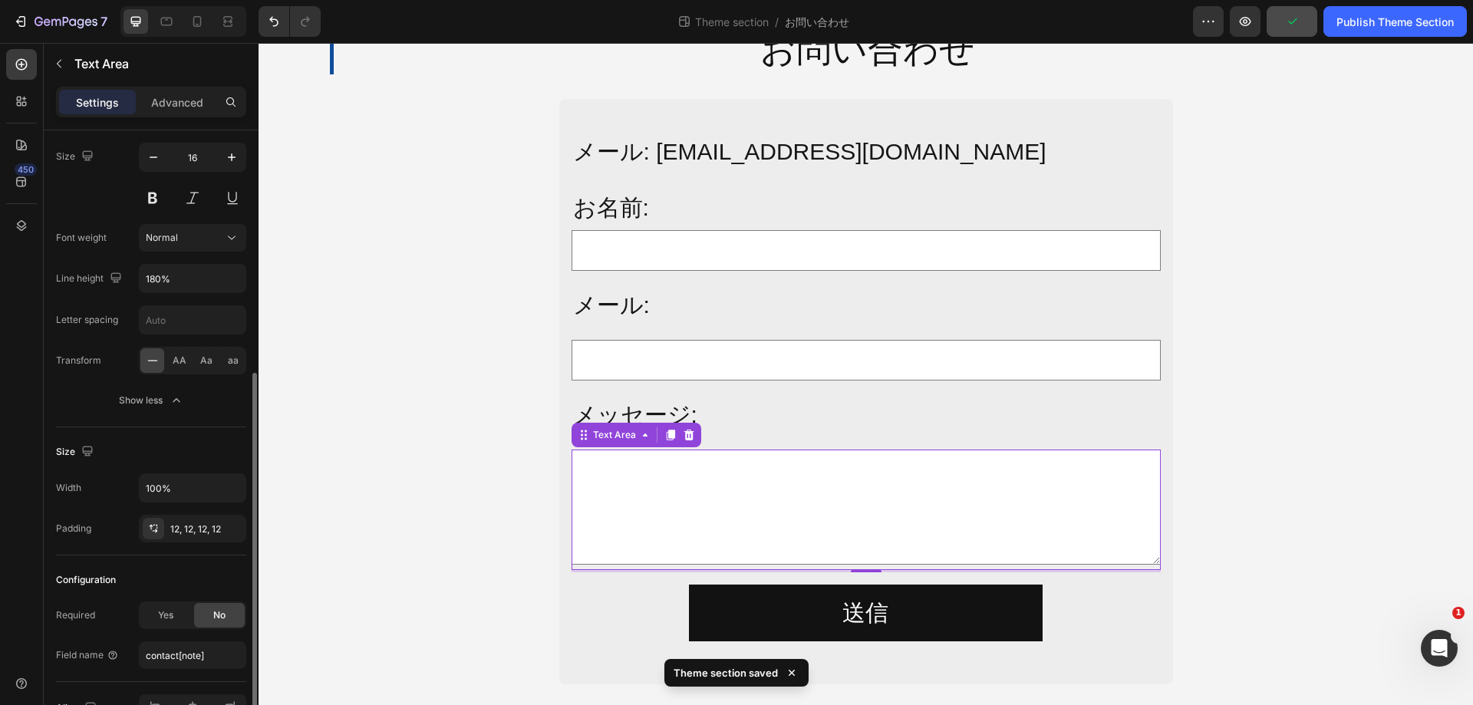
scroll to position [230, 0]
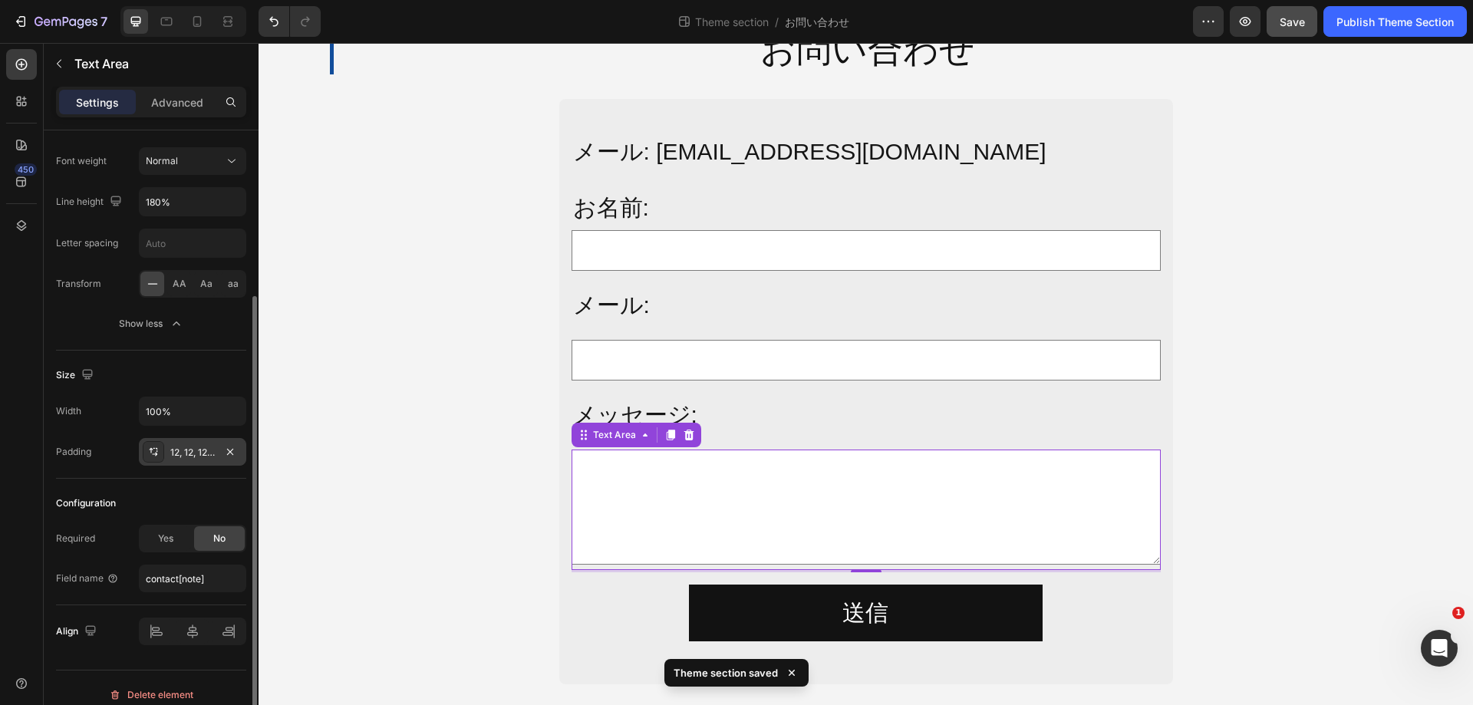
click at [208, 454] on div "12, 12, 12, 12" at bounding box center [192, 453] width 44 height 14
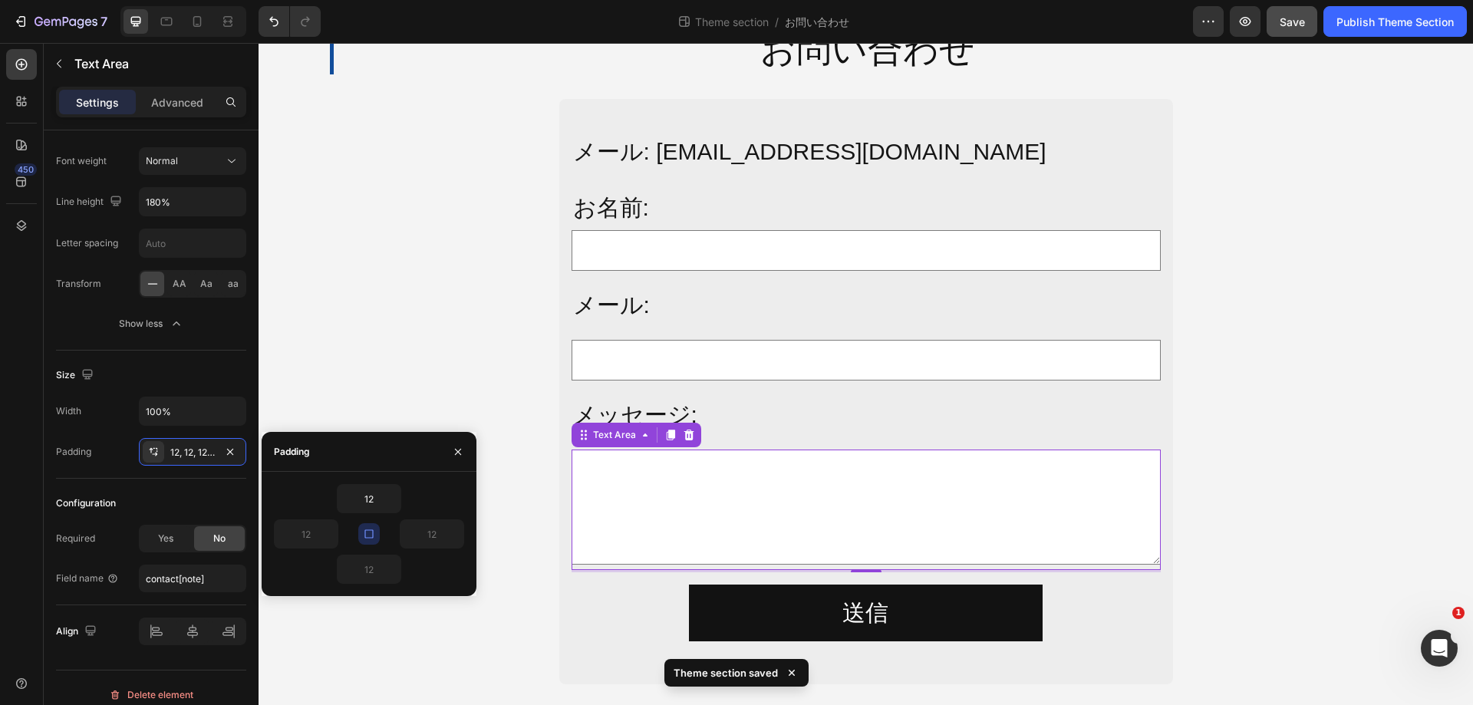
click at [371, 533] on icon "button" at bounding box center [369, 534] width 12 height 12
click at [380, 566] on input "12" at bounding box center [369, 569] width 63 height 28
click at [438, 492] on div "12" at bounding box center [369, 498] width 190 height 29
click at [371, 533] on icon "button" at bounding box center [369, 534] width 12 height 12
type input "12"
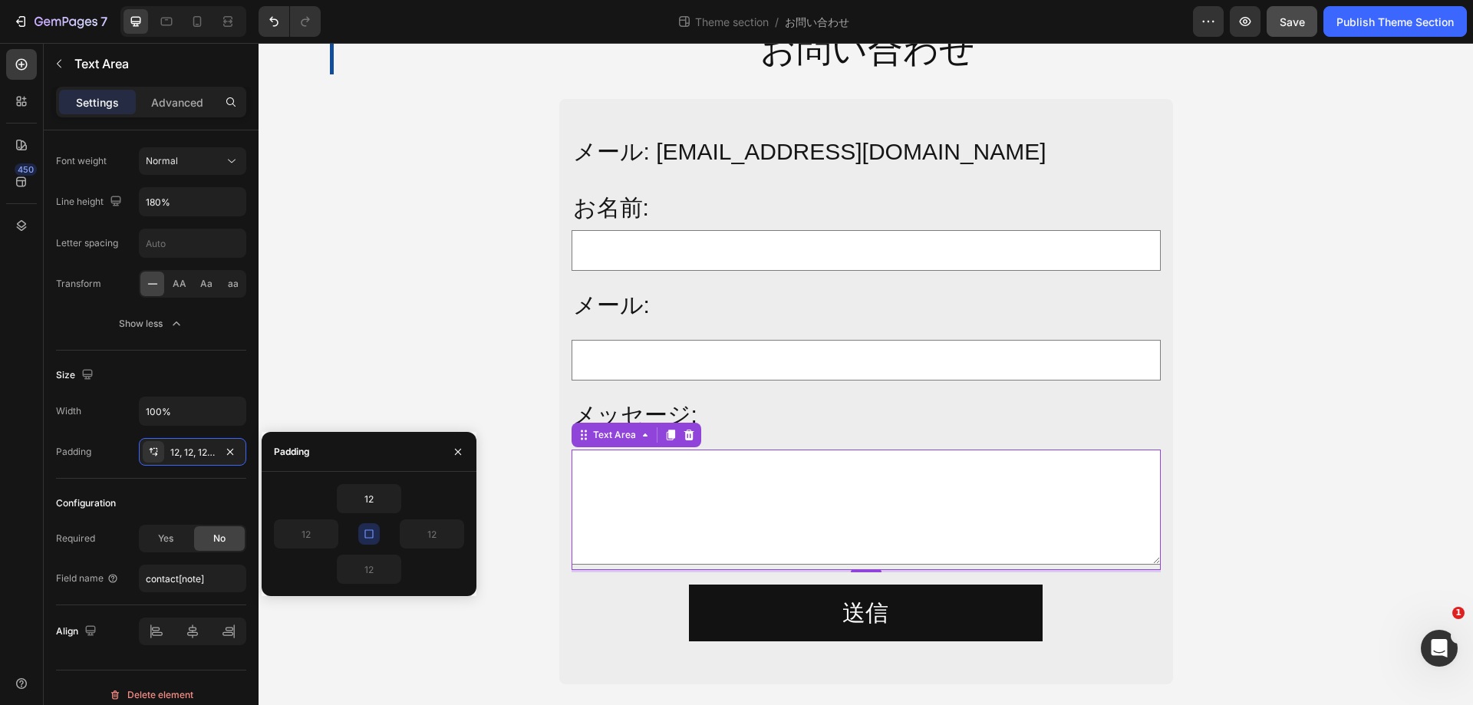
click at [371, 533] on icon "button" at bounding box center [369, 534] width 12 height 12
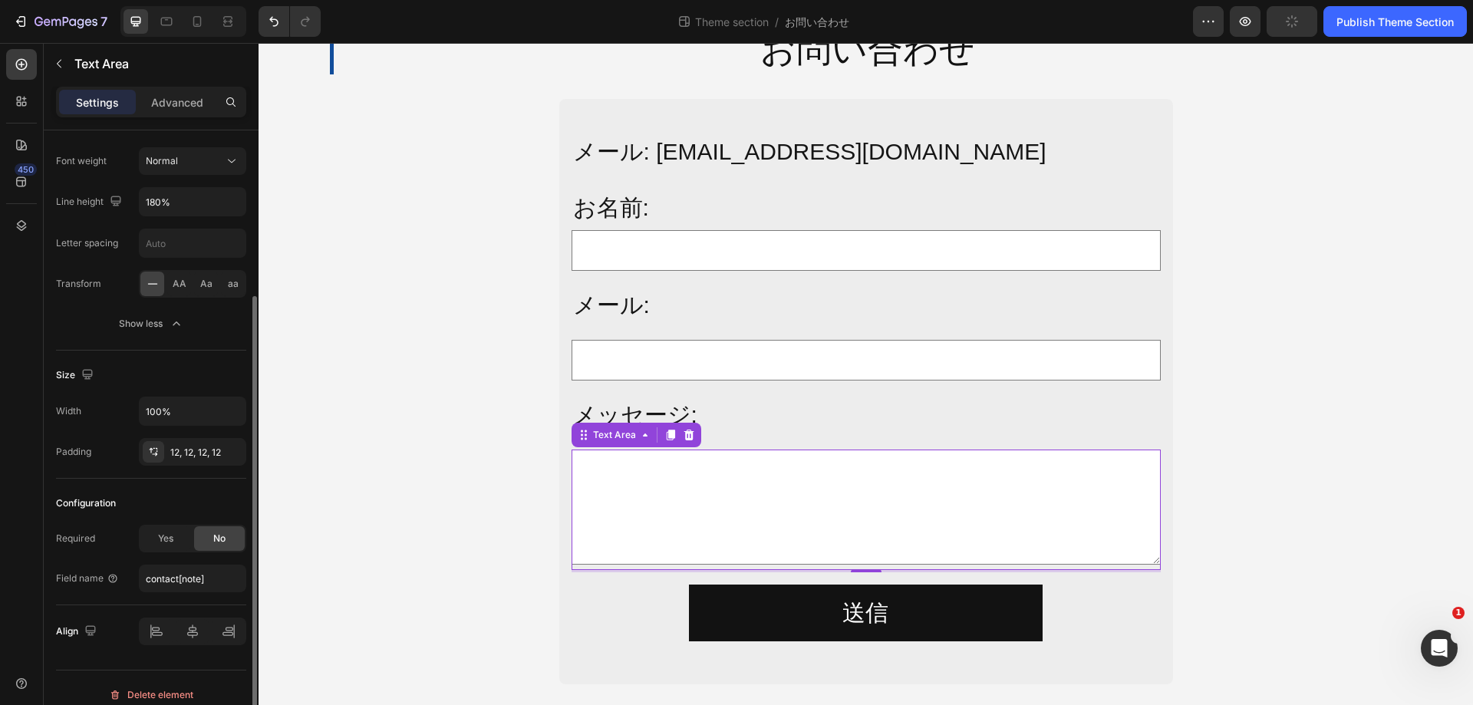
click at [236, 496] on div "Configuration" at bounding box center [151, 503] width 190 height 25
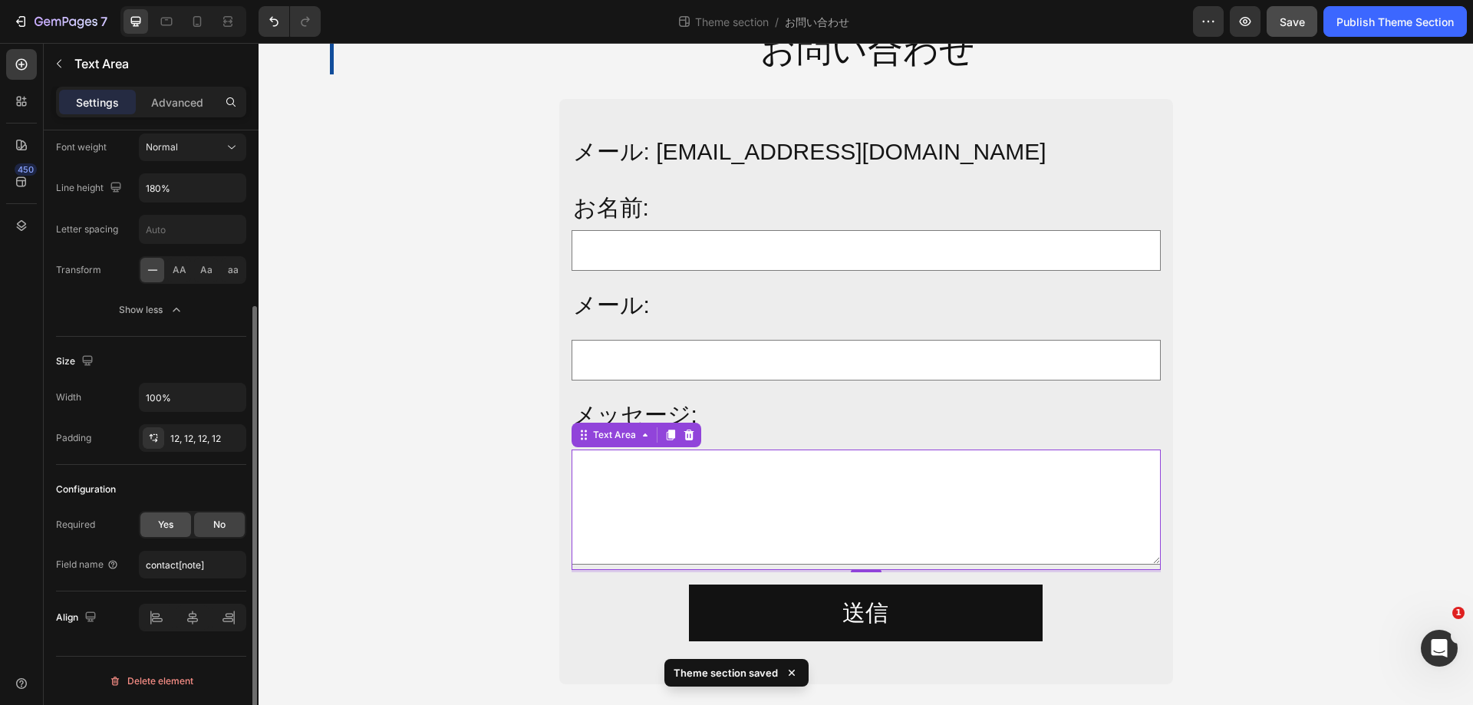
click at [153, 527] on div "Yes" at bounding box center [165, 524] width 51 height 25
click at [205, 527] on div "No" at bounding box center [219, 524] width 51 height 25
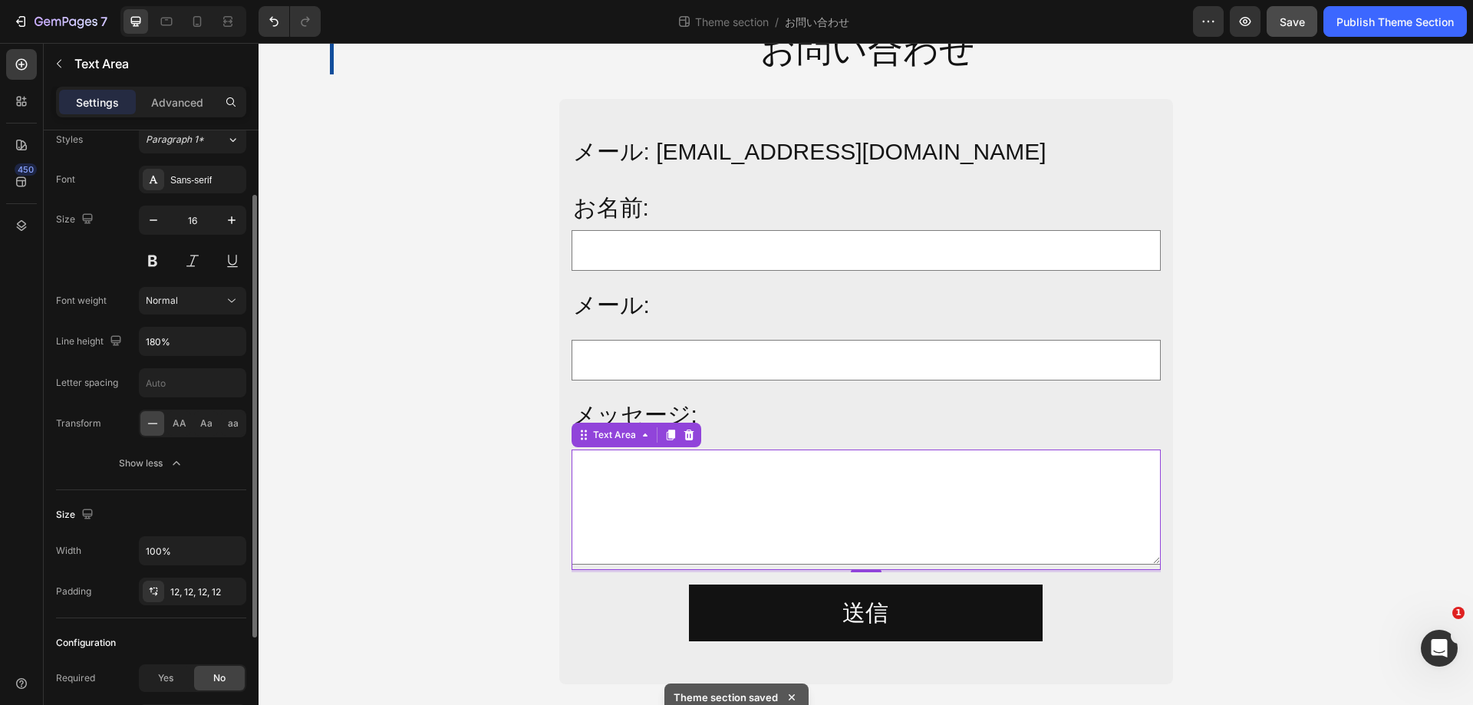
click at [192, 87] on div "Settings Advanced" at bounding box center [151, 102] width 190 height 31
click at [193, 91] on div "Advanced" at bounding box center [177, 102] width 77 height 25
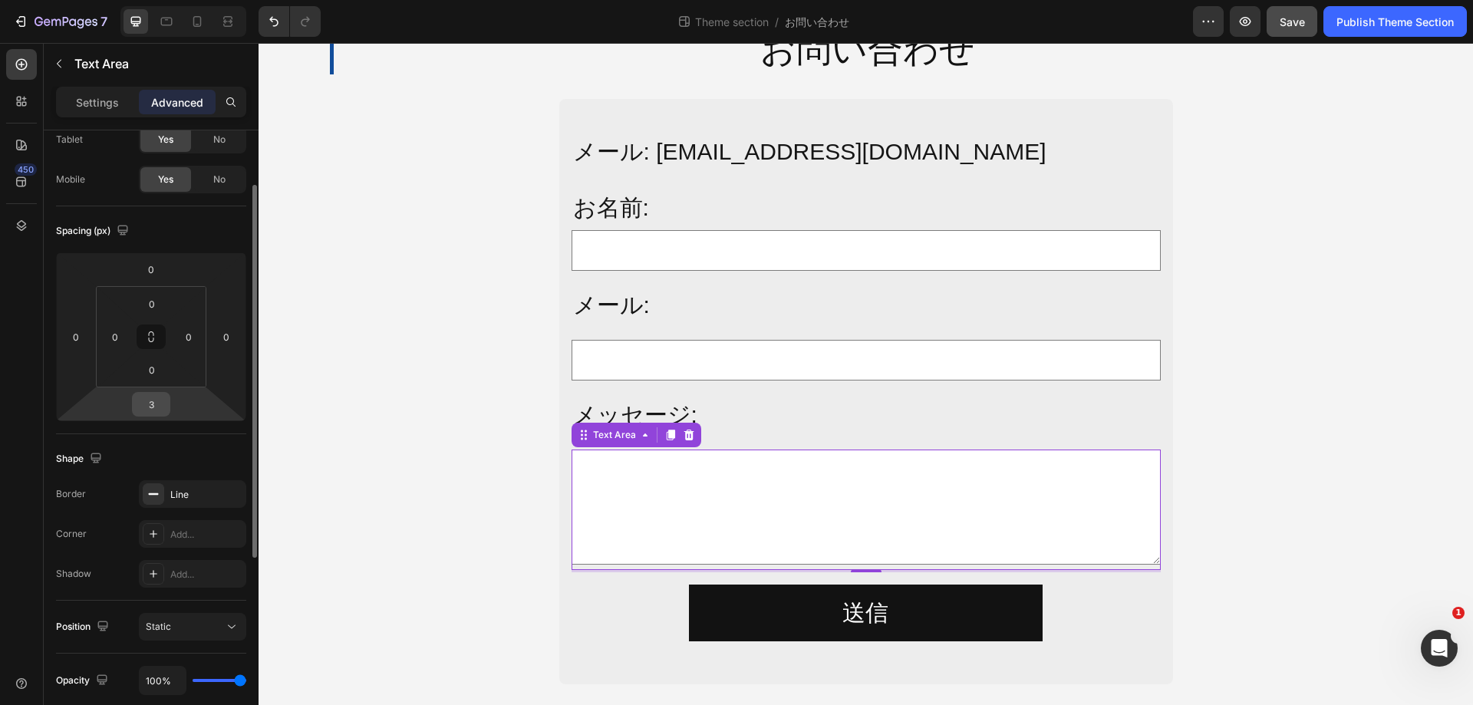
click at [163, 400] on input "3" at bounding box center [151, 404] width 31 height 23
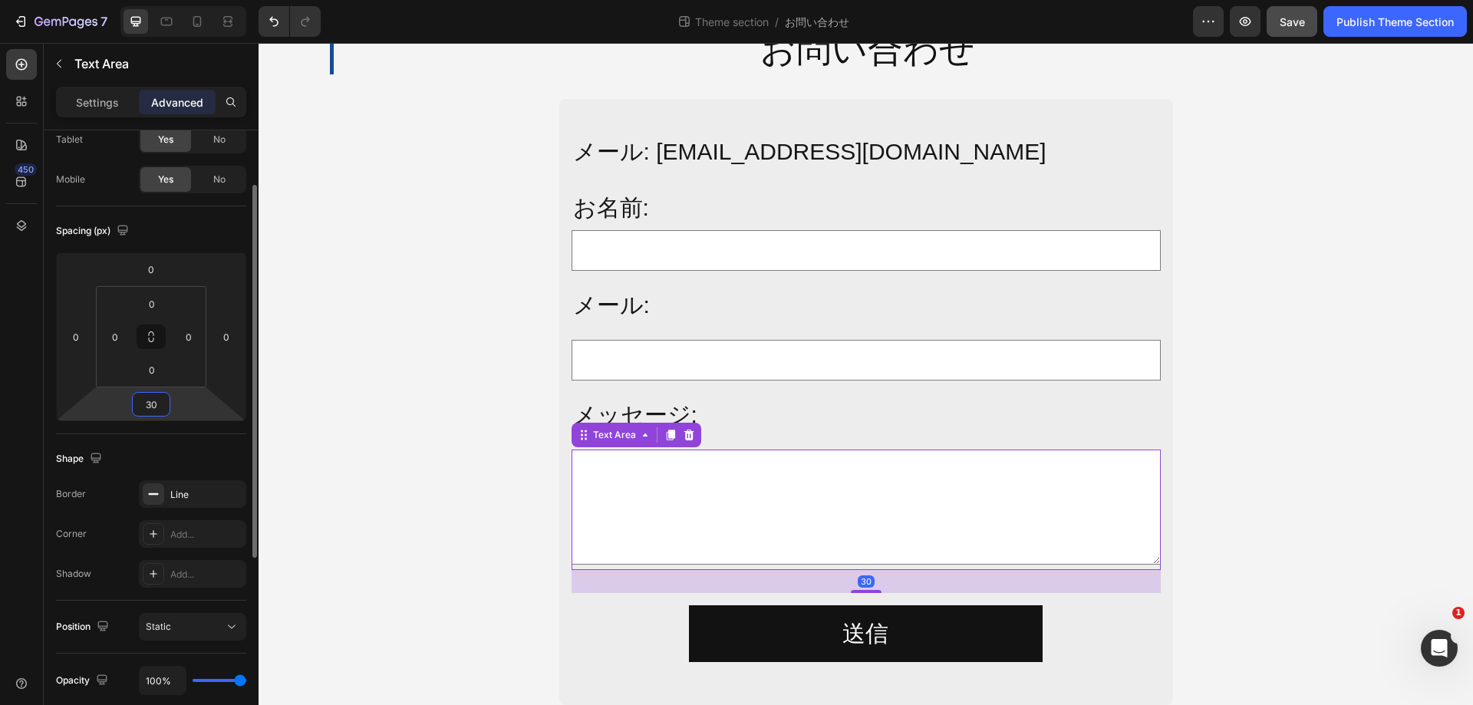
type input "3"
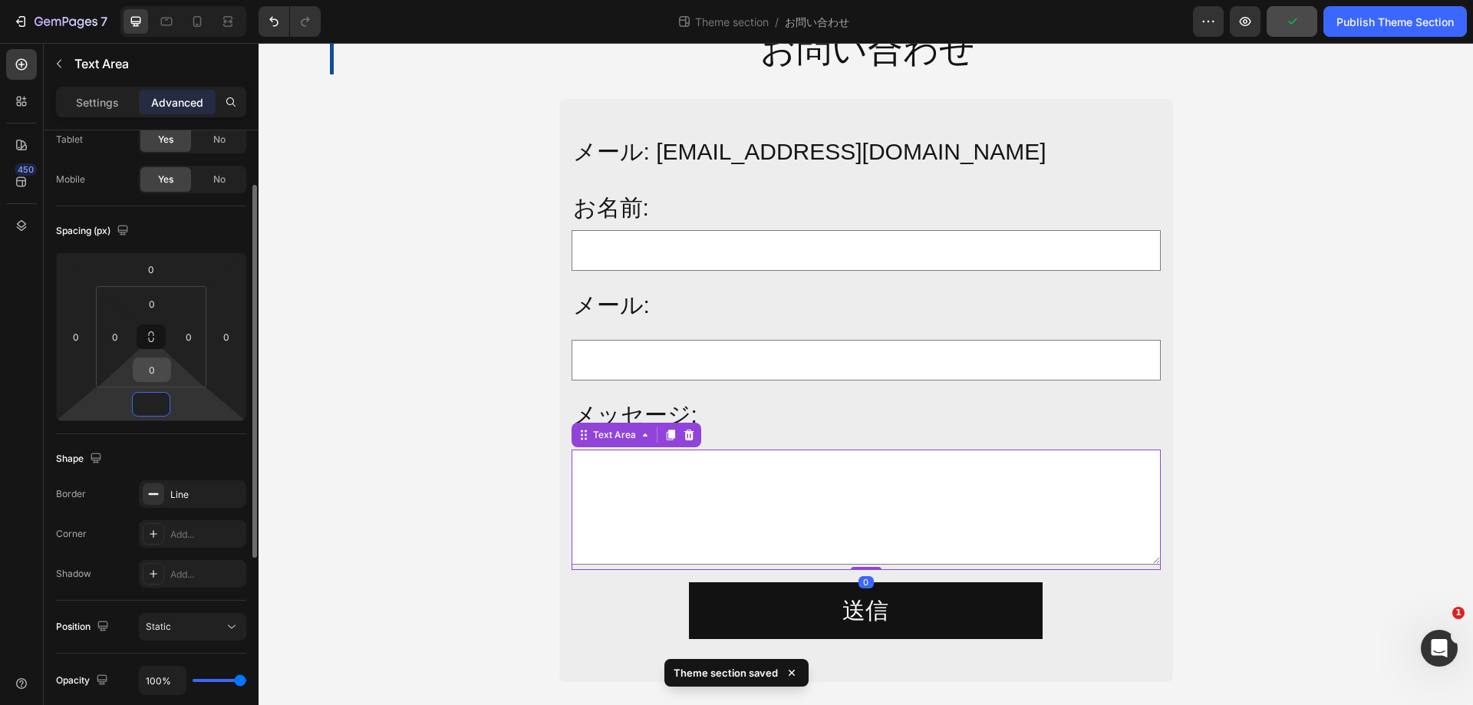
type input "0"
click at [160, 370] on input "0" at bounding box center [152, 369] width 31 height 23
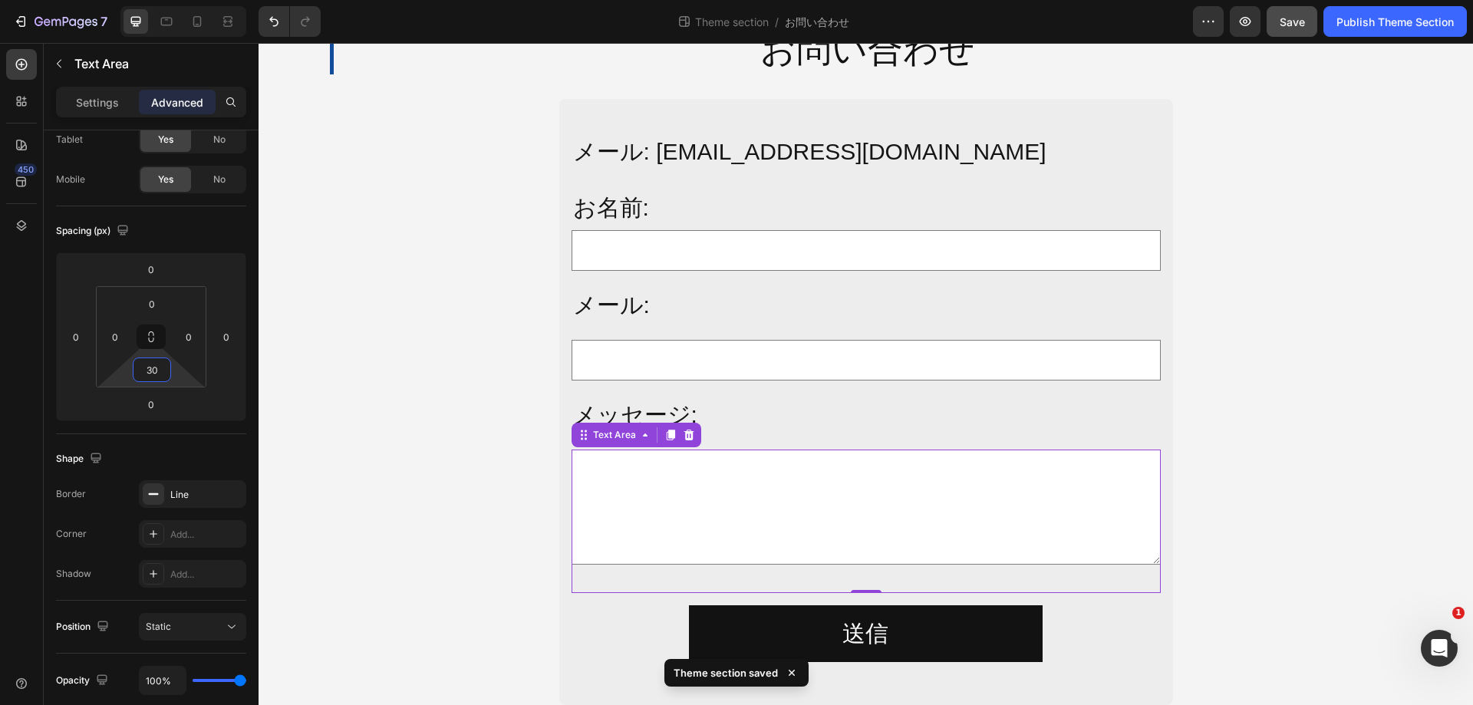
type input "30"
click at [746, 552] on textarea at bounding box center [866, 507] width 589 height 115
click at [750, 572] on div "Text Area 0" at bounding box center [866, 521] width 589 height 143
click at [750, 535] on textarea at bounding box center [866, 507] width 589 height 115
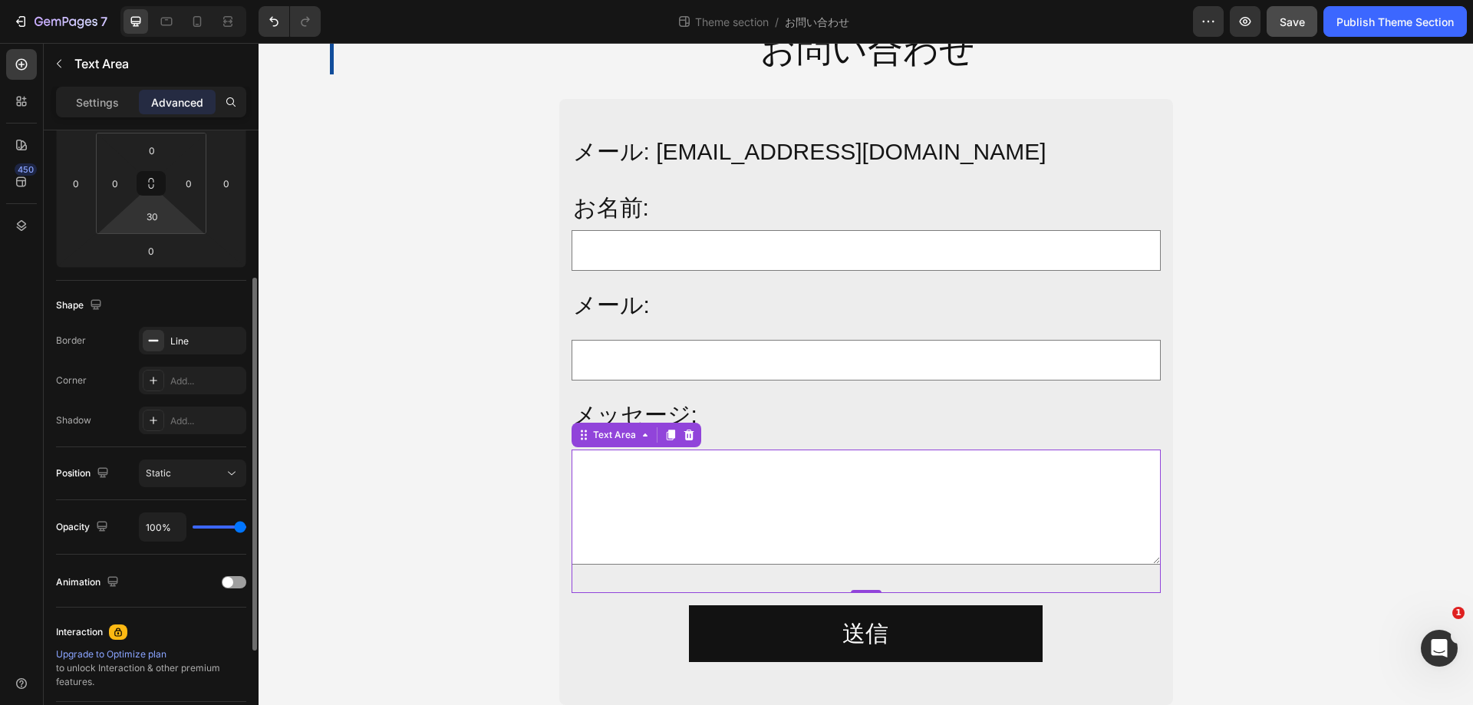
scroll to position [0, 0]
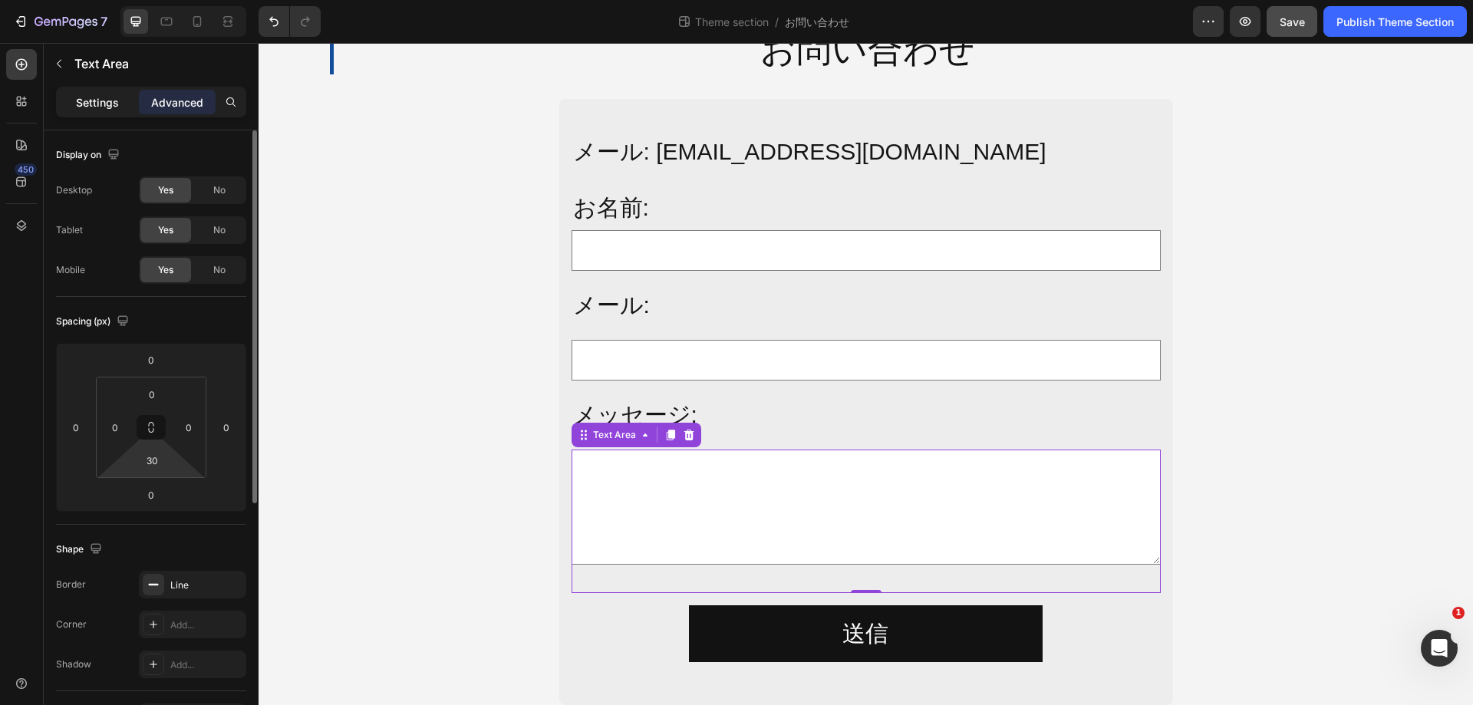
click at [126, 102] on div "Settings" at bounding box center [97, 102] width 77 height 25
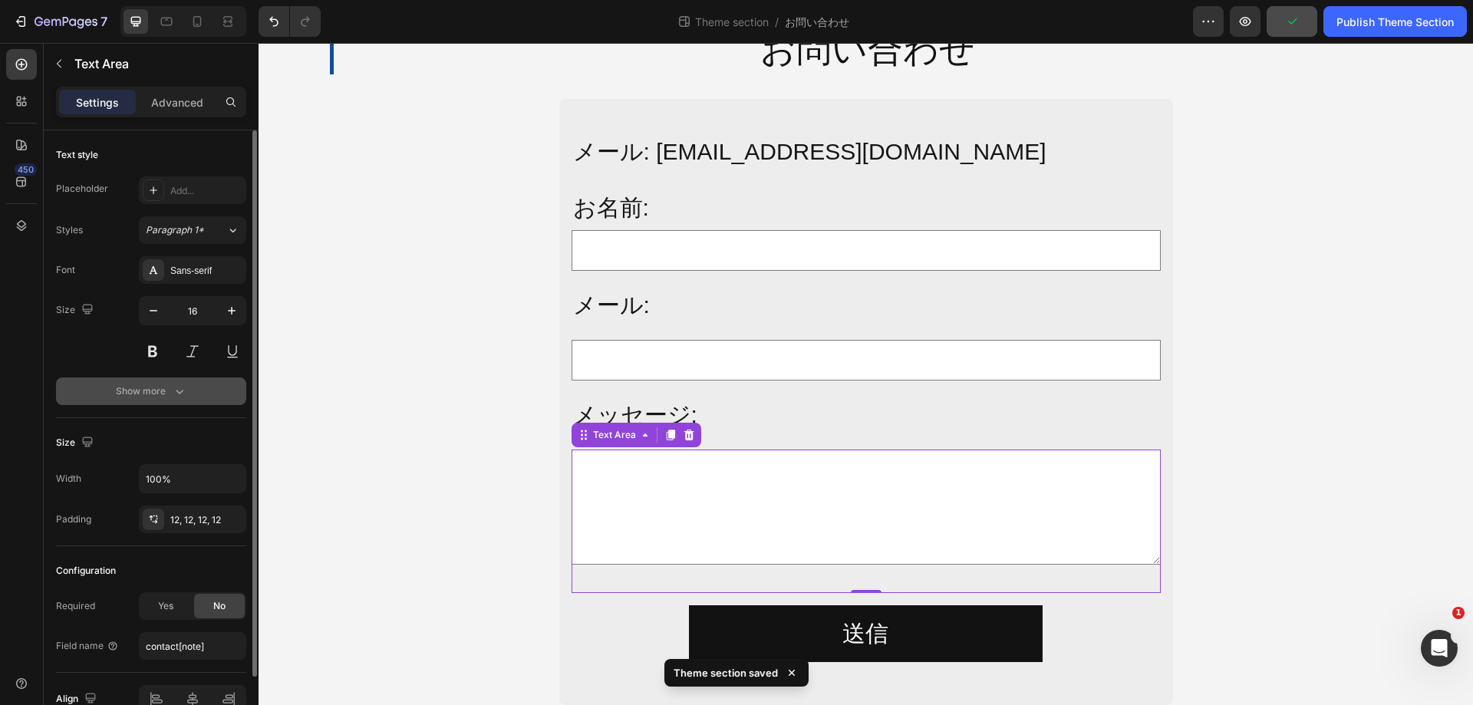
click at [170, 390] on div "Show more" at bounding box center [151, 391] width 71 height 15
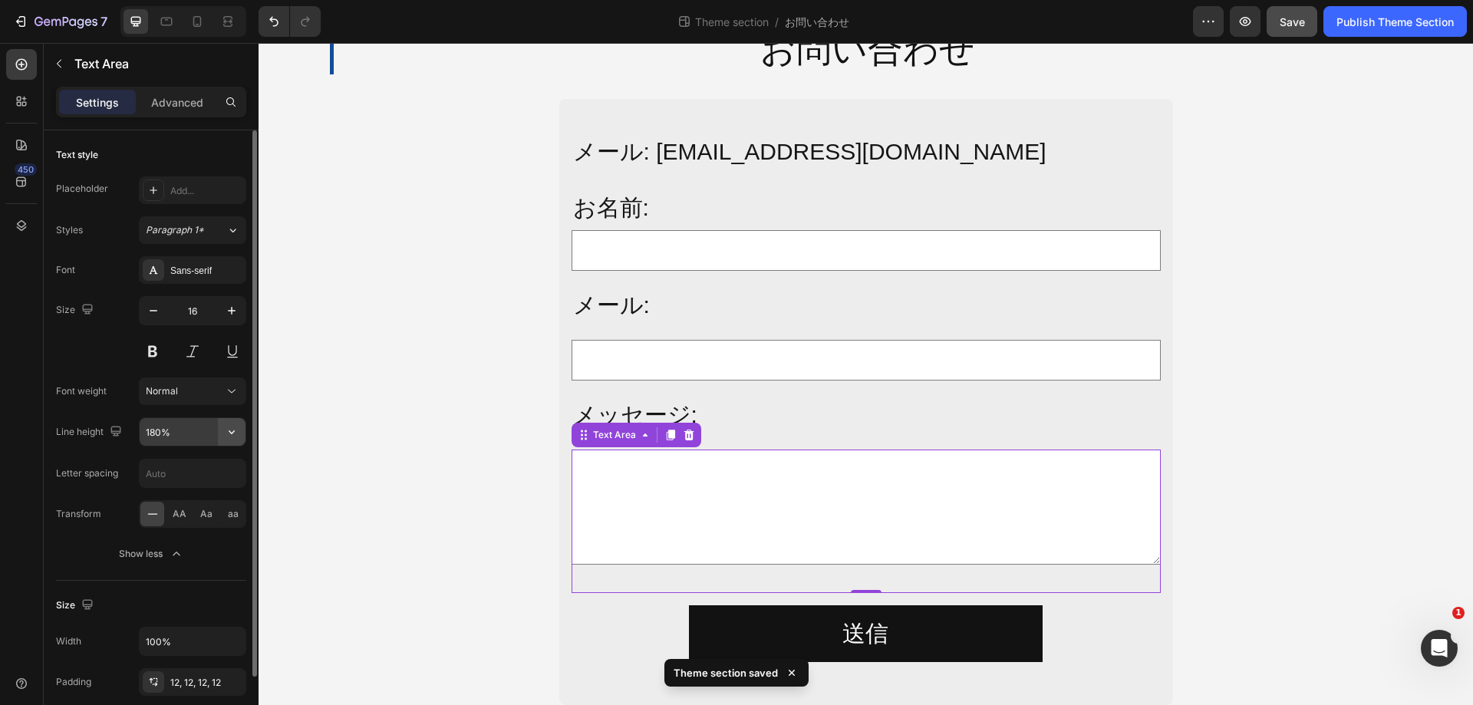
click at [226, 431] on icon "button" at bounding box center [231, 431] width 15 height 15
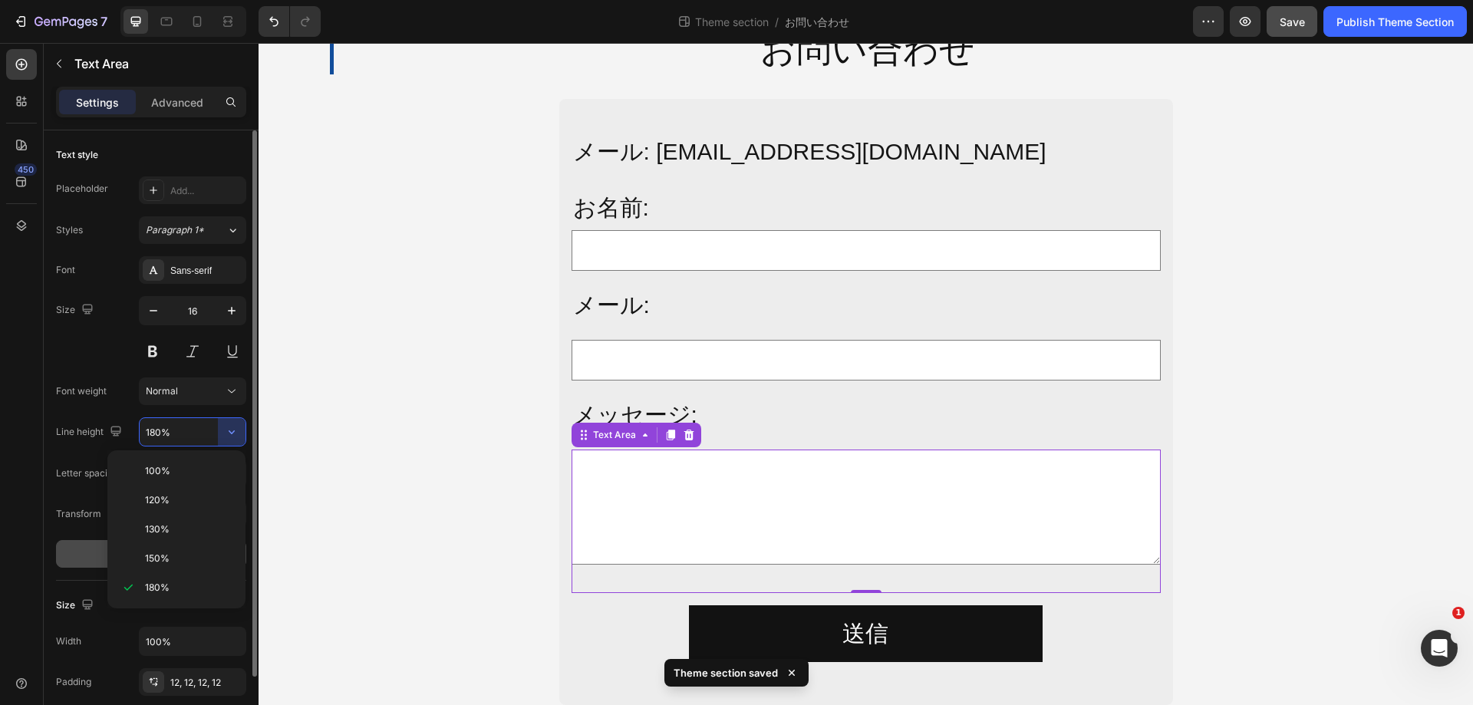
click at [170, 567] on div "150%" at bounding box center [177, 558] width 126 height 29
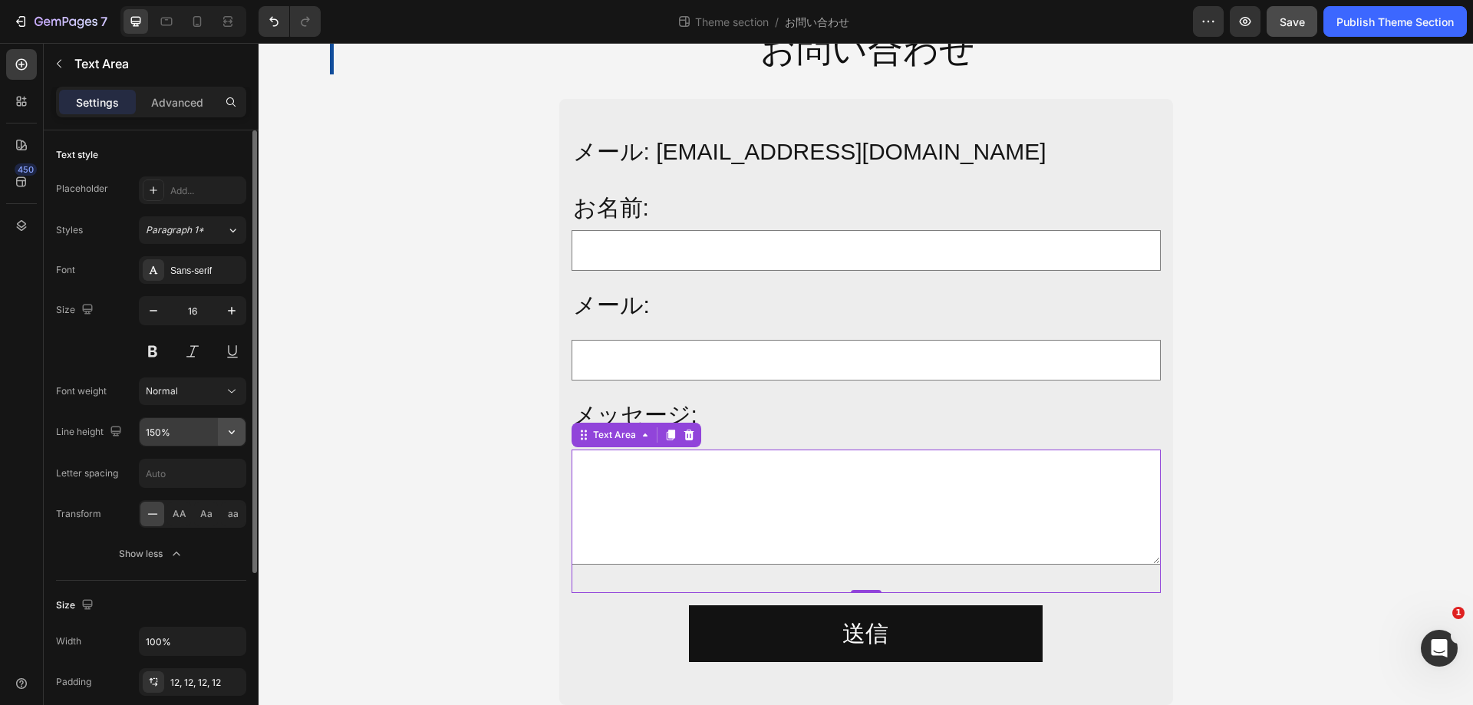
click at [242, 433] on button "button" at bounding box center [232, 432] width 28 height 28
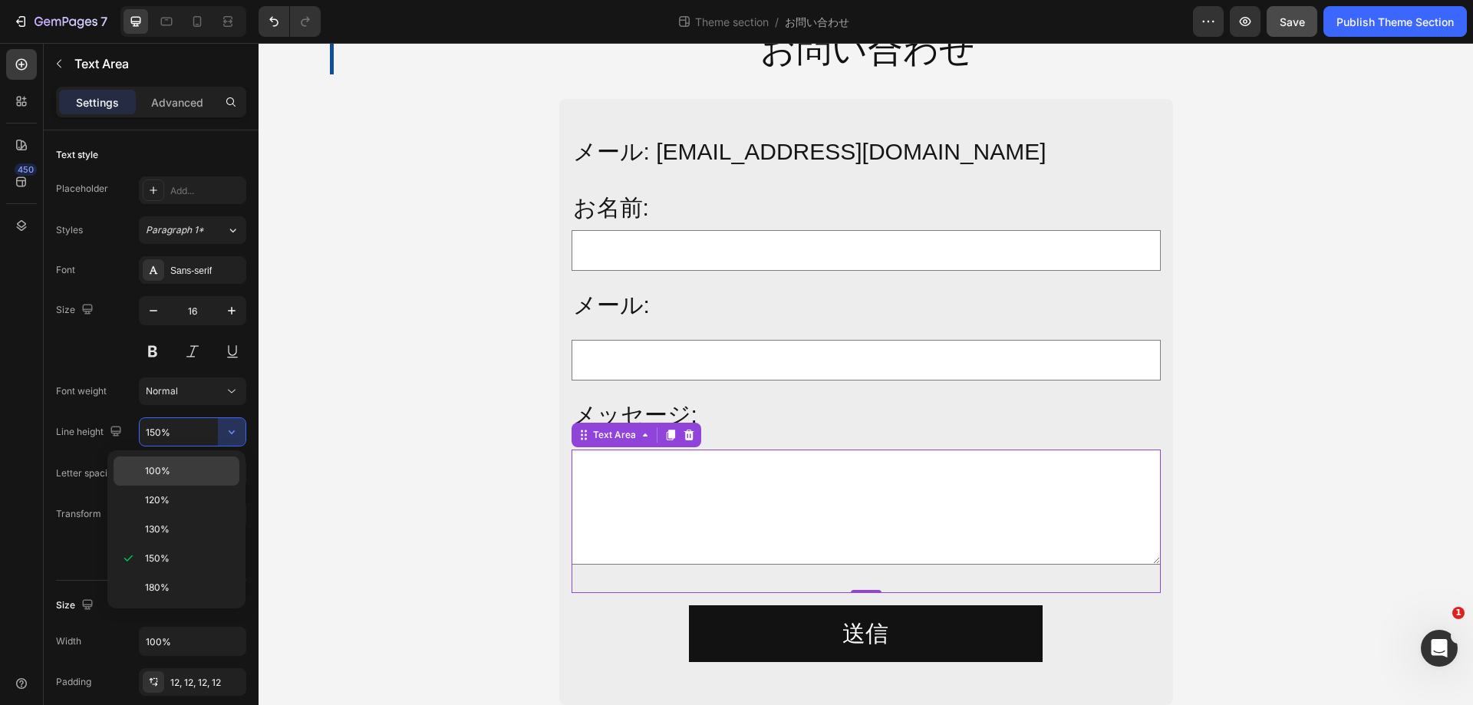
click at [216, 461] on div "100%" at bounding box center [177, 470] width 126 height 29
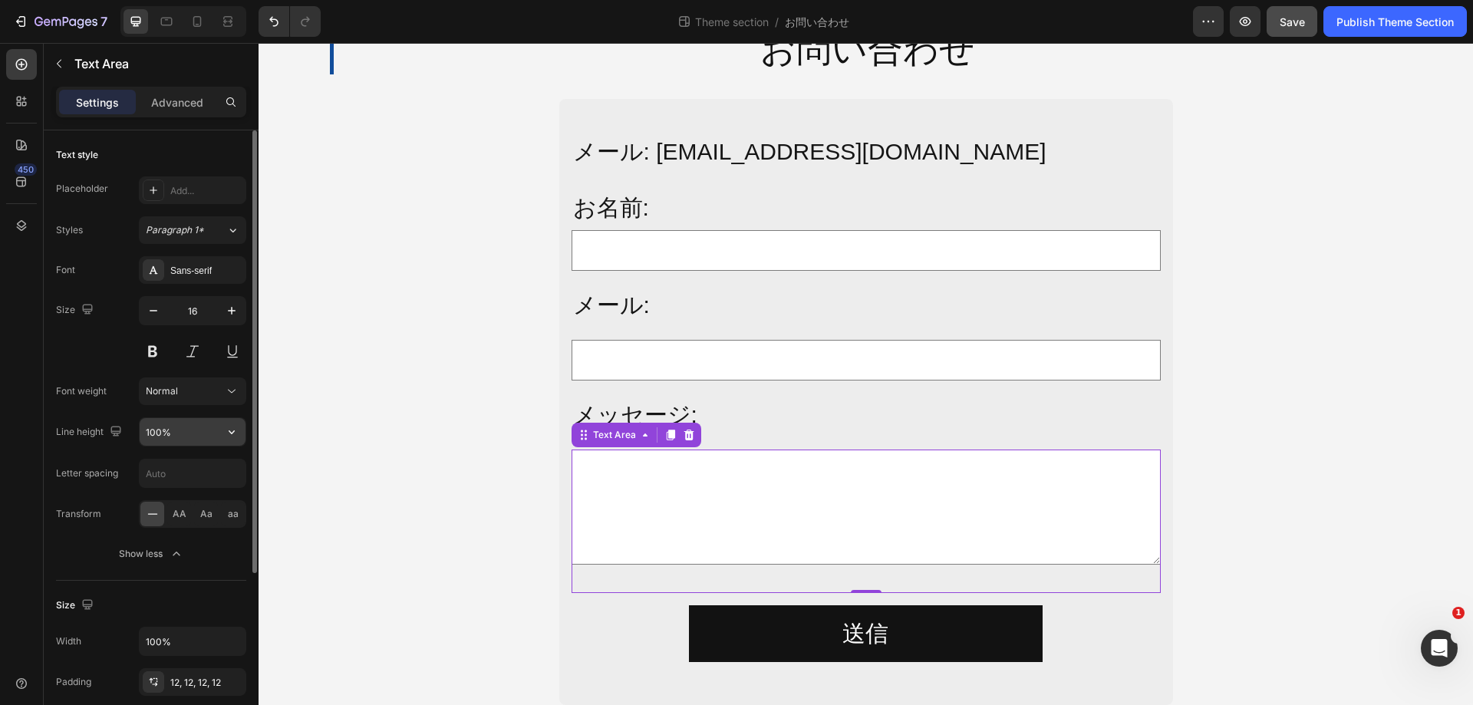
click at [226, 435] on icon "button" at bounding box center [231, 431] width 15 height 15
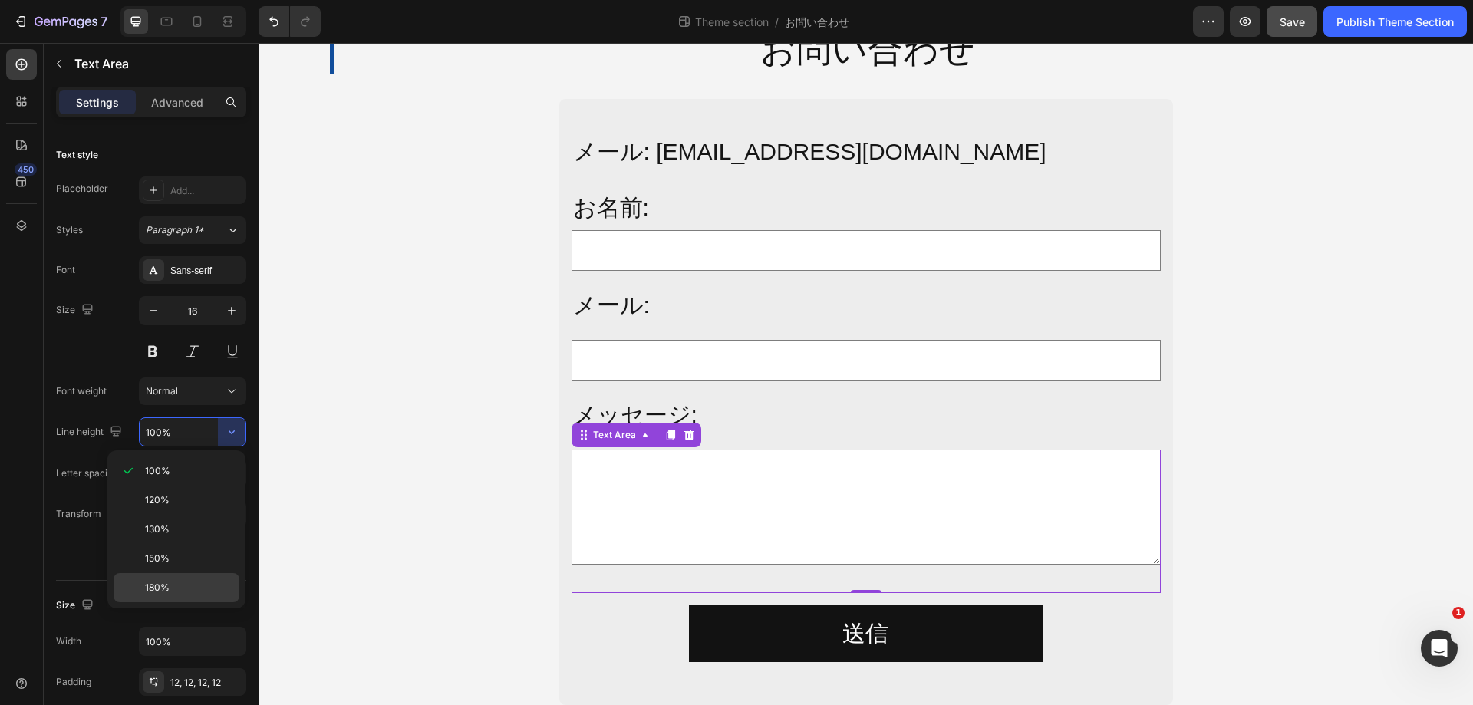
click at [179, 578] on div "180%" at bounding box center [177, 587] width 126 height 29
type input "180%"
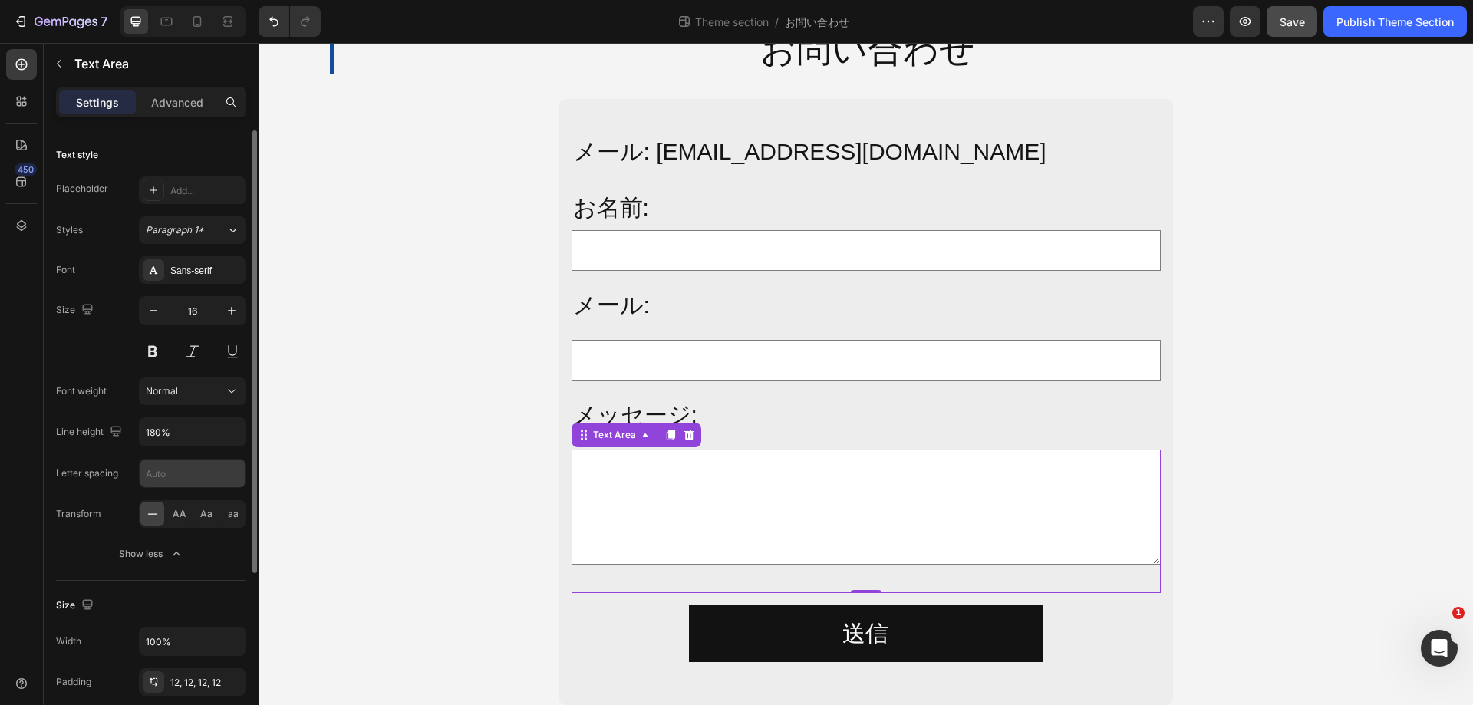
click at [198, 473] on input "text" at bounding box center [193, 474] width 106 height 28
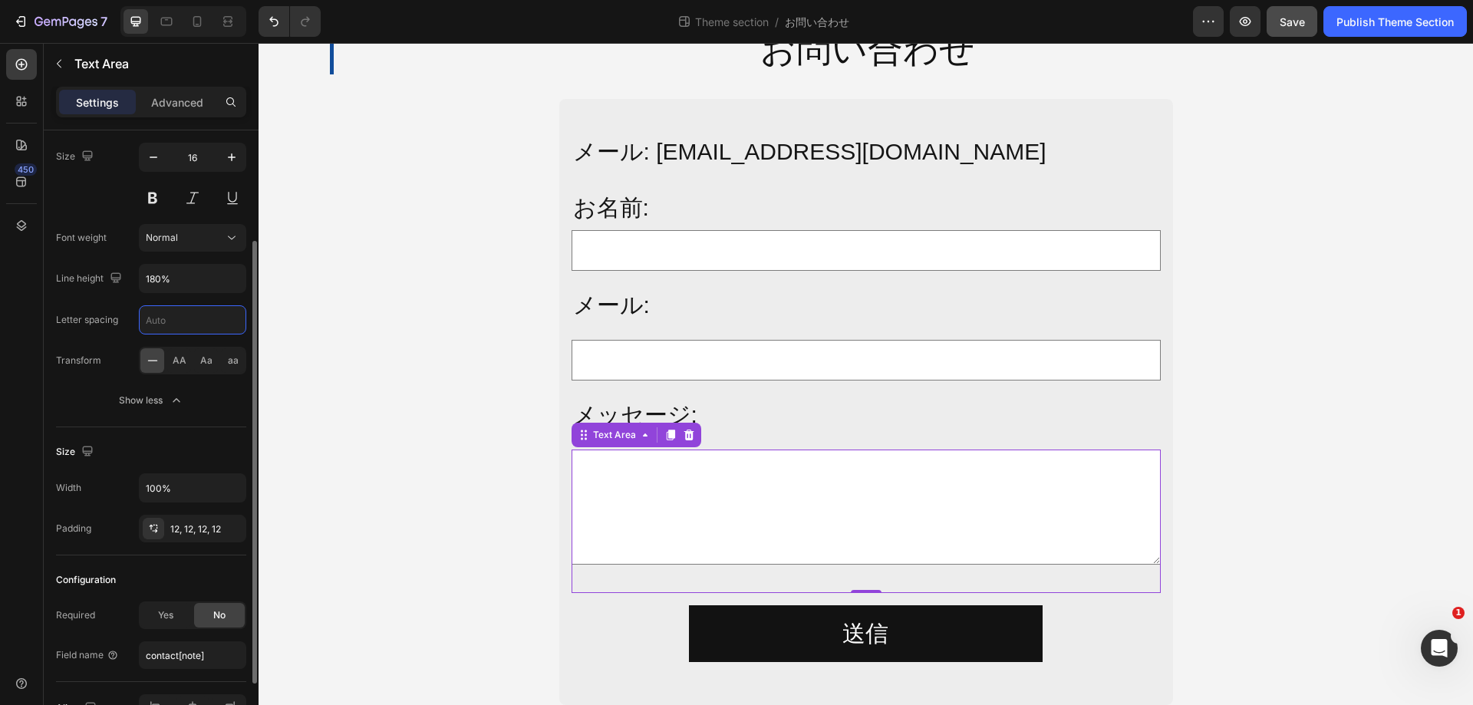
scroll to position [230, 0]
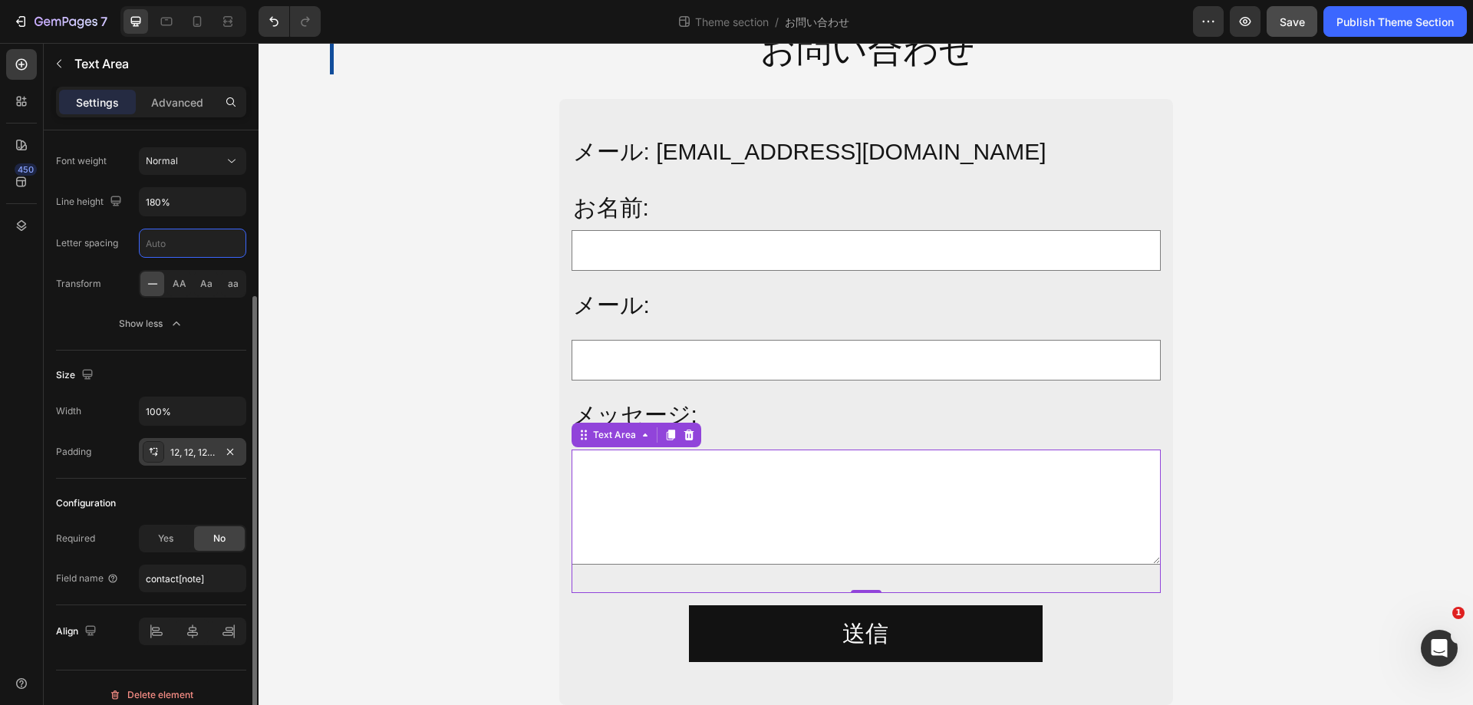
click at [206, 461] on div "12, 12, 12, 12" at bounding box center [192, 452] width 107 height 28
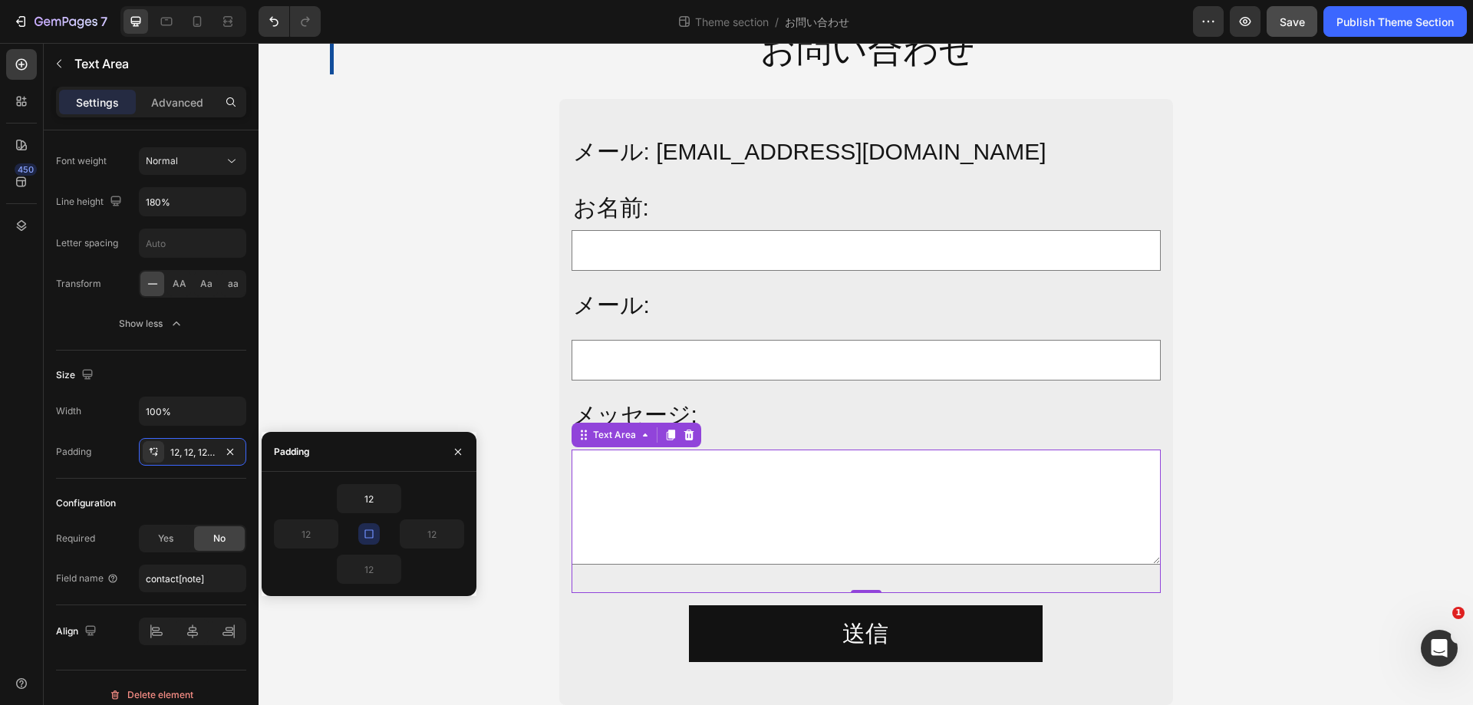
click at [373, 534] on icon "button" at bounding box center [368, 533] width 8 height 8
click at [372, 578] on input "12" at bounding box center [369, 569] width 63 height 28
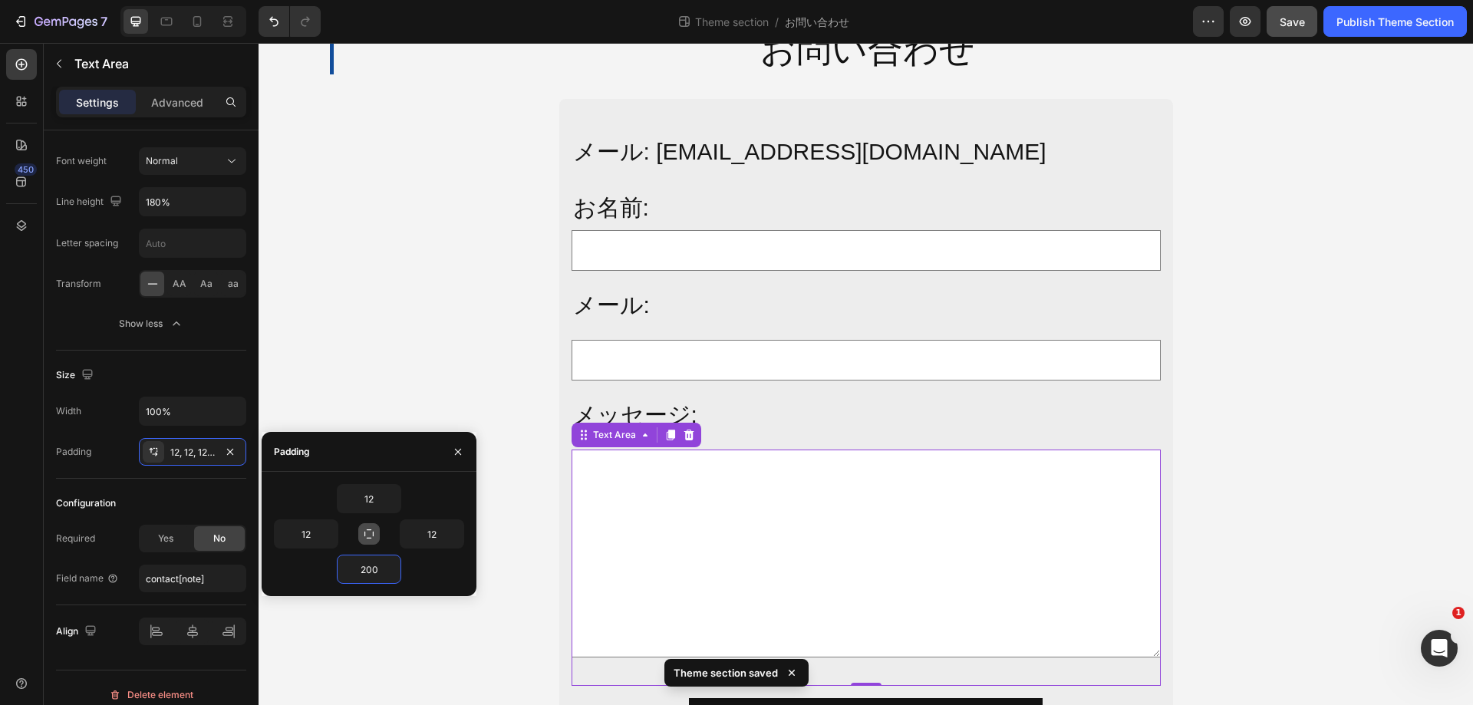
type input "200"
click at [889, 661] on div "Text Area 0" at bounding box center [866, 568] width 589 height 237
click at [866, 681] on div "Text Area 0" at bounding box center [866, 568] width 589 height 237
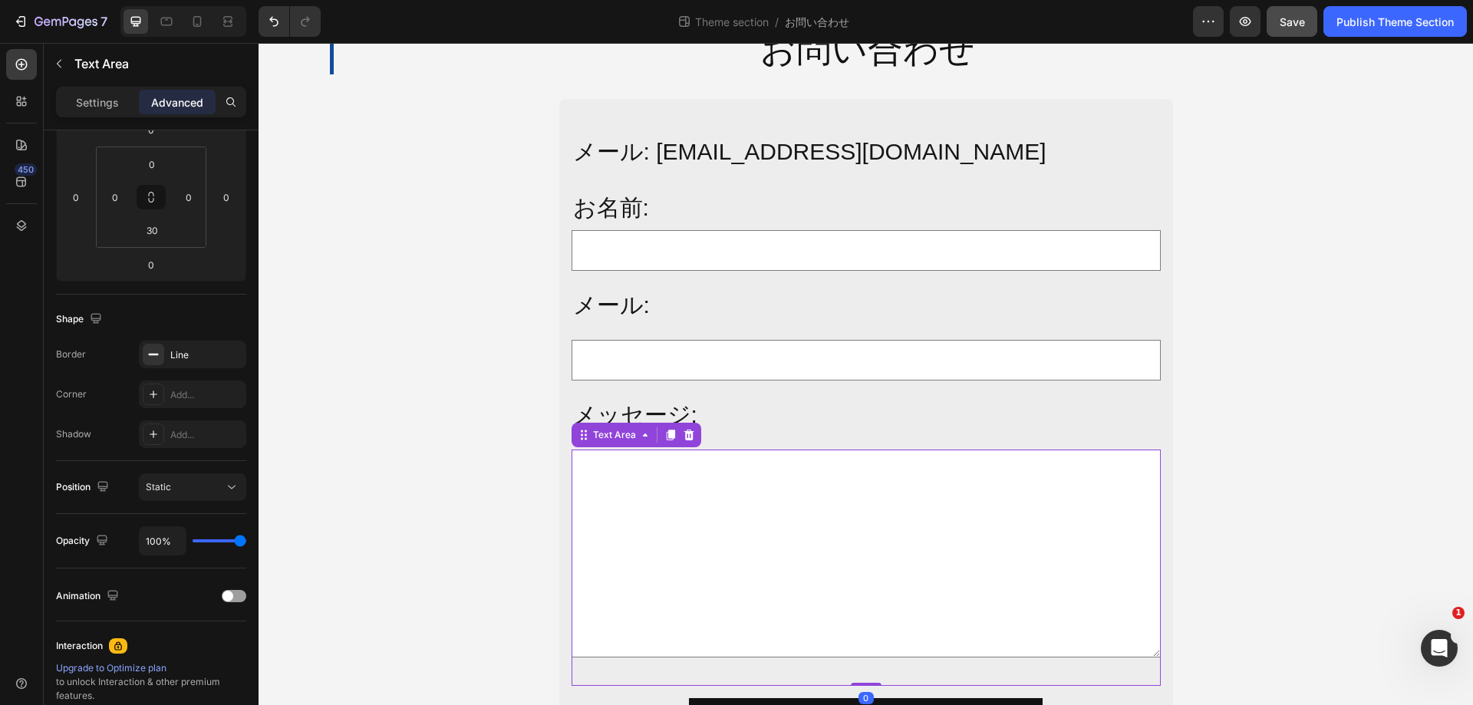
drag, startPoint x: 866, startPoint y: 683, endPoint x: 866, endPoint y: 668, distance: 14.6
click at [866, 668] on div "Text Area 0" at bounding box center [866, 568] width 589 height 237
click at [866, 680] on div "Text Area 0" at bounding box center [866, 568] width 589 height 237
click at [164, 238] on input "30" at bounding box center [152, 230] width 31 height 23
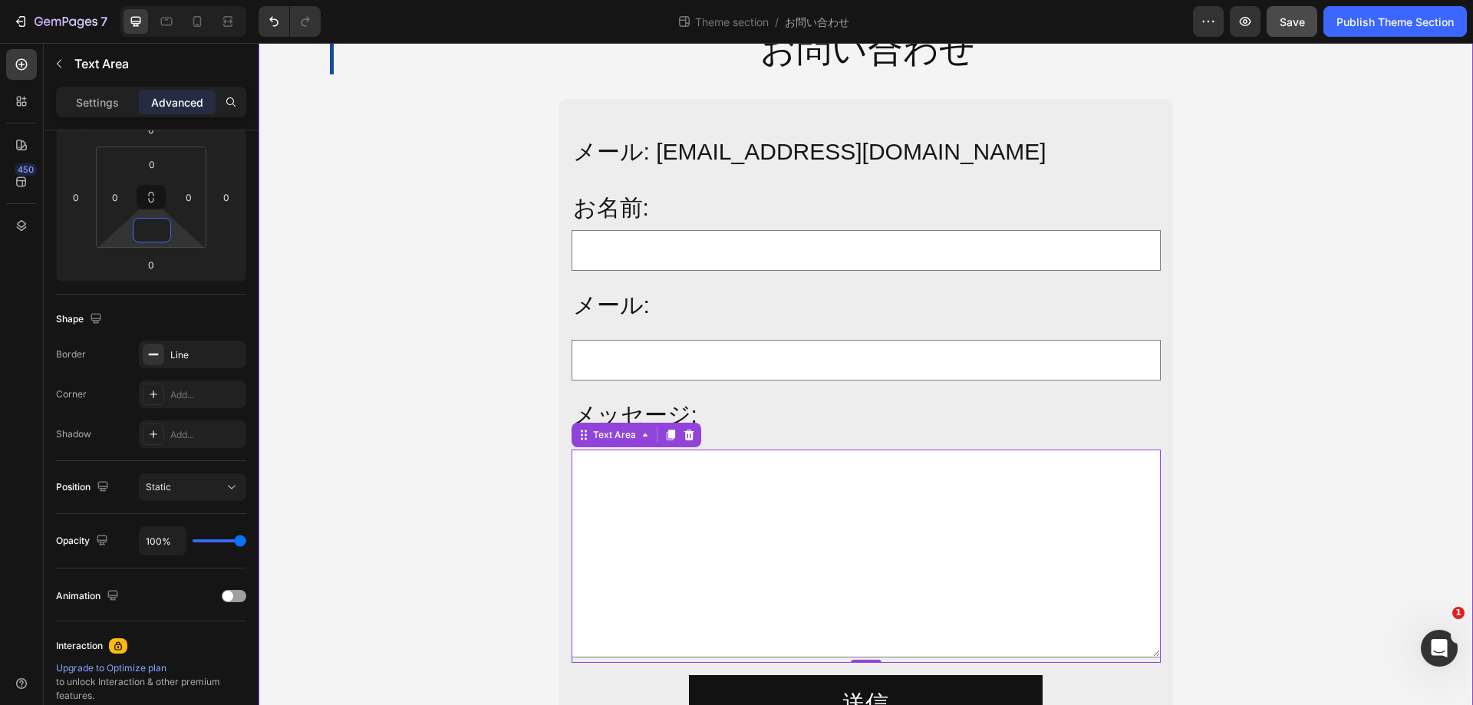
click at [1304, 442] on div "お問い合わせ Heading Row メール: [EMAIL_ADDRESS][DOMAIN_NAME] Text Block お名前: Text Block…" at bounding box center [866, 394] width 1214 height 762
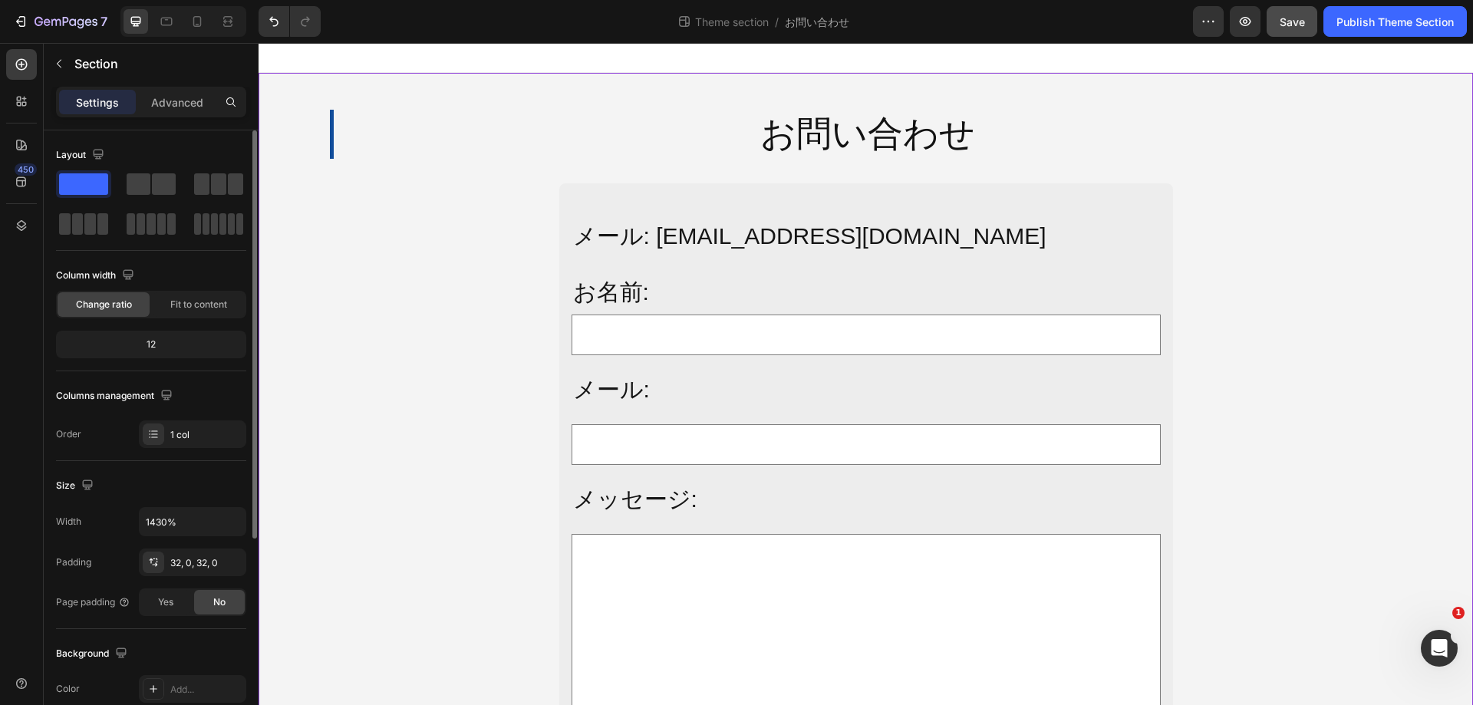
scroll to position [0, 0]
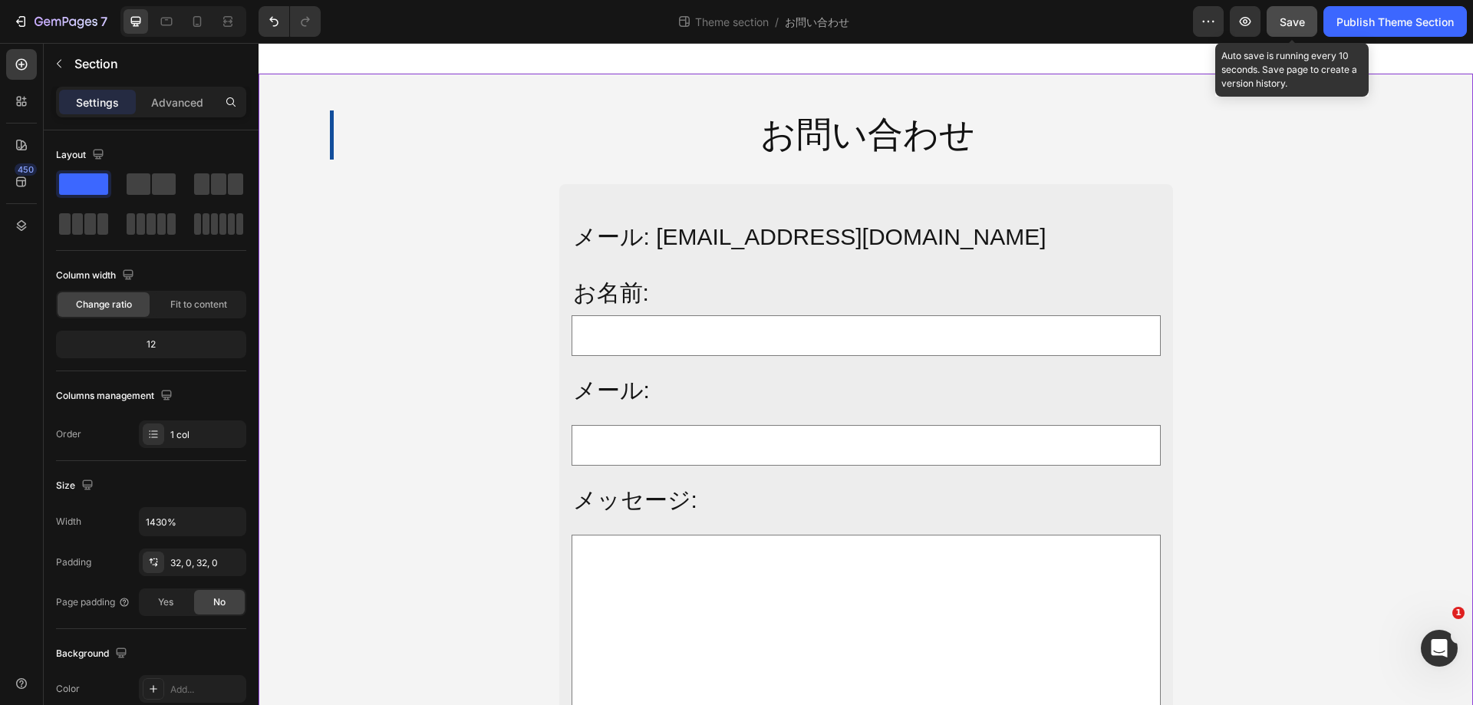
click at [1314, 26] on button "Save" at bounding box center [1292, 21] width 51 height 31
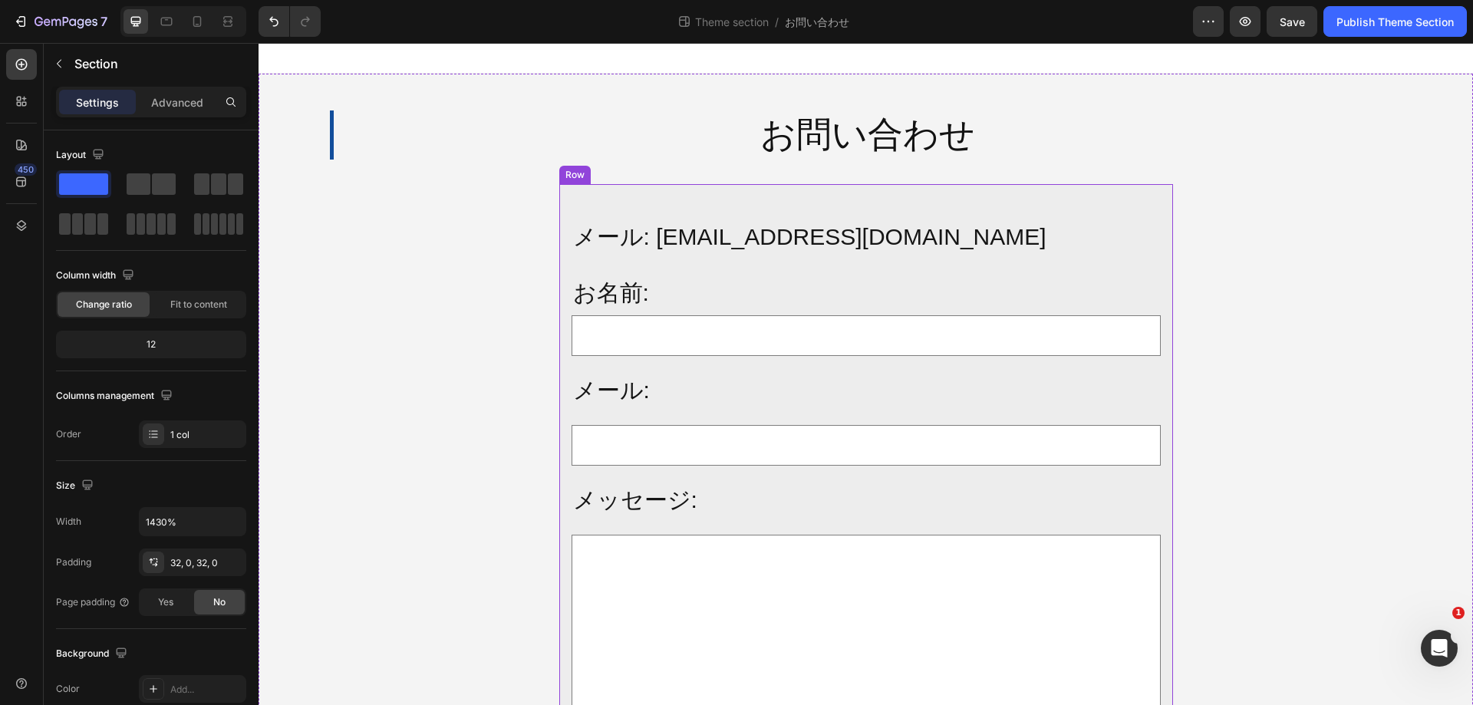
click at [1158, 498] on div "メール: [EMAIL_ADDRESS][DOMAIN_NAME] Text Block お名前: Text Block Text Field Row メール…" at bounding box center [866, 522] width 614 height 677
click at [1145, 471] on div "メール: [EMAIL_ADDRESS][DOMAIN_NAME] Text Block お名前: Text Block Text Field Row メール…" at bounding box center [866, 522] width 589 height 652
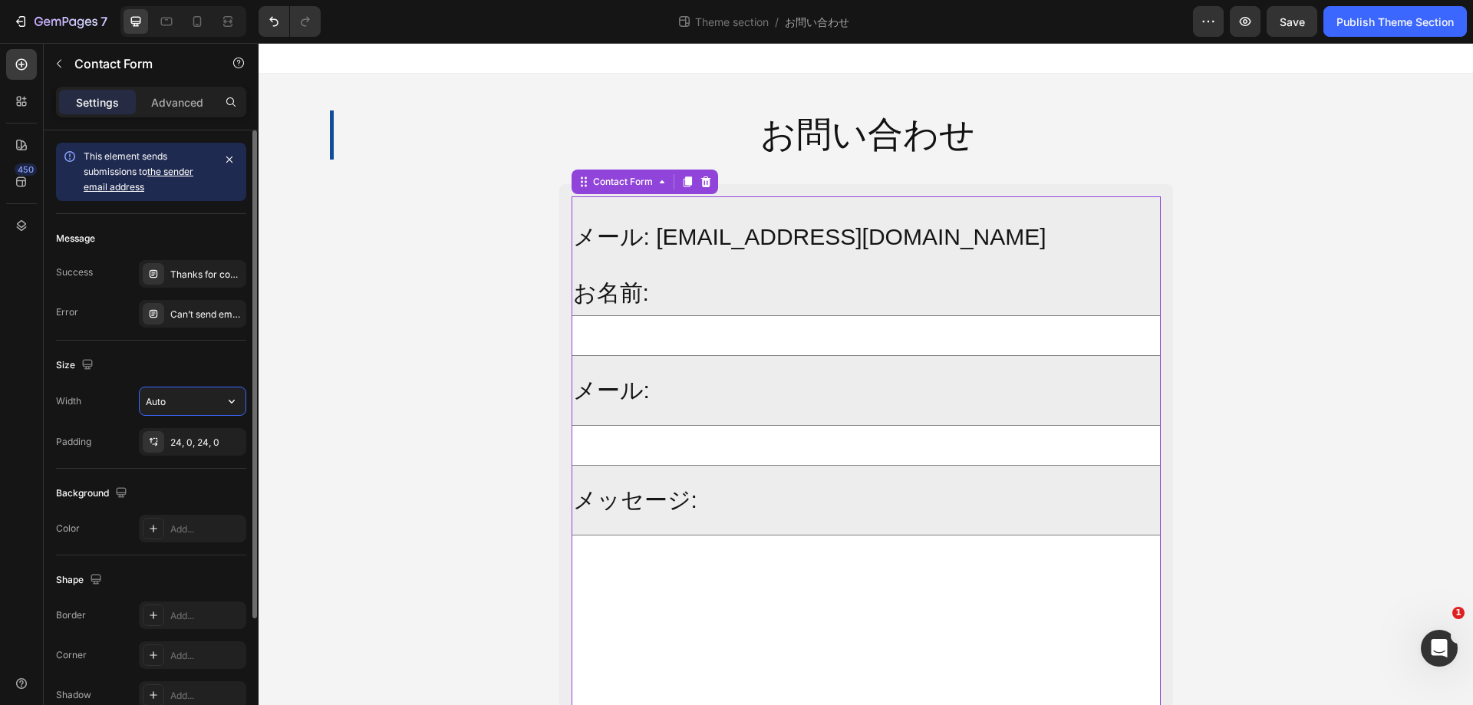
click at [206, 398] on input "Auto" at bounding box center [193, 401] width 106 height 28
click at [229, 399] on icon "button" at bounding box center [231, 401] width 15 height 15
click at [198, 402] on input "Auto" at bounding box center [193, 401] width 106 height 28
click at [227, 397] on icon "button" at bounding box center [231, 401] width 15 height 15
click at [197, 407] on input "Auto" at bounding box center [193, 401] width 106 height 28
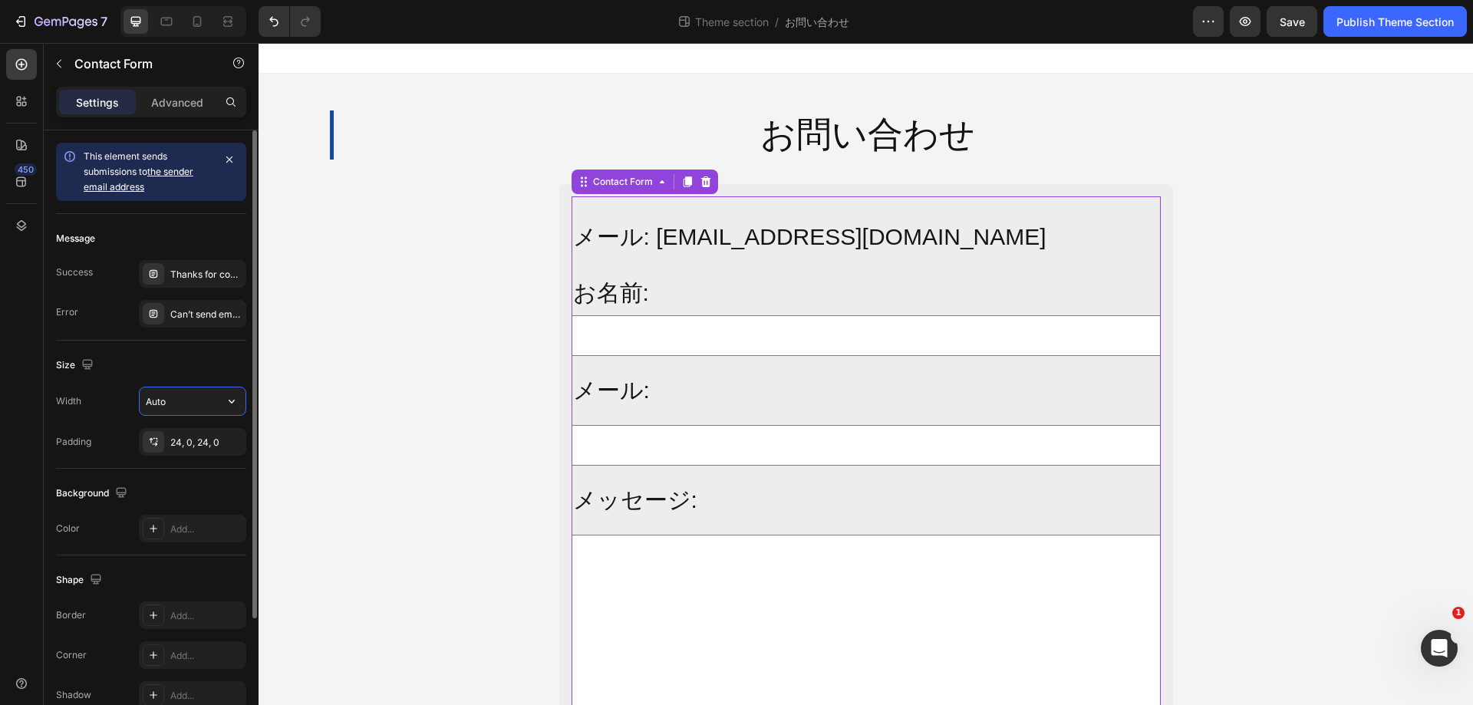
type input "1"
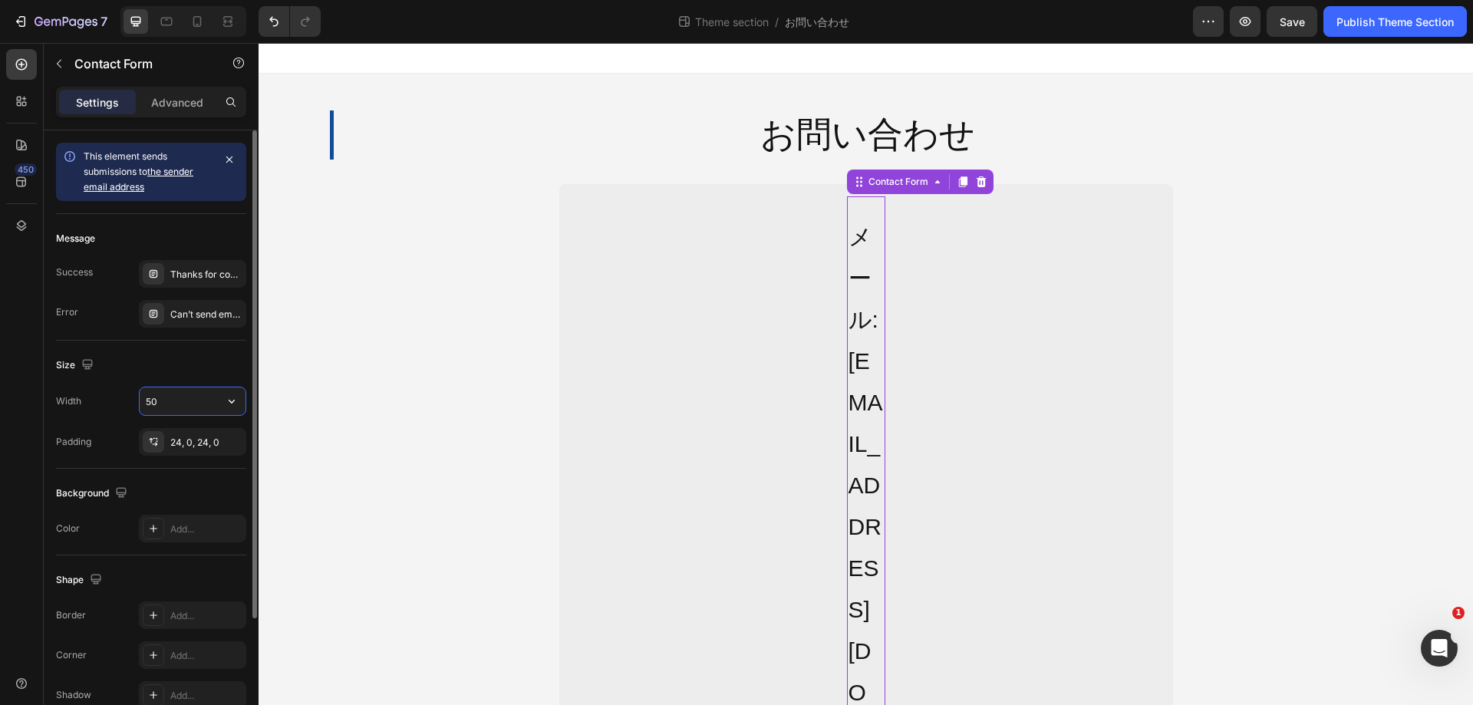
type input "5"
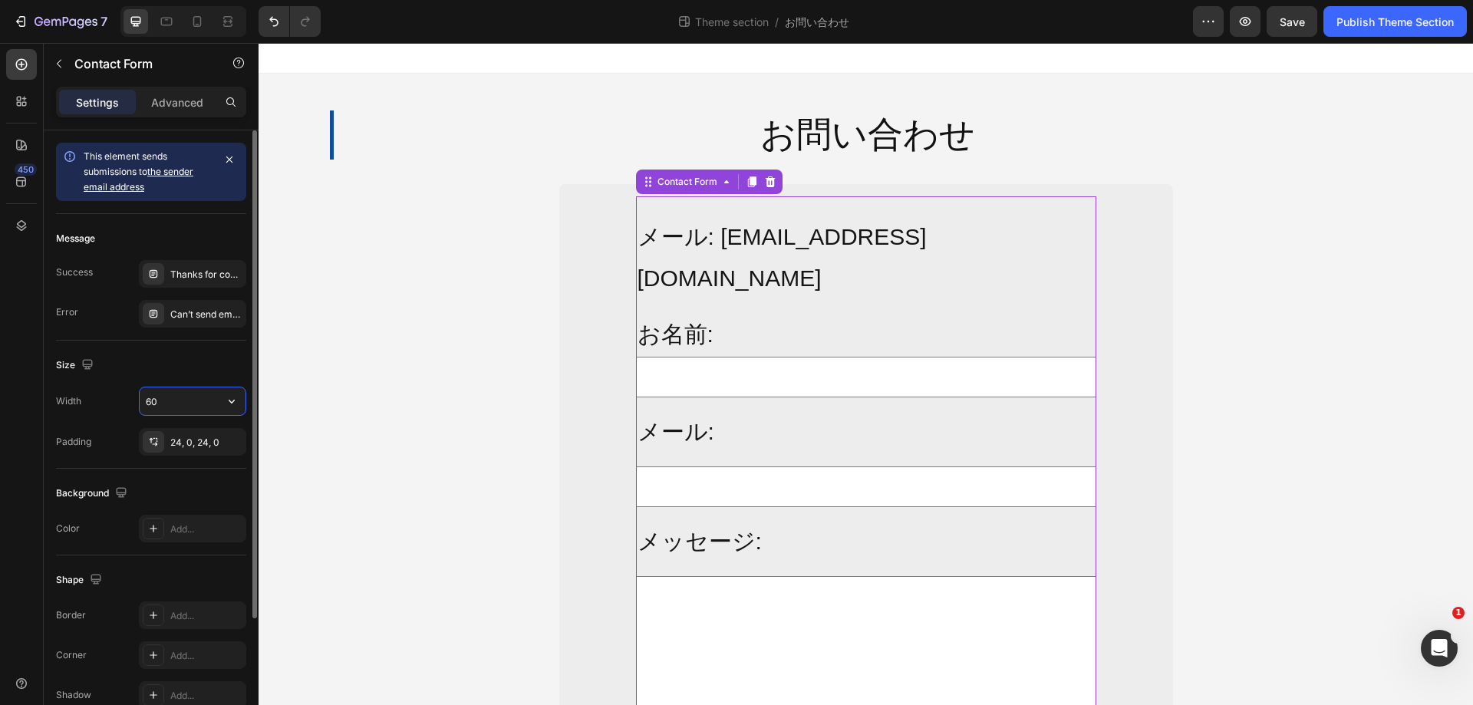
type input "6"
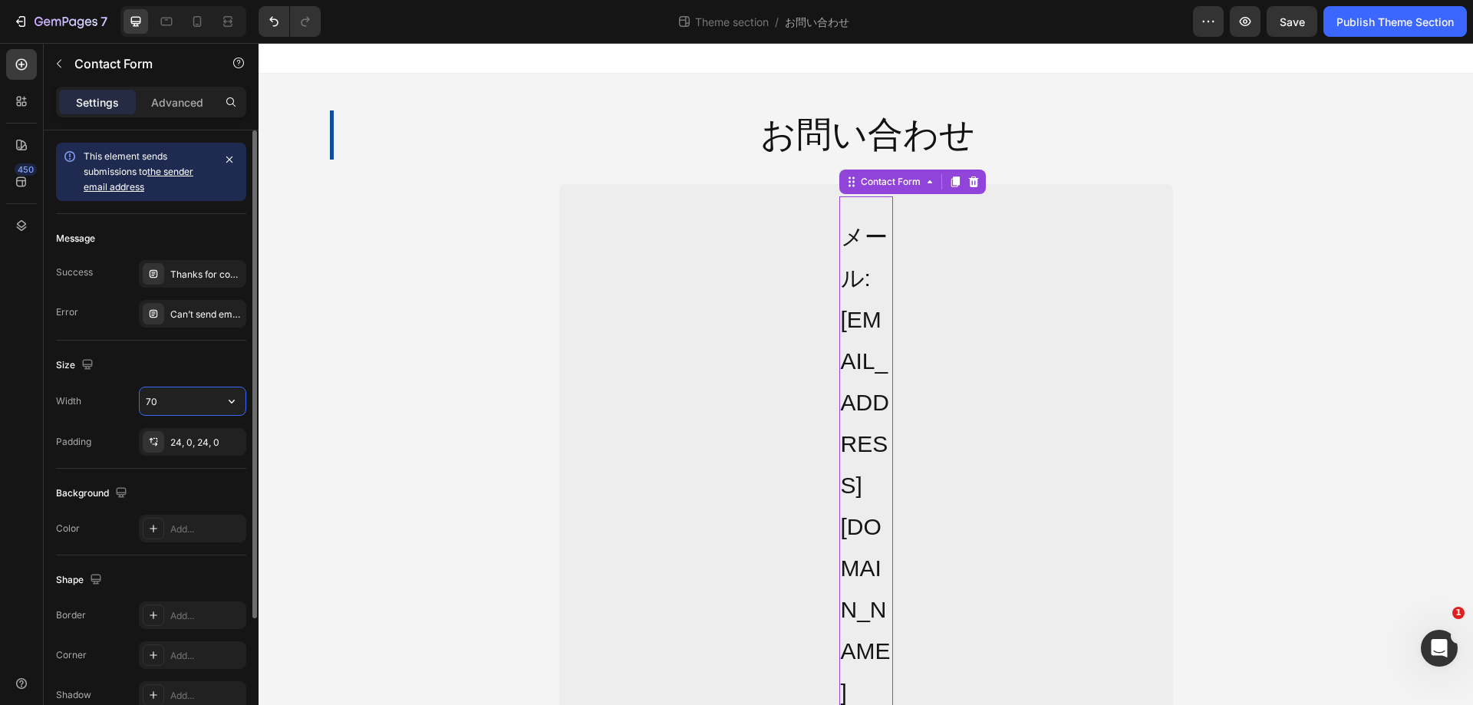
type input "700"
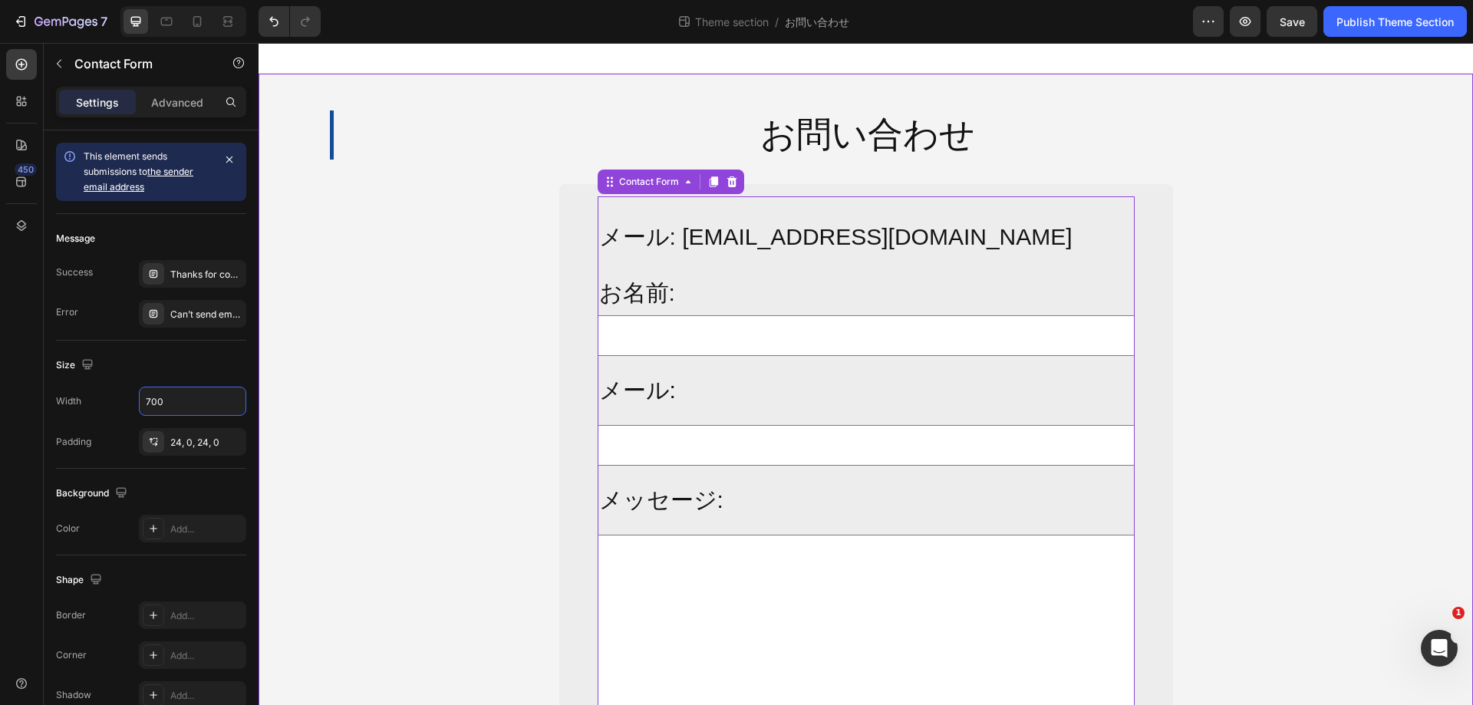
click at [1270, 413] on div "お問い合わせ Heading Row メール: [EMAIL_ADDRESS][DOMAIN_NAME] Text Block お名前: Text Block…" at bounding box center [866, 479] width 1214 height 762
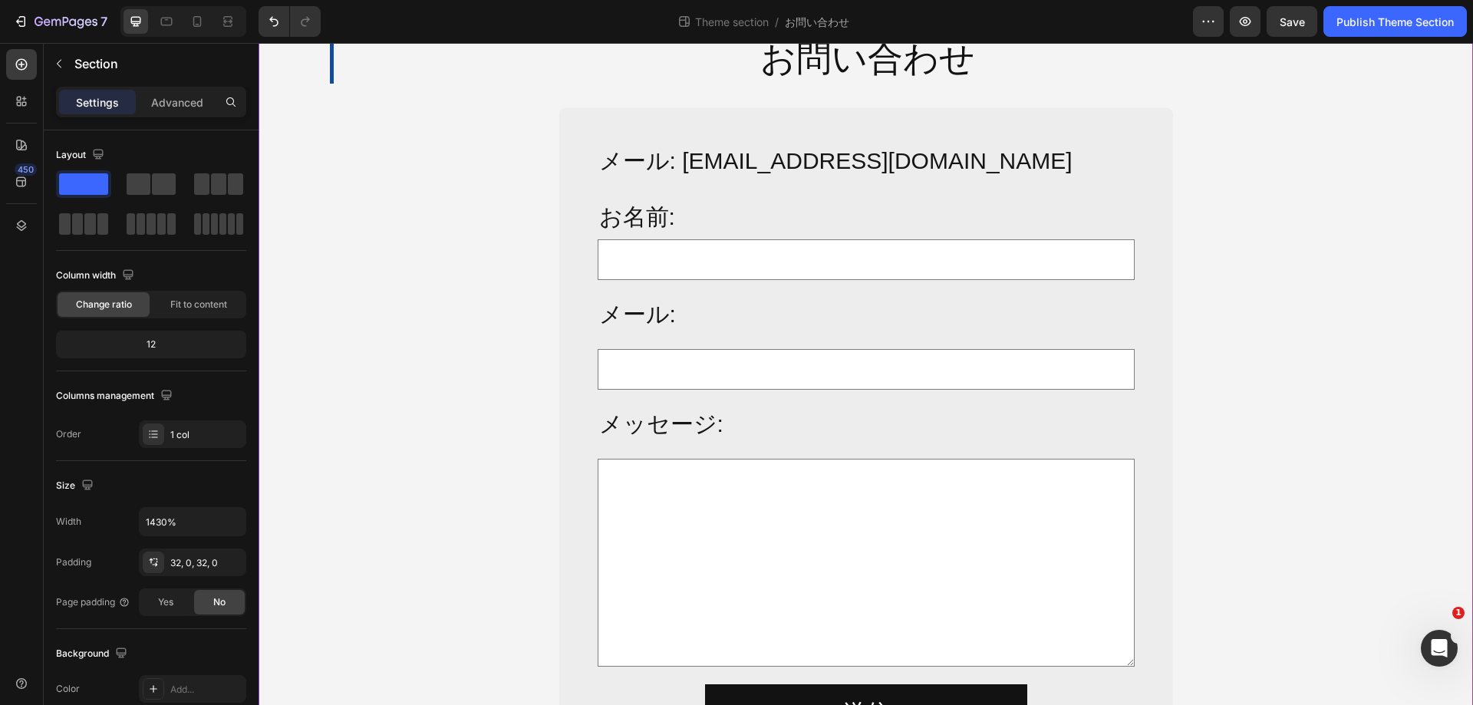
scroll to position [178, 0]
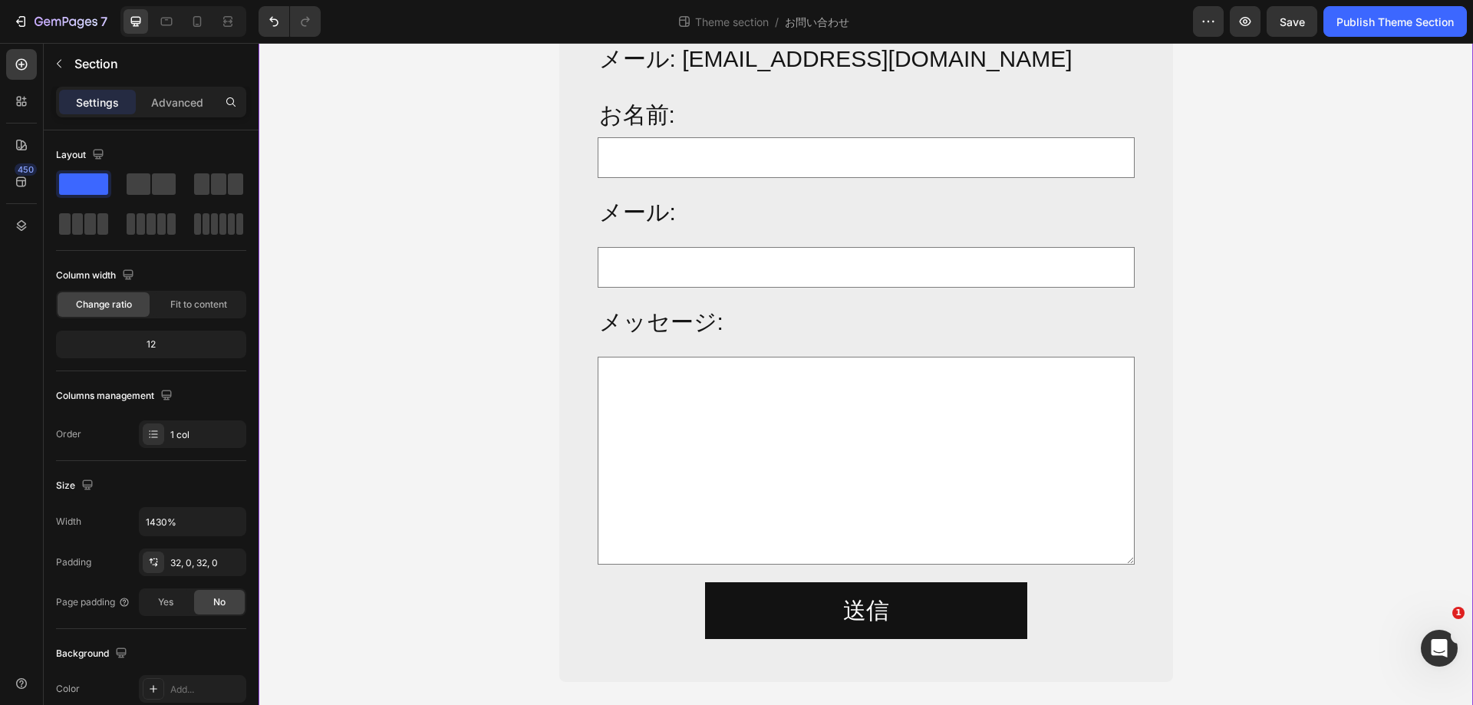
click at [1272, 433] on div "お問い合わせ Heading Row メール: [EMAIL_ADDRESS][DOMAIN_NAME] Text Block お名前: Text Block…" at bounding box center [866, 301] width 1214 height 762
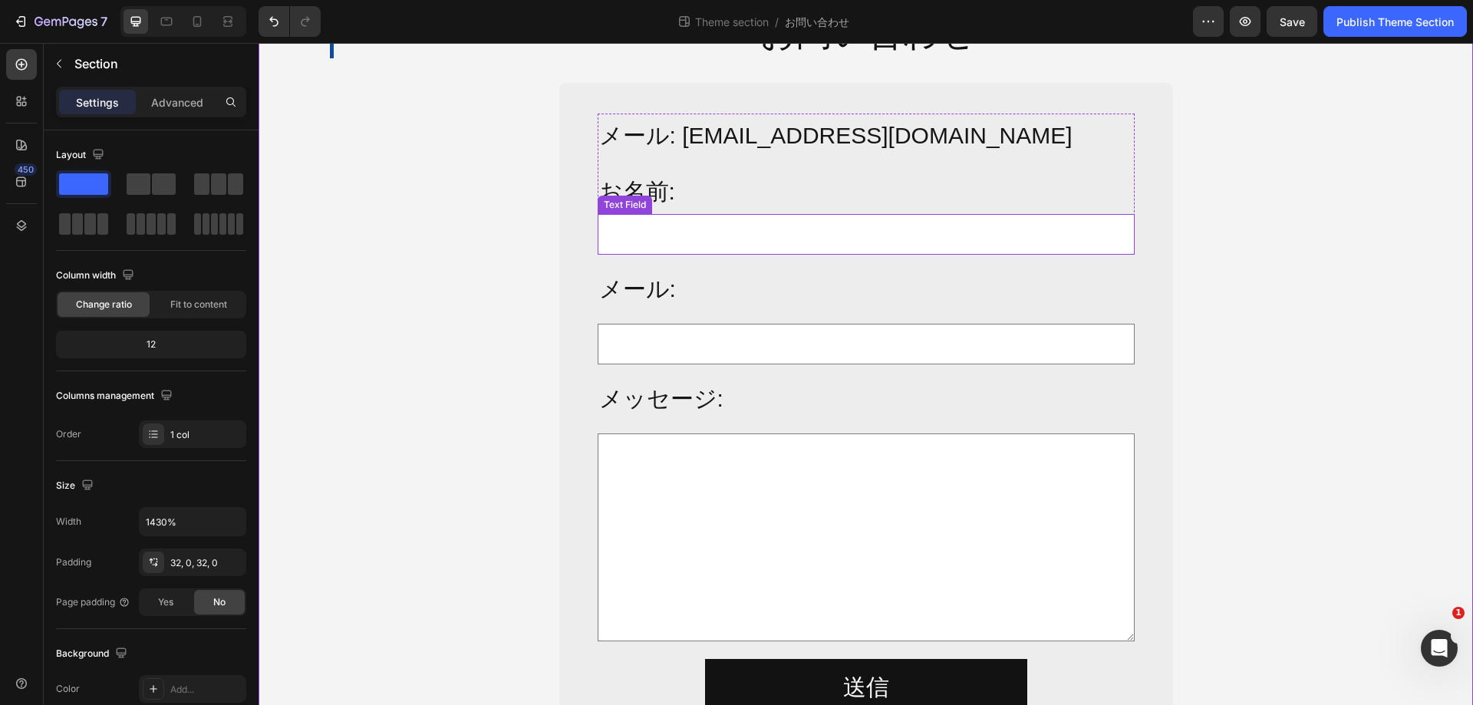
click at [1057, 220] on input "text" at bounding box center [866, 234] width 537 height 41
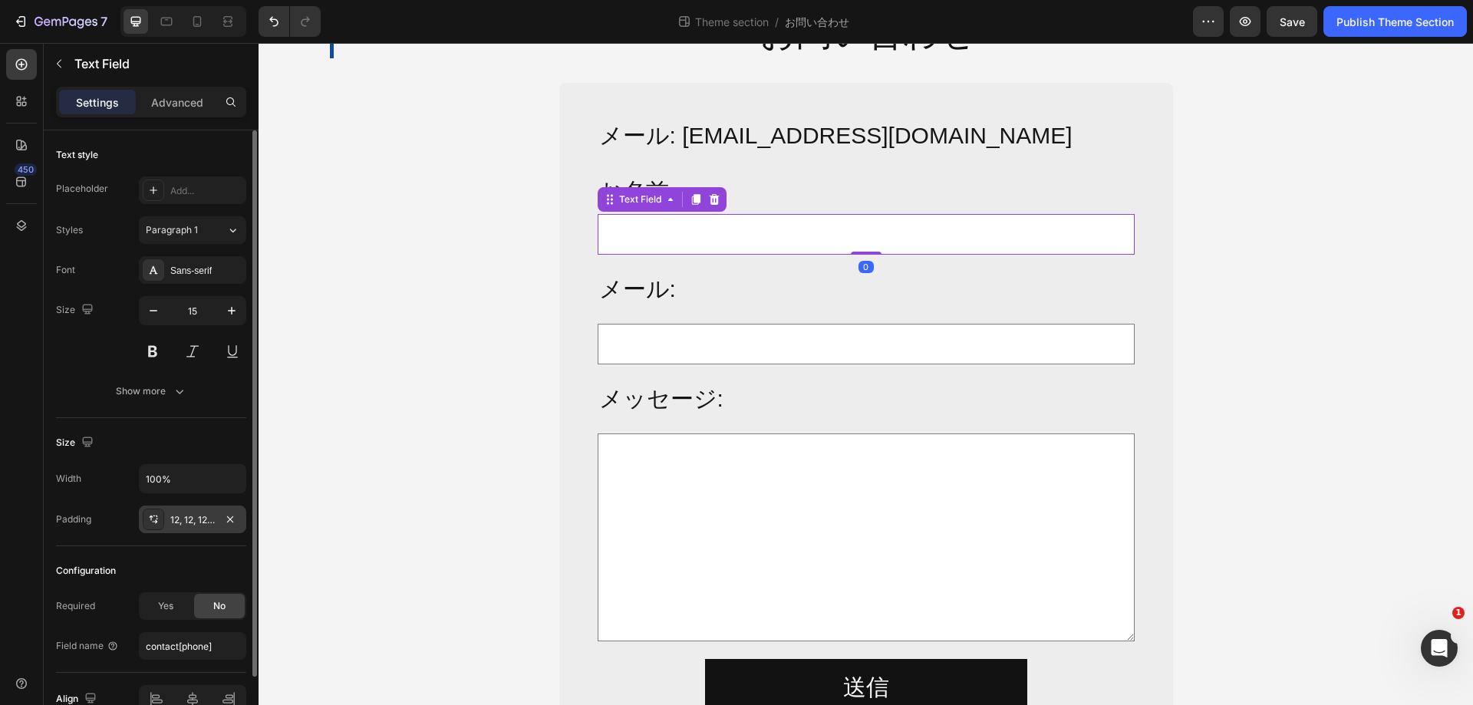
scroll to position [81, 0]
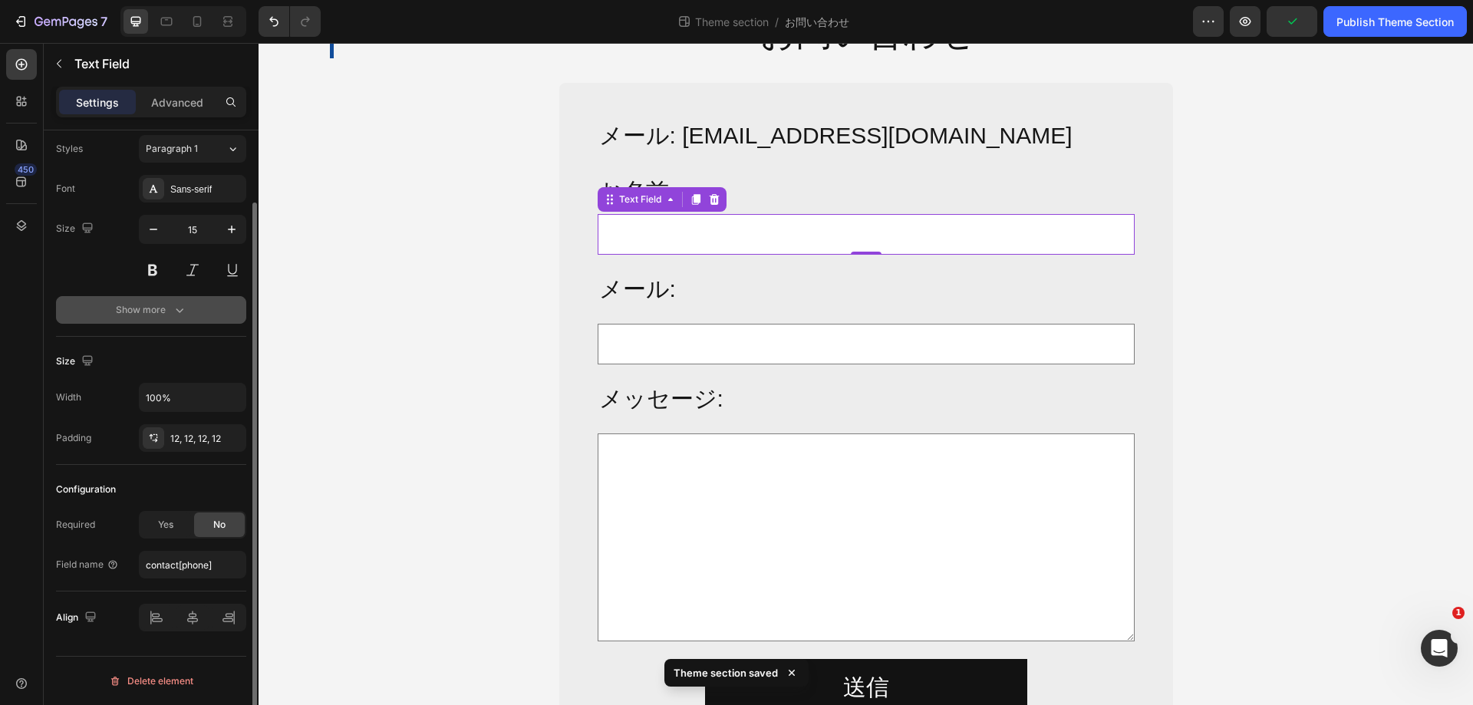
click at [166, 316] on div "Show more" at bounding box center [151, 309] width 71 height 15
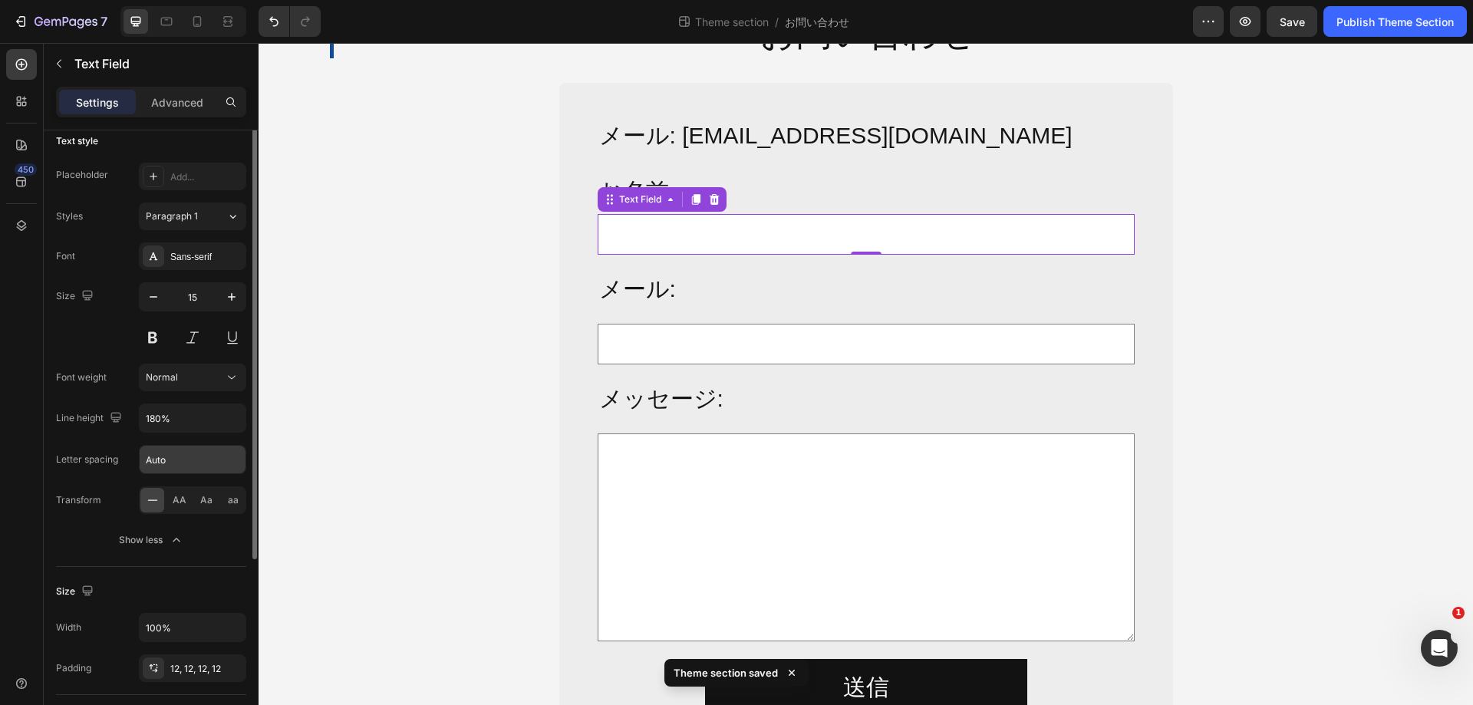
scroll to position [0, 0]
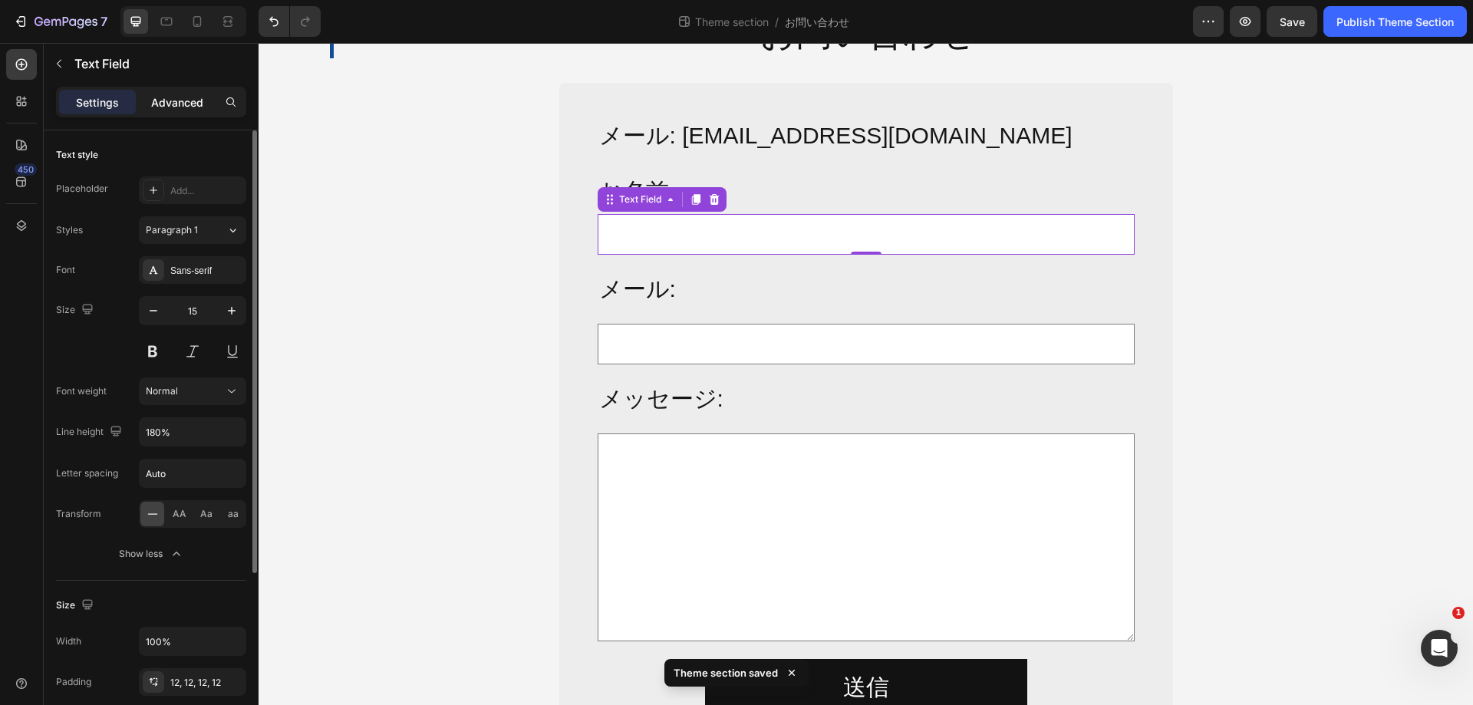
click at [157, 100] on p "Advanced" at bounding box center [177, 102] width 52 height 16
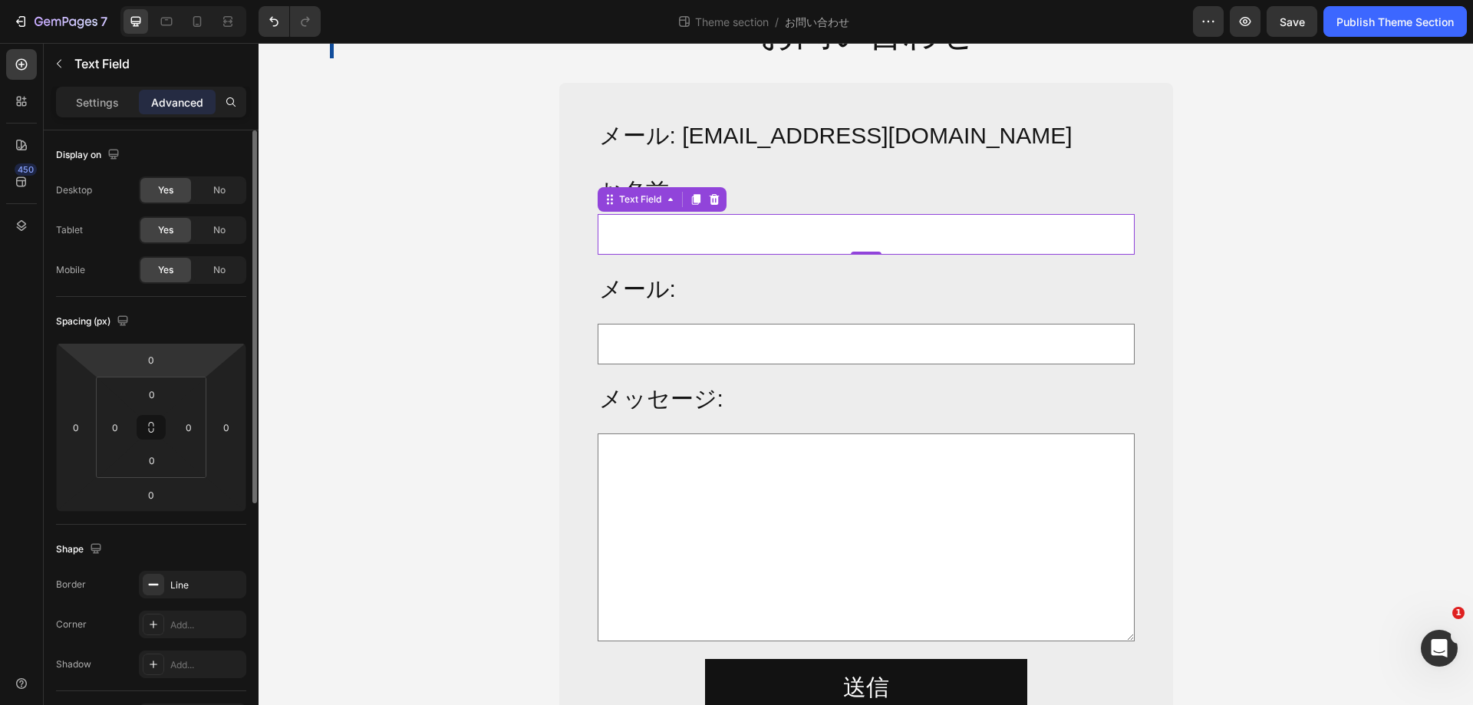
scroll to position [230, 0]
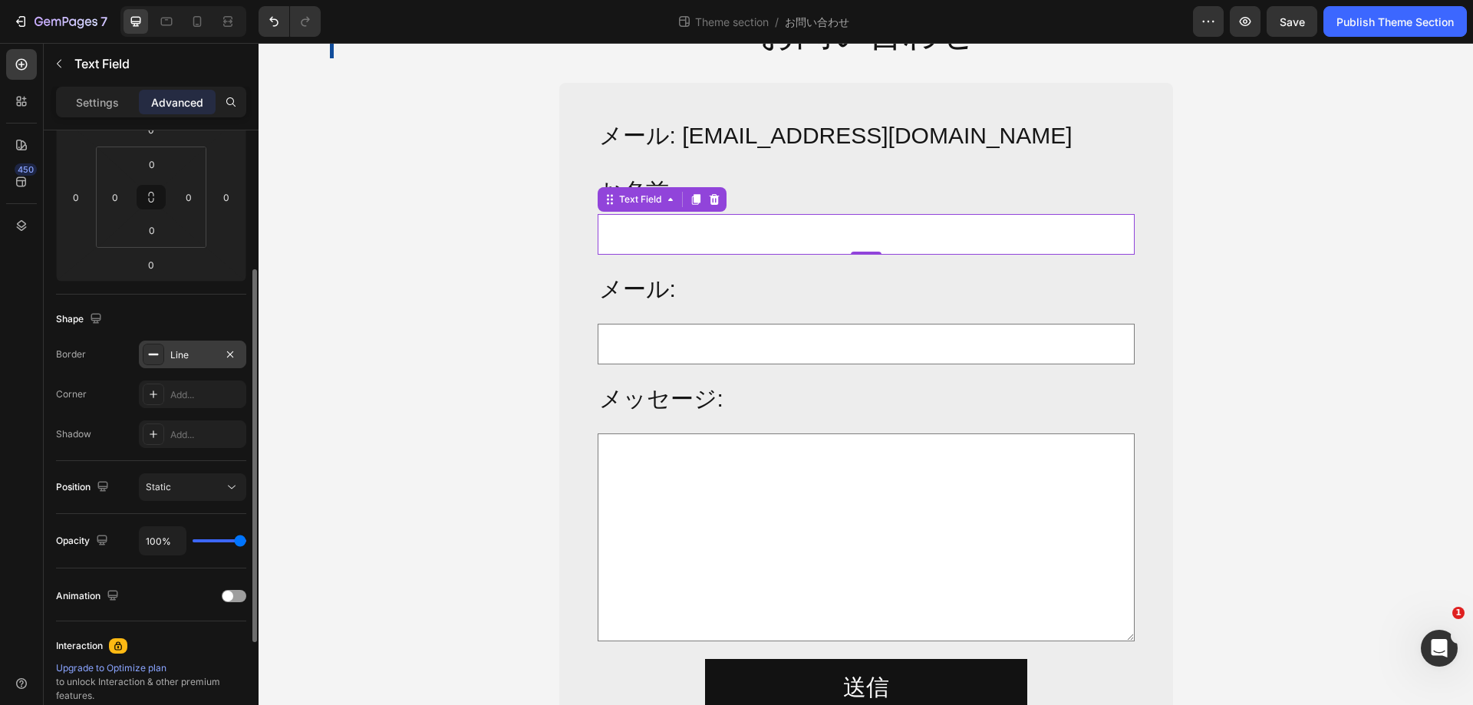
click at [186, 350] on div "Line" at bounding box center [192, 355] width 44 height 14
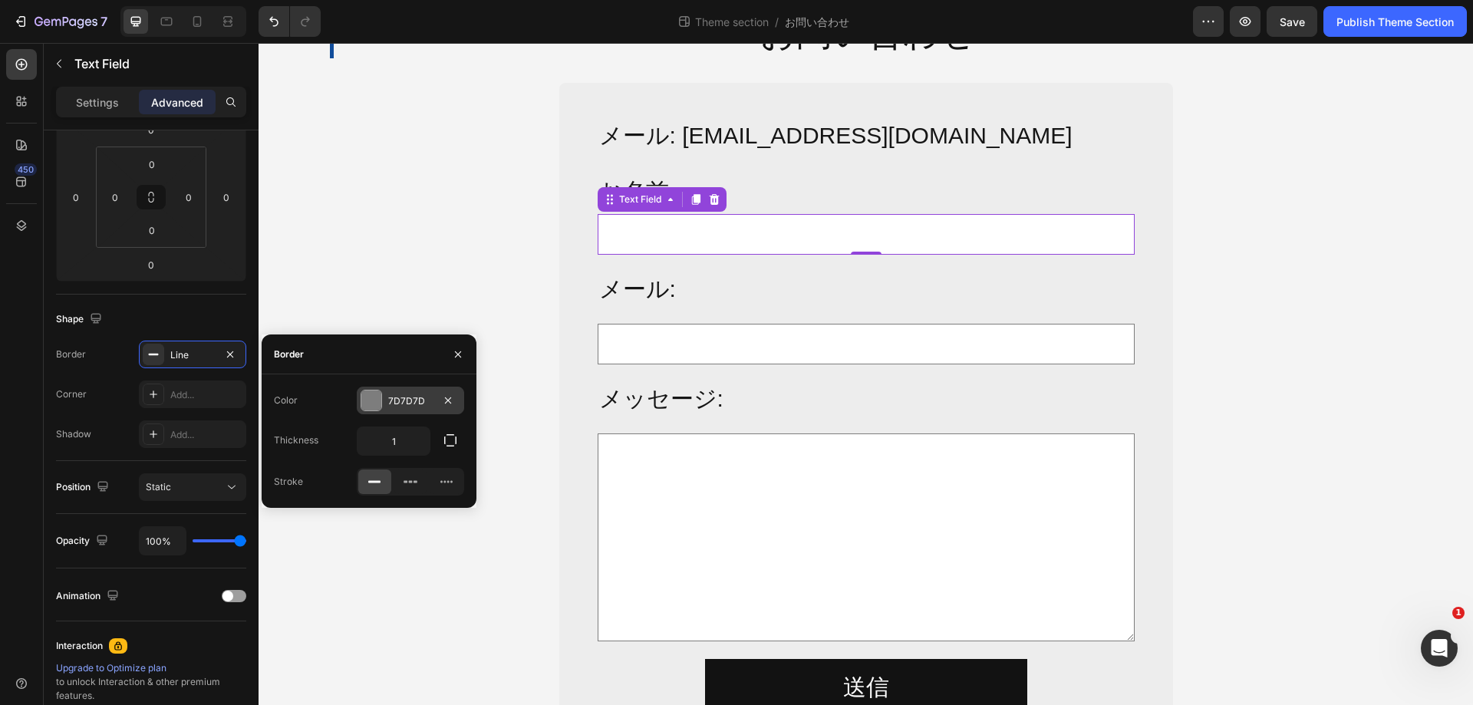
click at [382, 398] on div "7D7D7D" at bounding box center [410, 401] width 107 height 28
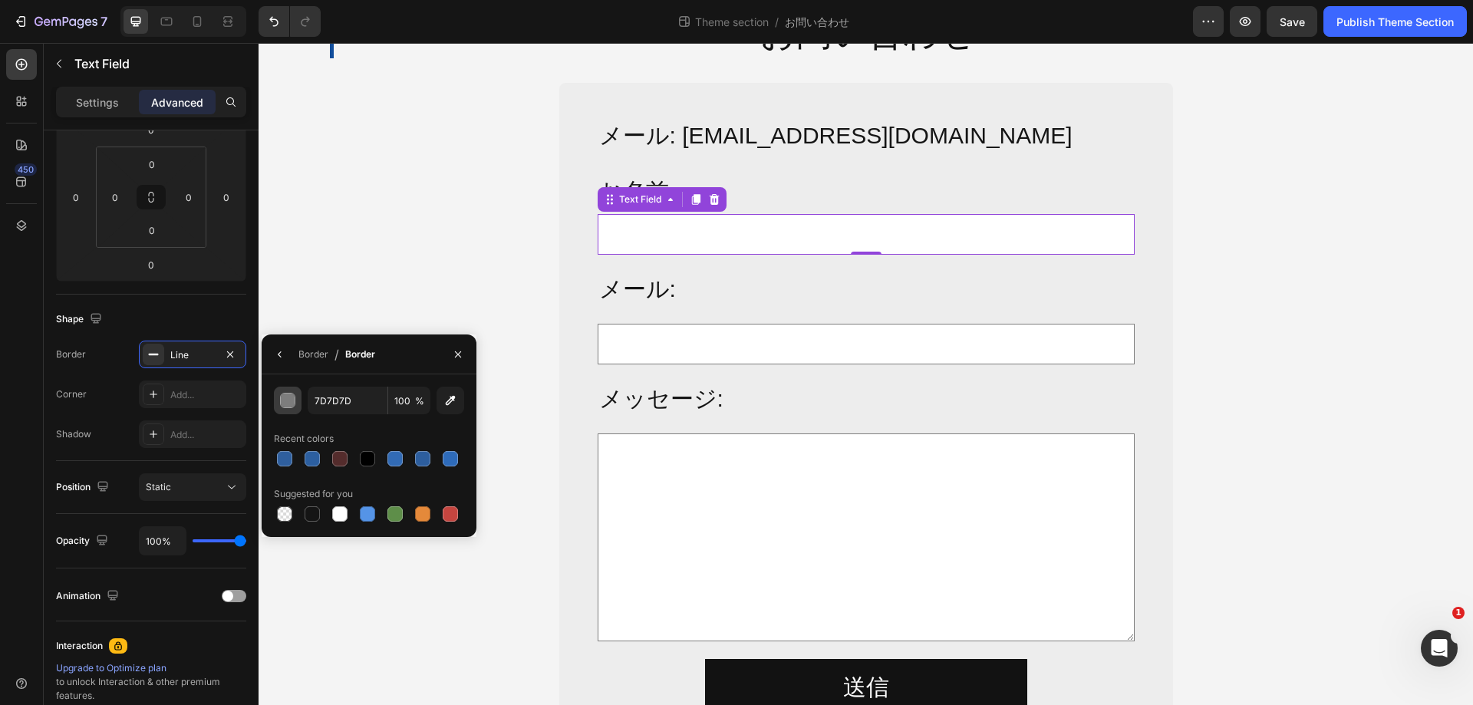
click at [290, 399] on div "button" at bounding box center [288, 401] width 15 height 15
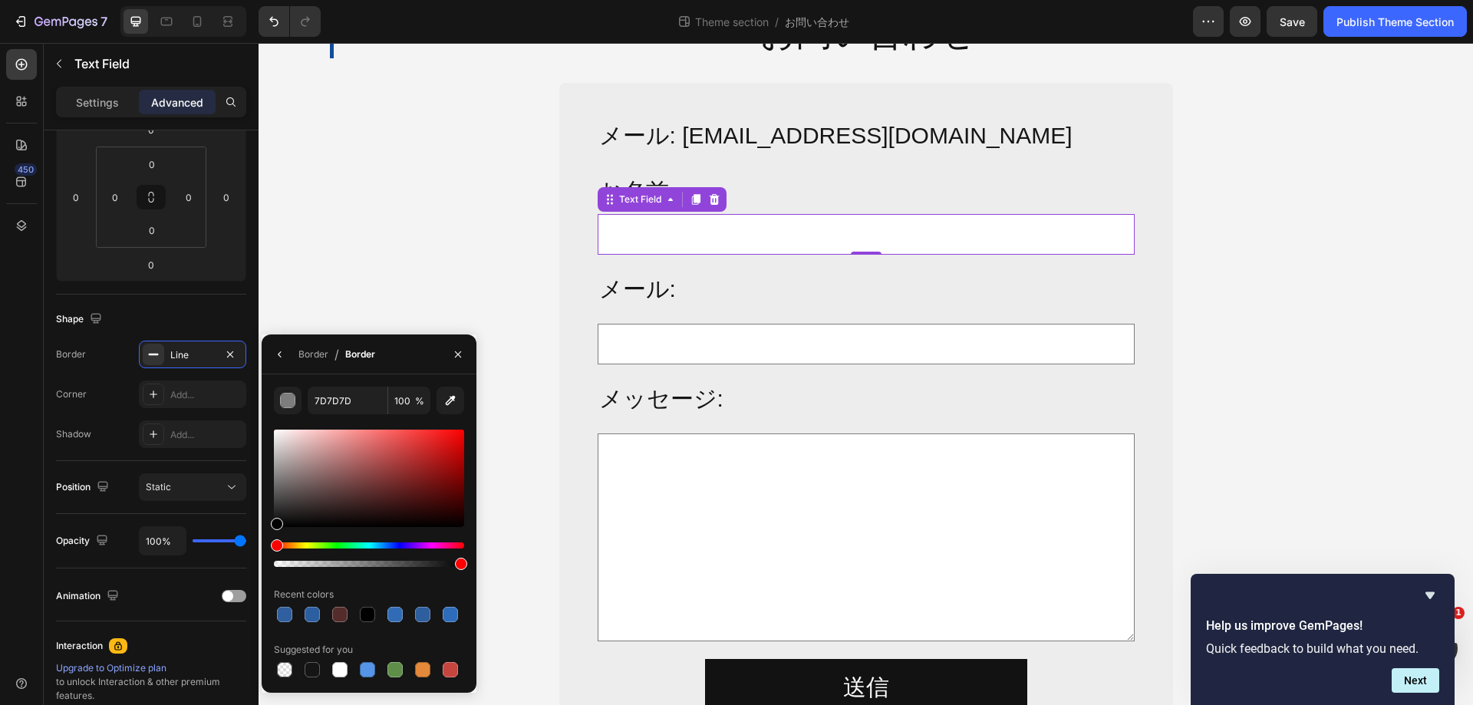
type input "000000"
drag, startPoint x: 459, startPoint y: 563, endPoint x: 334, endPoint y: 566, distance: 125.1
click at [334, 566] on div at bounding box center [336, 564] width 12 height 12
type input "31"
click at [750, 301] on p "メール:" at bounding box center [866, 289] width 534 height 41
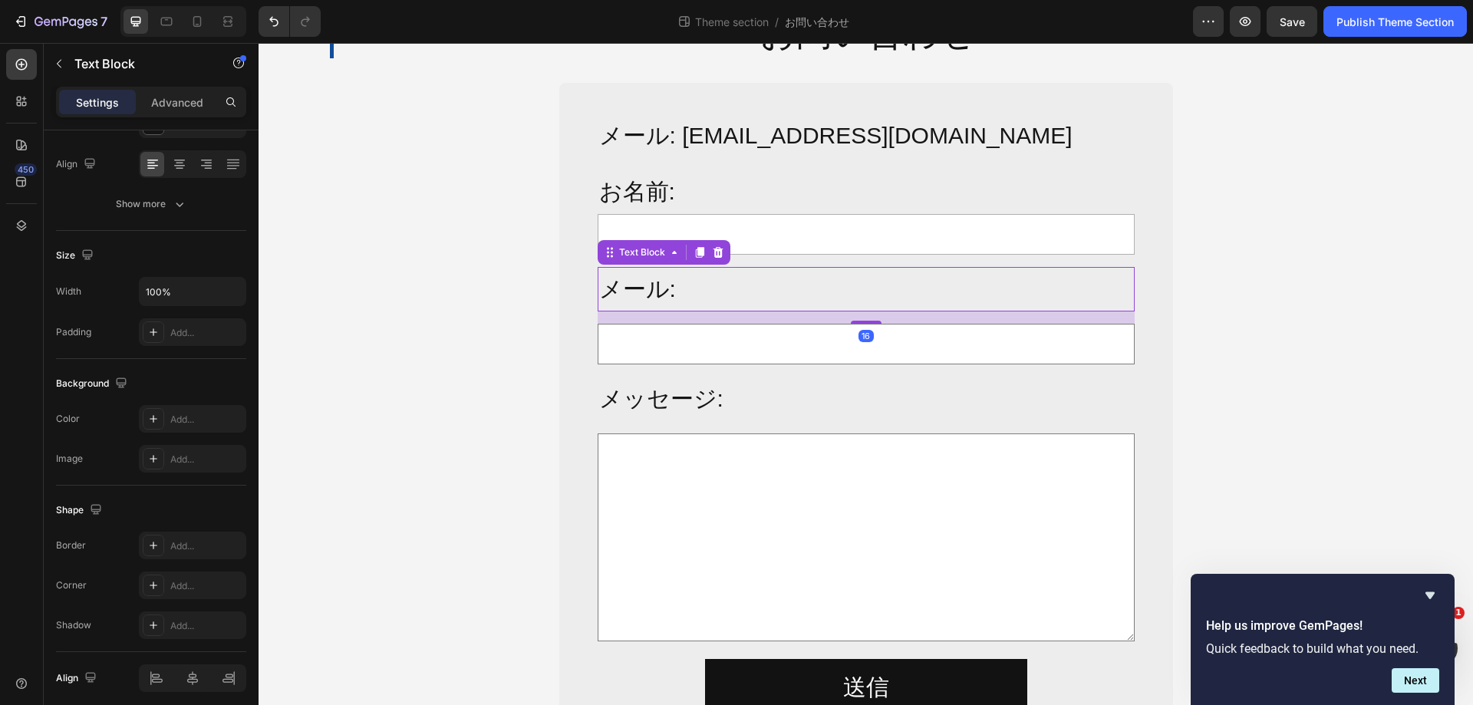
scroll to position [0, 0]
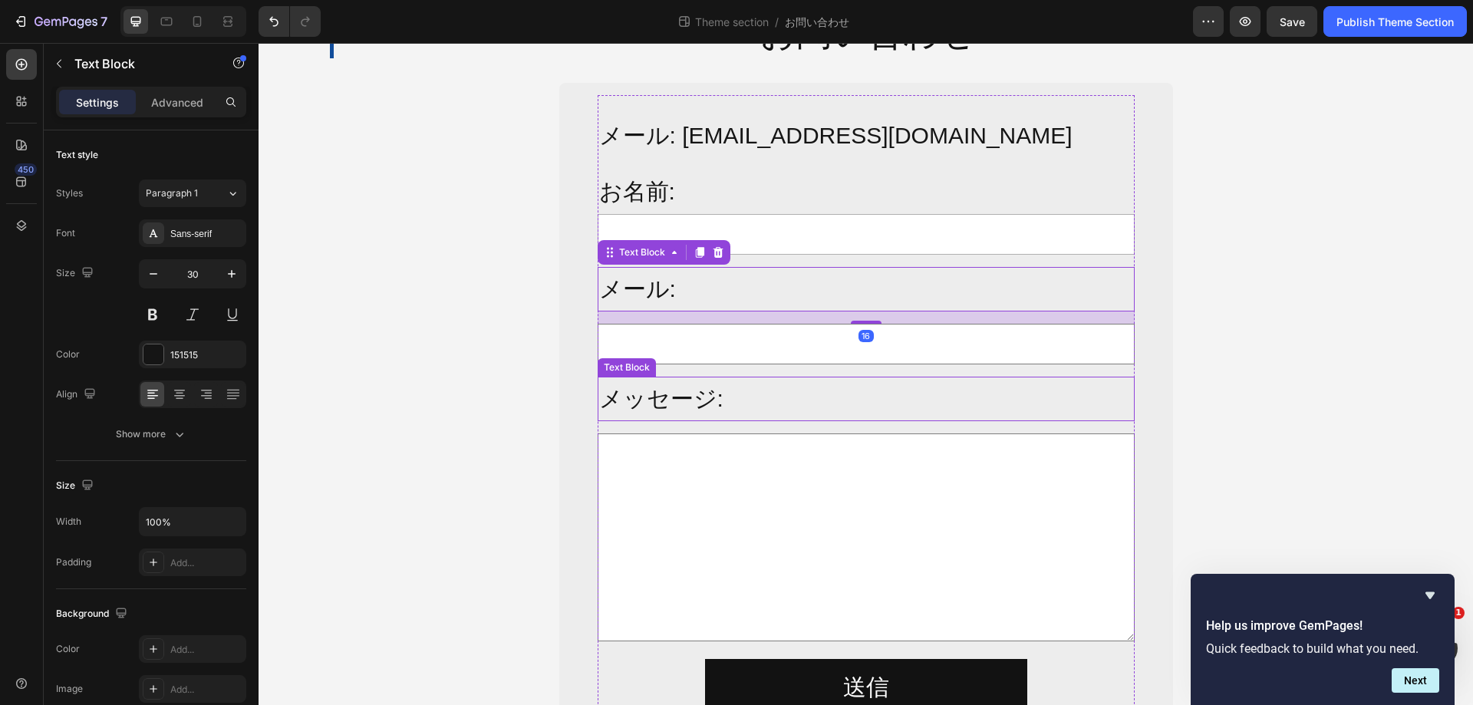
click at [845, 401] on p "メッセージ:" at bounding box center [866, 398] width 534 height 41
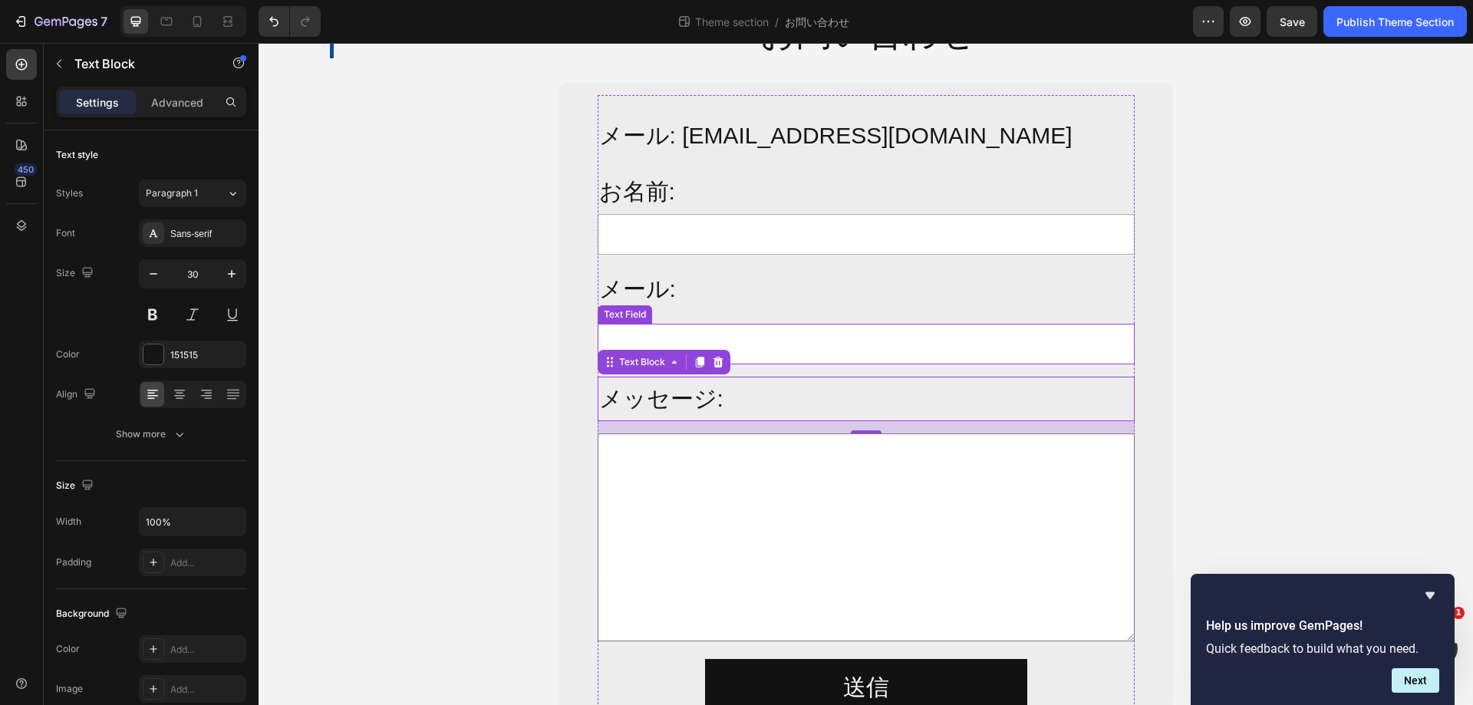
click at [895, 352] on input "text" at bounding box center [866, 344] width 537 height 41
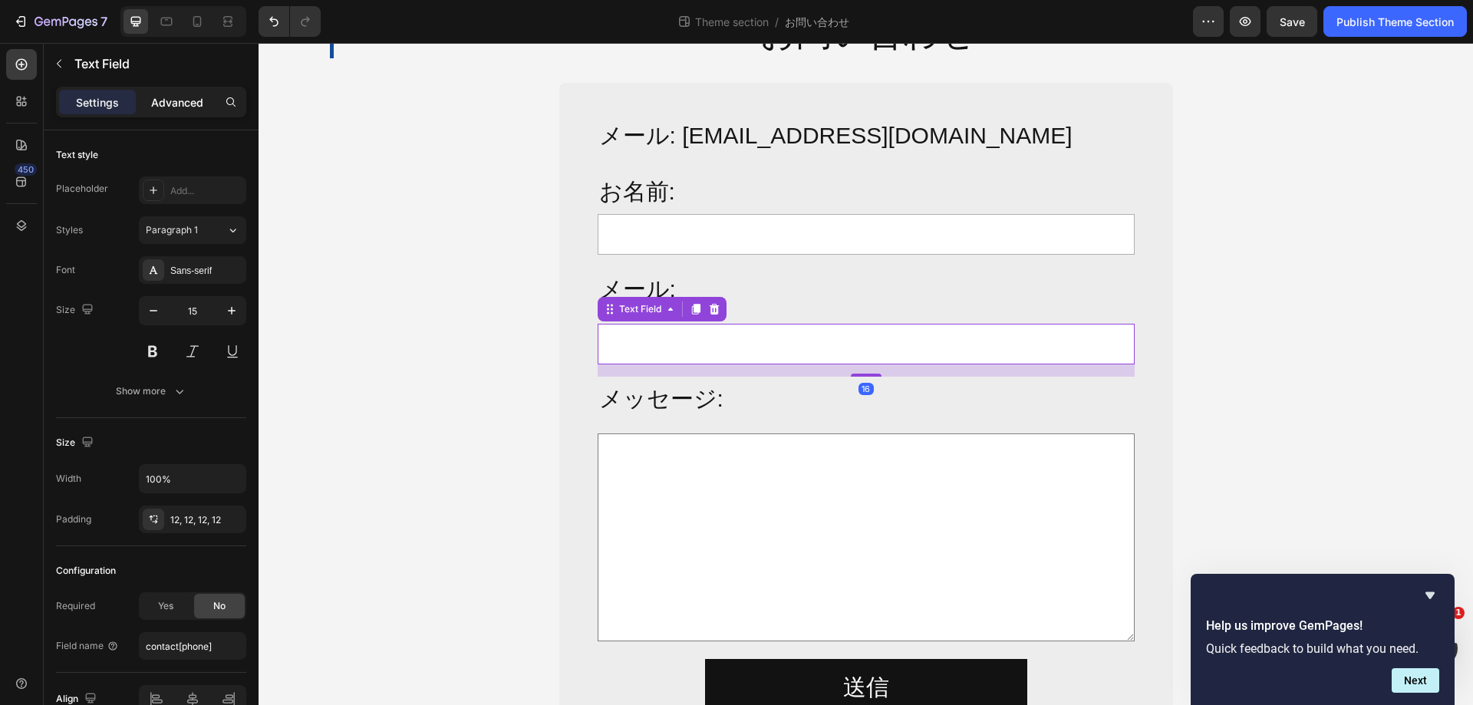
click at [186, 105] on p "Advanced" at bounding box center [177, 102] width 52 height 16
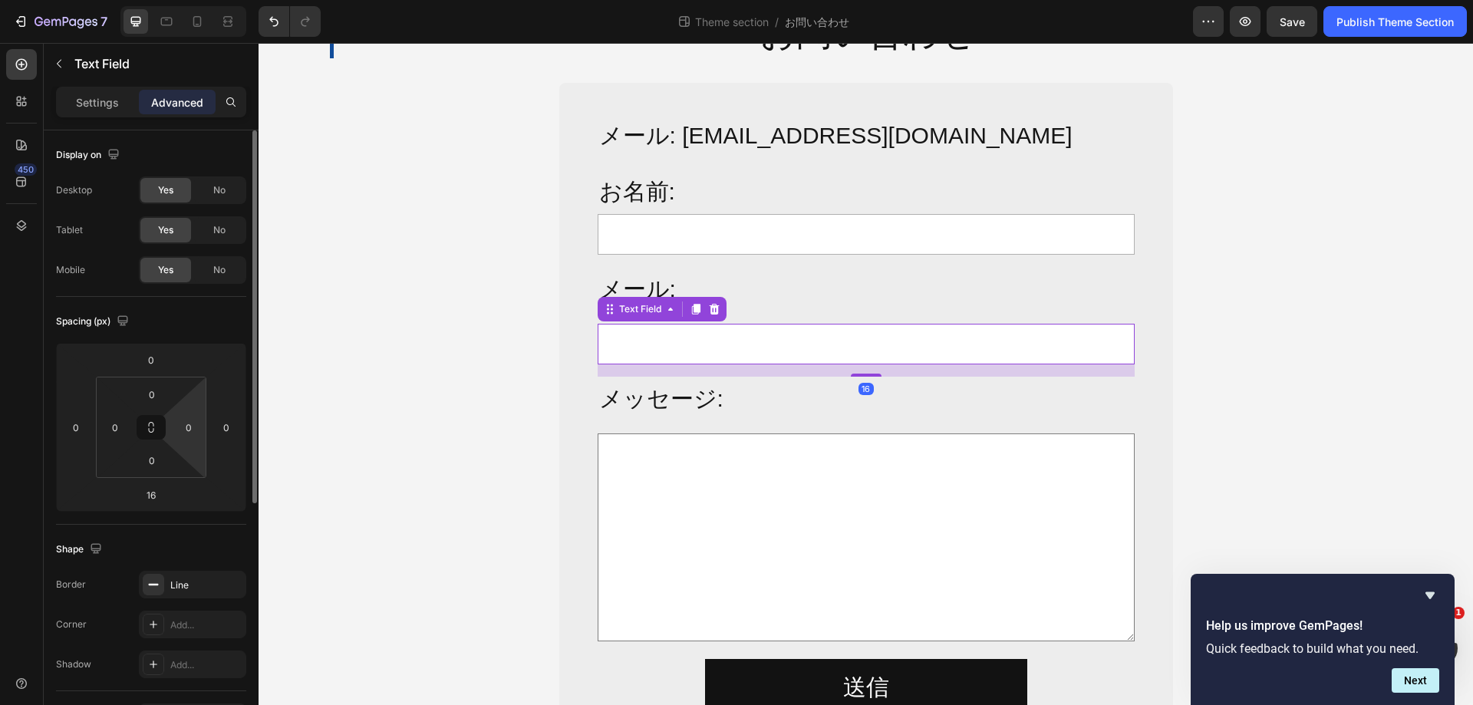
scroll to position [153, 0]
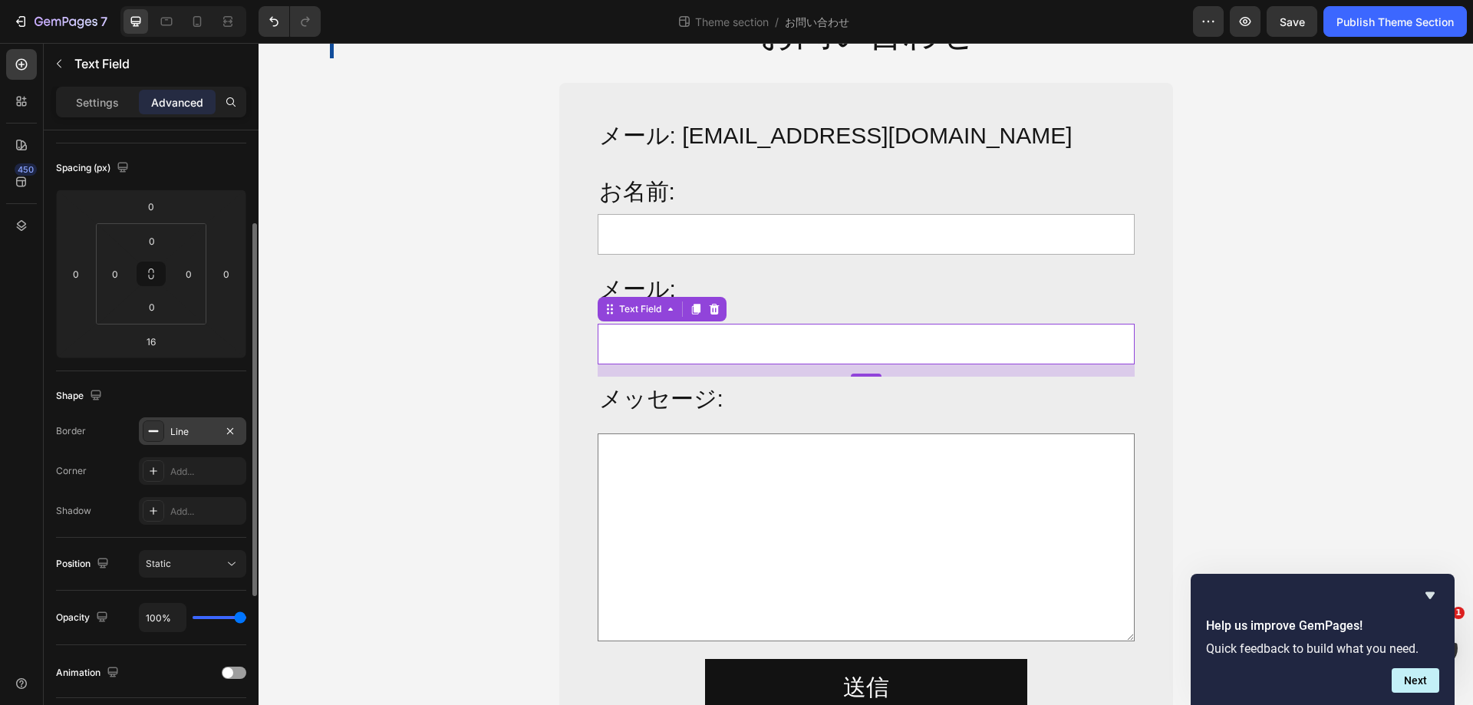
click at [183, 433] on div "Line" at bounding box center [192, 432] width 44 height 14
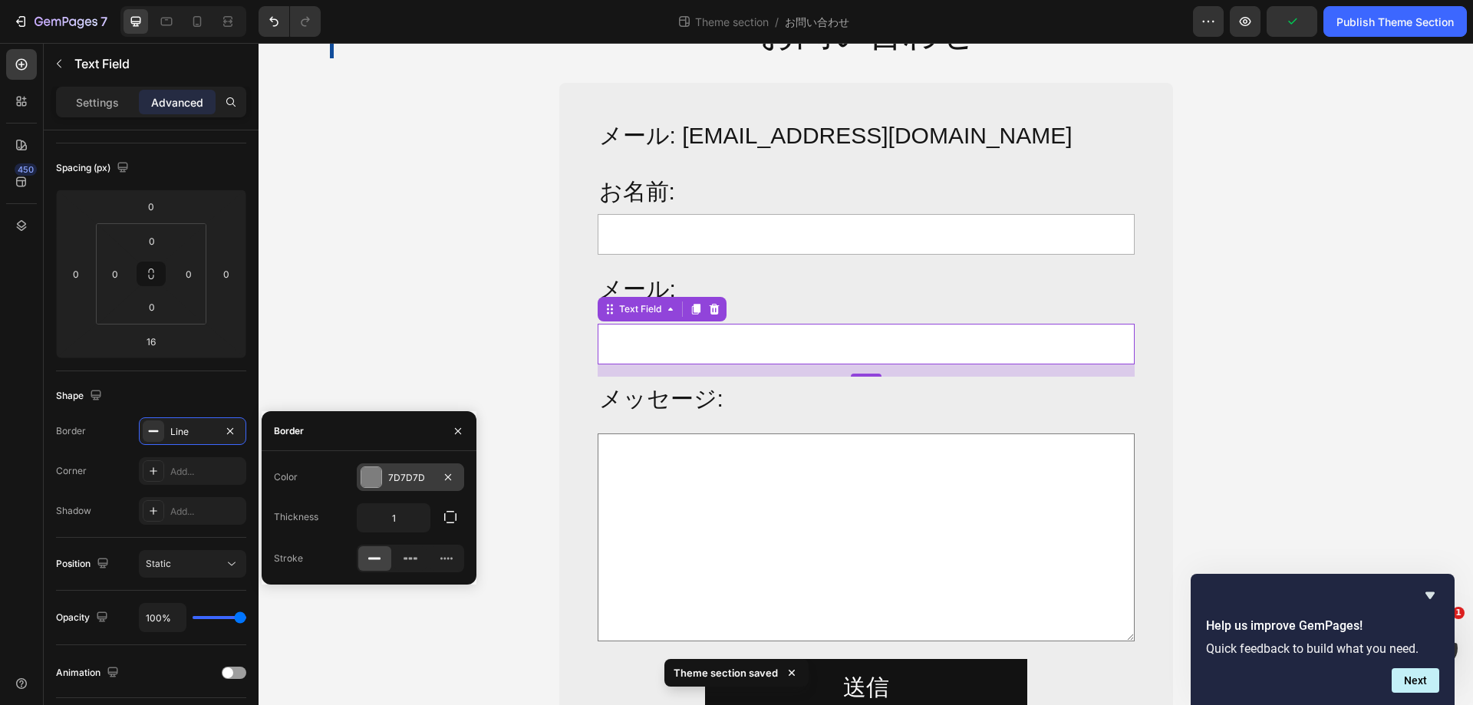
click at [381, 481] on div at bounding box center [371, 477] width 20 height 20
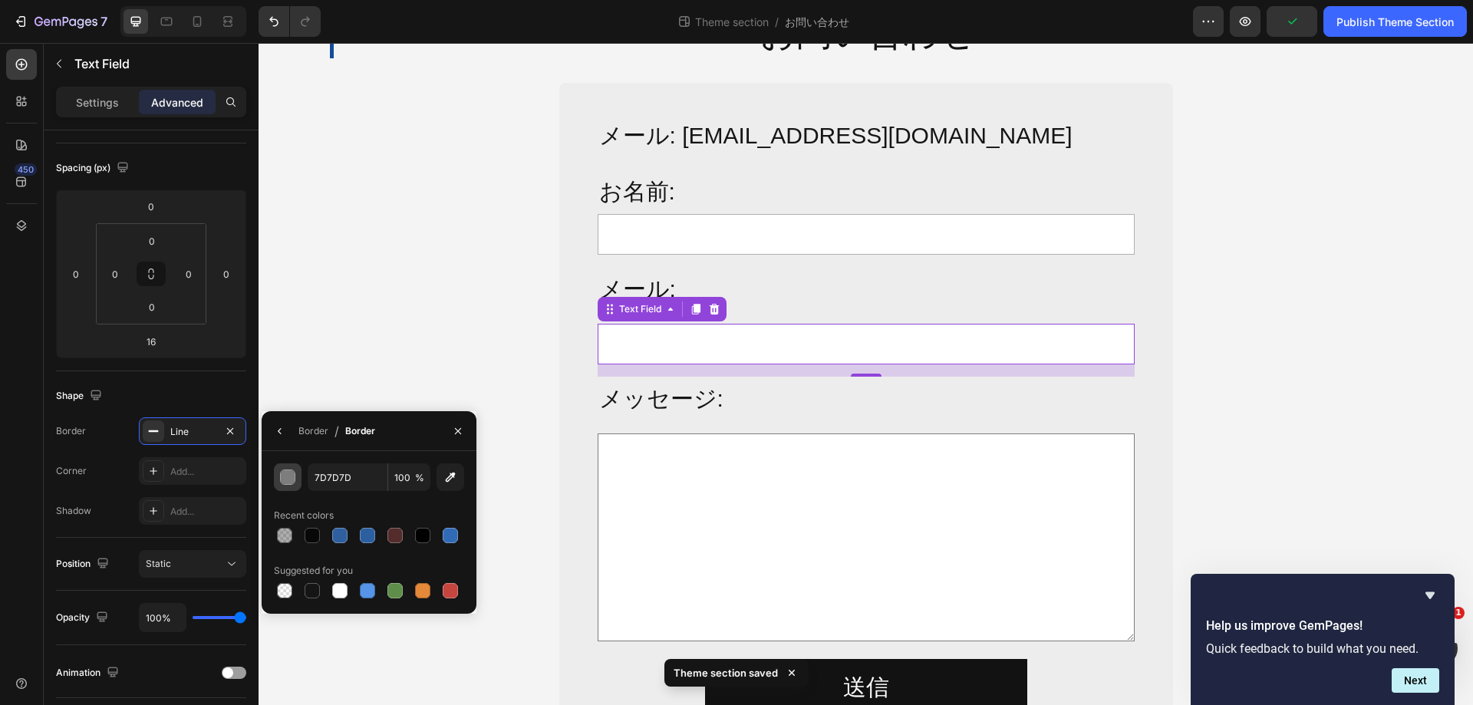
click at [292, 473] on div "button" at bounding box center [288, 477] width 15 height 15
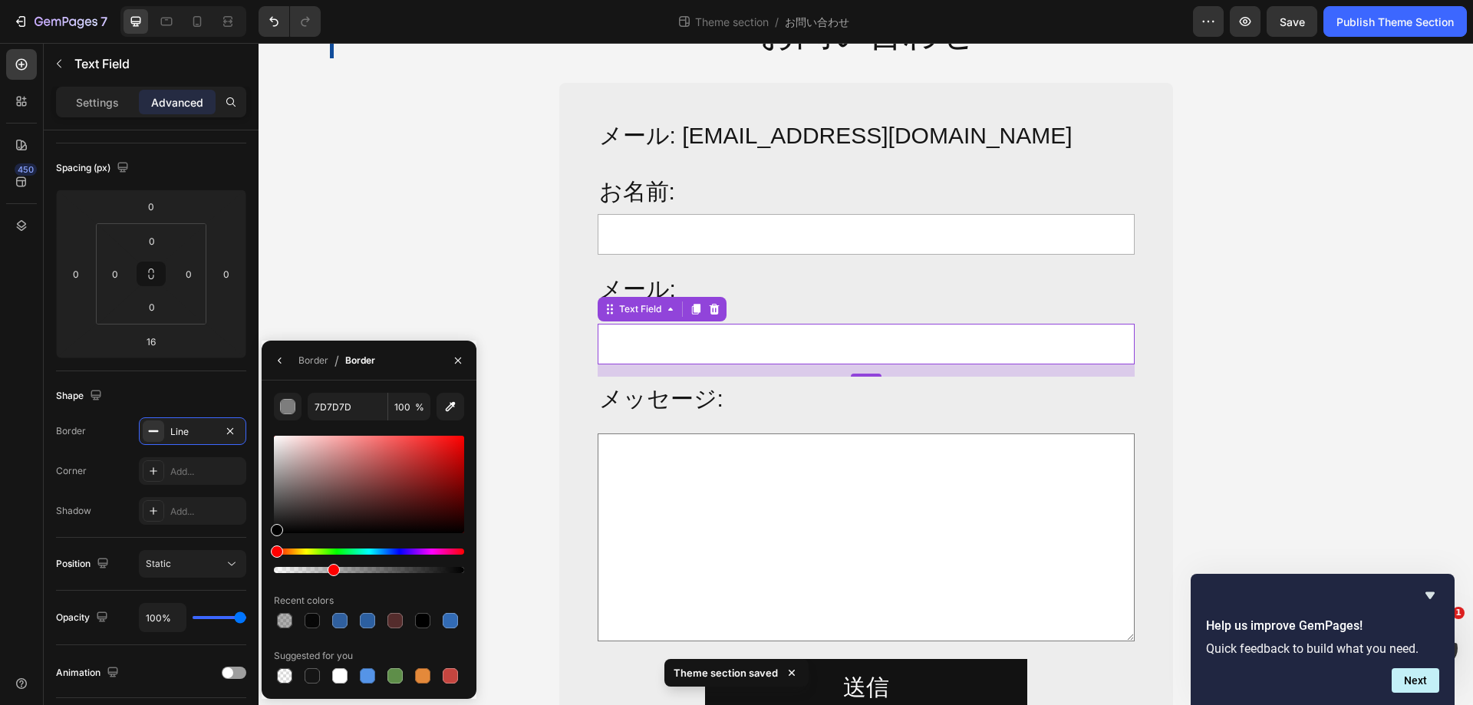
drag, startPoint x: 459, startPoint y: 569, endPoint x: 331, endPoint y: 572, distance: 128.1
click at [331, 572] on div at bounding box center [334, 570] width 12 height 12
click at [773, 404] on p "メッセージ:" at bounding box center [866, 398] width 534 height 41
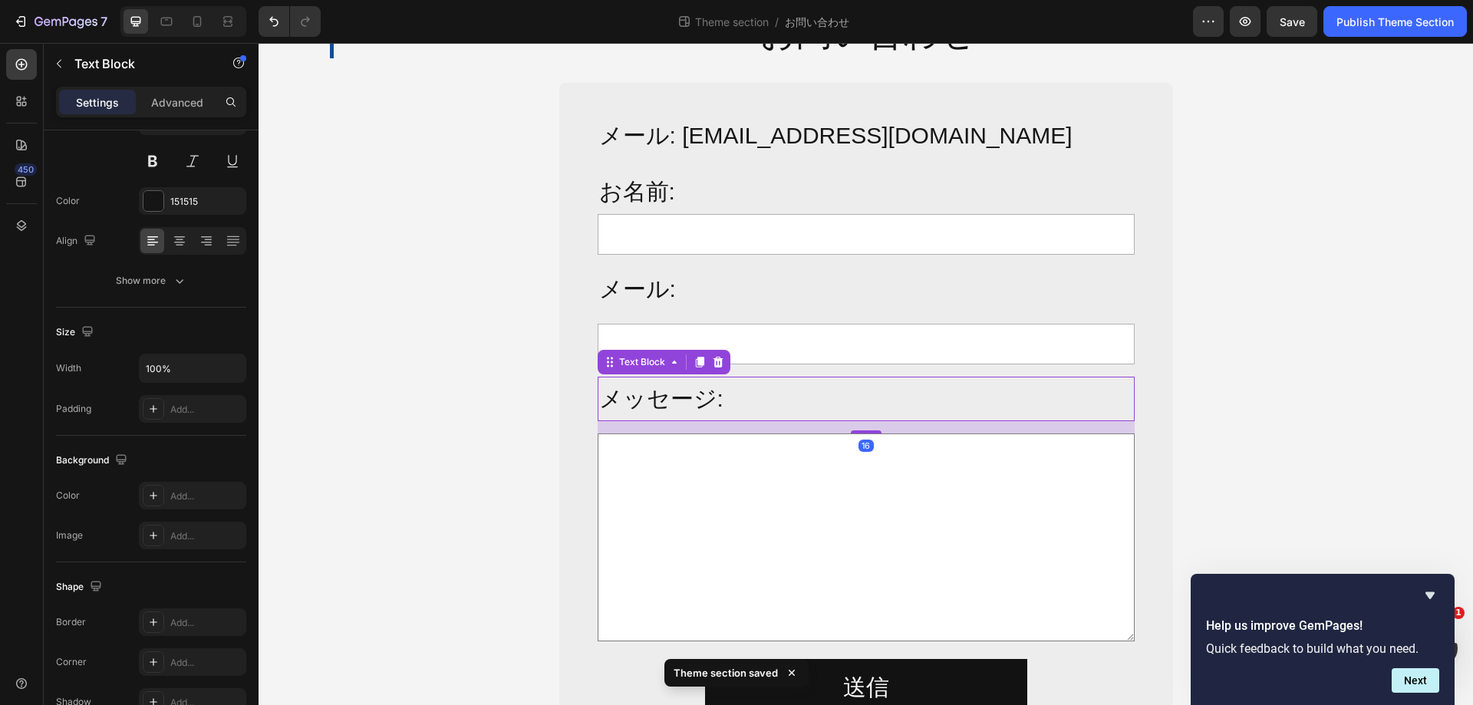
scroll to position [0, 0]
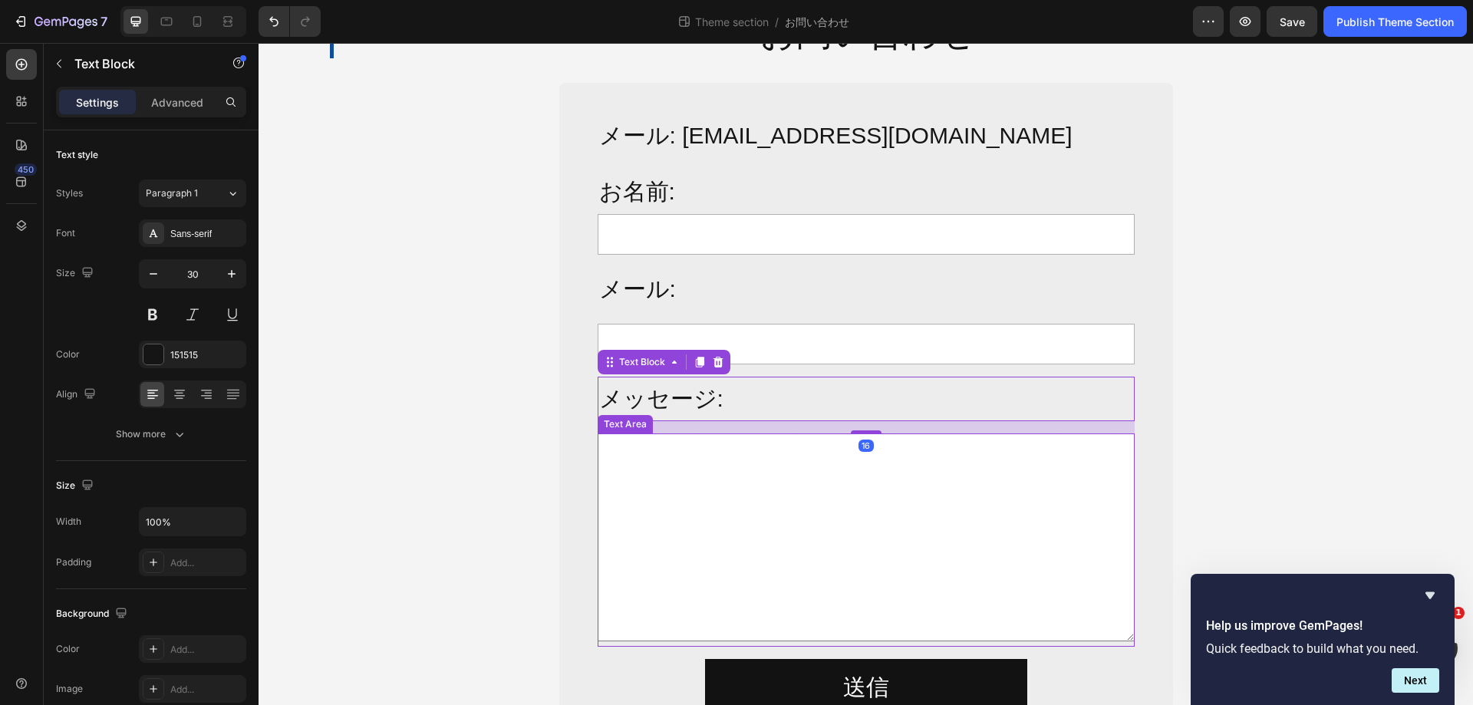
click at [941, 527] on textarea at bounding box center [866, 537] width 537 height 209
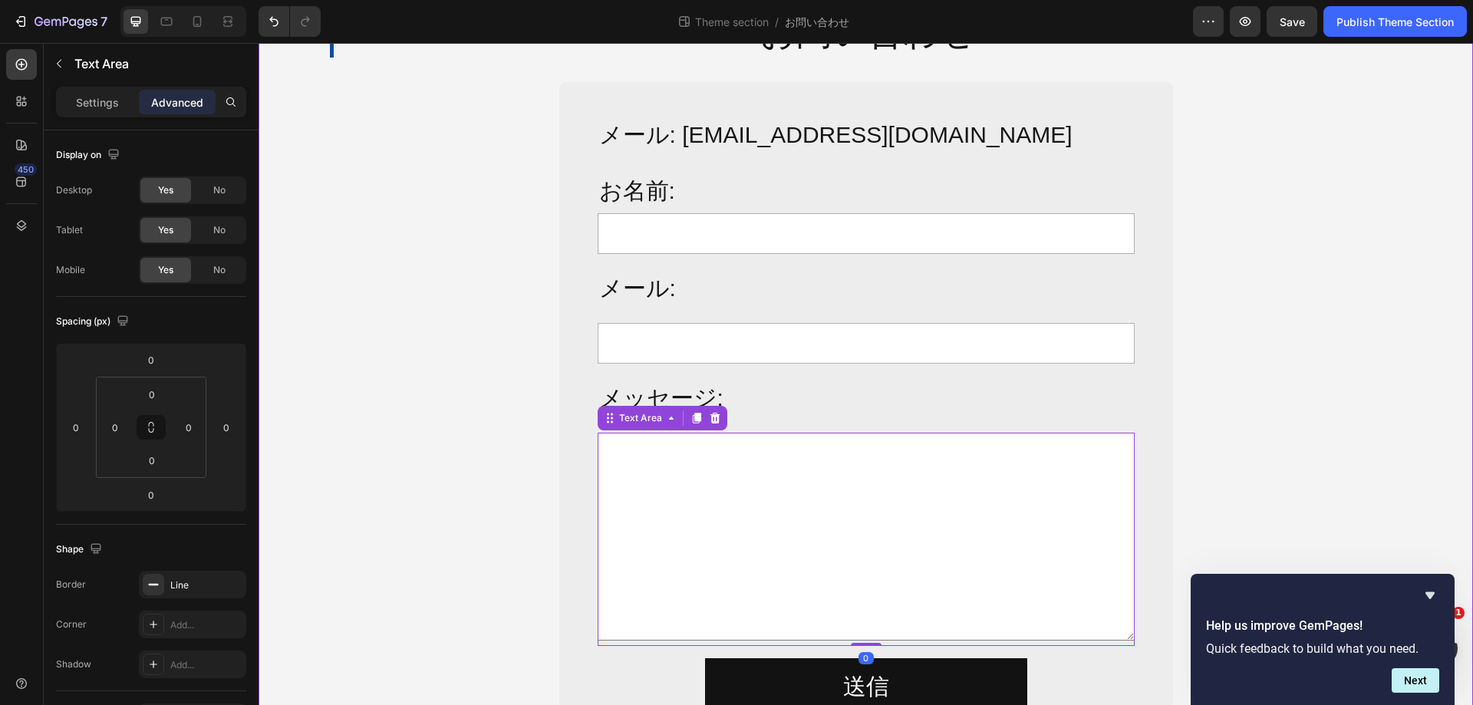
scroll to position [101, 0]
click at [211, 586] on div "Line" at bounding box center [192, 585] width 44 height 14
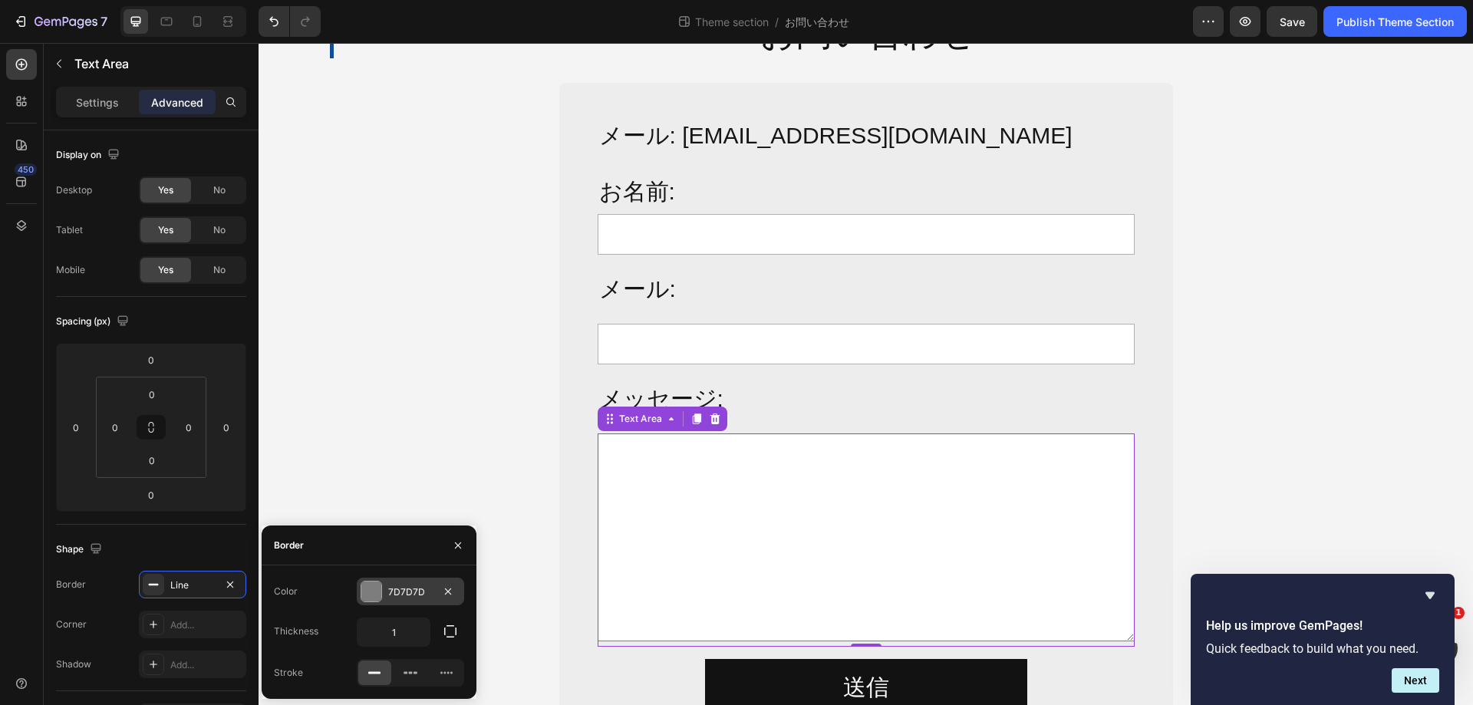
click at [378, 595] on div at bounding box center [371, 592] width 20 height 20
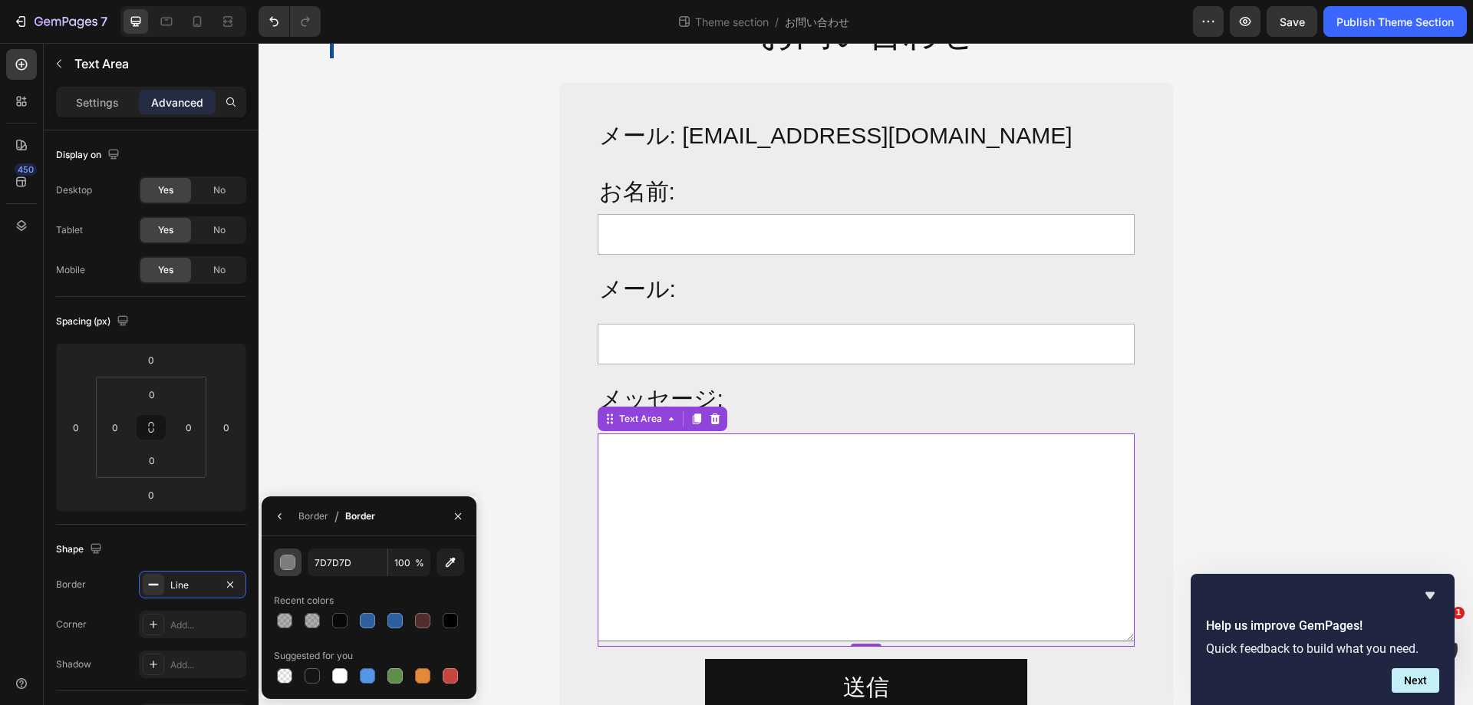
click at [292, 563] on div "button" at bounding box center [288, 562] width 15 height 15
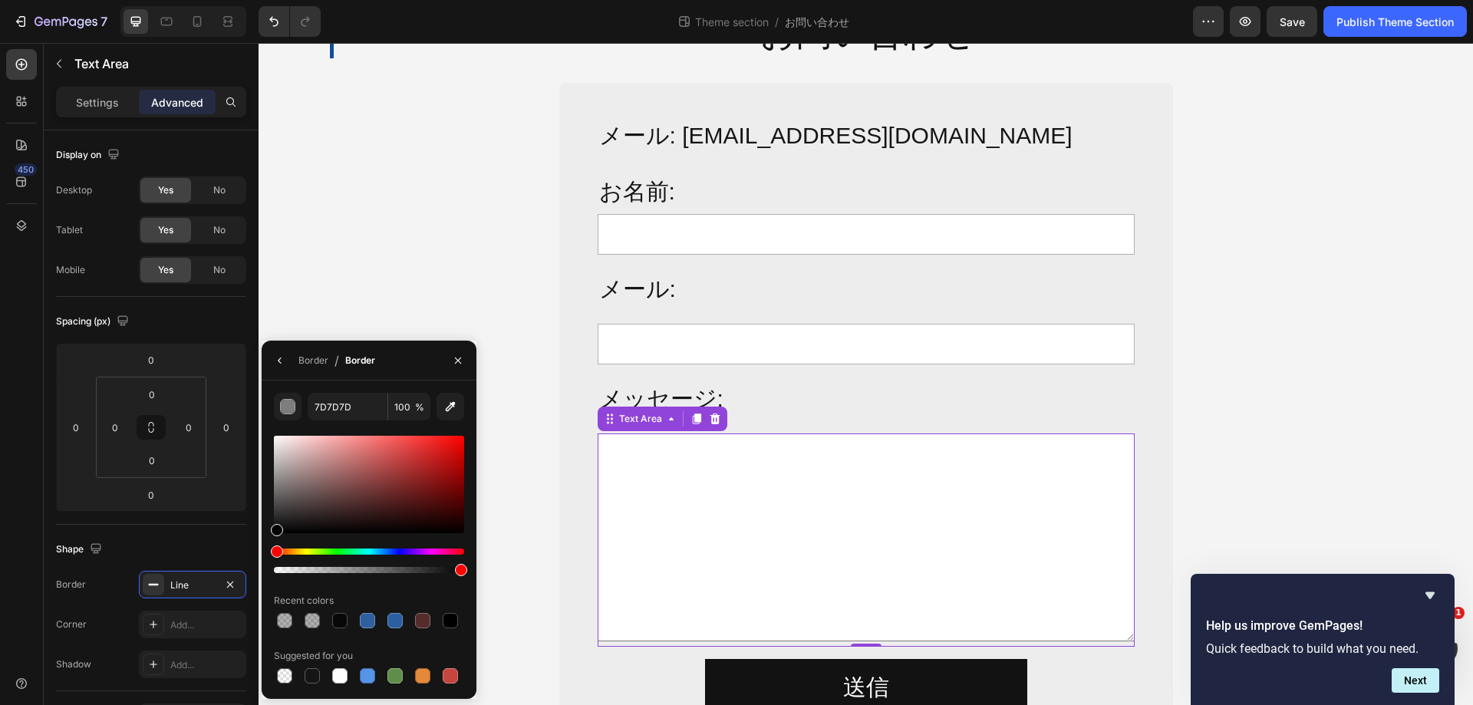
click at [324, 573] on div at bounding box center [369, 504] width 190 height 143
click at [334, 569] on div at bounding box center [369, 570] width 190 height 6
type input "000000"
type input "32"
click at [572, 546] on div "メール: [EMAIL_ADDRESS][DOMAIN_NAME] Text Block お名前: Text Block Text Field Row メール…" at bounding box center [866, 421] width 589 height 652
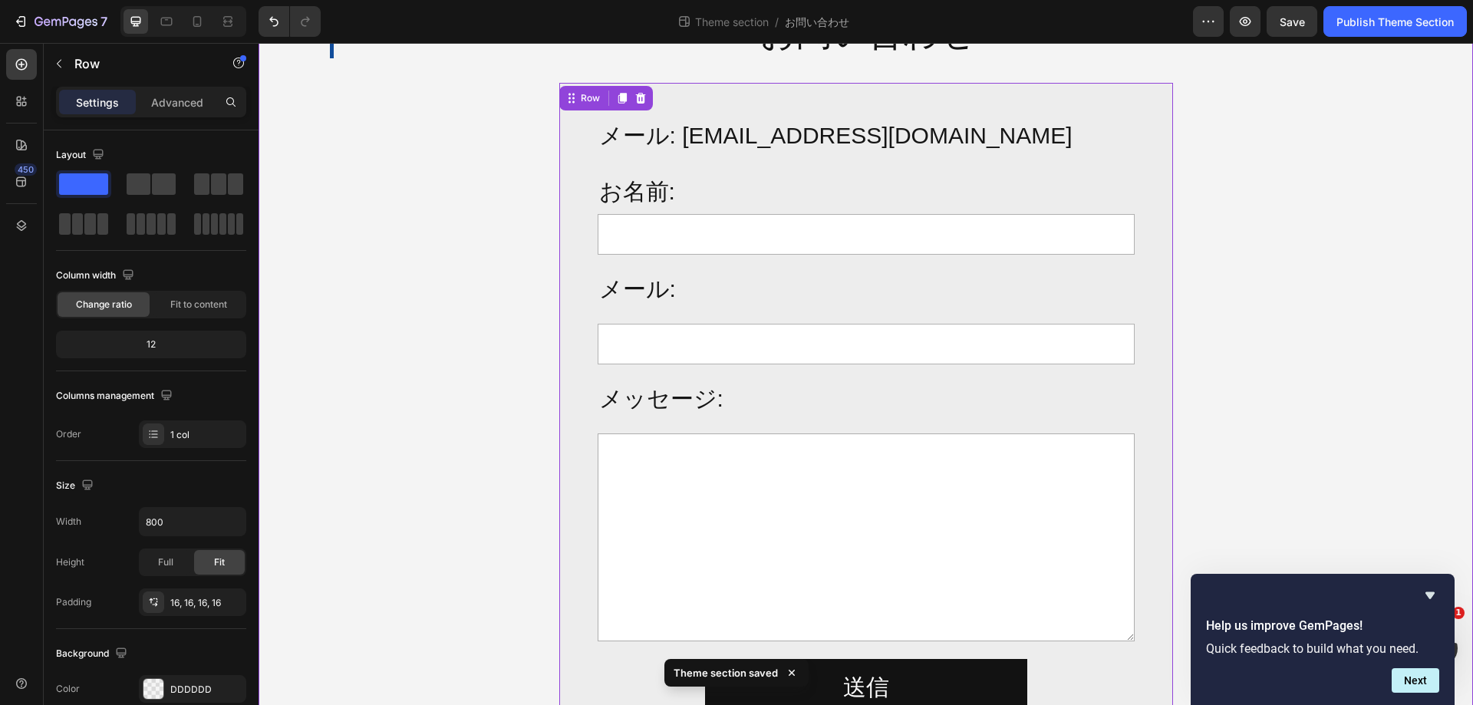
click at [1308, 416] on div "お問い合わせ Heading Row メール: [EMAIL_ADDRESS][DOMAIN_NAME] Text Block お名前: Text Block…" at bounding box center [866, 378] width 1214 height 762
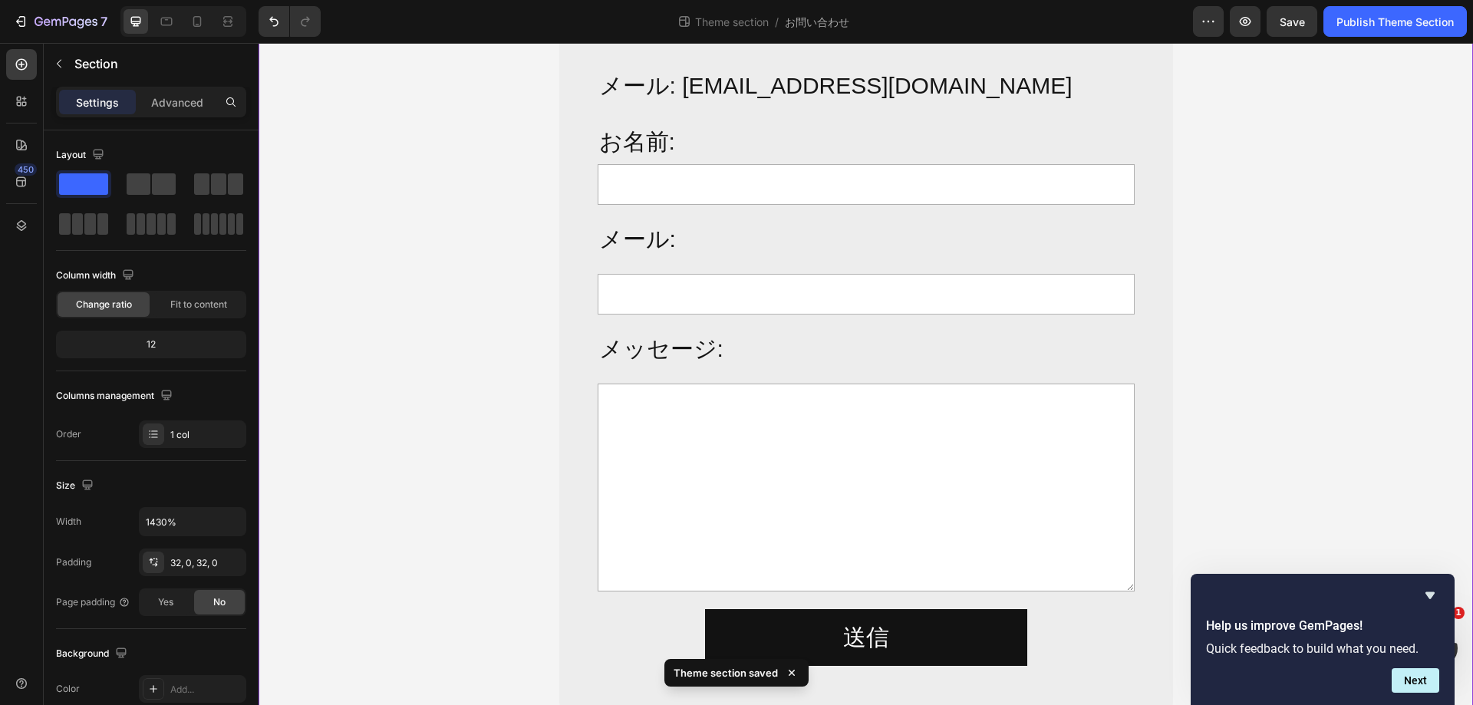
scroll to position [178, 0]
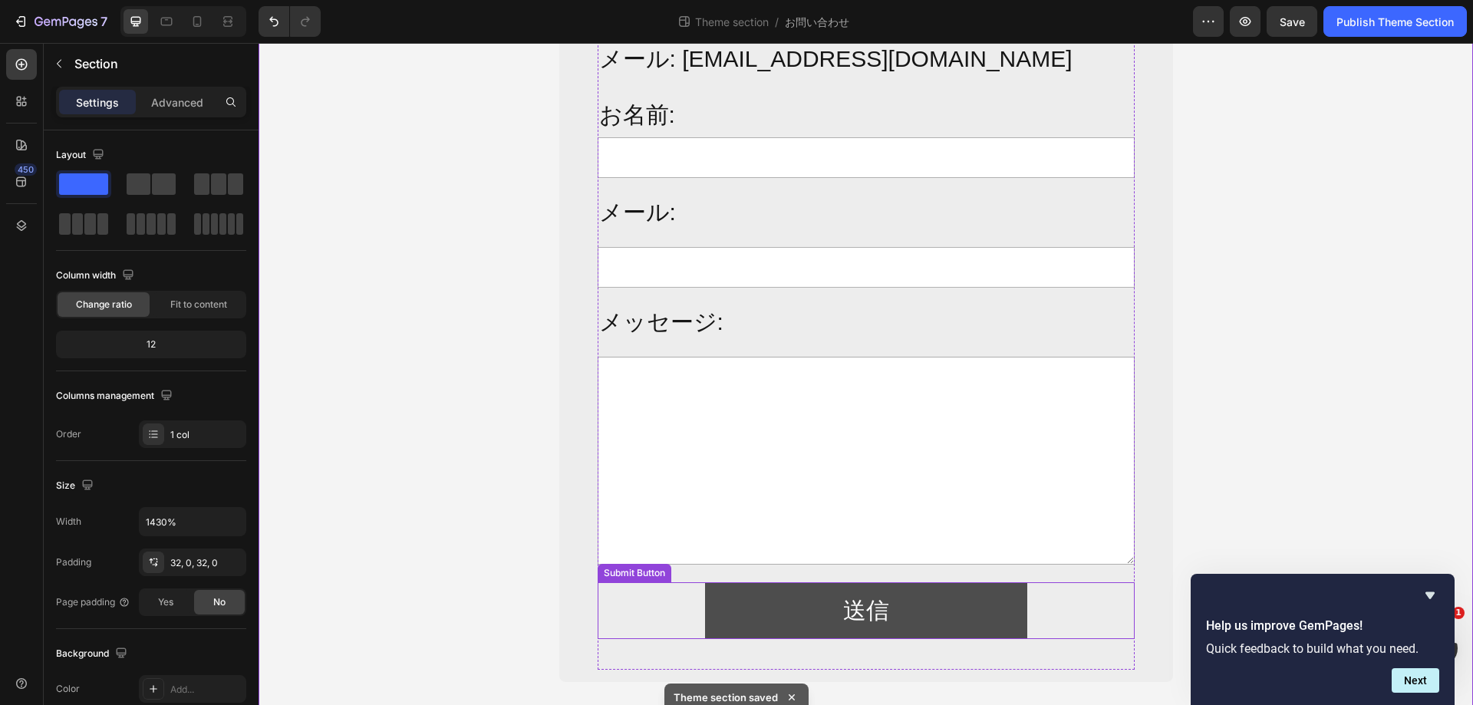
click at [921, 601] on button "送信" at bounding box center [866, 610] width 322 height 57
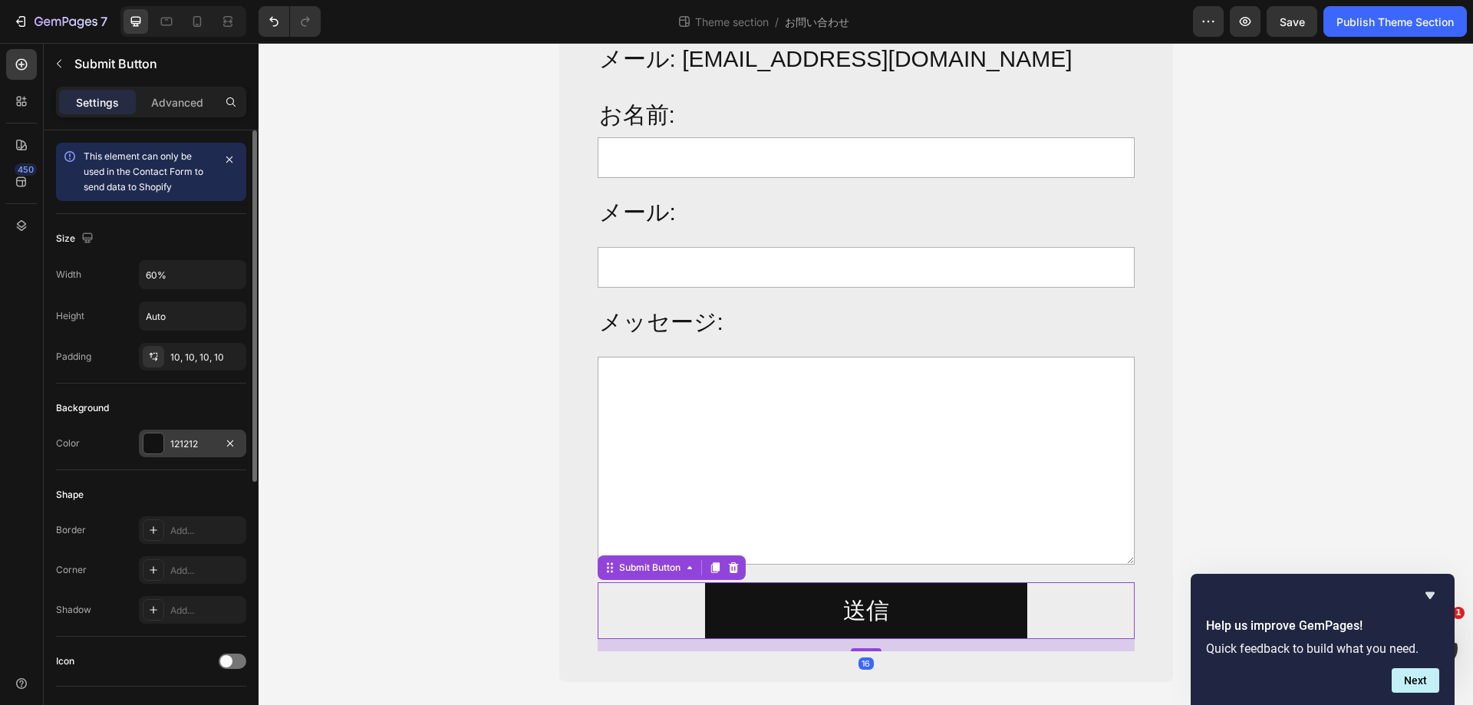
click at [152, 440] on div at bounding box center [153, 443] width 20 height 20
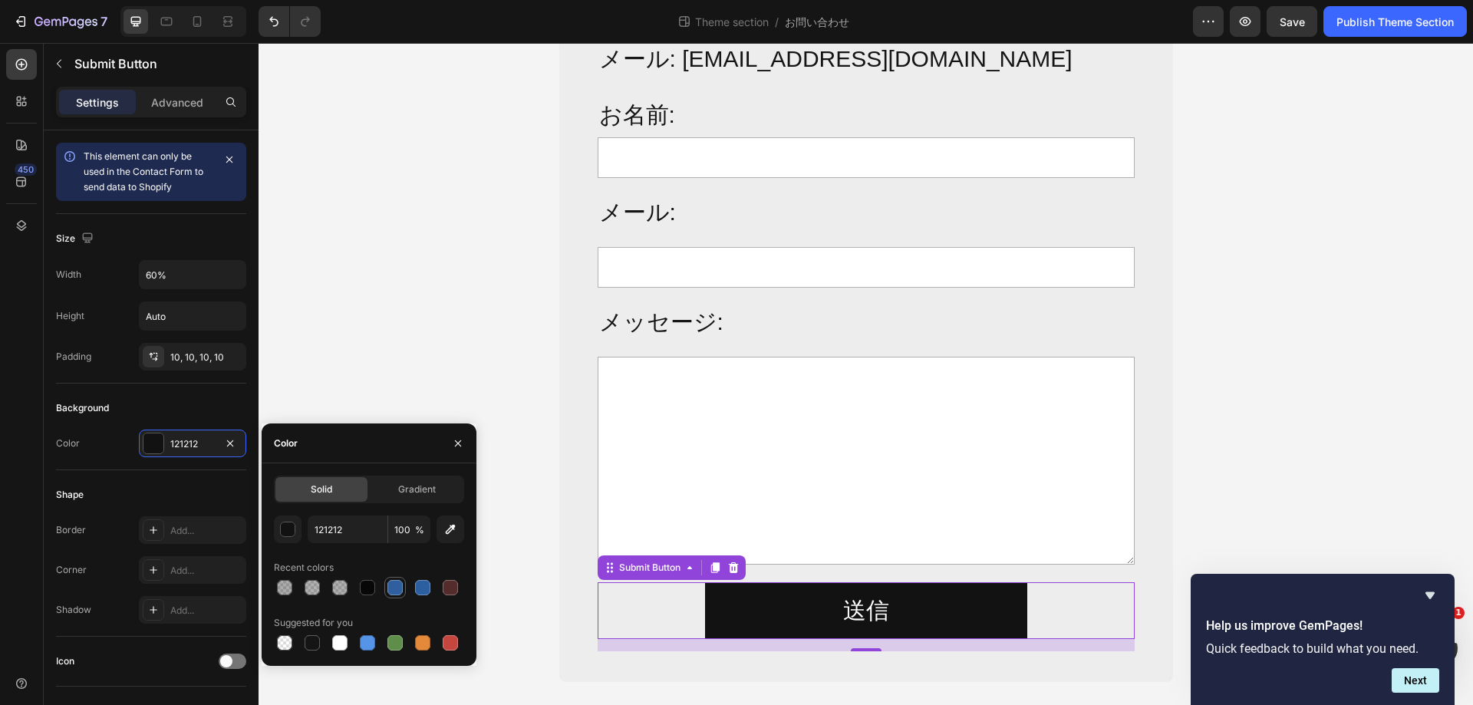
click at [400, 589] on div at bounding box center [394, 587] width 15 height 15
type input "2F5F9E"
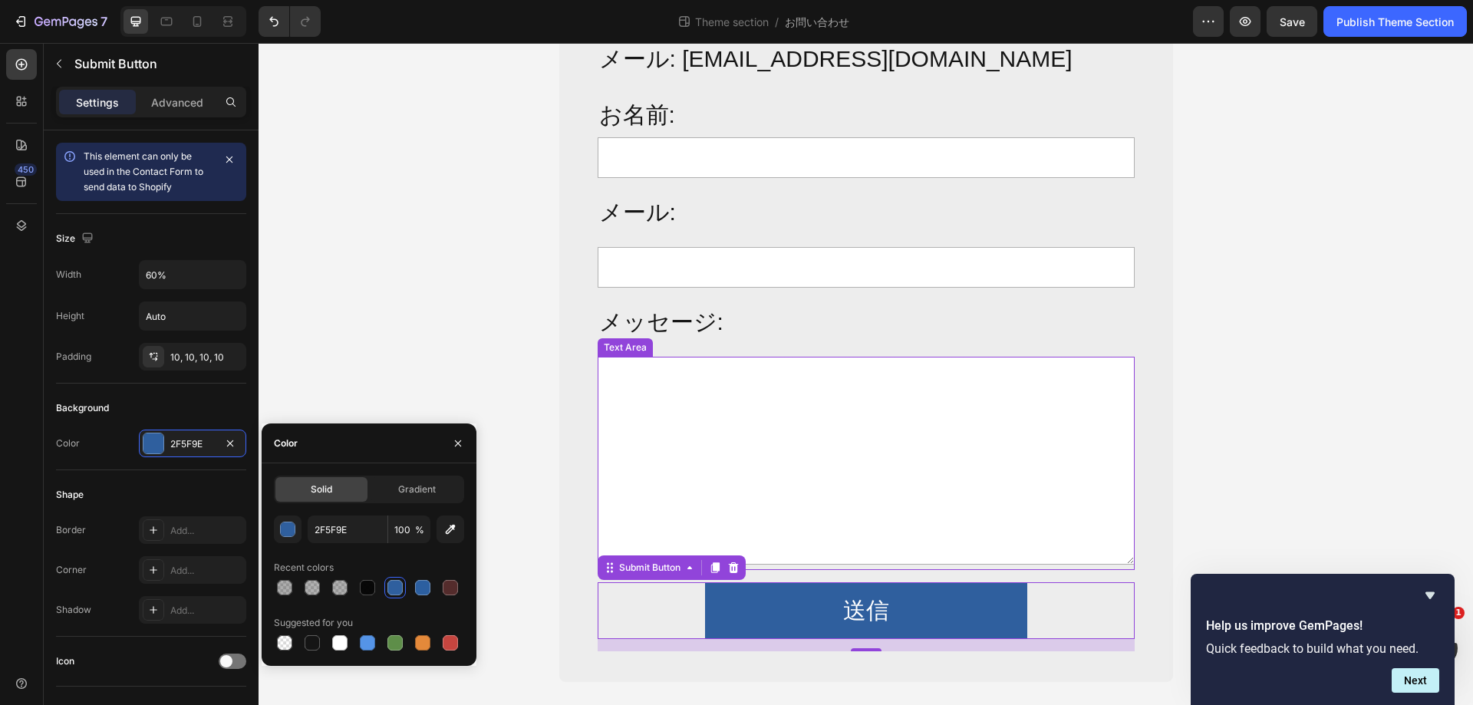
click at [1361, 424] on div "お問い合わせ Heading Row メール: [EMAIL_ADDRESS][DOMAIN_NAME] Text Block お名前: Text Block…" at bounding box center [866, 301] width 1214 height 762
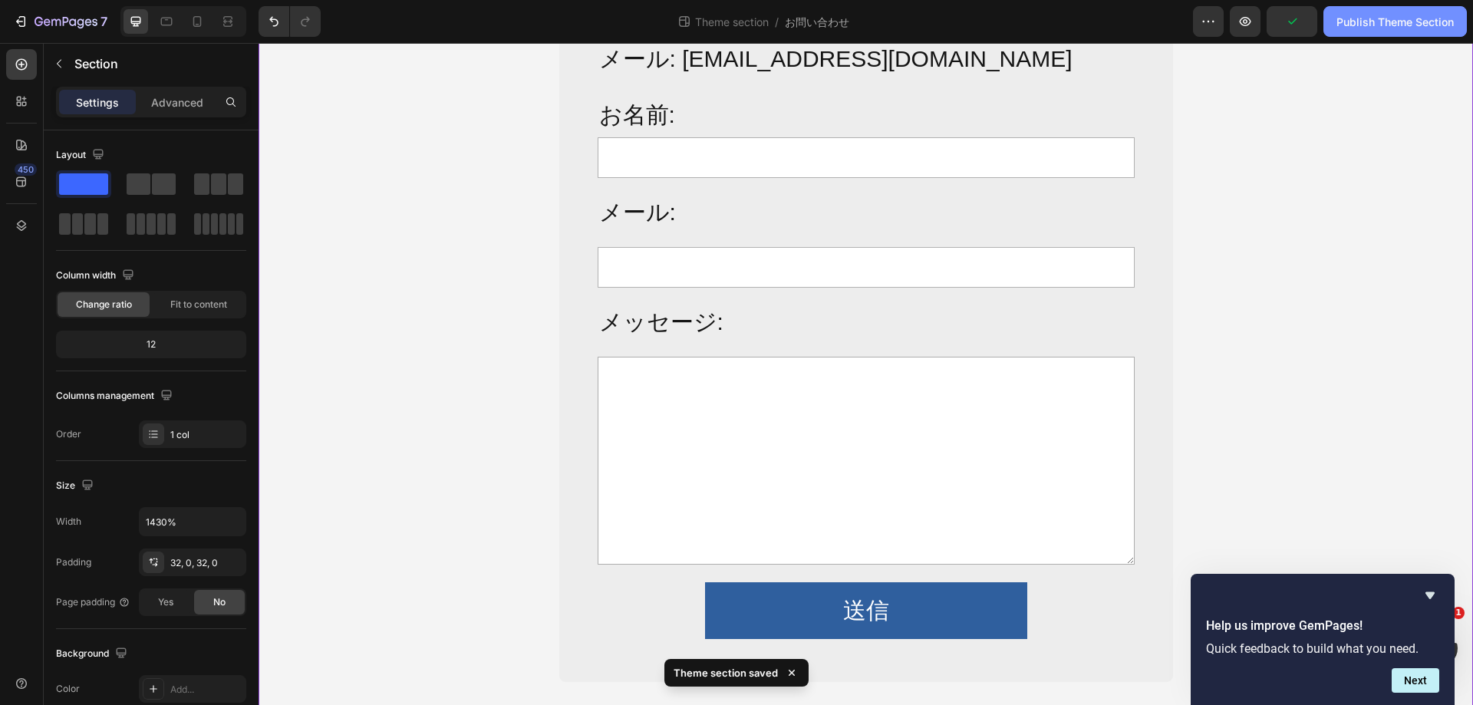
click at [1366, 21] on div "Publish Theme Section" at bounding box center [1394, 22] width 117 height 16
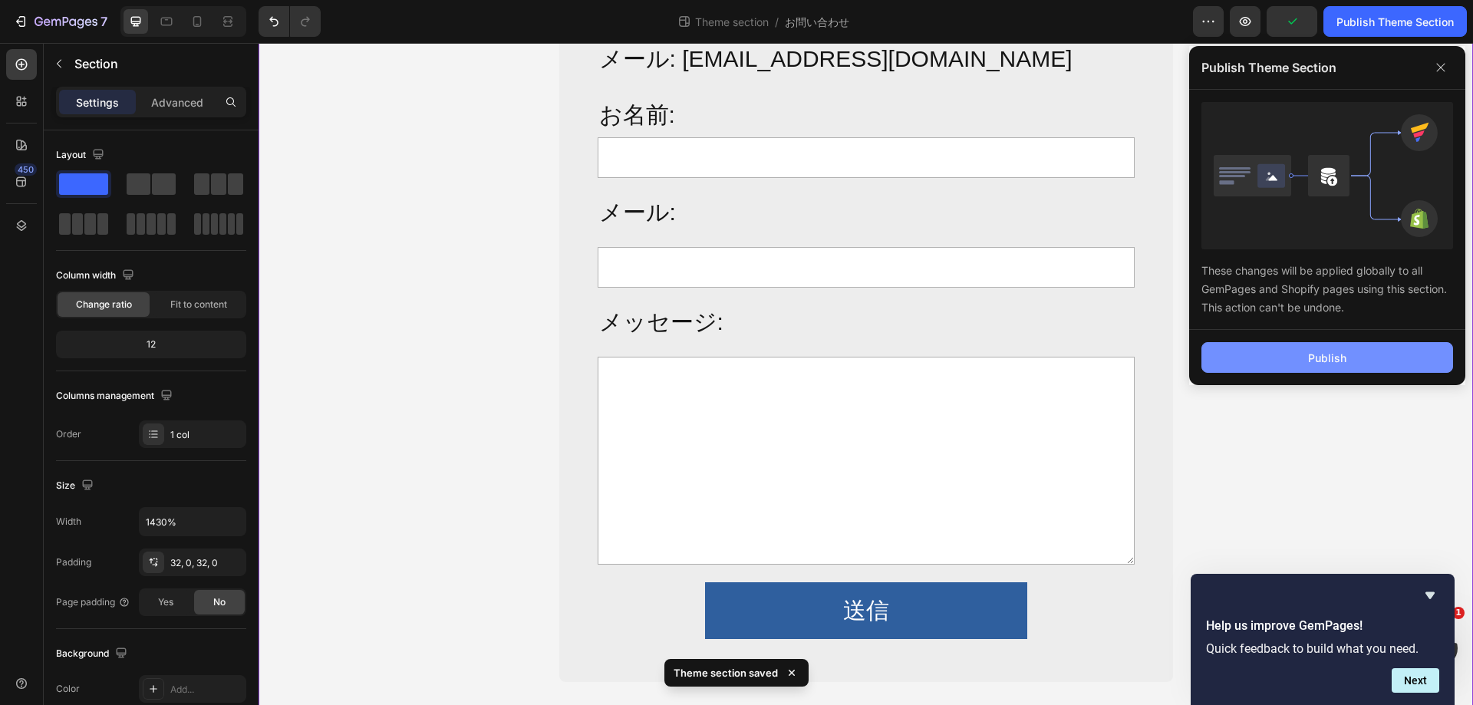
click at [1316, 350] on div "Publish" at bounding box center [1327, 358] width 38 height 16
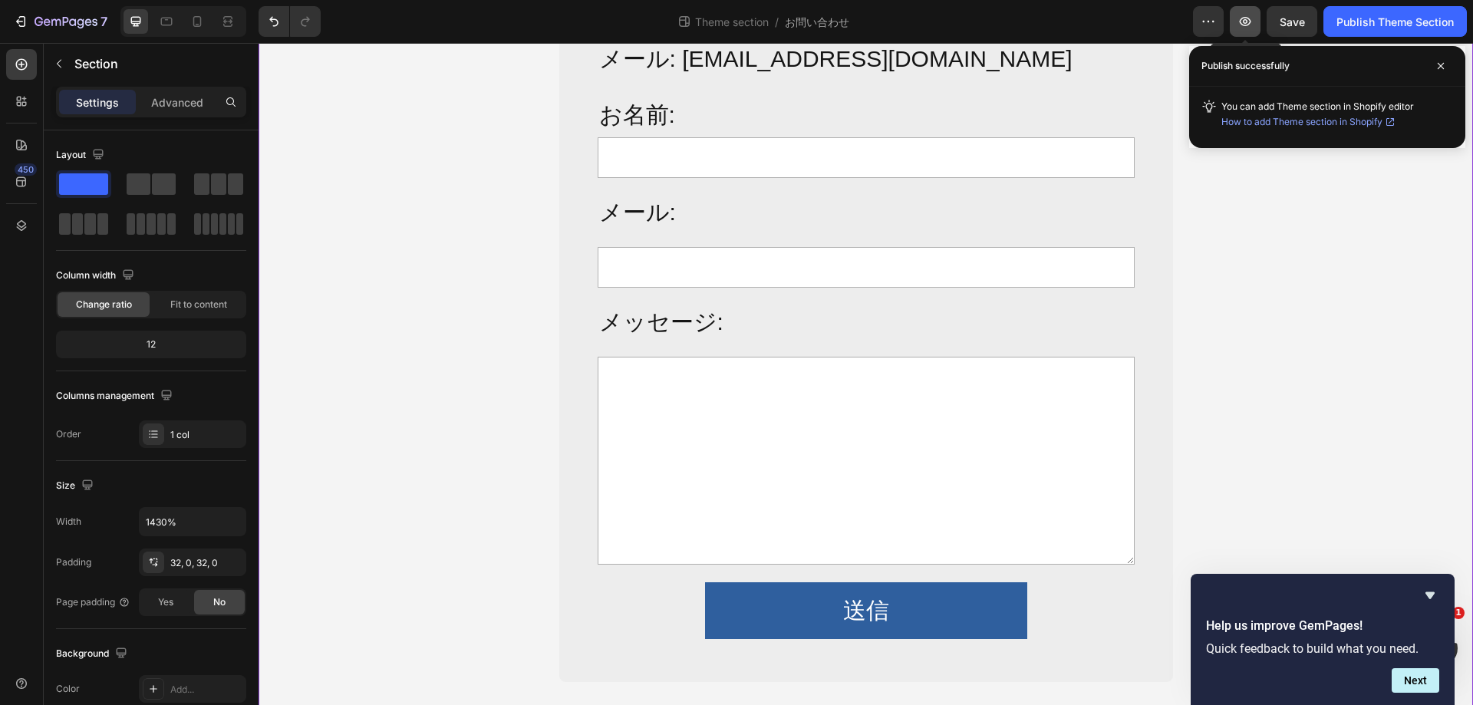
click at [1238, 17] on icon "button" at bounding box center [1244, 21] width 15 height 15
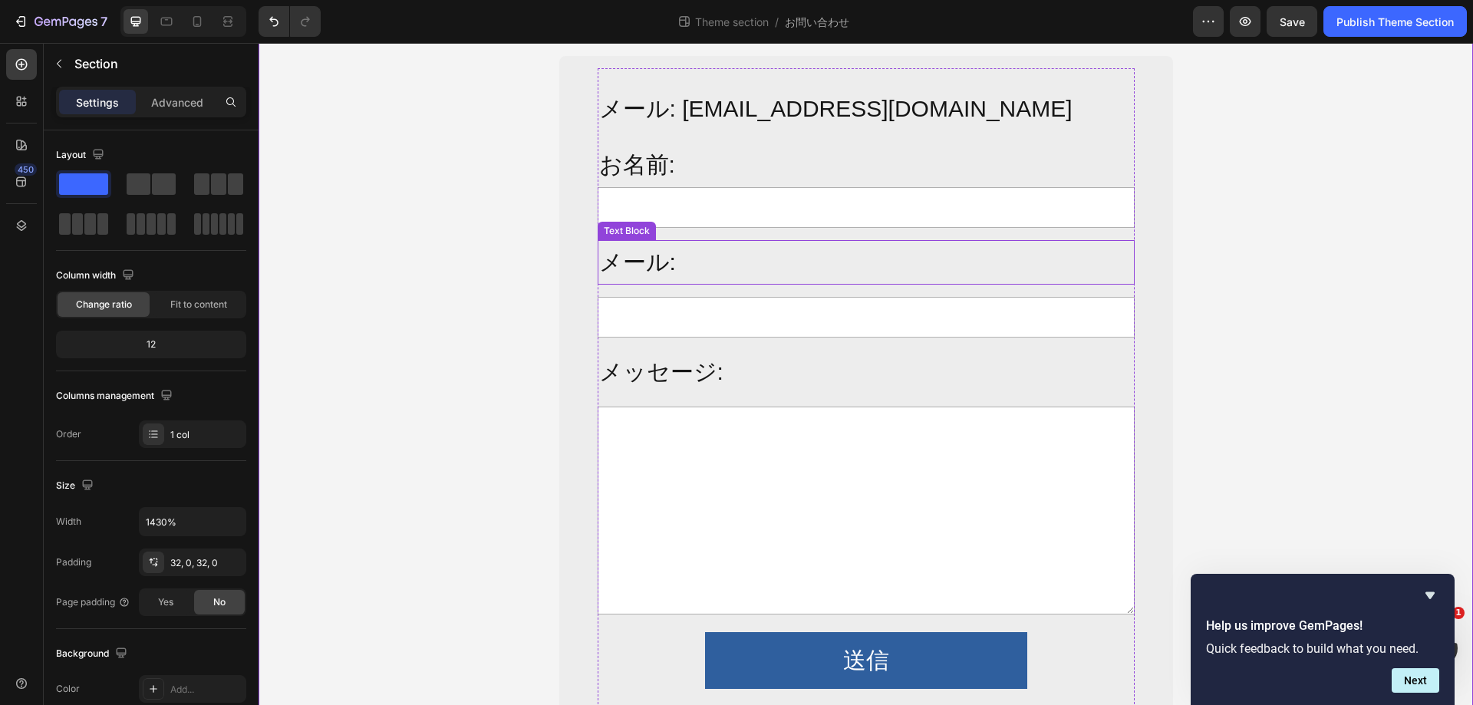
scroll to position [0, 0]
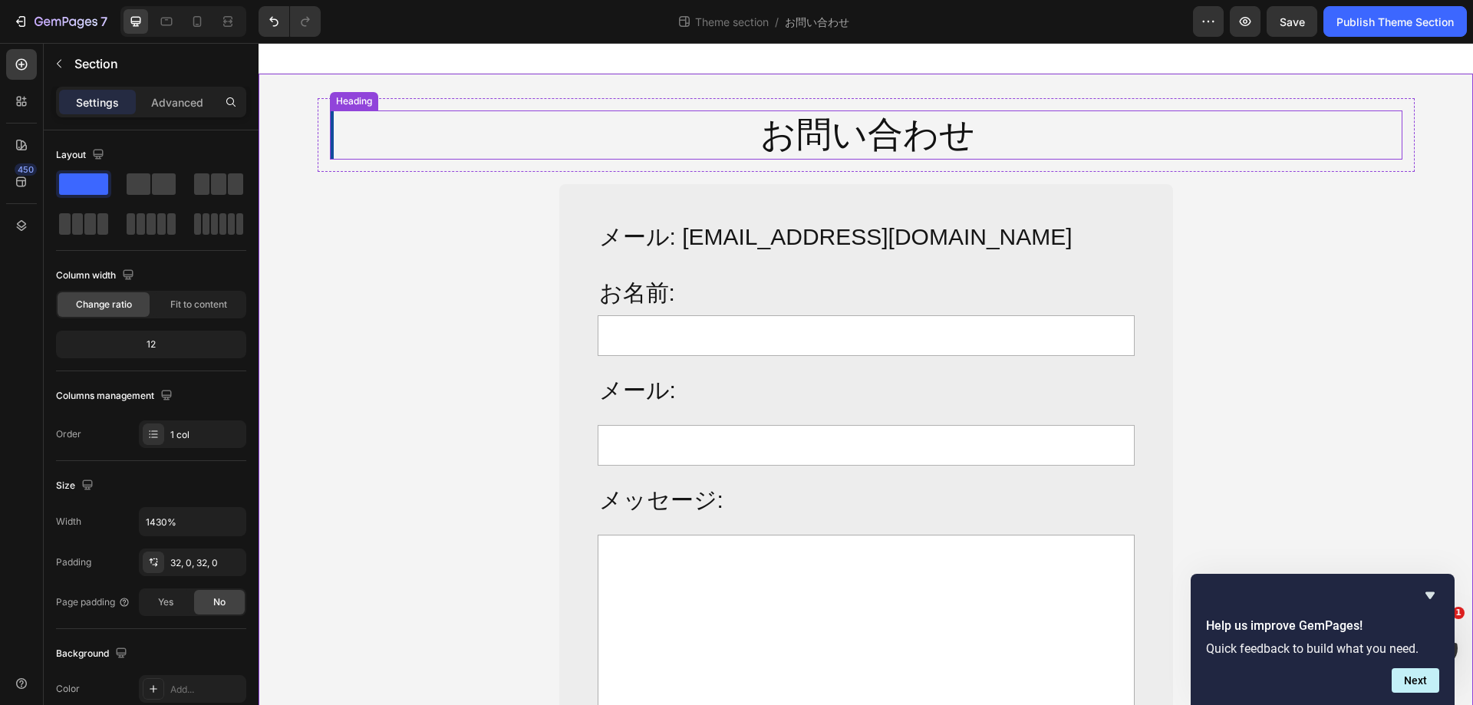
click at [881, 141] on p "お問い合わせ" at bounding box center [868, 135] width 1066 height 46
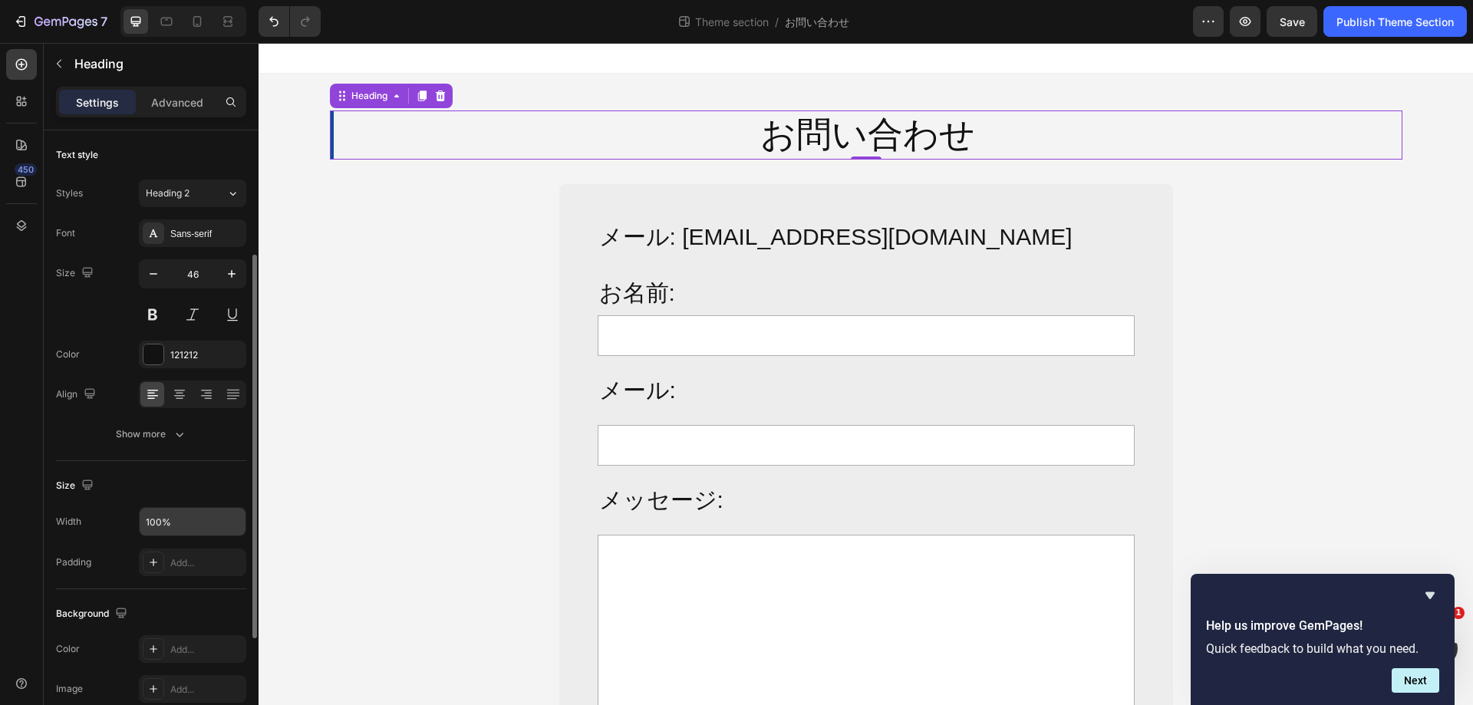
scroll to position [153, 0]
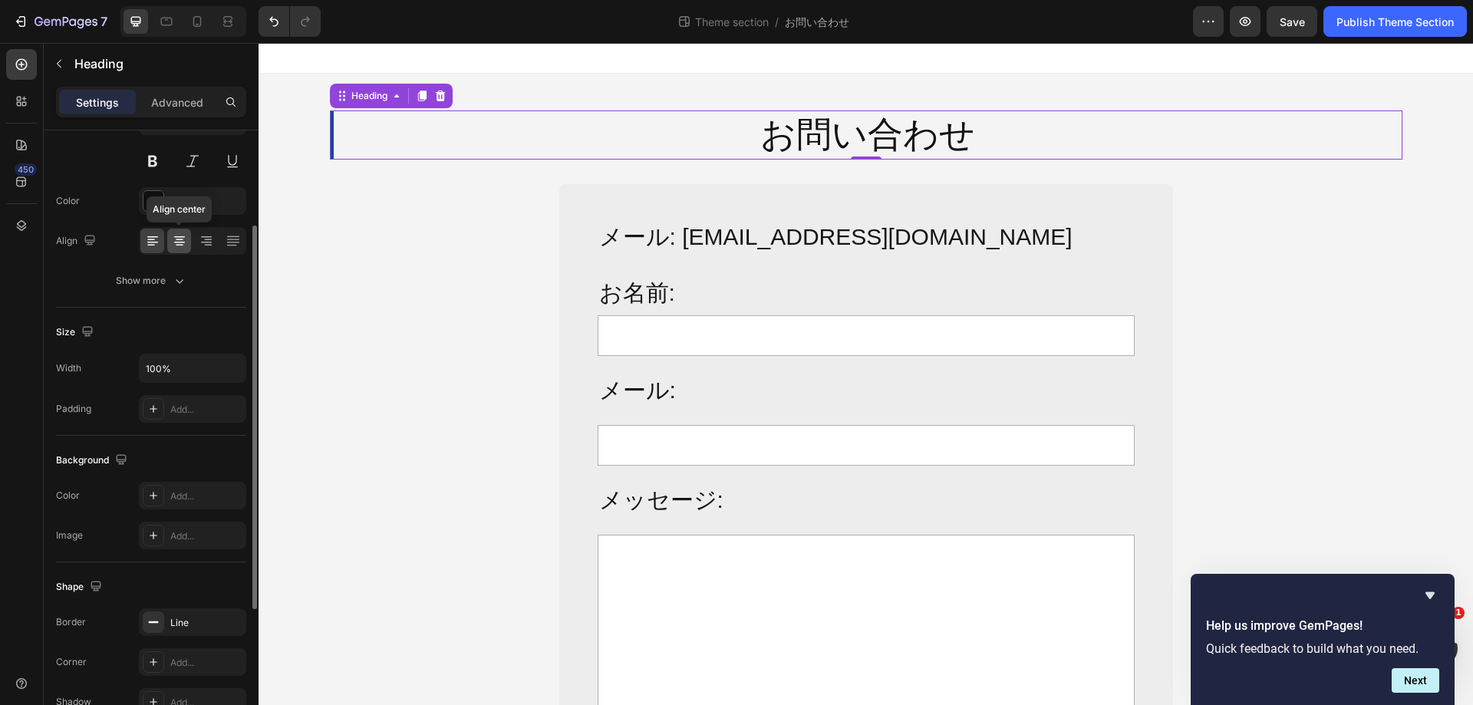
click at [176, 243] on icon at bounding box center [179, 240] width 15 height 15
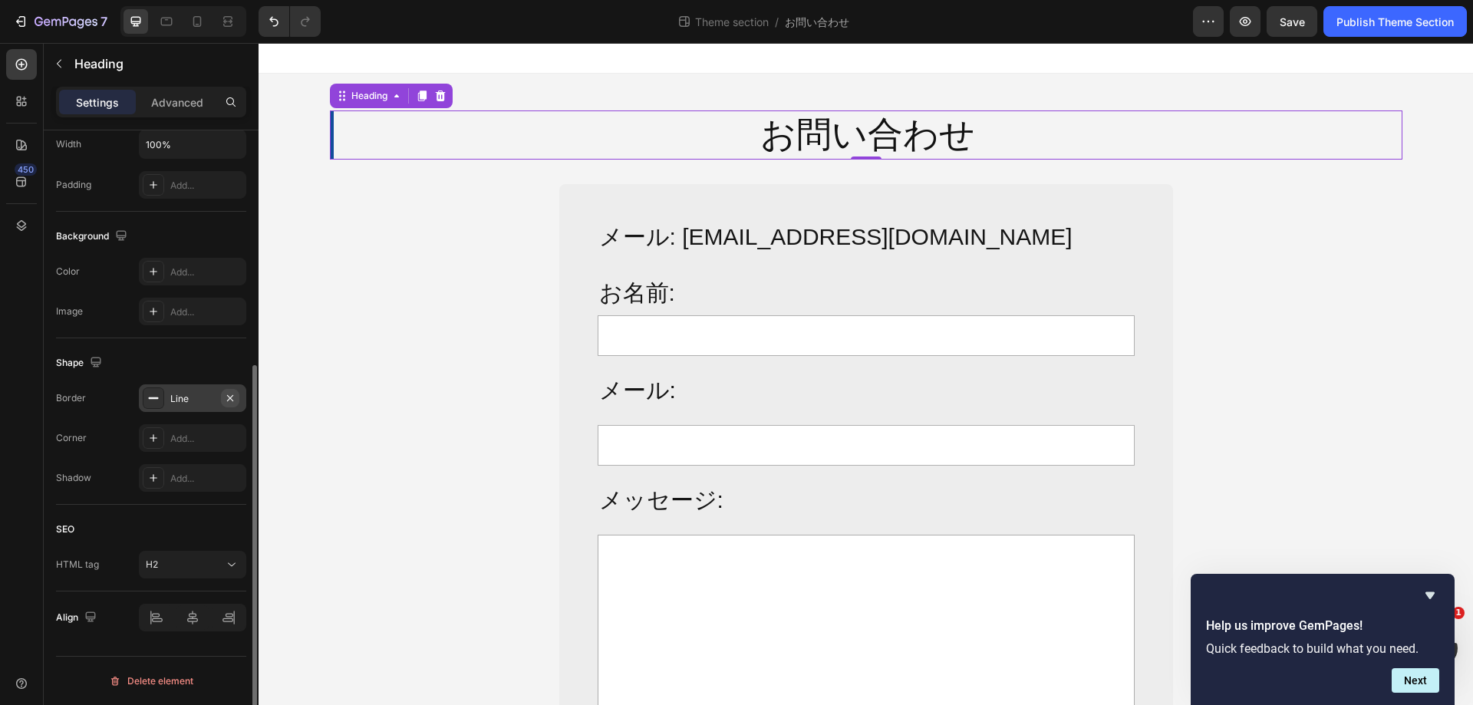
click at [228, 398] on icon "button" at bounding box center [230, 398] width 12 height 12
click at [1376, 17] on div "Publish Theme Section" at bounding box center [1394, 22] width 117 height 16
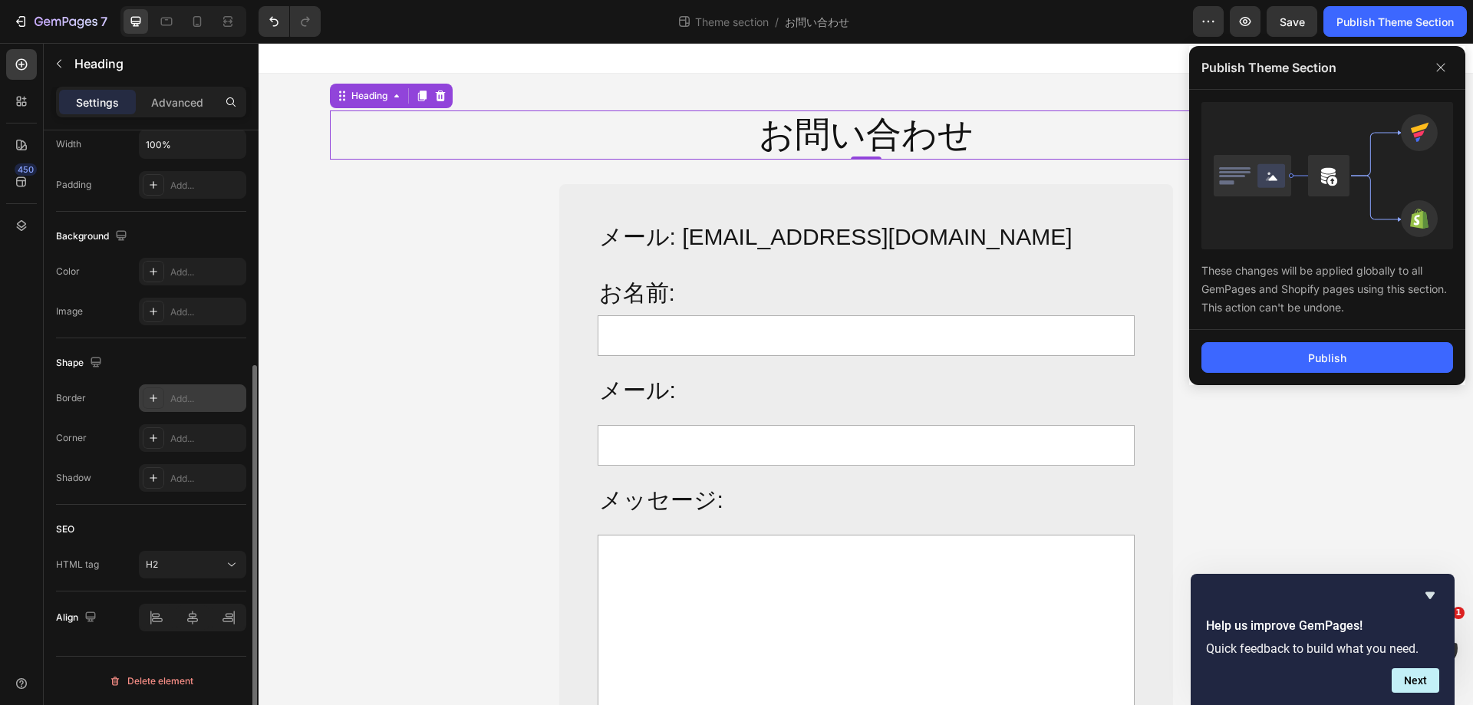
click at [1317, 340] on div "Publish" at bounding box center [1327, 357] width 276 height 55
click at [1313, 357] on div "Publish" at bounding box center [1327, 358] width 38 height 16
